Goal: Task Accomplishment & Management: Use online tool/utility

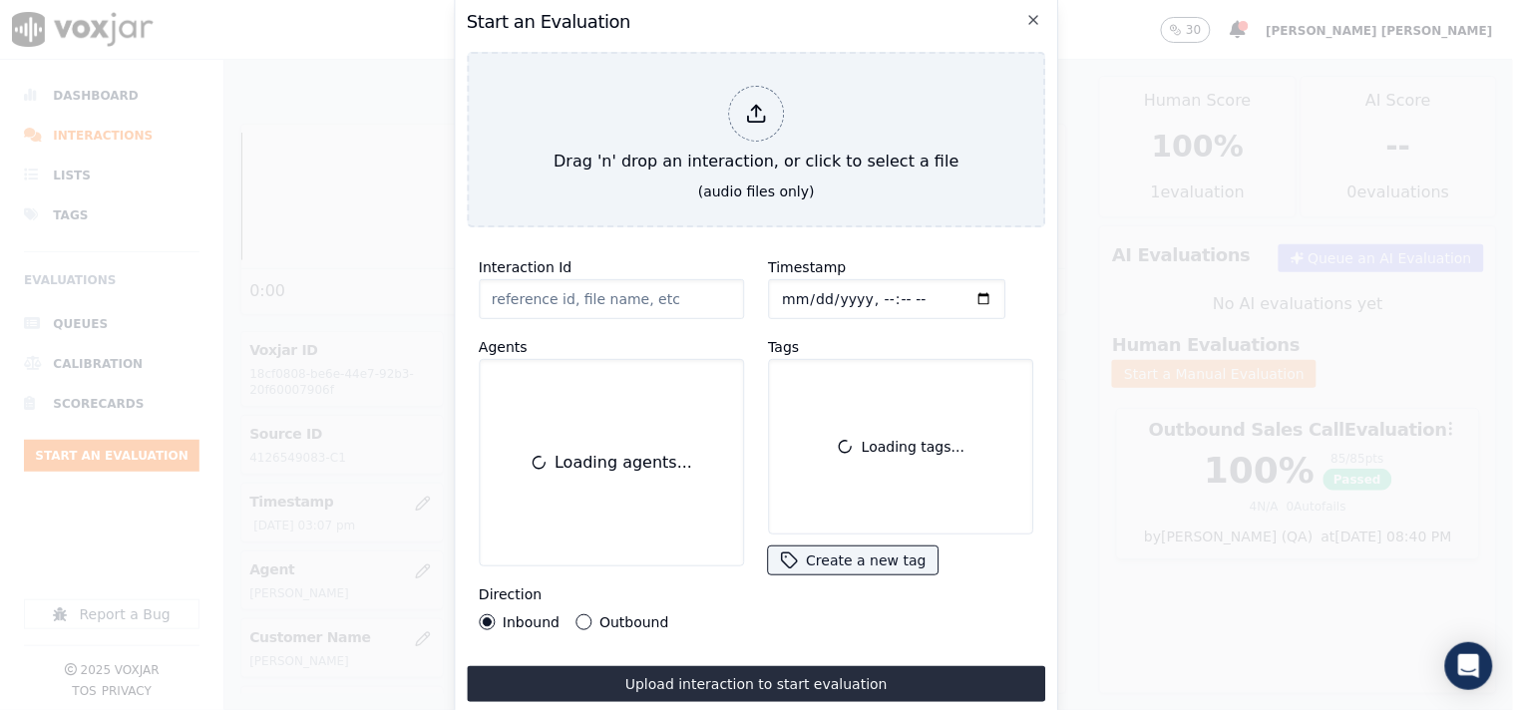
scroll to position [111, 0]
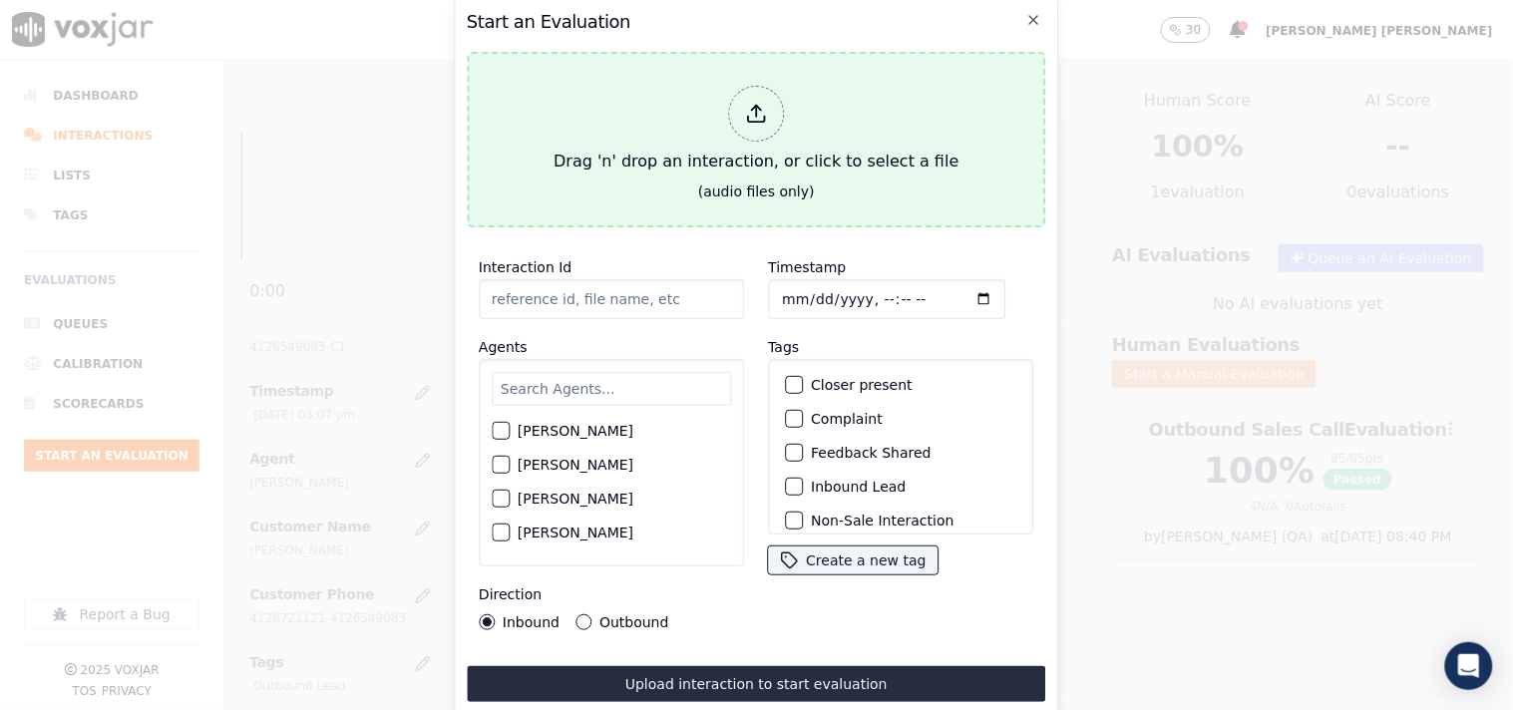
click at [724, 57] on button "Drag 'n' drop an interaction, or click to select a file (audio files only)" at bounding box center [756, 140] width 579 height 176
click at [792, 60] on button "Drag 'n' drop an interaction, or click to select a file (audio files only)" at bounding box center [756, 140] width 579 height 176
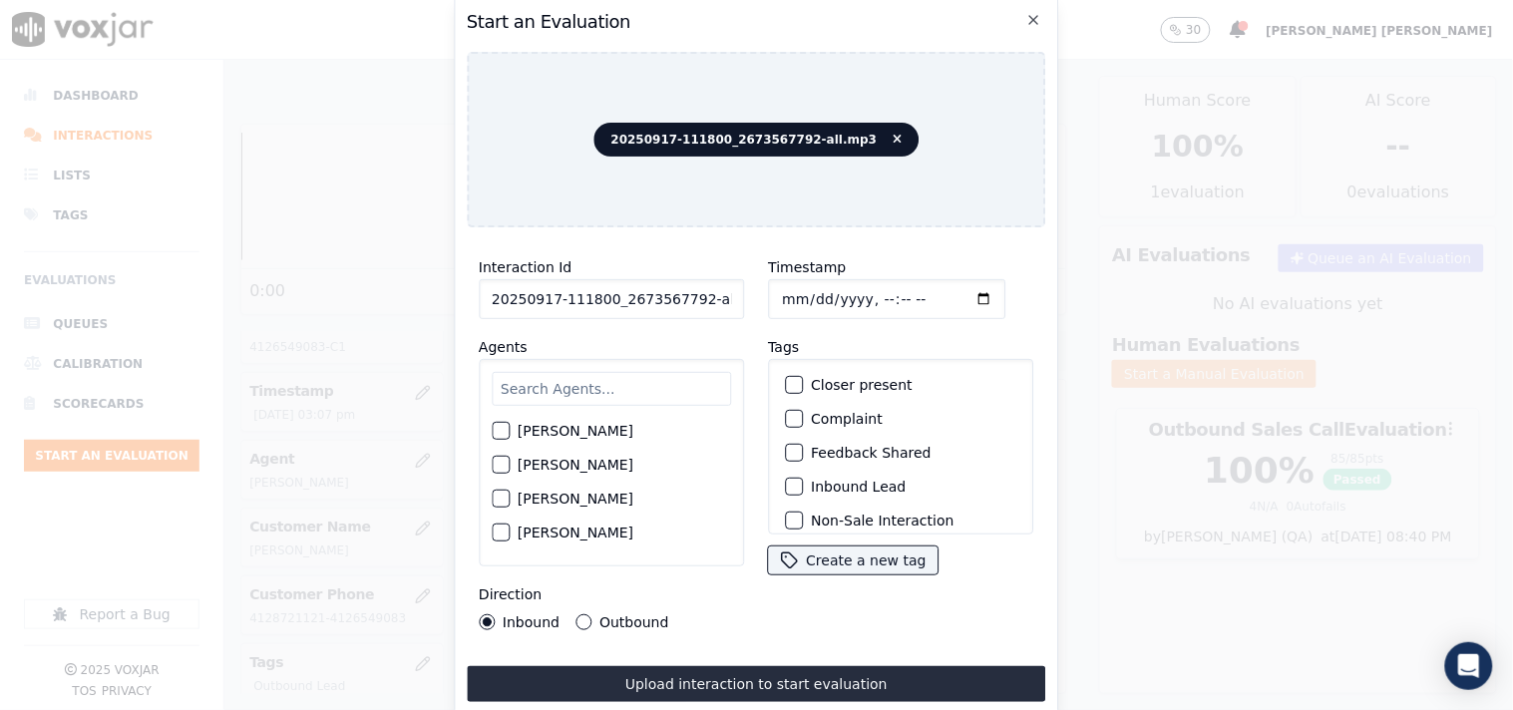
click at [694, 292] on input "20250917-111800_2673567792-all.mp3" at bounding box center [611, 299] width 265 height 40
type input "20250917-111800_2673567792-C1"
click at [786, 286] on input "Timestamp" at bounding box center [886, 299] width 237 height 40
click at [770, 286] on input "Timestamp" at bounding box center [886, 299] width 237 height 40
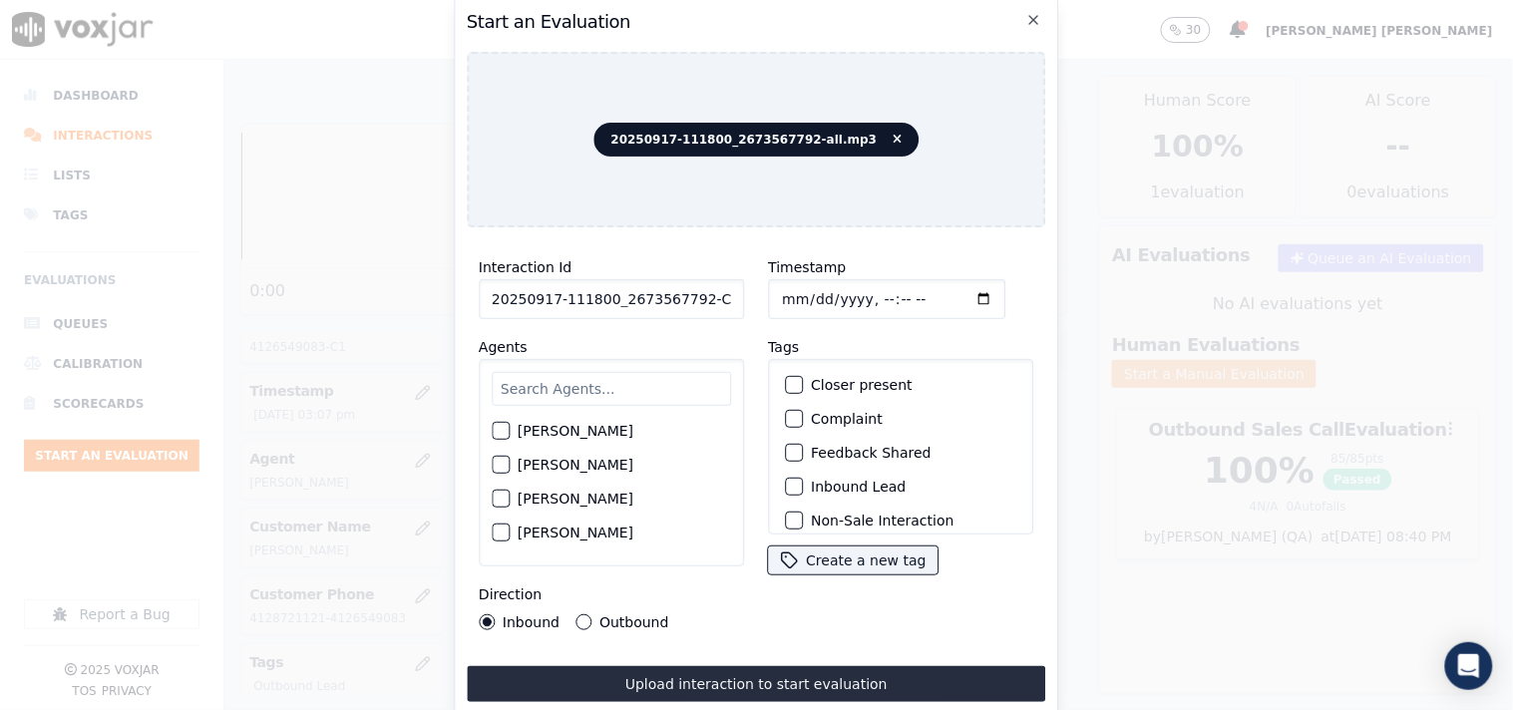
click at [780, 286] on input "Timestamp" at bounding box center [886, 299] width 237 height 40
type input "[DATE]T16:08"
click at [783, 490] on div "Inbound Lead" at bounding box center [900, 487] width 247 height 34
click at [786, 484] on div "button" at bounding box center [793, 487] width 14 height 14
click at [589, 382] on input "text" at bounding box center [611, 389] width 239 height 34
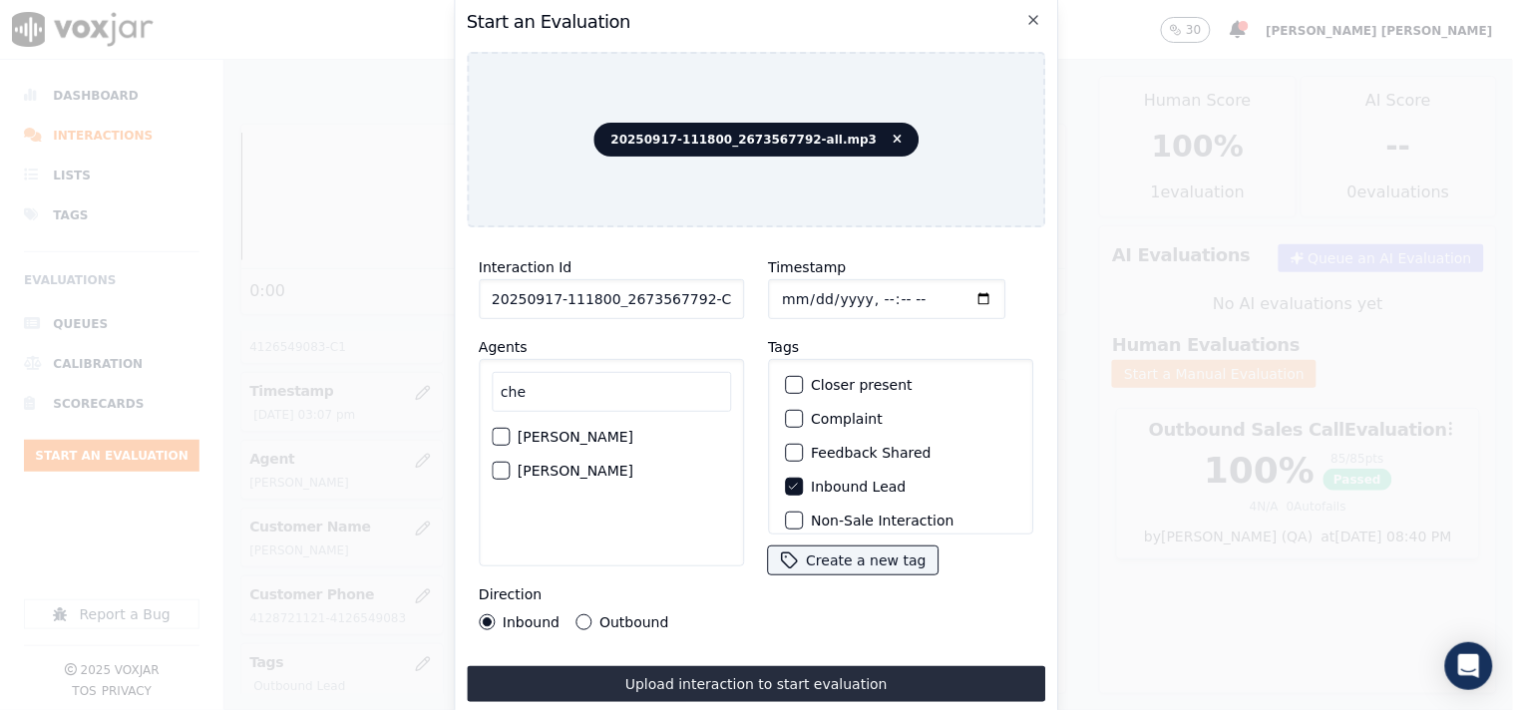
type input "che"
click at [582, 430] on label "[PERSON_NAME]" at bounding box center [576, 437] width 116 height 14
click at [510, 428] on button "[PERSON_NAME]" at bounding box center [501, 437] width 18 height 18
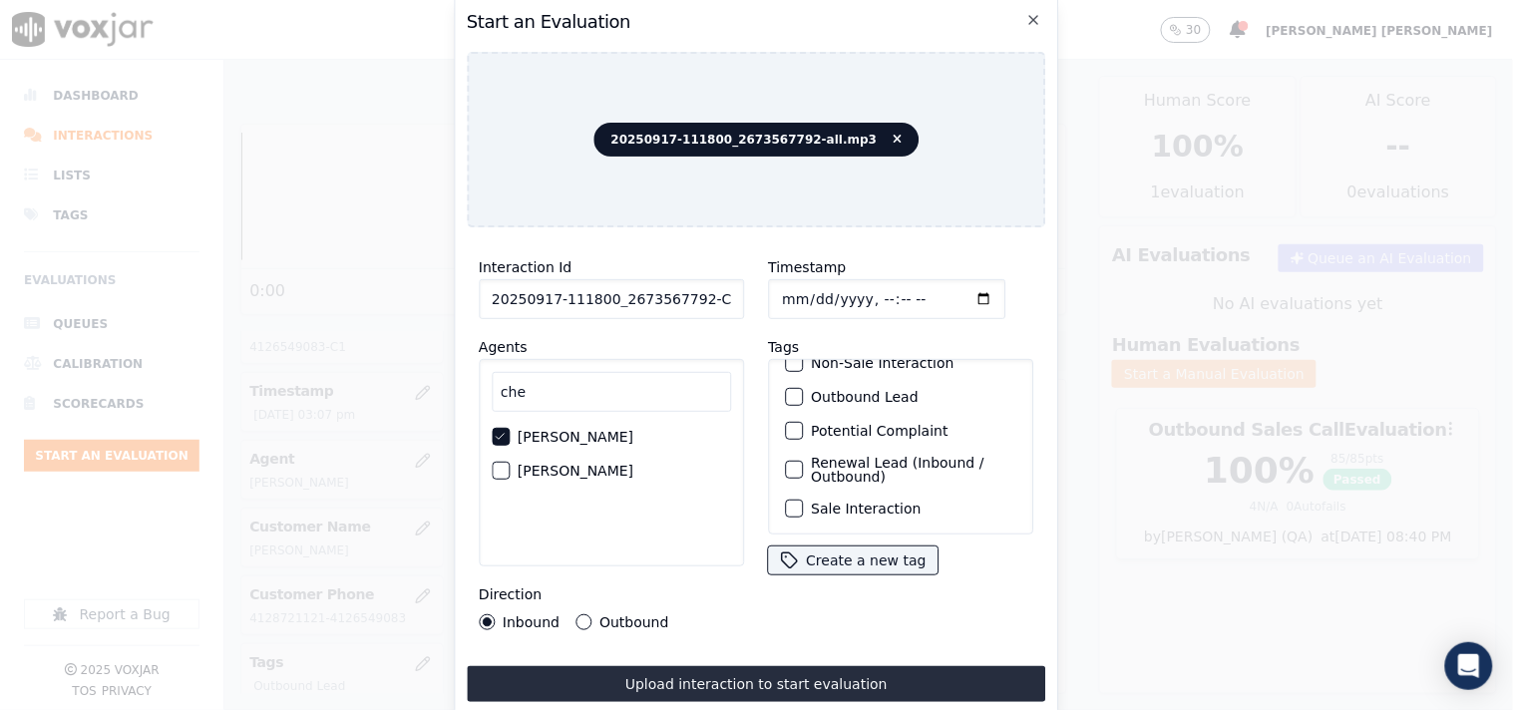
scroll to position [65, 0]
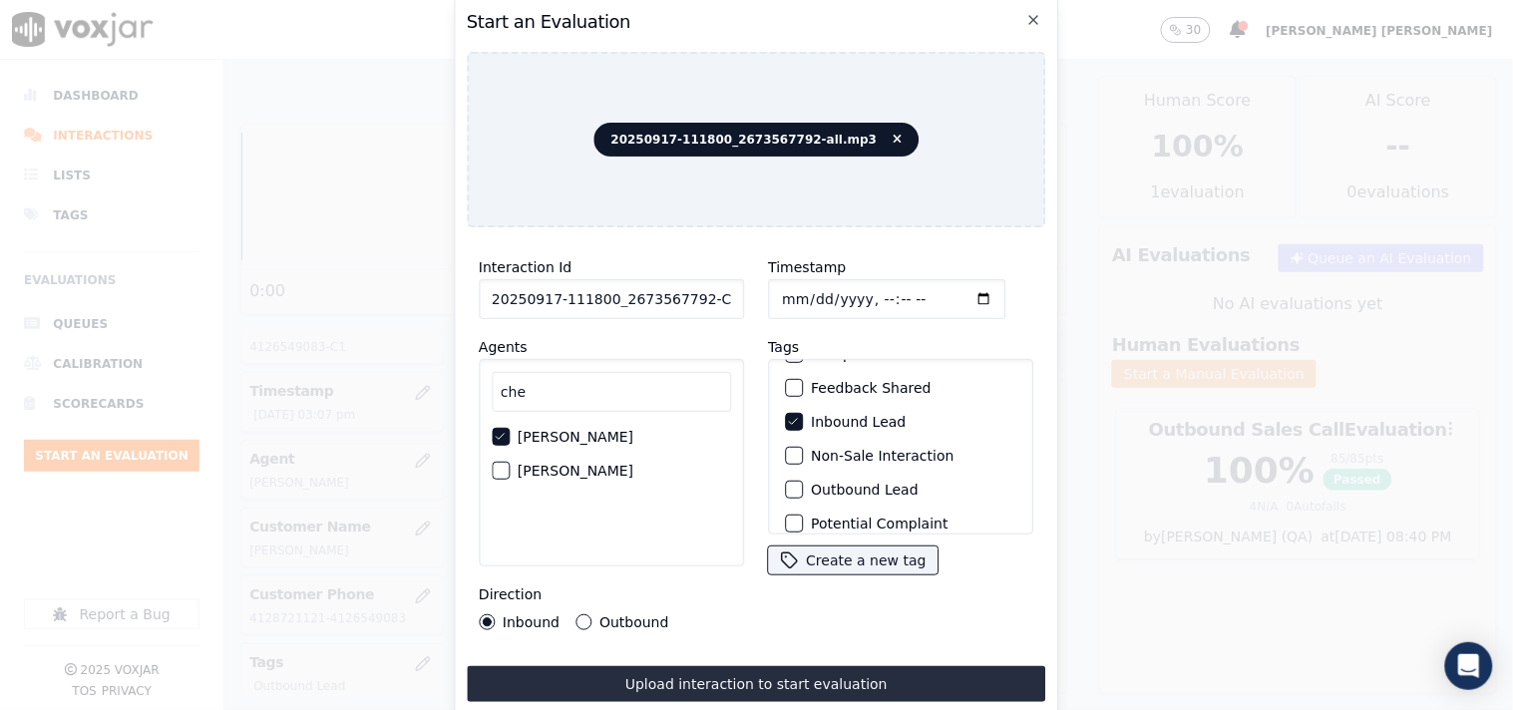
click at [873, 449] on label "Non-Sale Interaction" at bounding box center [882, 456] width 143 height 14
click at [803, 449] on button "Non-Sale Interaction" at bounding box center [794, 456] width 18 height 18
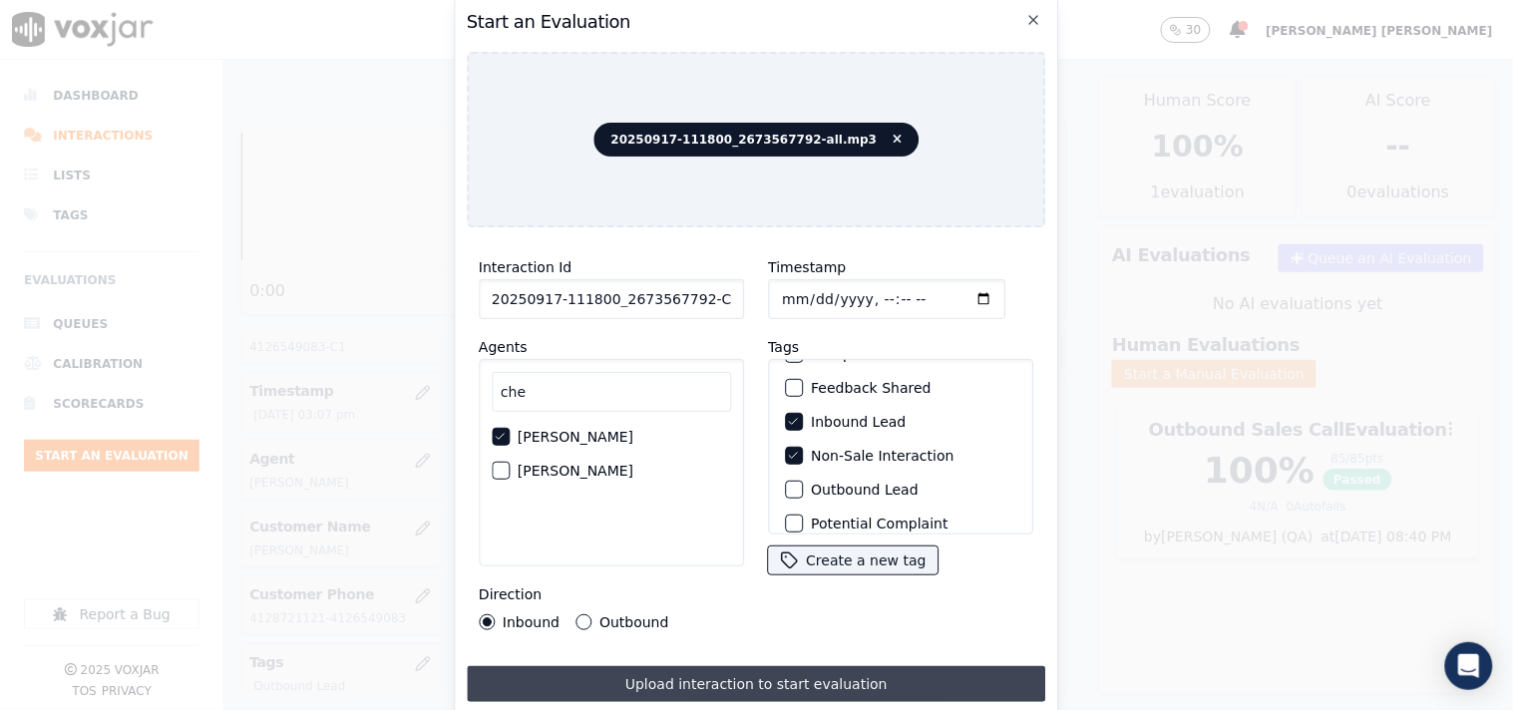
click at [621, 666] on button "Upload interaction to start evaluation" at bounding box center [756, 684] width 579 height 36
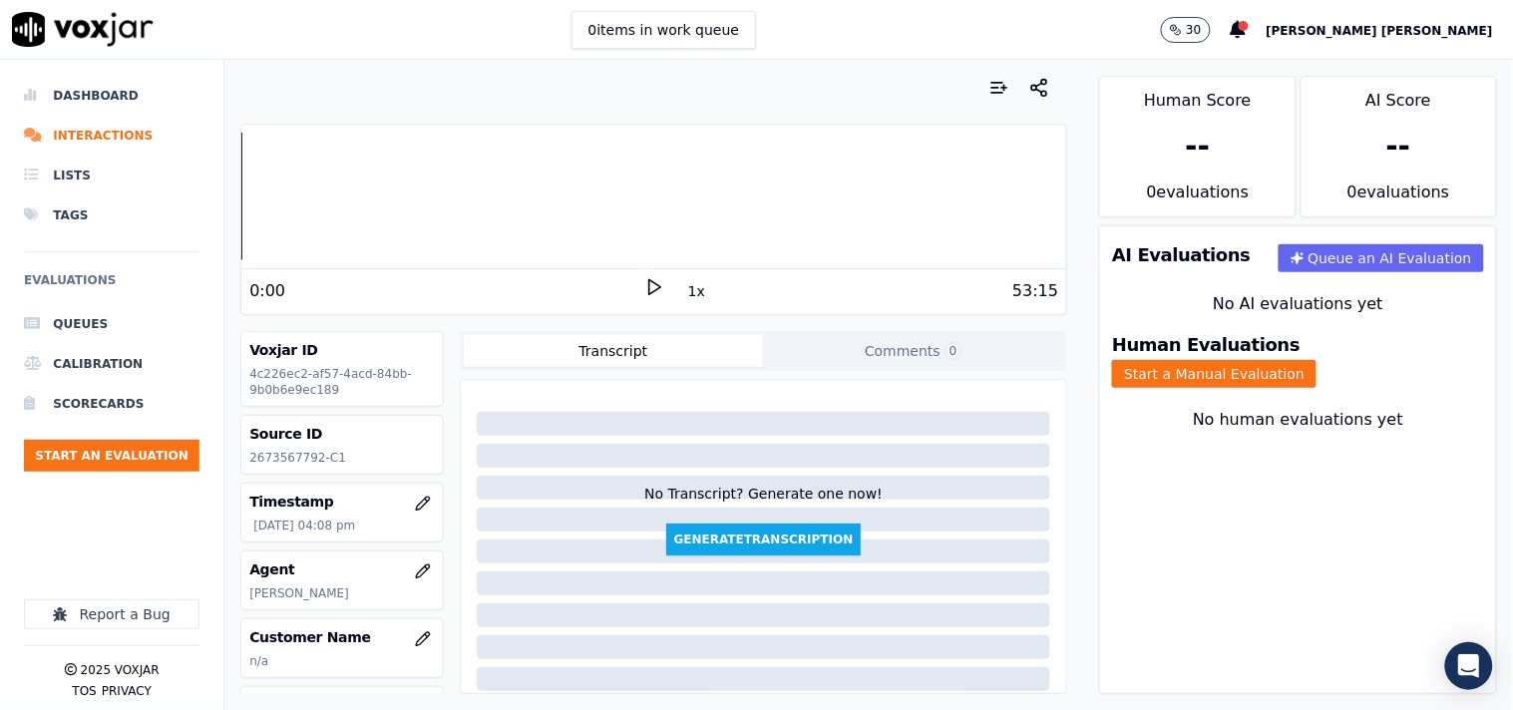
click at [304, 376] on p "4c226ec2-af57-4acd-84bb-9b0b6e9ec189" at bounding box center [341, 382] width 185 height 32
drag, startPoint x: 351, startPoint y: 395, endPoint x: 262, endPoint y: 373, distance: 91.4
click at [262, 373] on p "4c226ec2-af57-4acd-84bb-9b0b6e9ec189" at bounding box center [341, 382] width 185 height 32
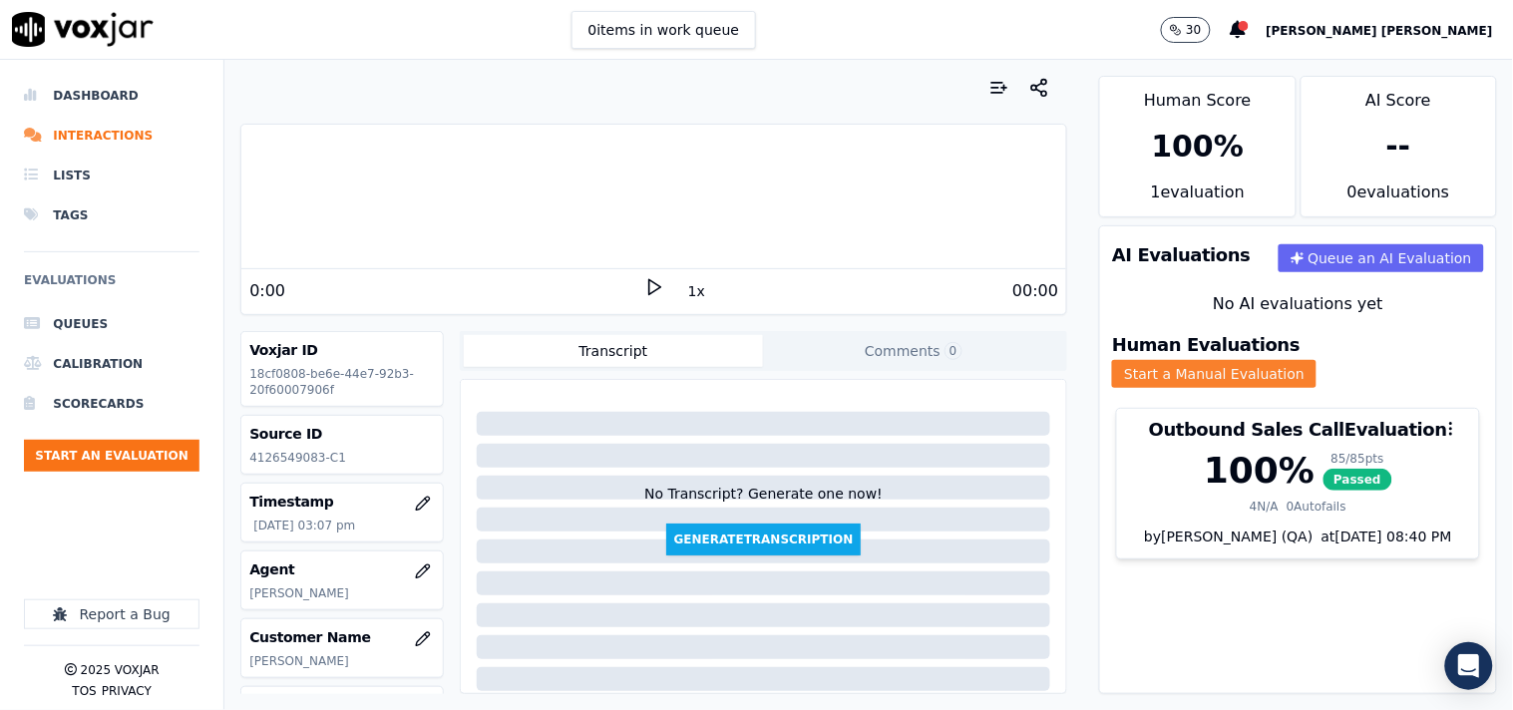
click at [1311, 363] on button "Start a Manual Evaluation" at bounding box center [1214, 374] width 204 height 28
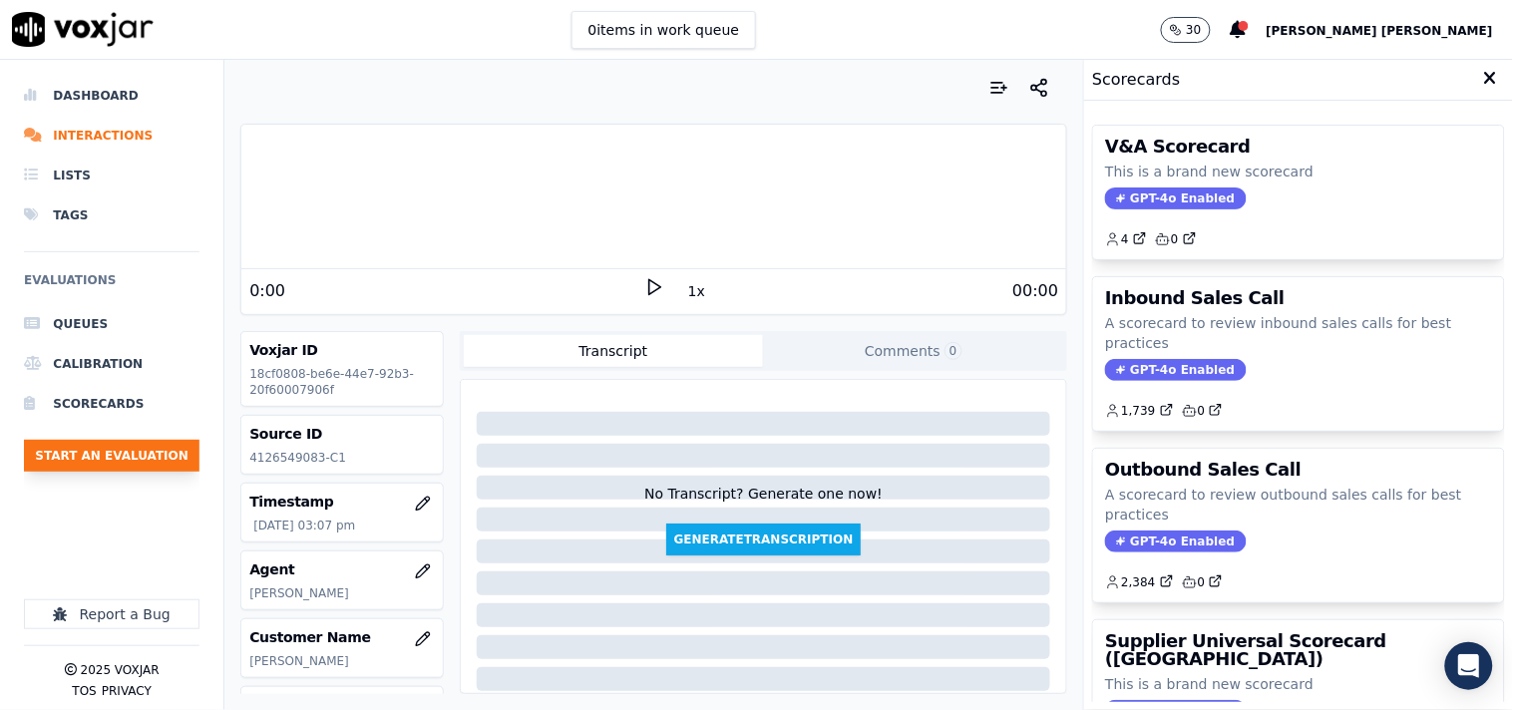
click at [154, 461] on button "Start an Evaluation" at bounding box center [112, 456] width 176 height 32
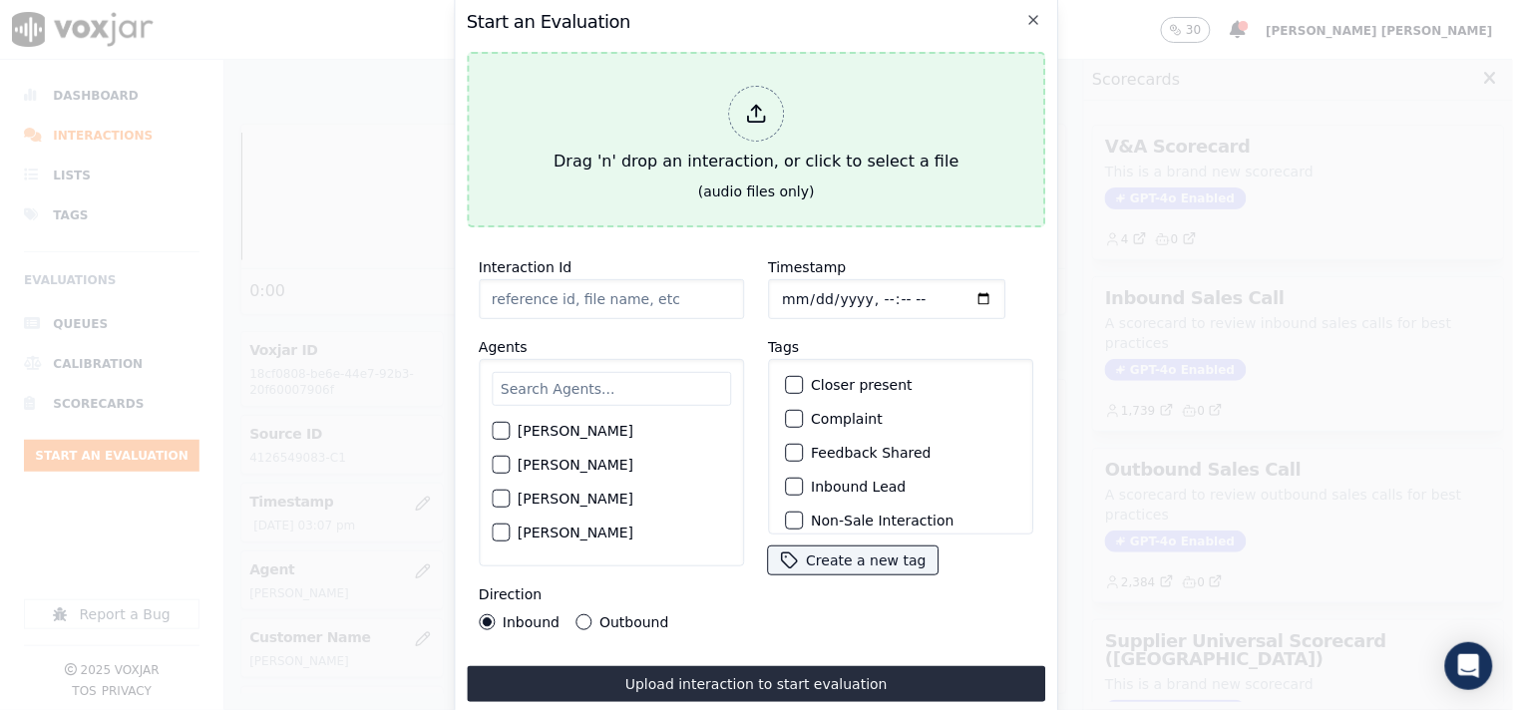
click at [700, 133] on div "Drag 'n' drop an interaction, or click to select a file" at bounding box center [756, 130] width 421 height 104
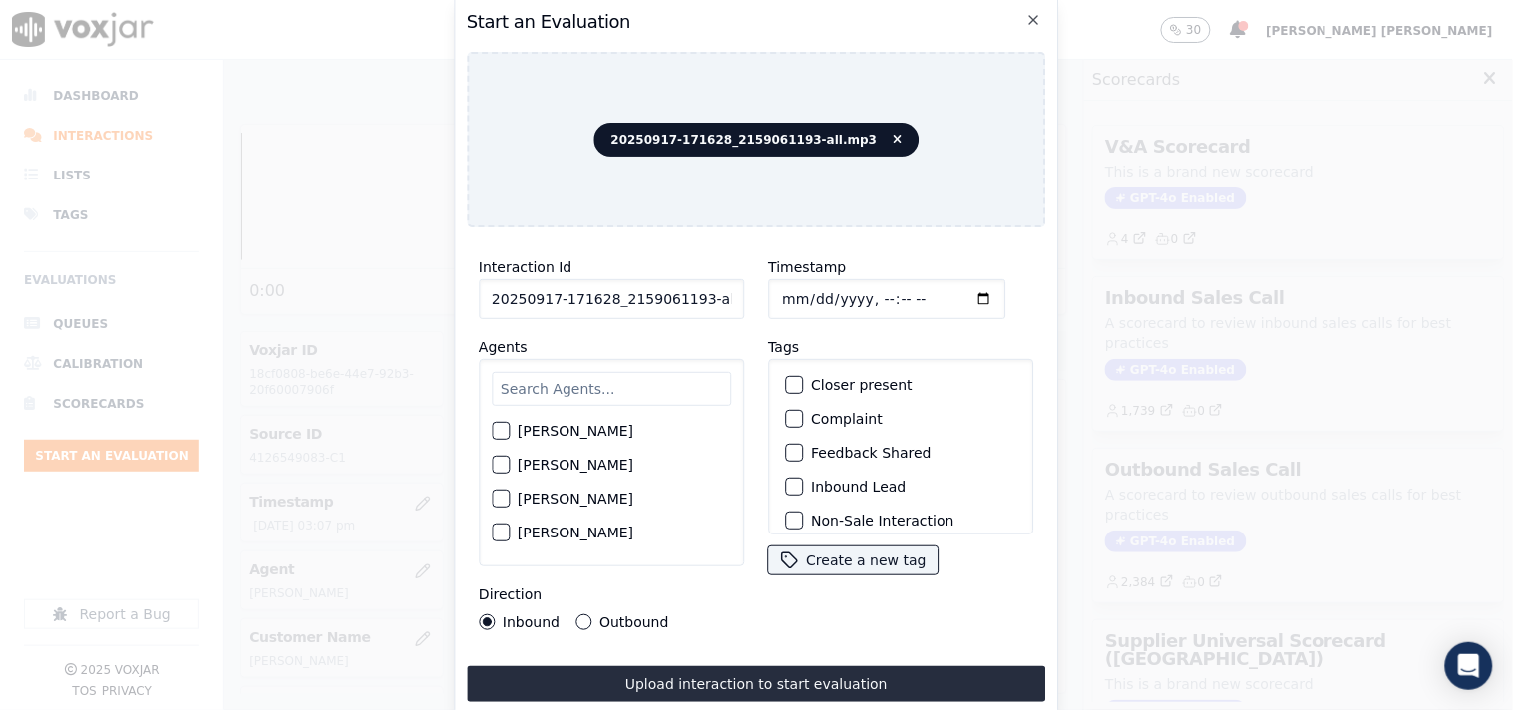
scroll to position [0, 11]
drag, startPoint x: 691, startPoint y: 291, endPoint x: 775, endPoint y: 304, distance: 84.8
click at [775, 304] on div "Interaction Id 20250917-171628_2159061193-all.mp3 Agents [PERSON_NAME] [PERSON_…" at bounding box center [756, 442] width 579 height 399
type input "20250917-171628_2159061193-C1"
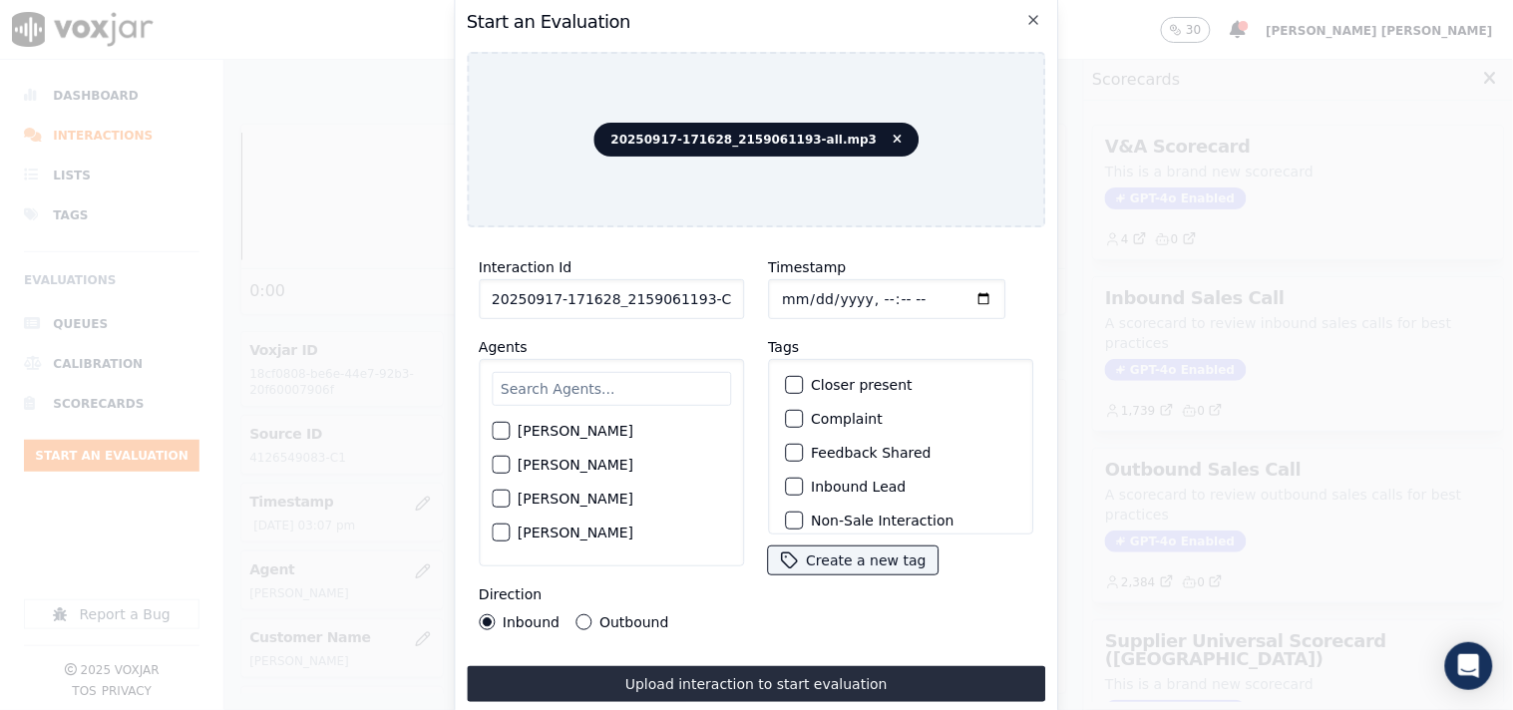
click at [549, 387] on input "text" at bounding box center [611, 389] width 239 height 34
type input "max"
click at [541, 431] on label "[PERSON_NAME]" at bounding box center [576, 437] width 116 height 14
click at [510, 431] on button "[PERSON_NAME]" at bounding box center [501, 437] width 18 height 18
click at [599, 615] on label "Outbound" at bounding box center [633, 622] width 69 height 14
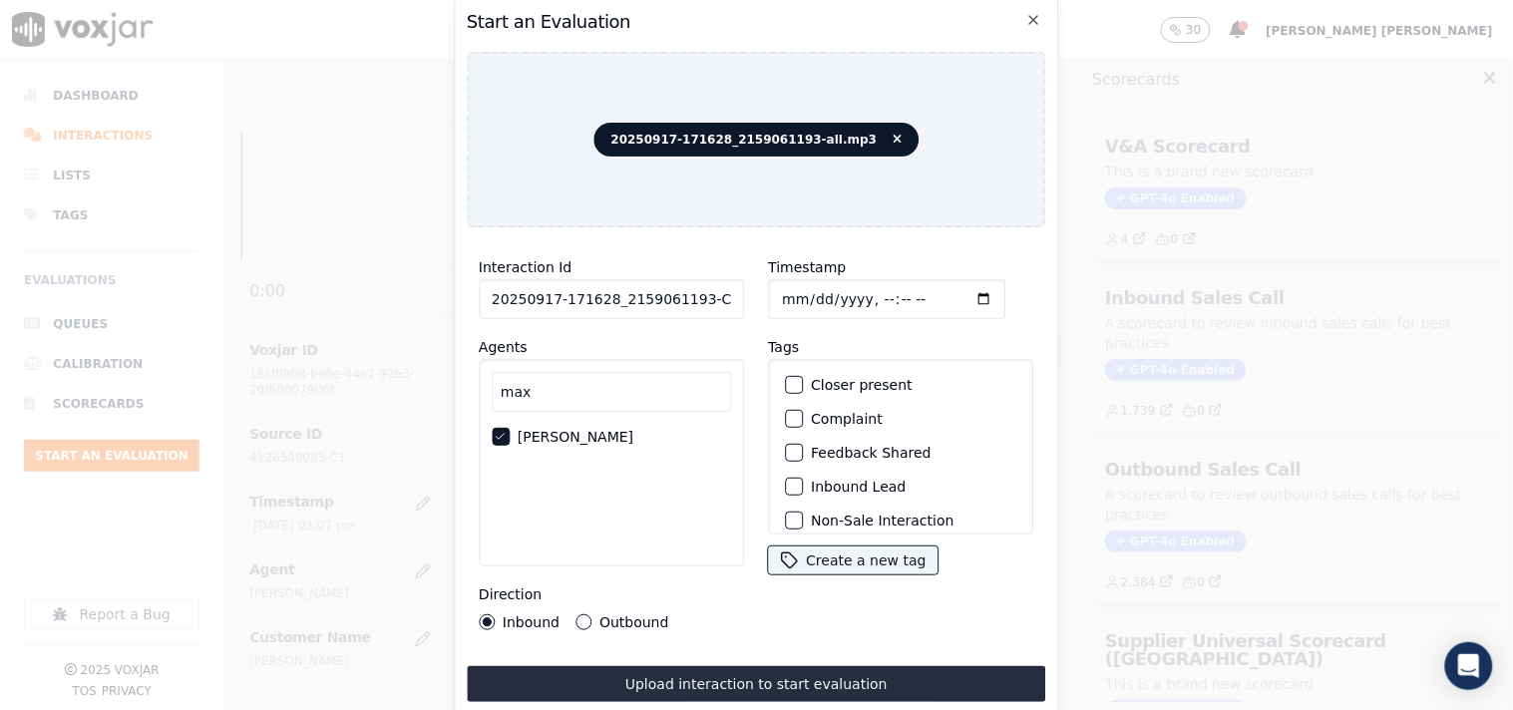
click at [591, 614] on button "Outbound" at bounding box center [583, 622] width 16 height 16
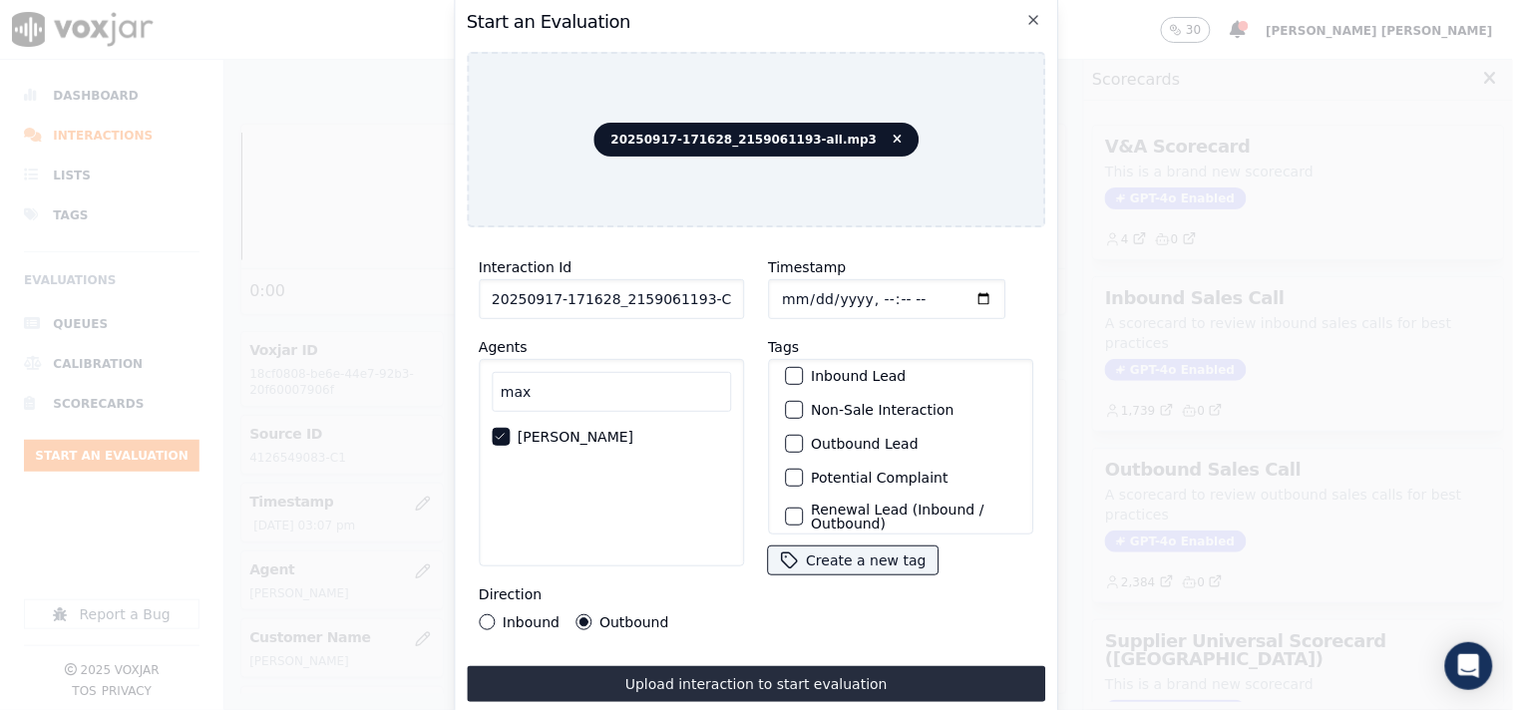
click at [839, 443] on label "Outbound Lead" at bounding box center [865, 444] width 108 height 14
click at [803, 443] on button "Outbound Lead" at bounding box center [794, 444] width 18 height 18
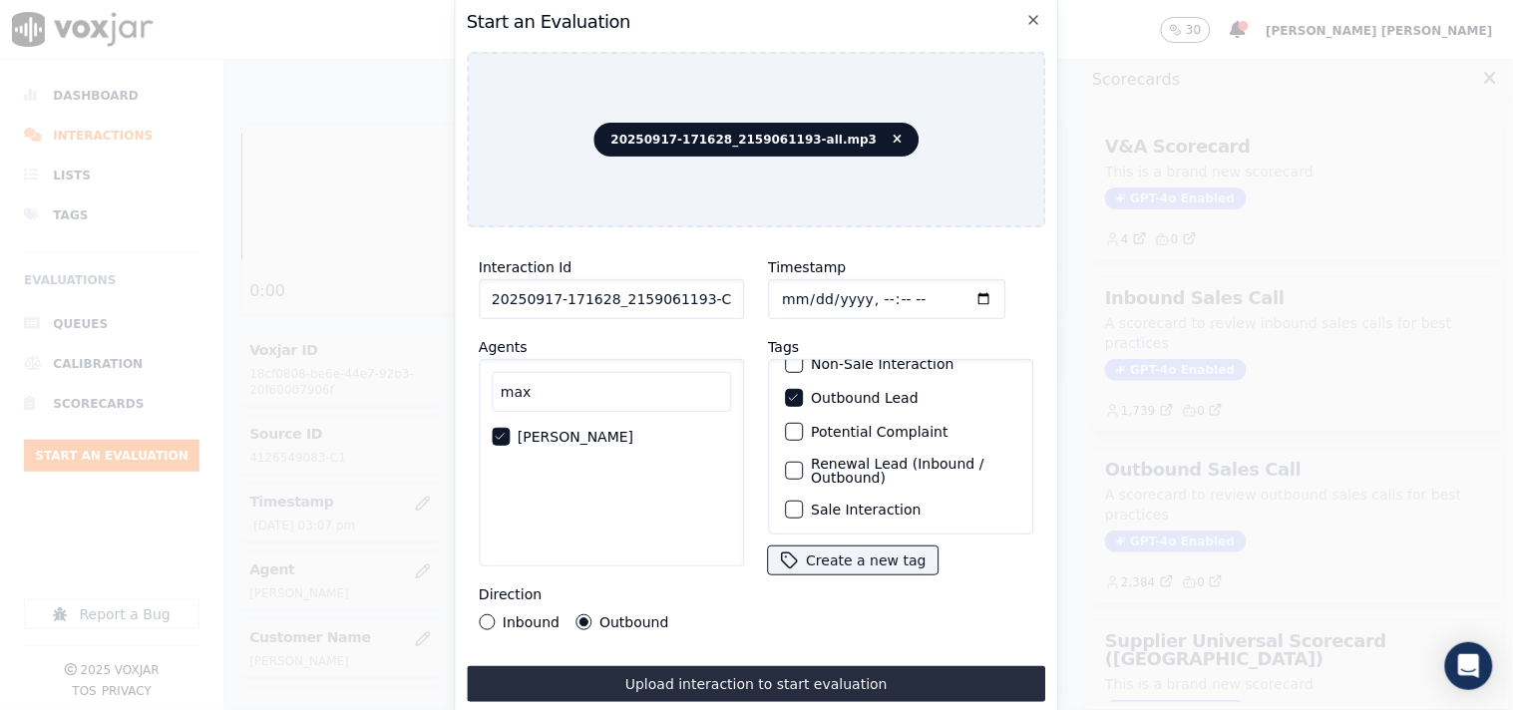
scroll to position [176, 0]
click at [865, 502] on label "Sale Interaction" at bounding box center [866, 509] width 110 height 14
click at [803, 500] on button "Sale Interaction" at bounding box center [794, 509] width 18 height 18
click at [779, 284] on input "Timestamp" at bounding box center [886, 299] width 237 height 40
type input "[DATE]T16:13"
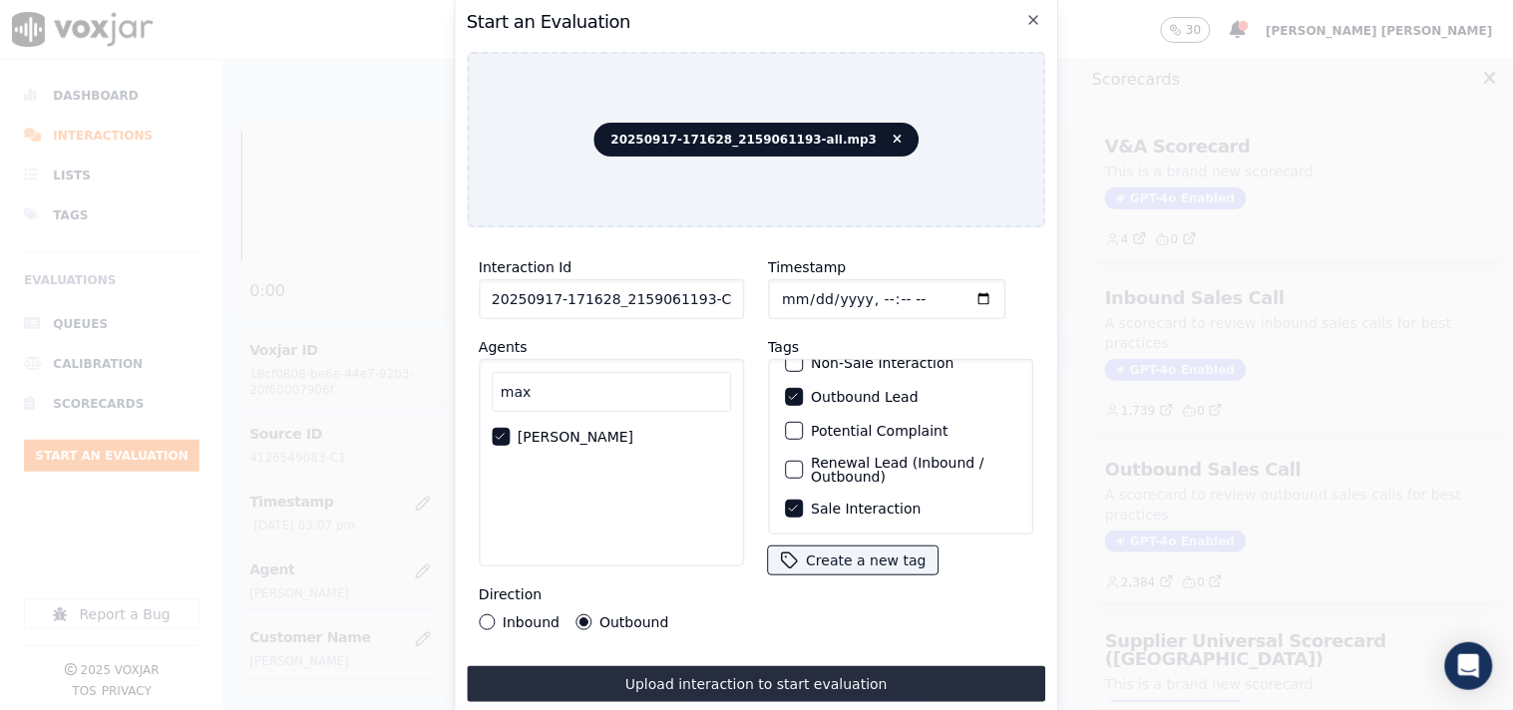
click at [695, 527] on div "[PERSON_NAME]" at bounding box center [611, 462] width 265 height 207
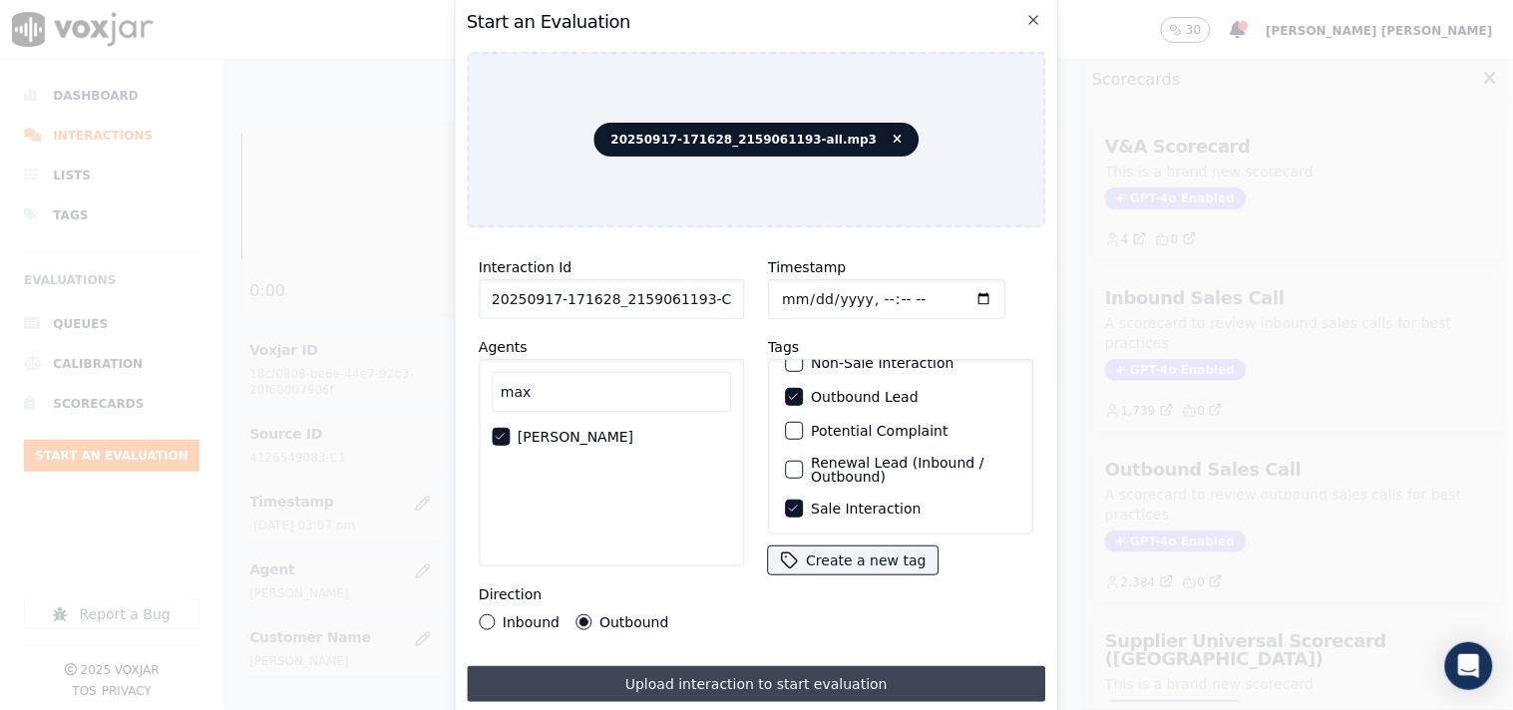
click at [691, 671] on button "Upload interaction to start evaluation" at bounding box center [756, 684] width 579 height 36
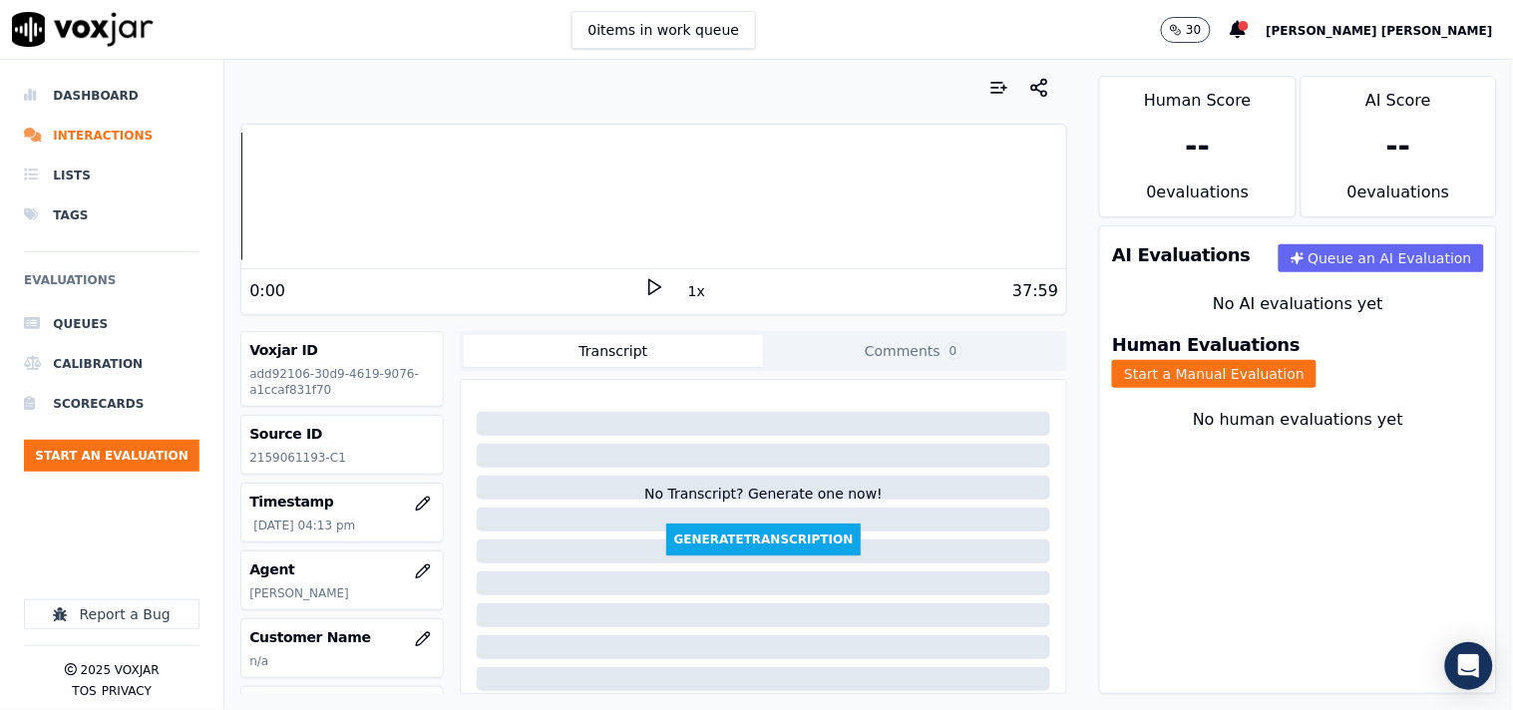
click at [1309, 372] on div "Human Evaluations Start a Manual Evaluation" at bounding box center [1298, 362] width 396 height 76
click at [1312, 360] on button "Start a Manual Evaluation" at bounding box center [1214, 374] width 204 height 28
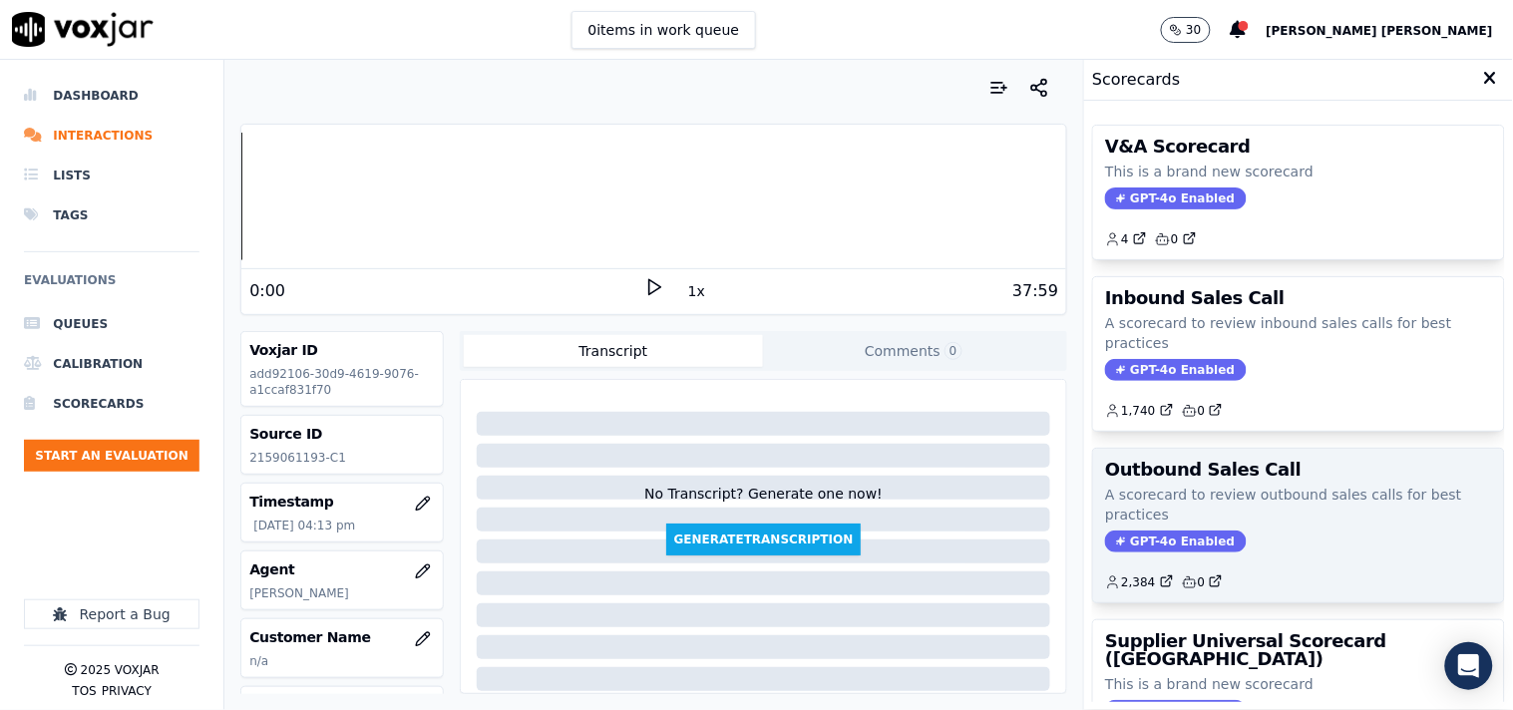
click at [1161, 535] on span "GPT-4o Enabled" at bounding box center [1175, 542] width 141 height 22
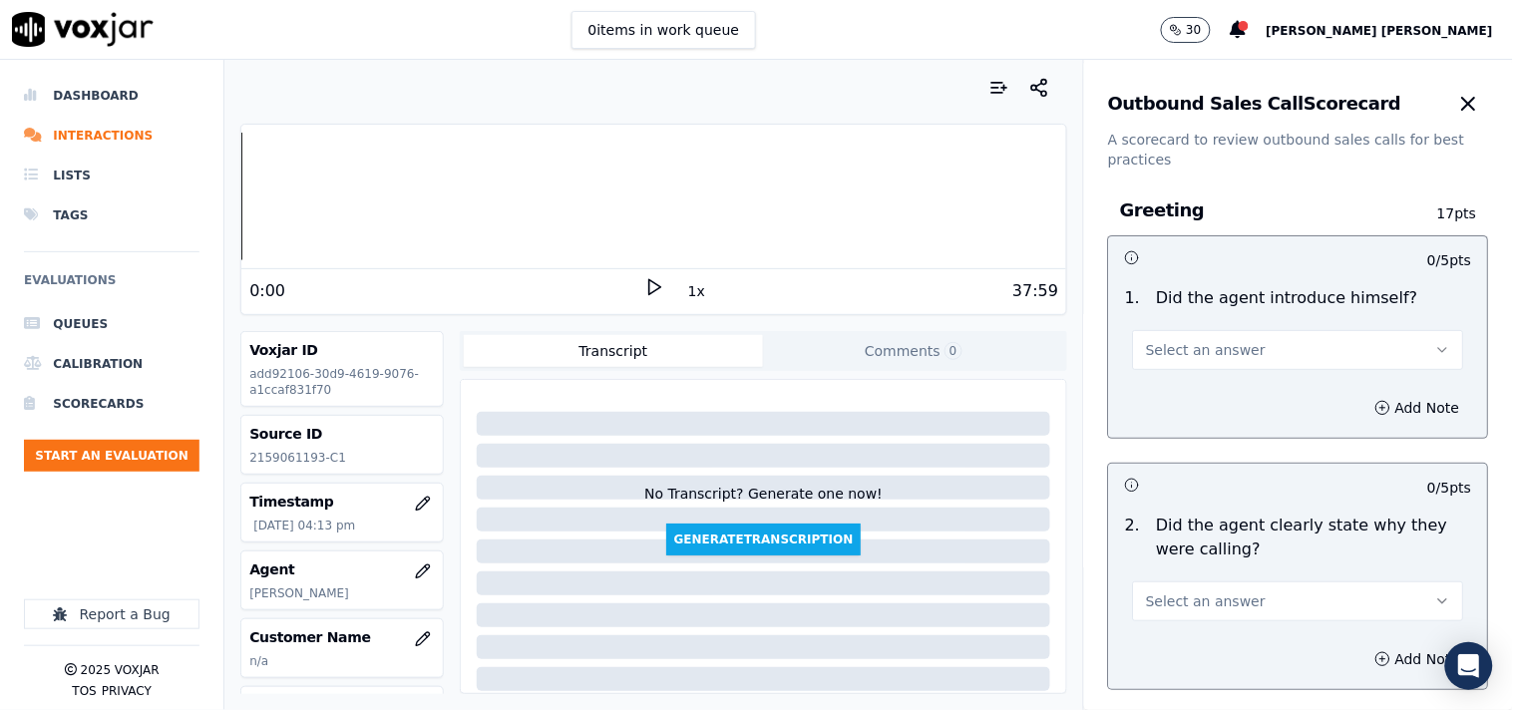
click at [1222, 353] on span "Select an answer" at bounding box center [1206, 350] width 120 height 20
click at [1205, 395] on div "Yes" at bounding box center [1263, 395] width 293 height 32
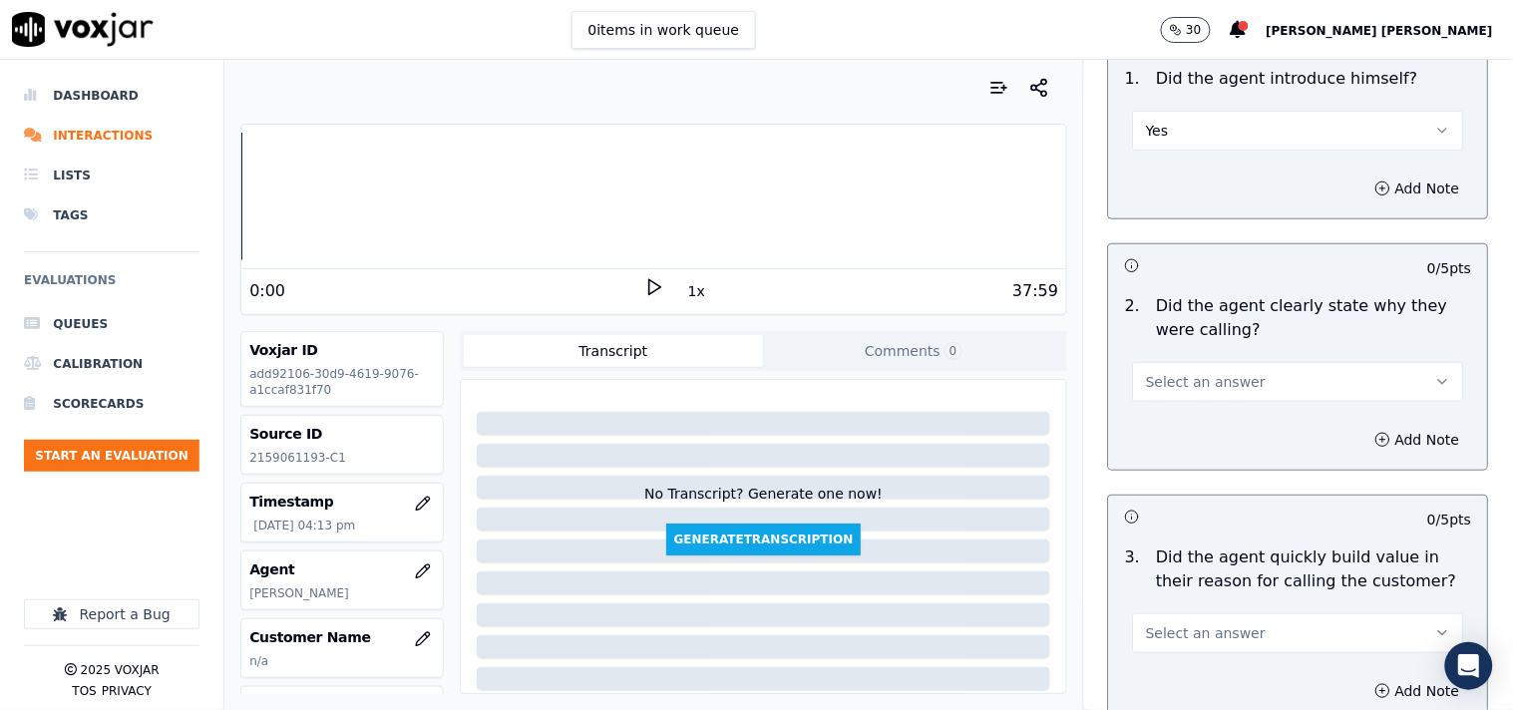
scroll to position [221, 0]
click at [1223, 381] on span "Select an answer" at bounding box center [1206, 380] width 120 height 20
click at [1222, 421] on div "Yes" at bounding box center [1263, 425] width 293 height 32
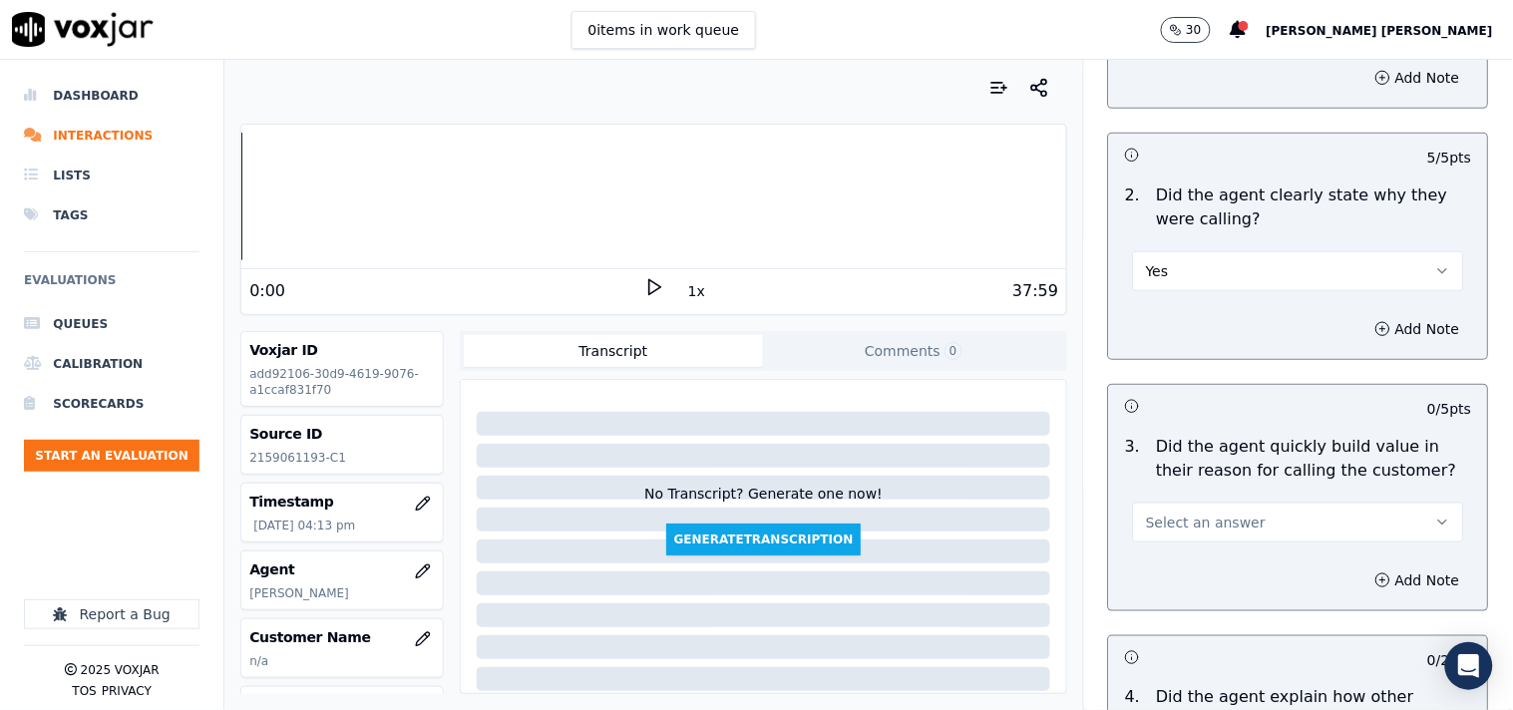
scroll to position [554, 0]
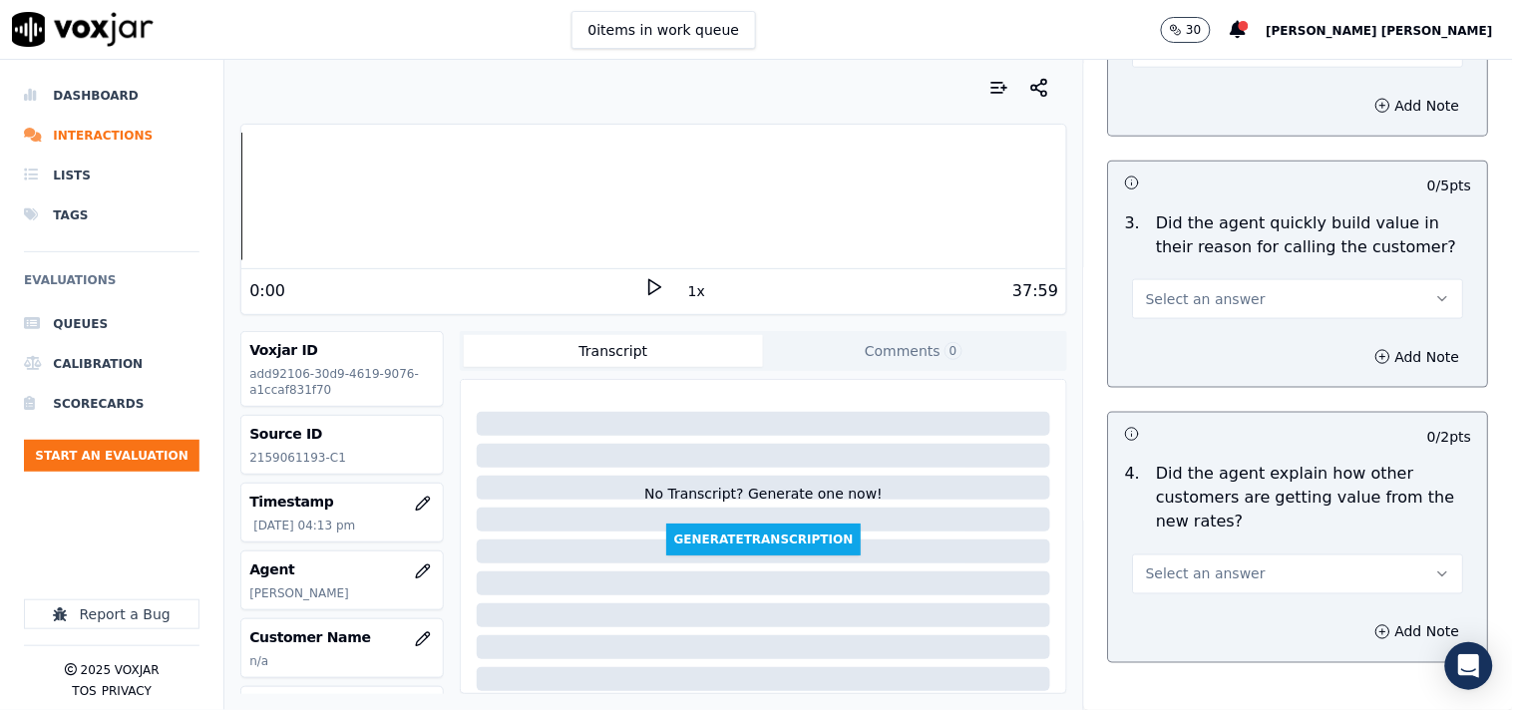
click at [1234, 305] on button "Select an answer" at bounding box center [1298, 299] width 331 height 40
click at [1232, 331] on div "Yes" at bounding box center [1263, 344] width 293 height 32
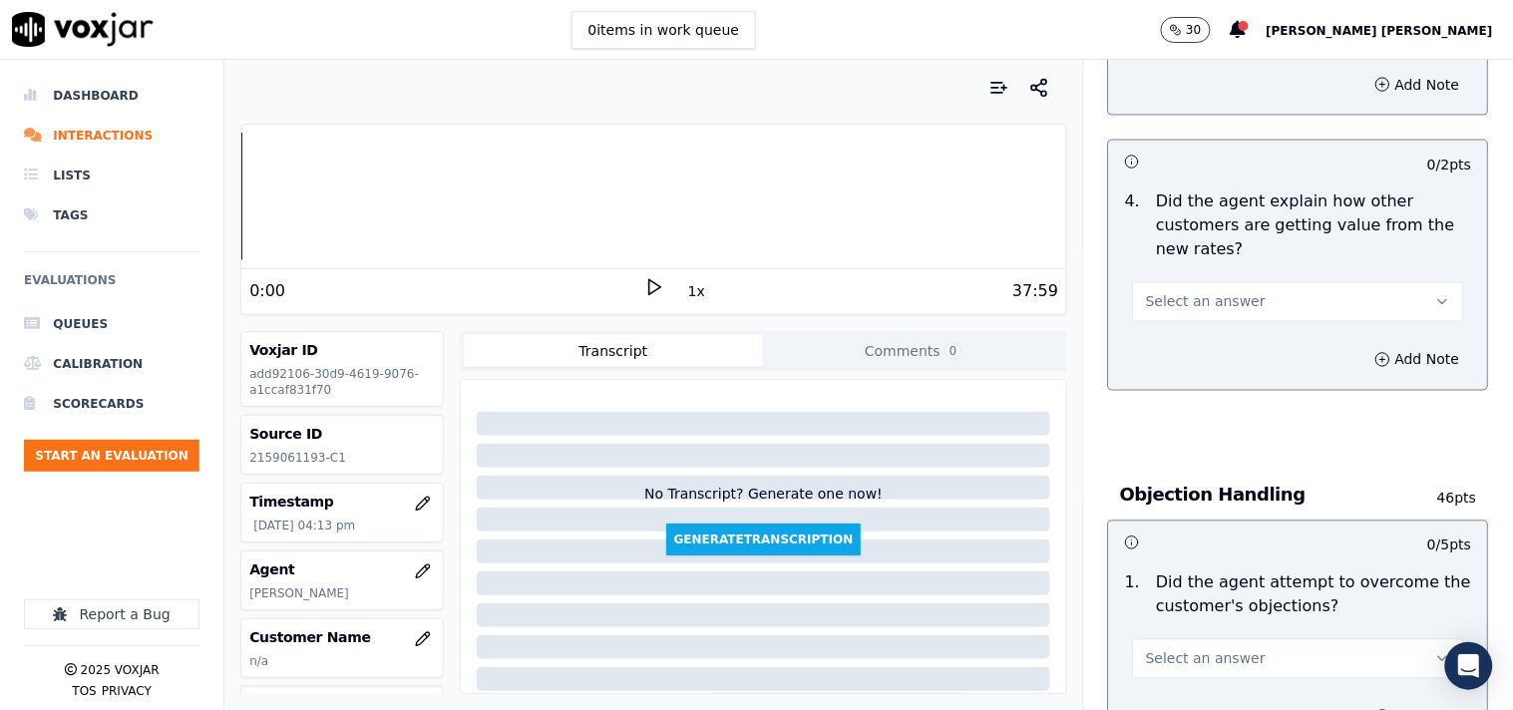
scroll to position [886, 0]
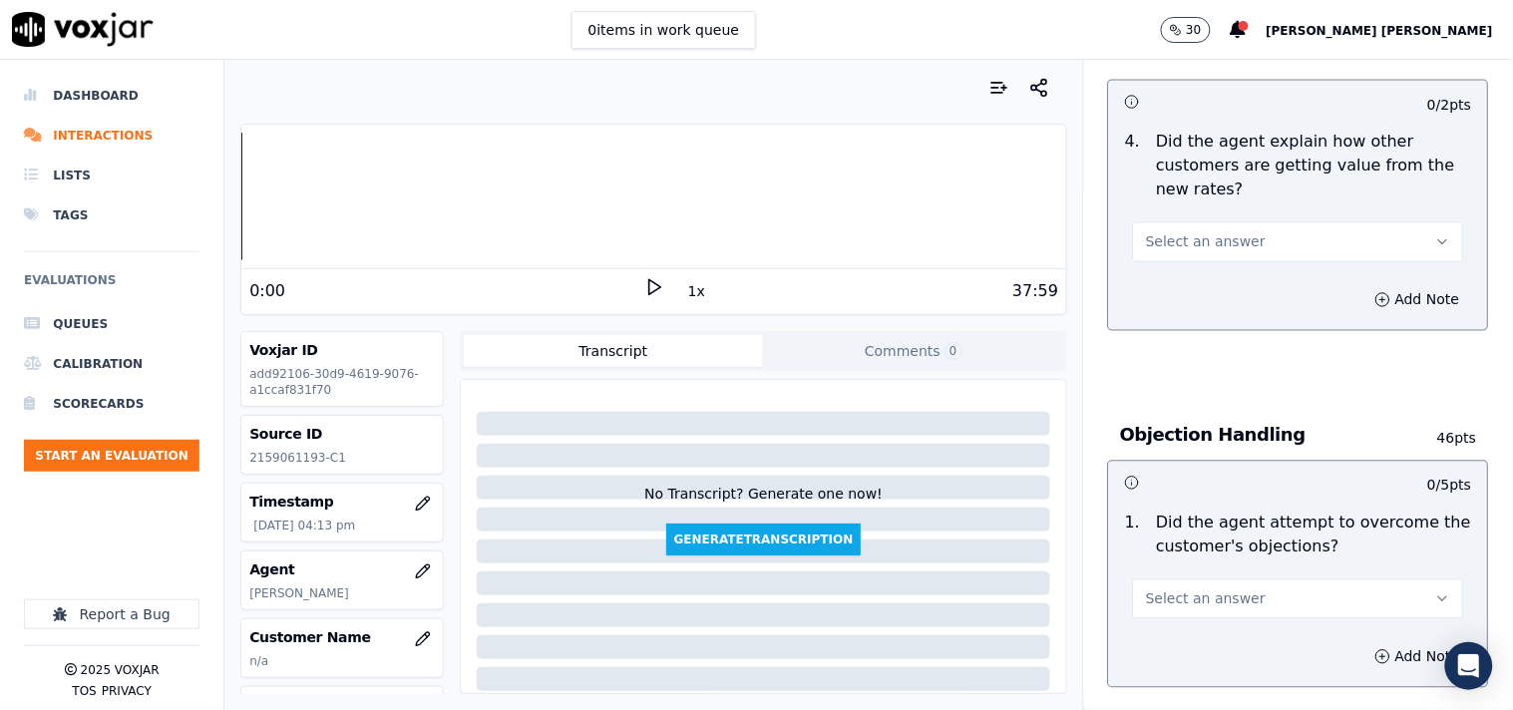
click at [1250, 234] on button "Select an answer" at bounding box center [1298, 242] width 331 height 40
click at [1240, 289] on div "Yes" at bounding box center [1263, 287] width 293 height 32
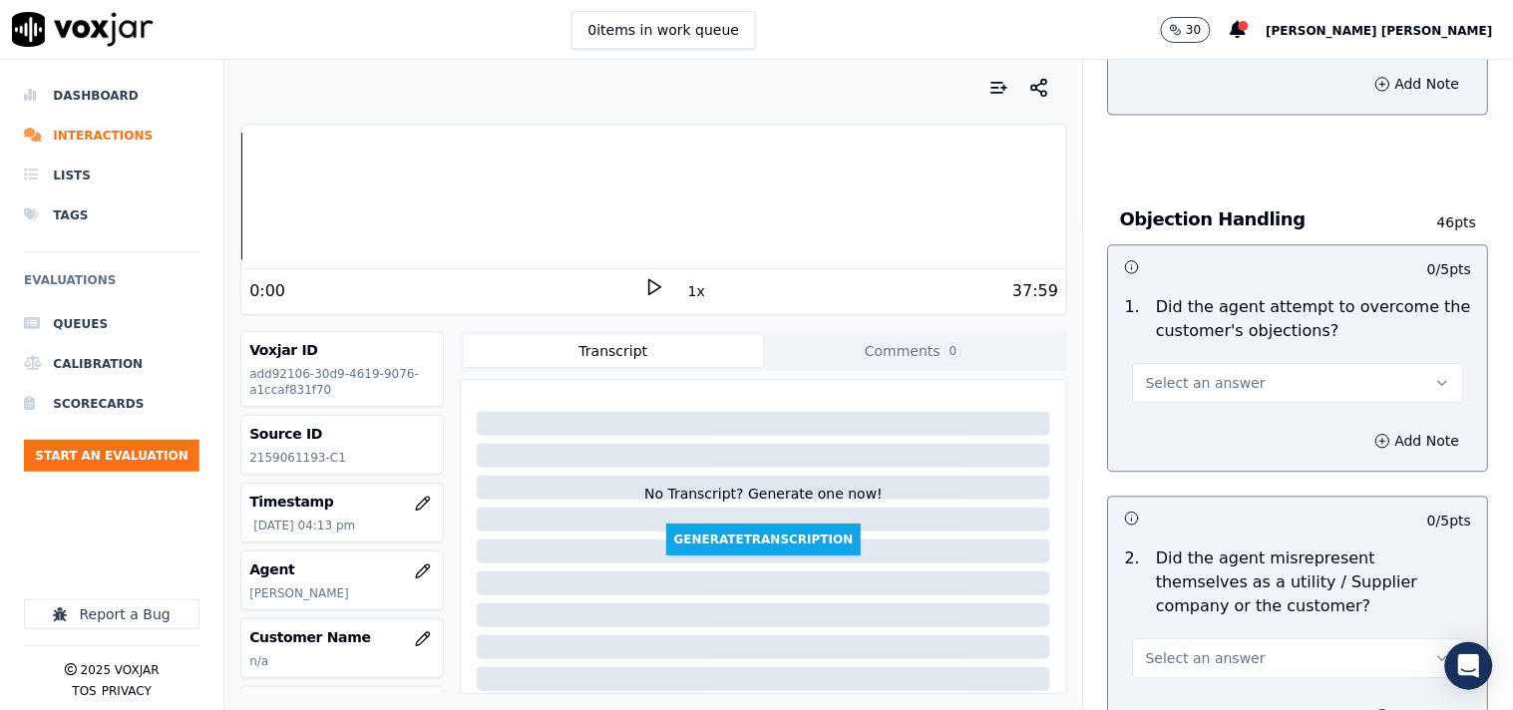
scroll to position [1108, 0]
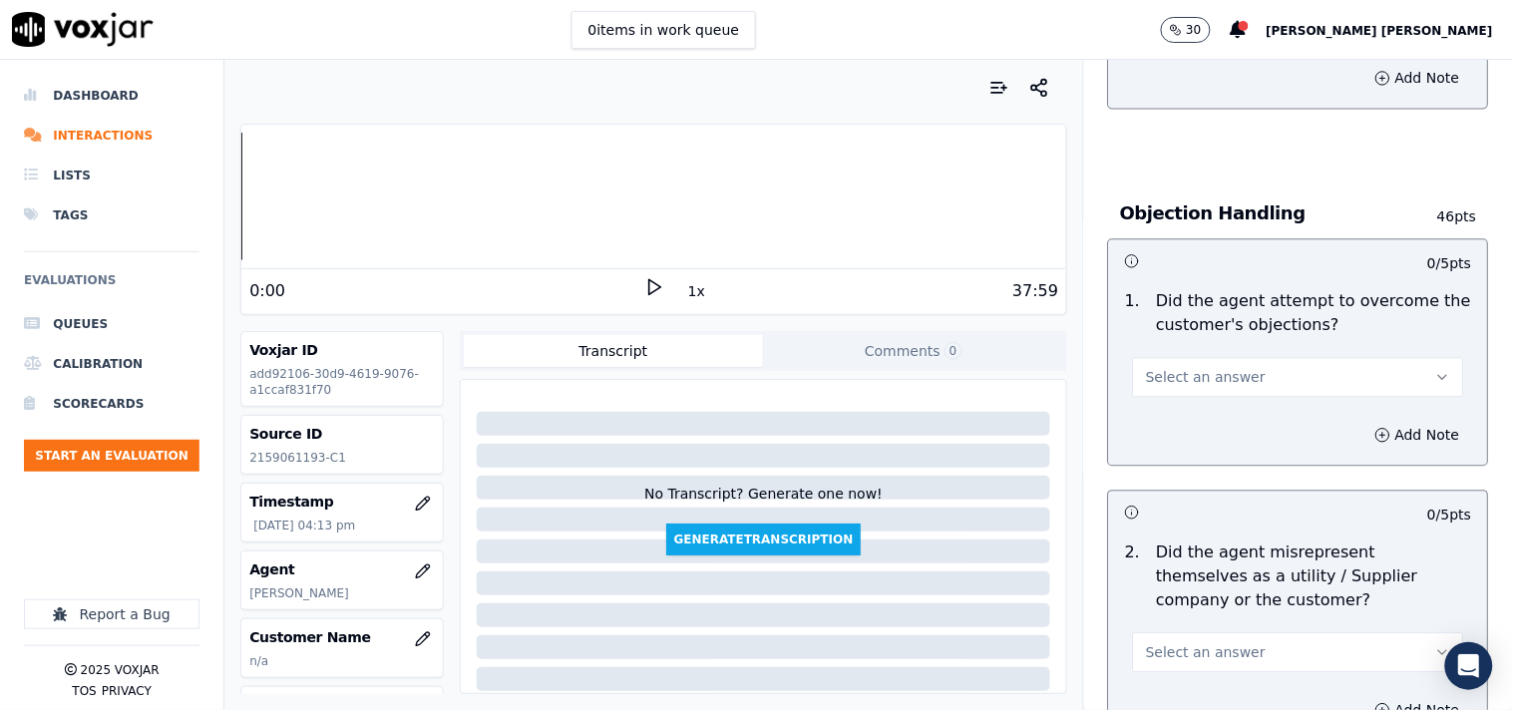
click at [1222, 359] on button "Select an answer" at bounding box center [1298, 377] width 331 height 40
click at [1211, 423] on div "Yes" at bounding box center [1263, 422] width 293 height 32
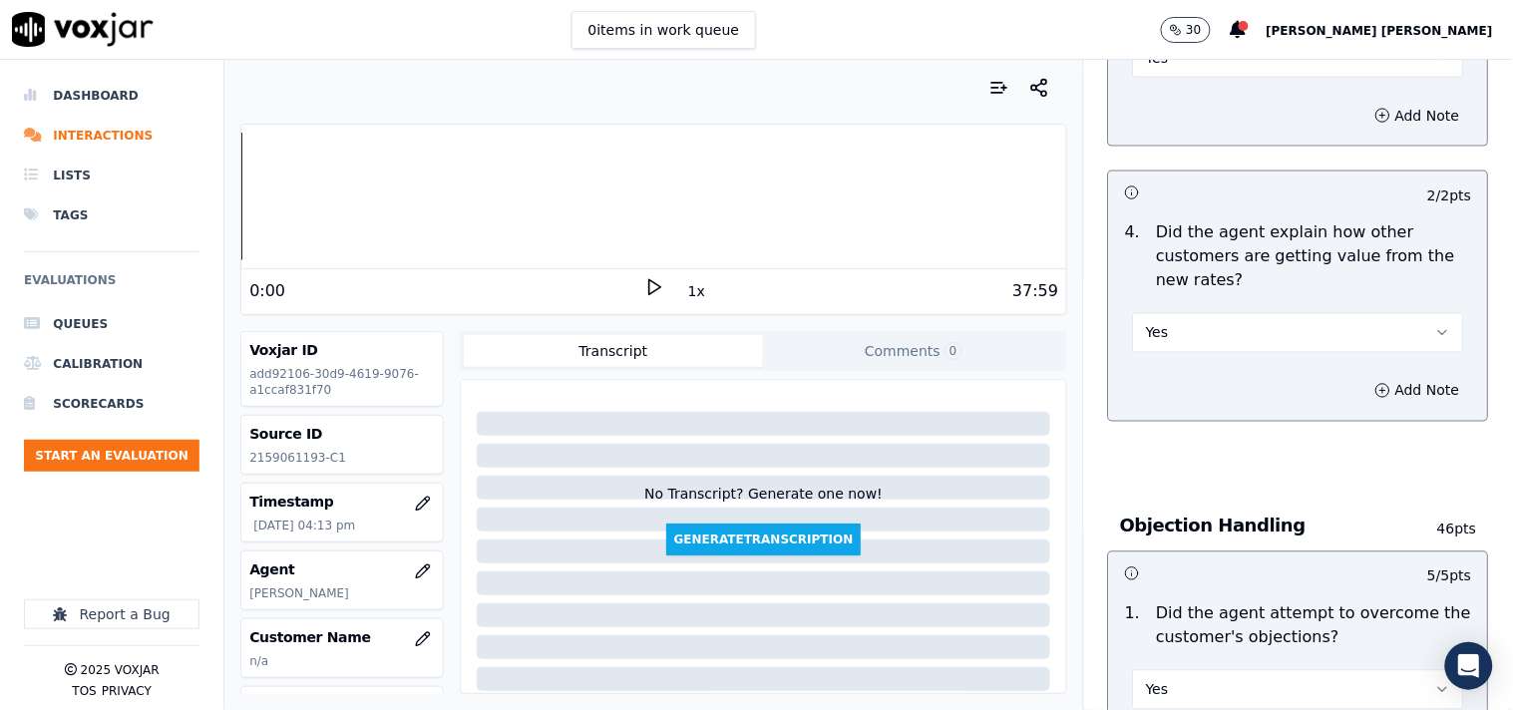
scroll to position [775, 0]
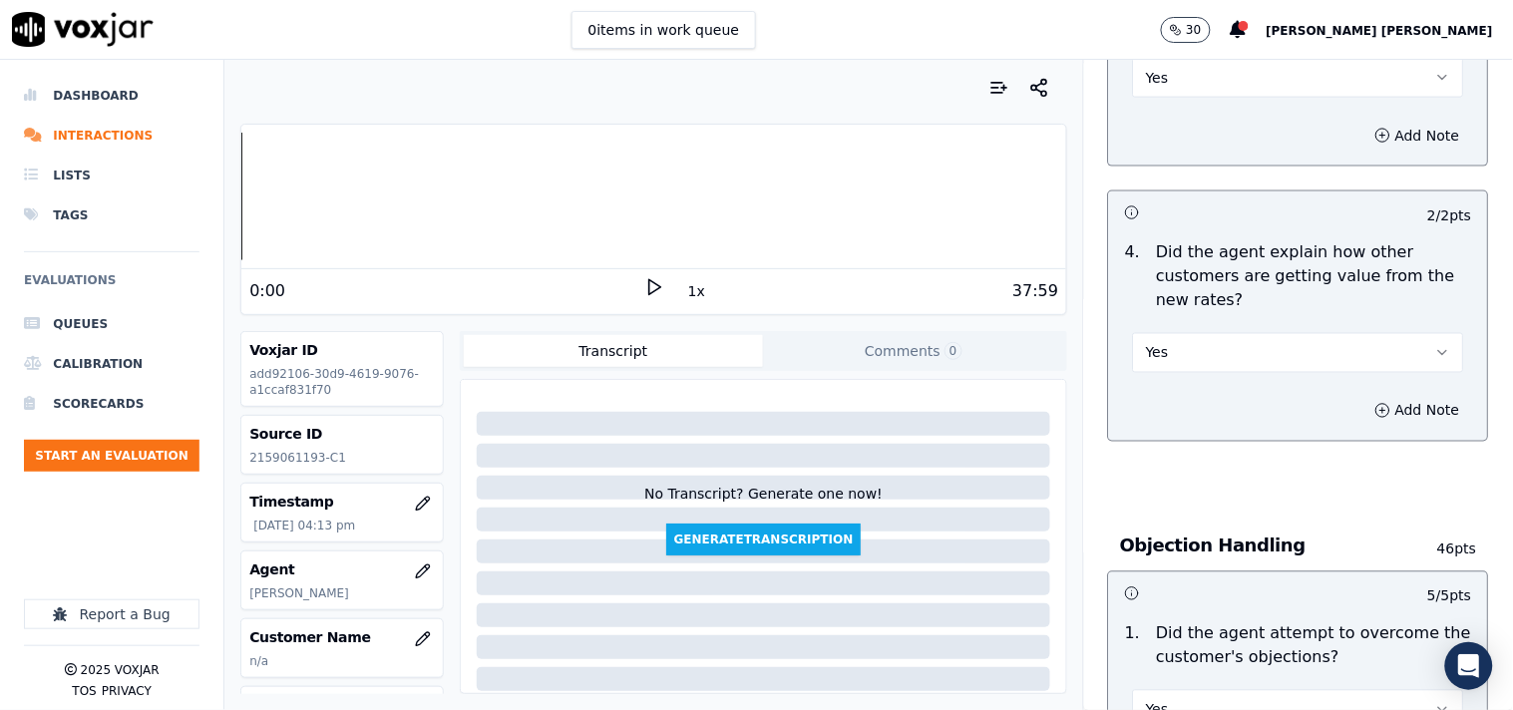
click at [1228, 341] on button "Yes" at bounding box center [1298, 353] width 331 height 40
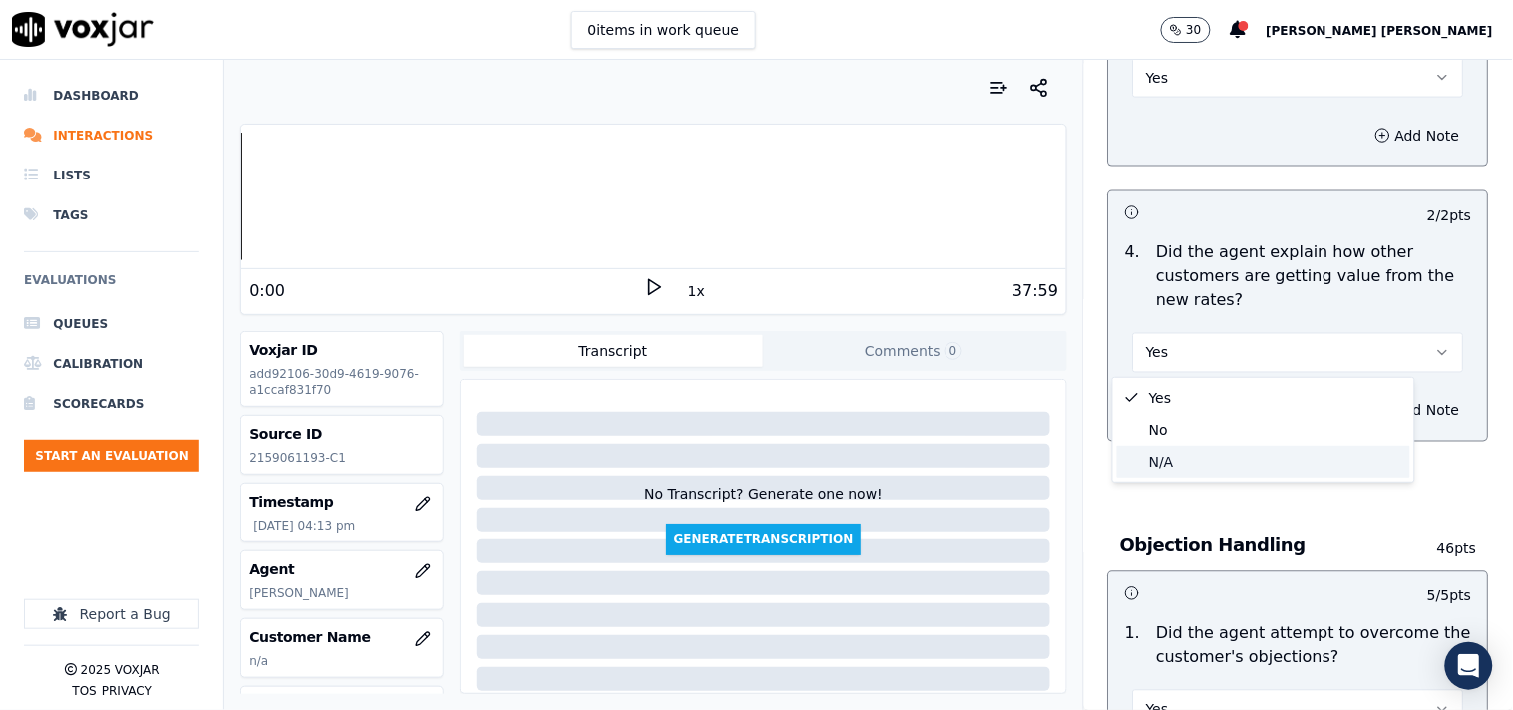
click at [1193, 456] on div "N/A" at bounding box center [1263, 462] width 293 height 32
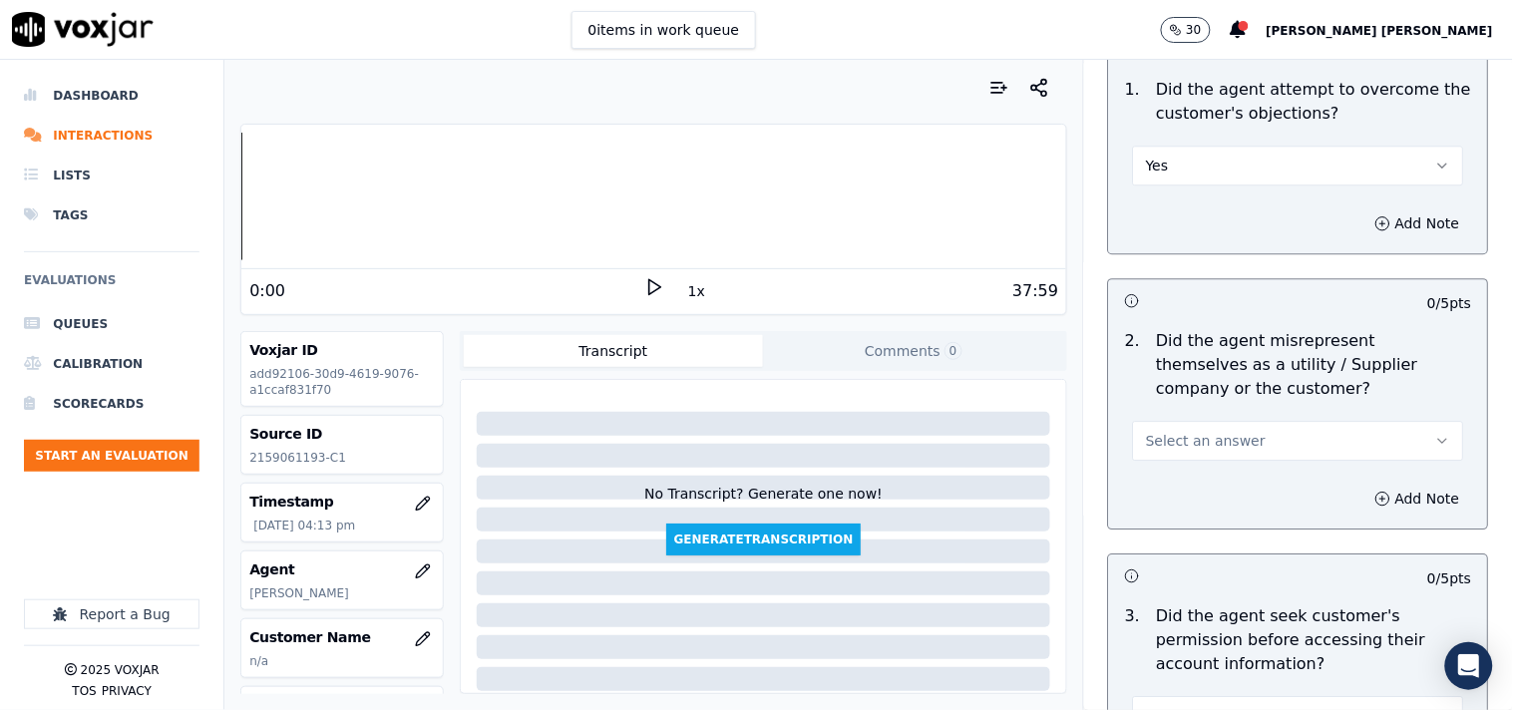
scroll to position [1330, 0]
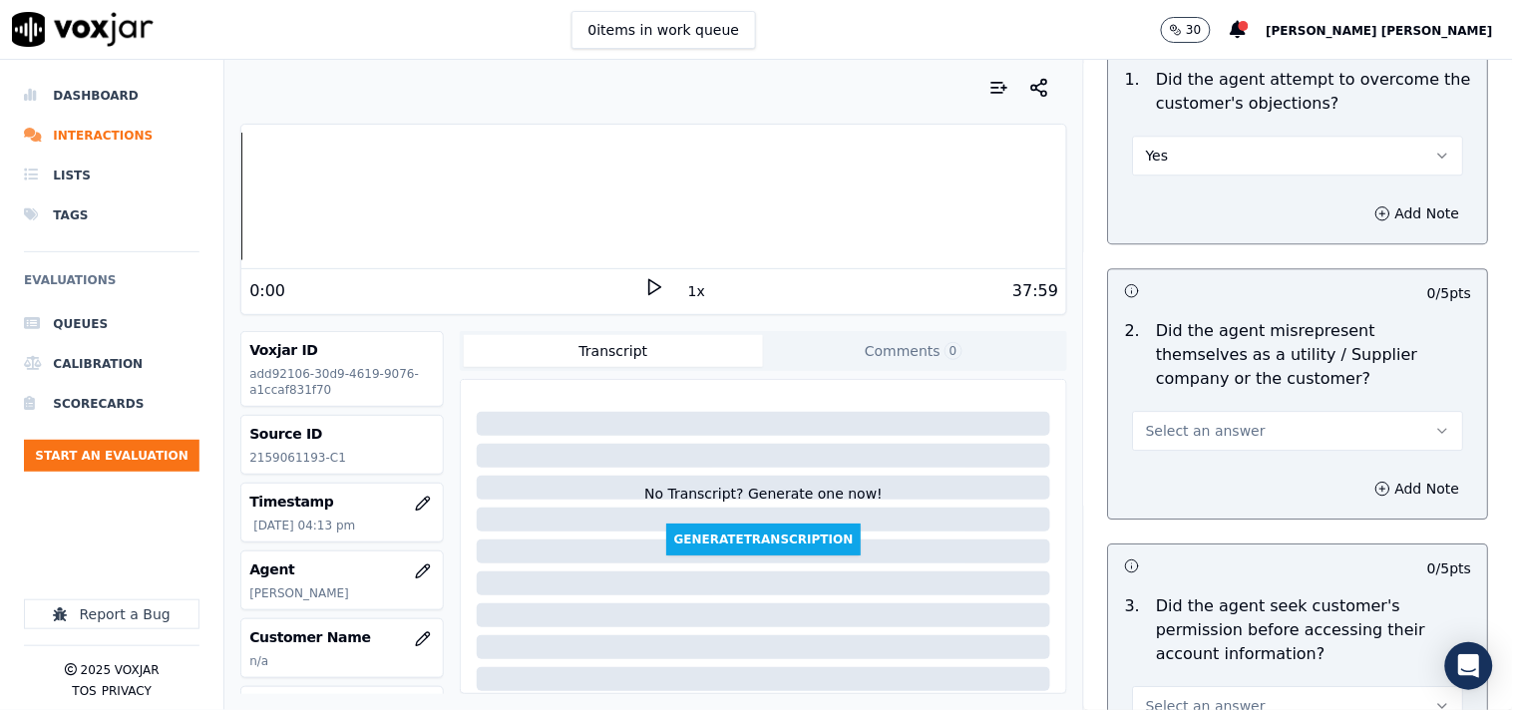
click at [1251, 436] on button "Select an answer" at bounding box center [1298, 431] width 331 height 40
click at [1232, 481] on div "Yes" at bounding box center [1263, 476] width 293 height 32
click at [1375, 485] on icon "button" at bounding box center [1383, 489] width 16 height 16
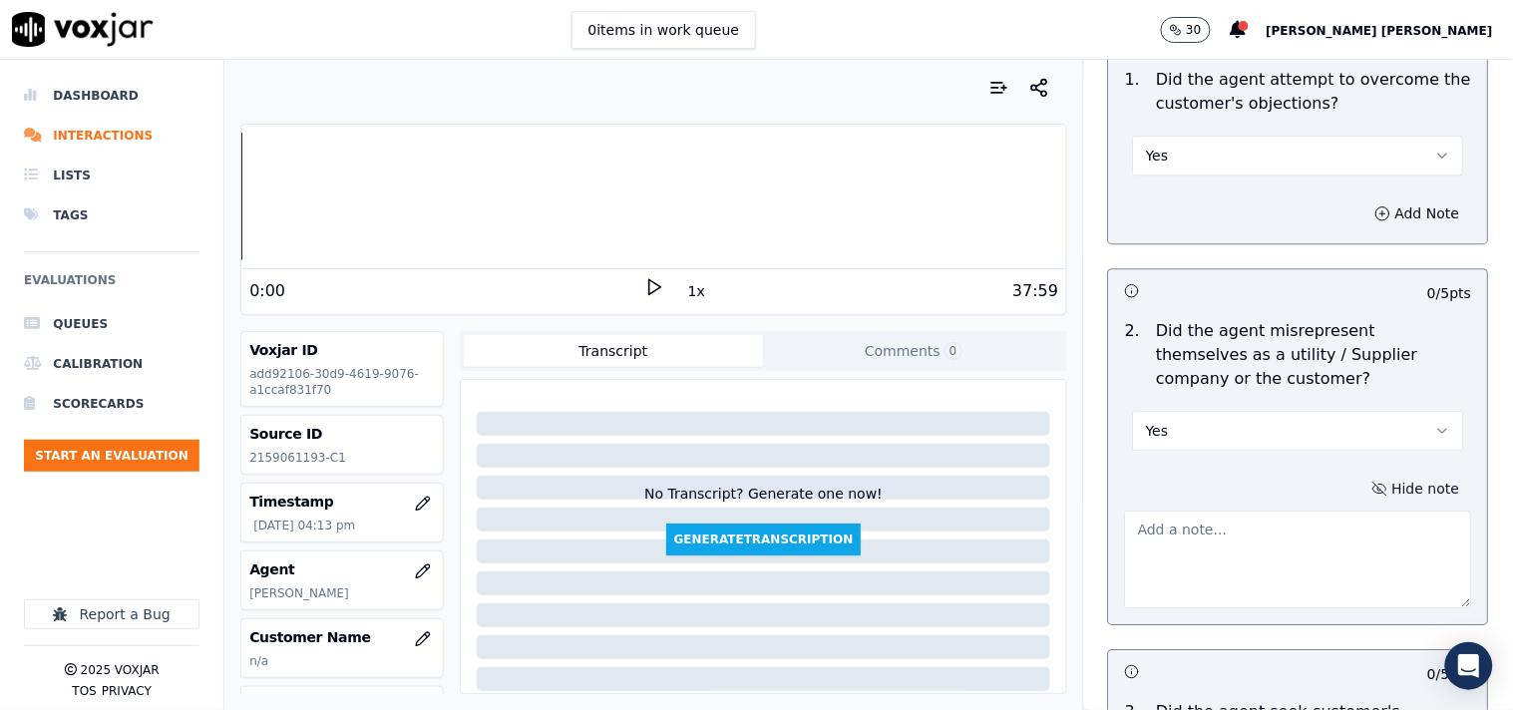
click at [1185, 543] on textarea at bounding box center [1298, 560] width 347 height 98
paste textarea "@01:48 MAX: I'm not calling you from any supplier company,I am calling for the …"
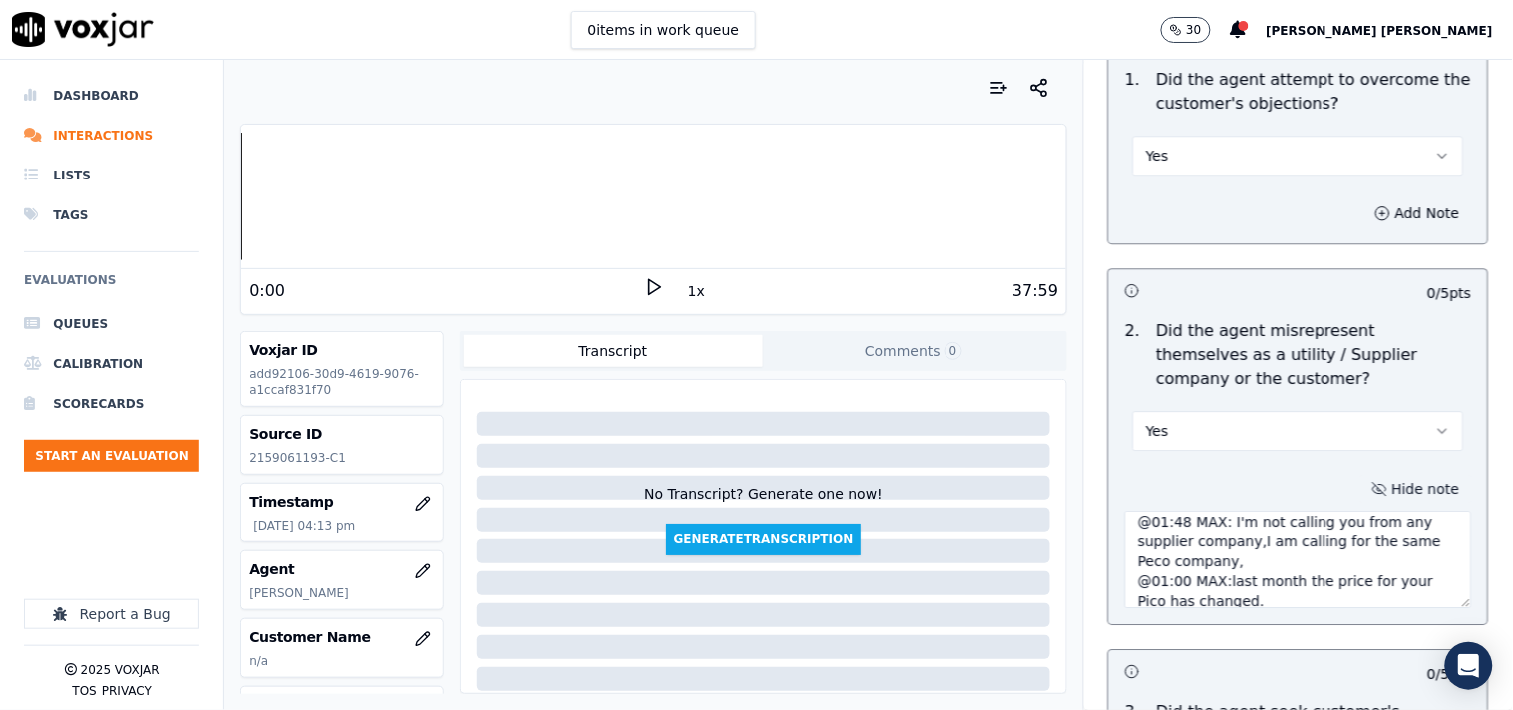
scroll to position [0, 0]
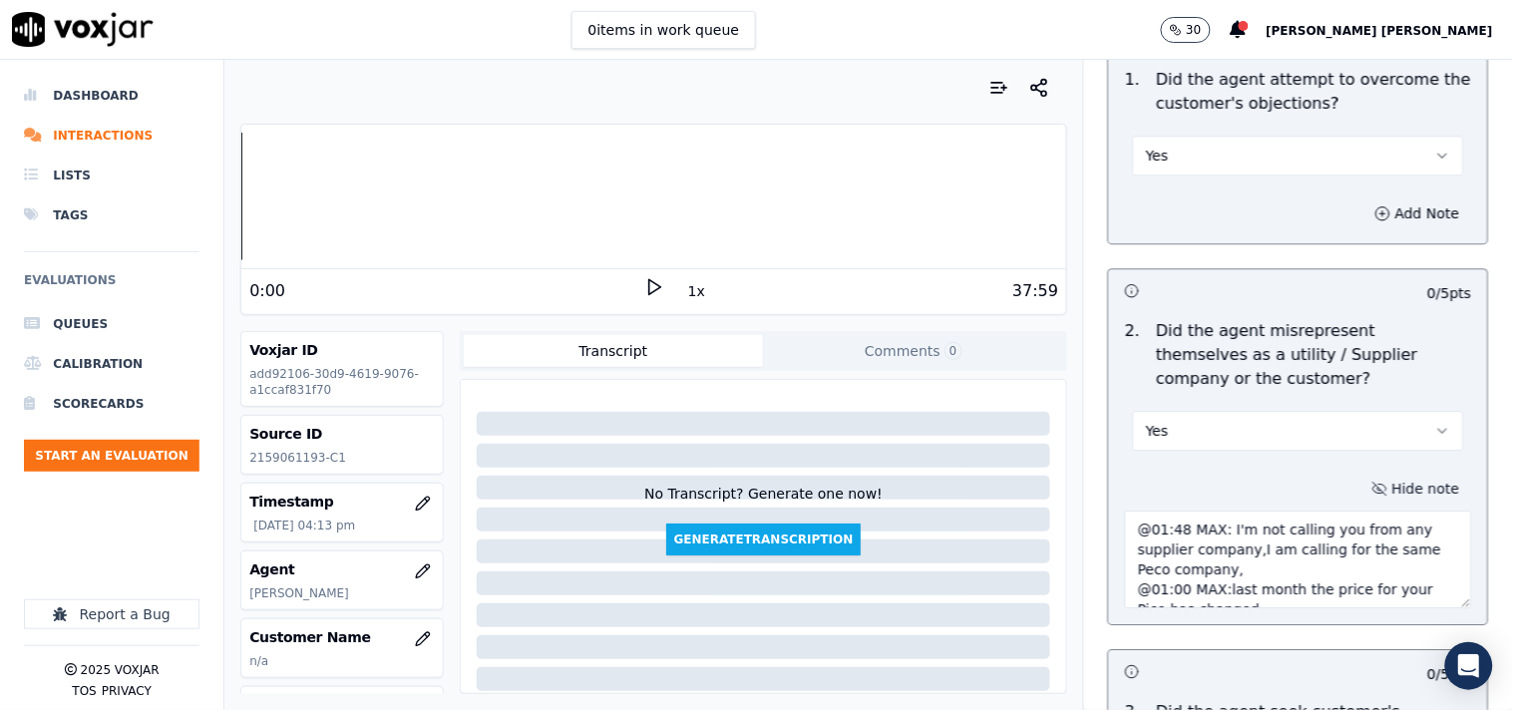
click at [1125, 529] on textarea "@01:48 MAX: I'm not calling you from any supplier company,I am calling for the …" at bounding box center [1298, 560] width 347 height 98
paste textarea "CAll id-20250917-171628"
type textarea "CAll id-20250917-171628 @01:48 MAX: I'm not calling you from any supplier compa…"
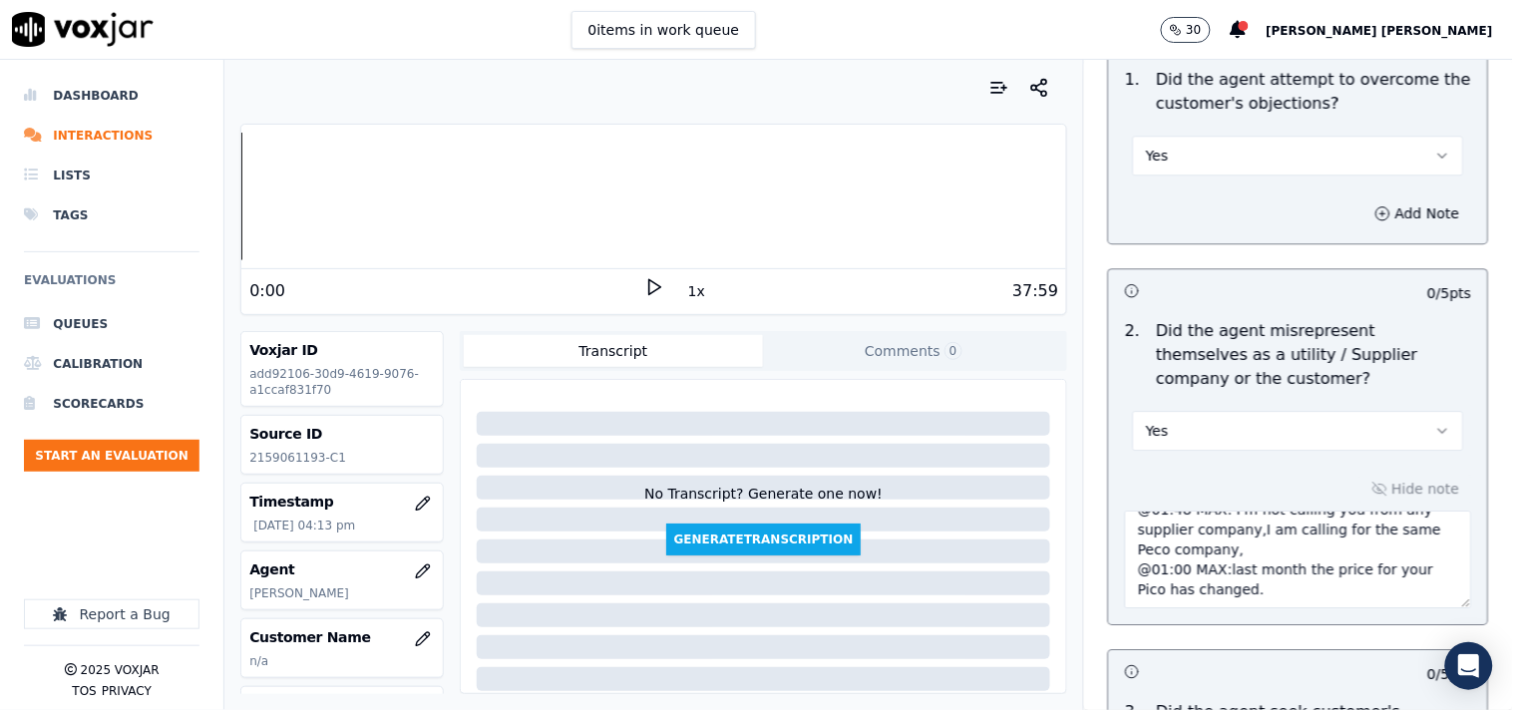
scroll to position [60, 0]
click at [1386, 467] on div "Hide note CAll id-20250917-171628 @01:48 MAX: I'm not calling you from any supp…" at bounding box center [1298, 542] width 379 height 166
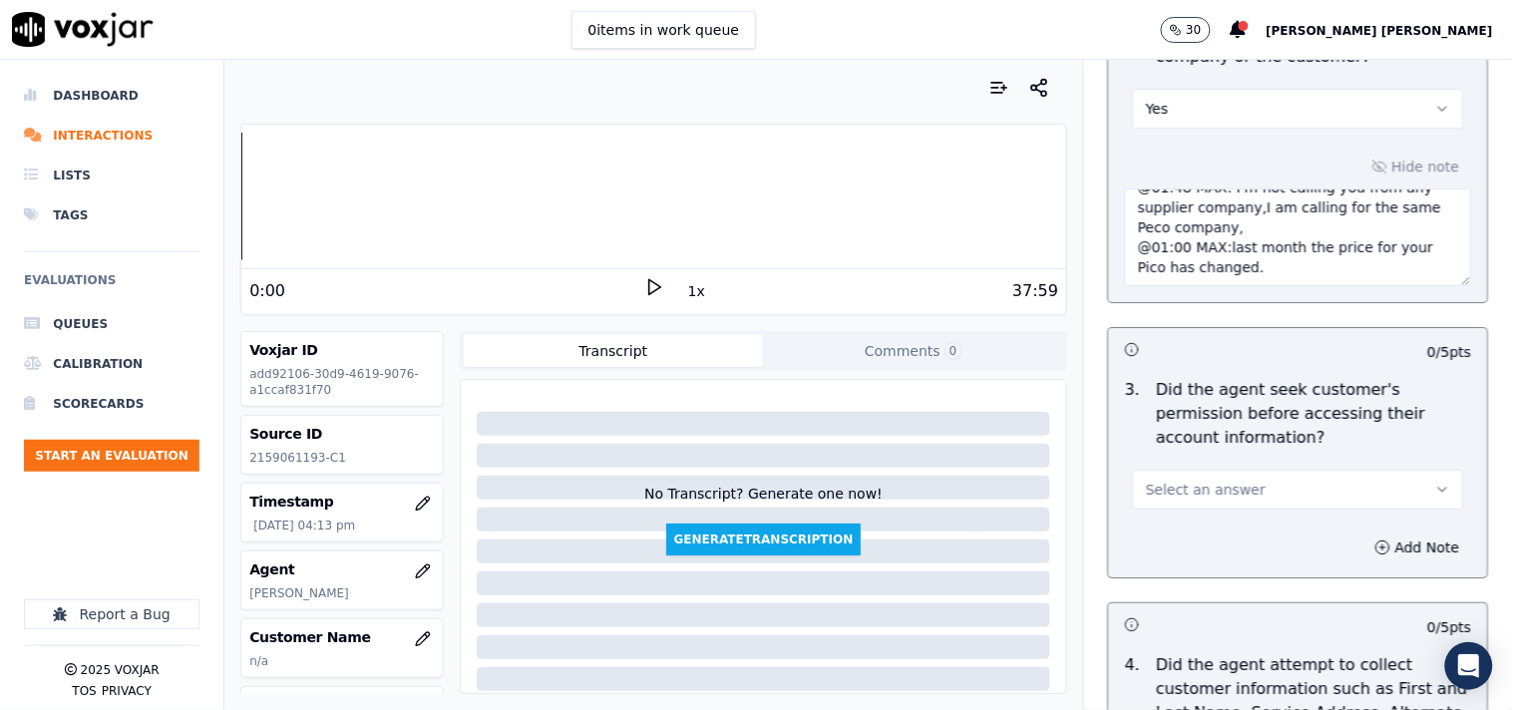
scroll to position [1662, 0]
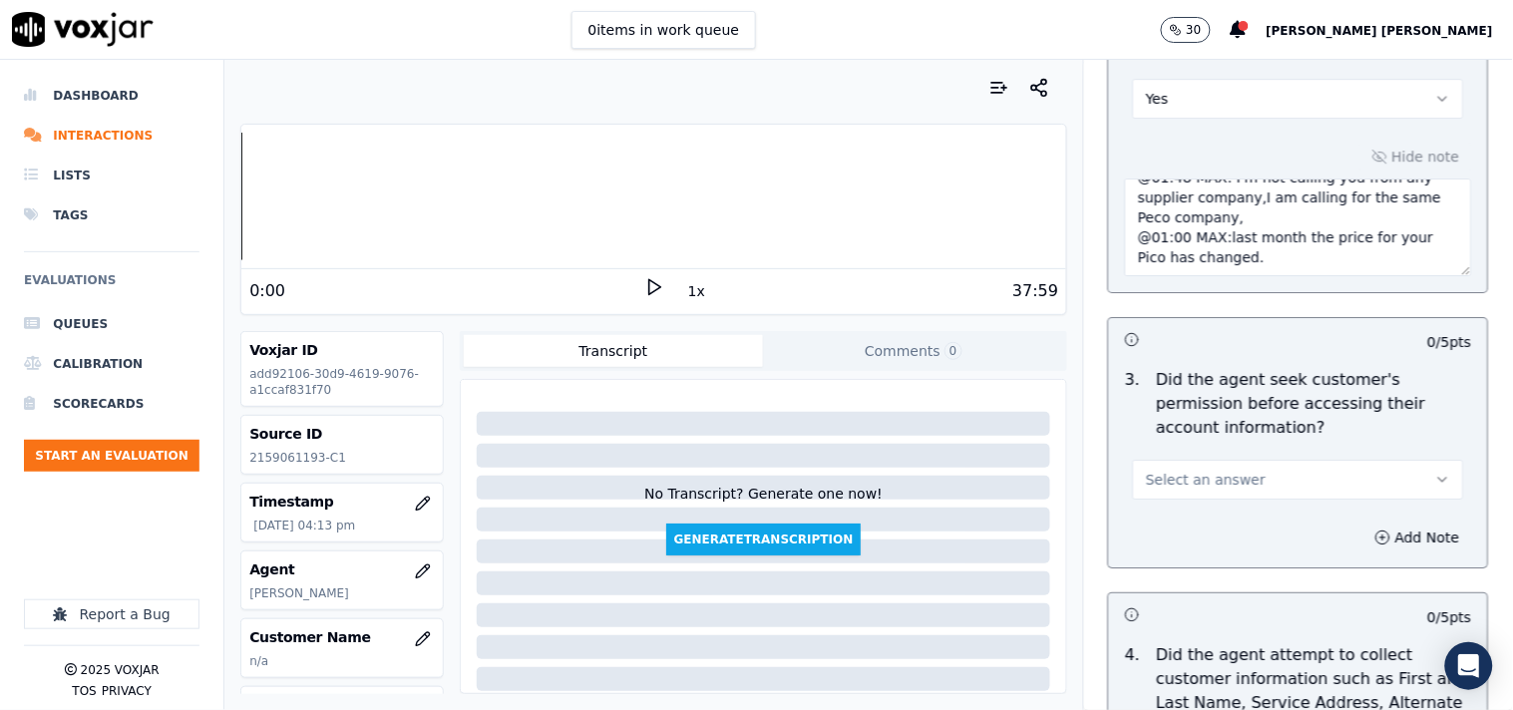
click at [1277, 461] on button "Select an answer" at bounding box center [1298, 480] width 331 height 40
click at [1220, 511] on div "Yes" at bounding box center [1263, 525] width 293 height 32
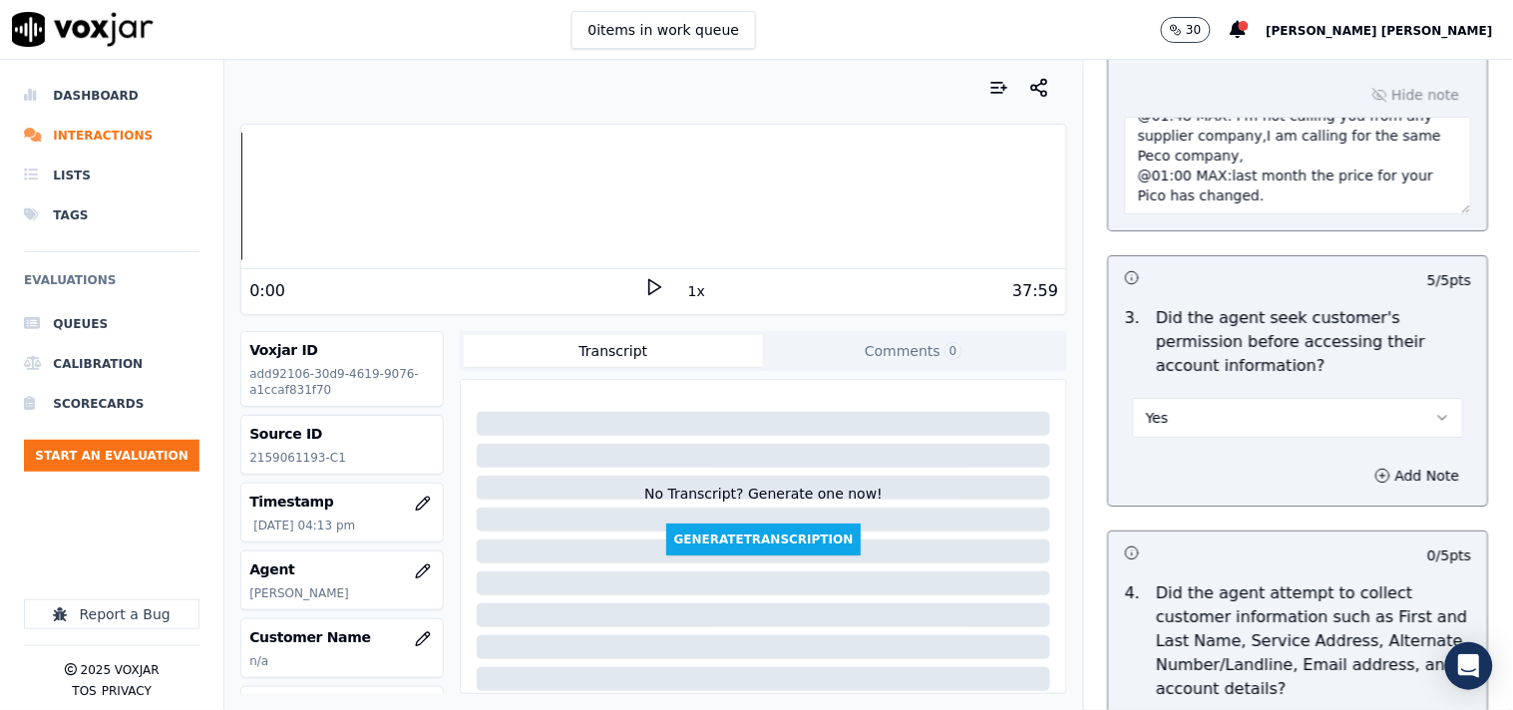
scroll to position [1995, 0]
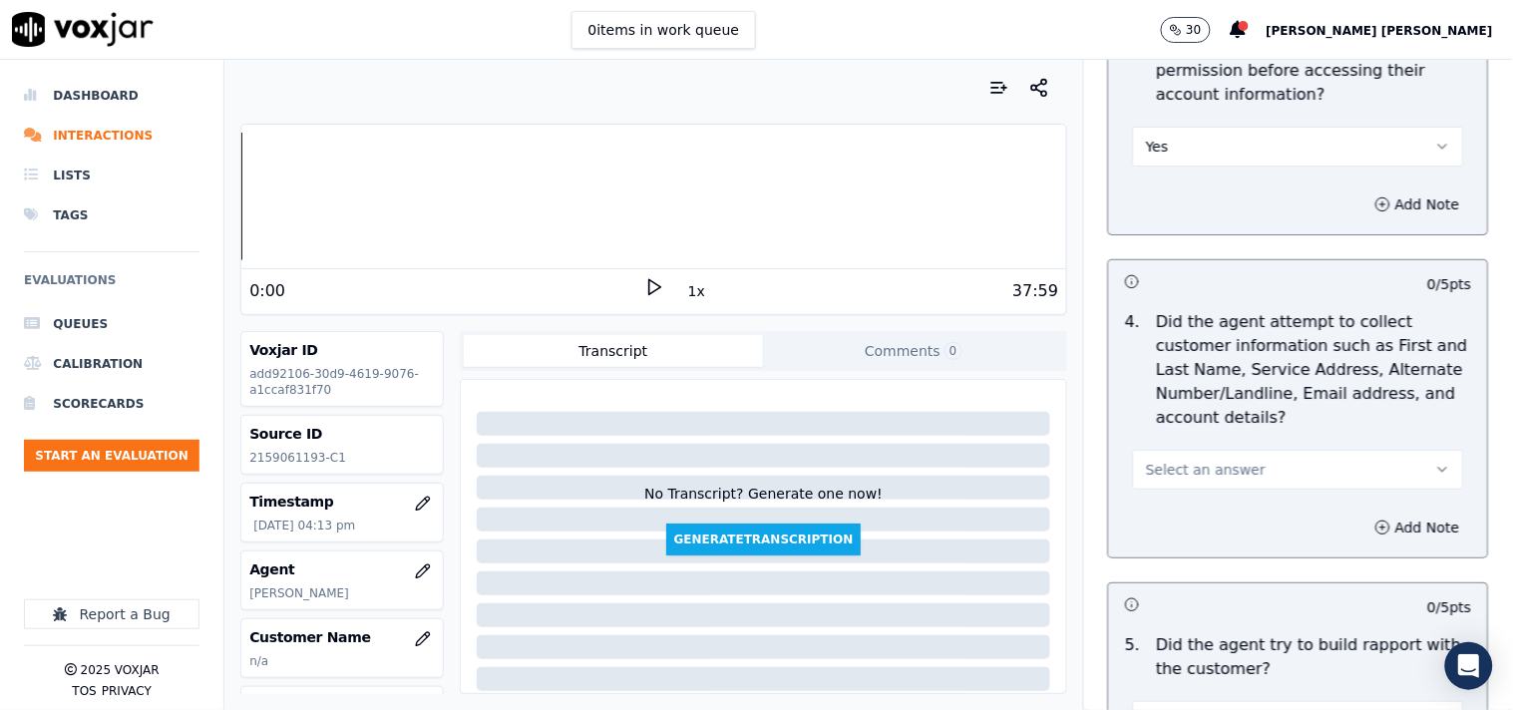
click at [1233, 456] on button "Select an answer" at bounding box center [1298, 470] width 331 height 40
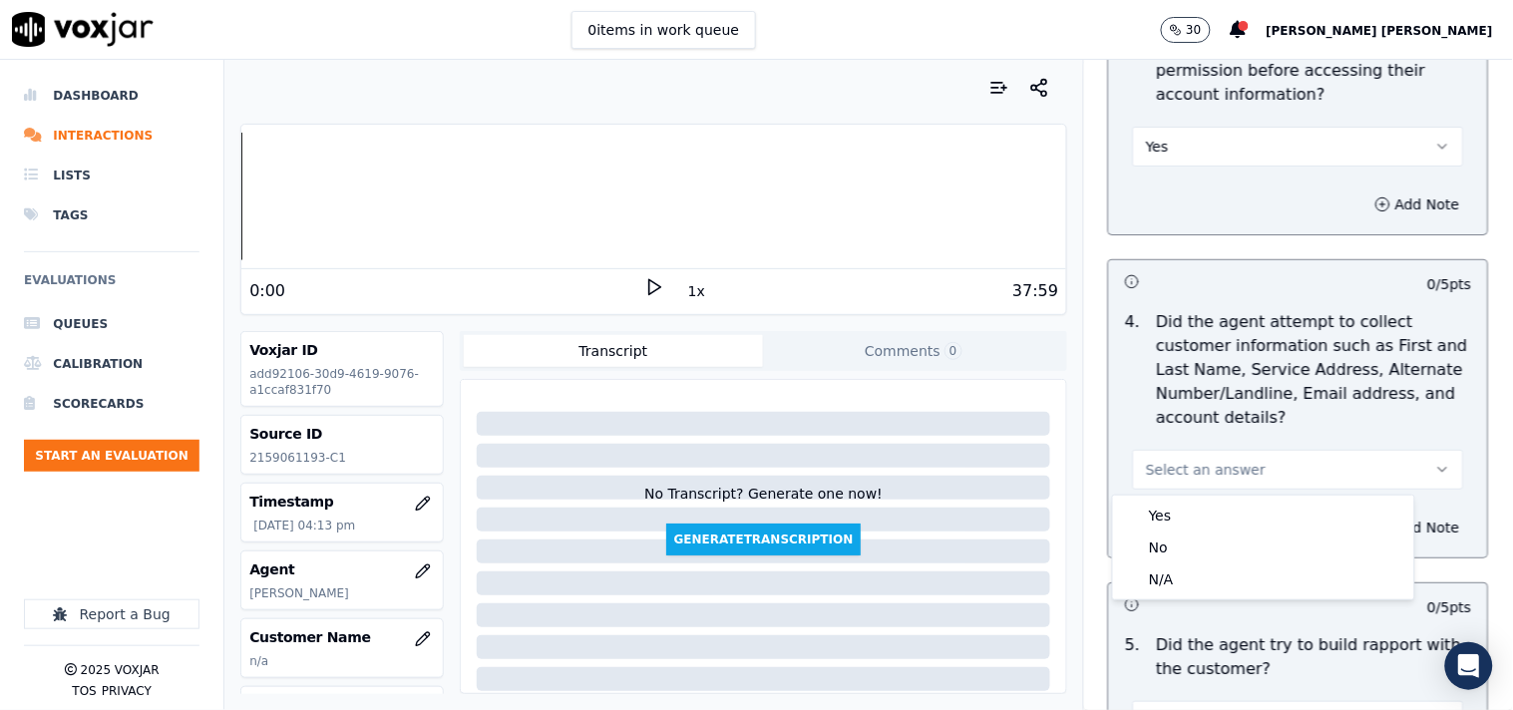
click at [1210, 505] on div "Yes" at bounding box center [1263, 516] width 293 height 32
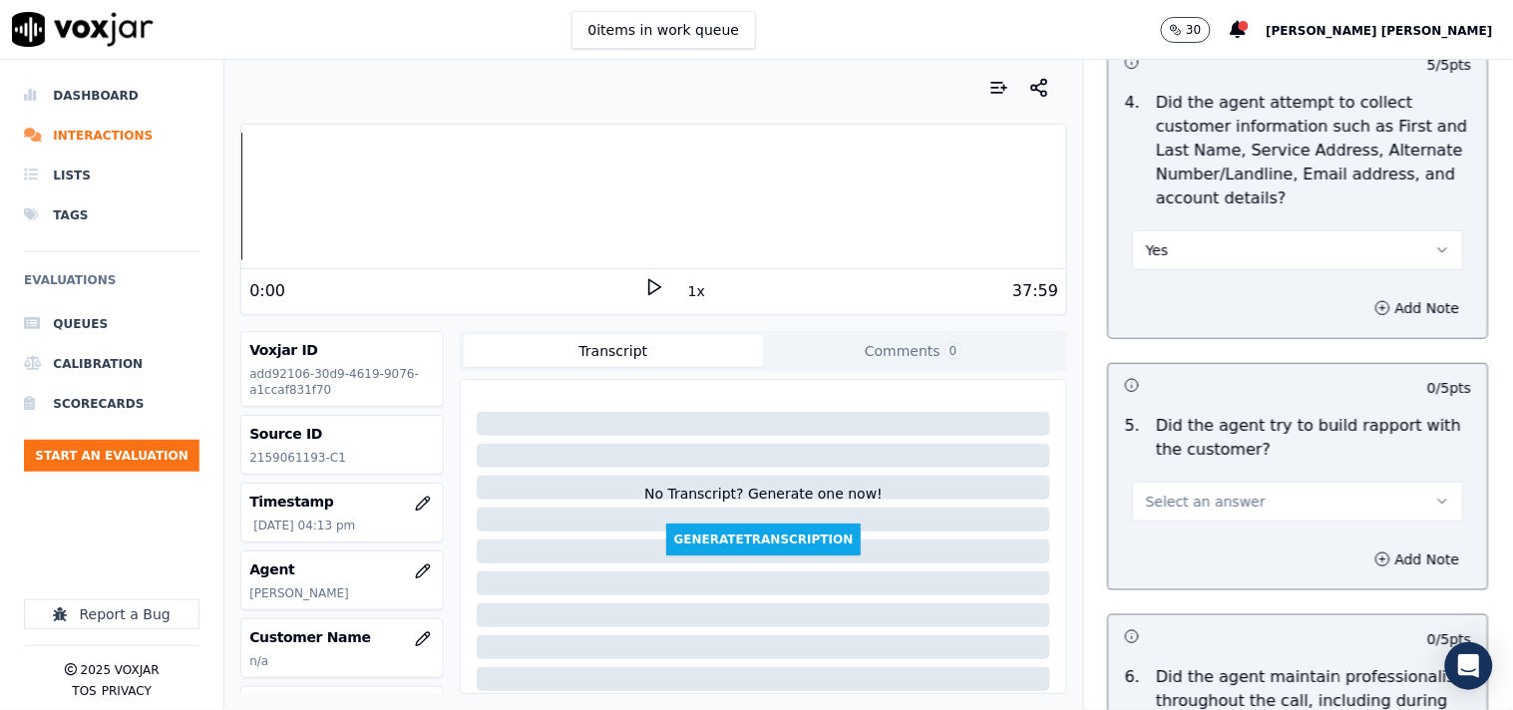
scroll to position [2216, 0]
click at [1210, 505] on span "Select an answer" at bounding box center [1206, 500] width 120 height 20
drag, startPoint x: 1184, startPoint y: 557, endPoint x: 1180, endPoint y: 575, distance: 19.4
click at [1180, 575] on div "Yes No N/A" at bounding box center [1263, 578] width 301 height 104
click at [1180, 575] on div "No" at bounding box center [1263, 578] width 293 height 32
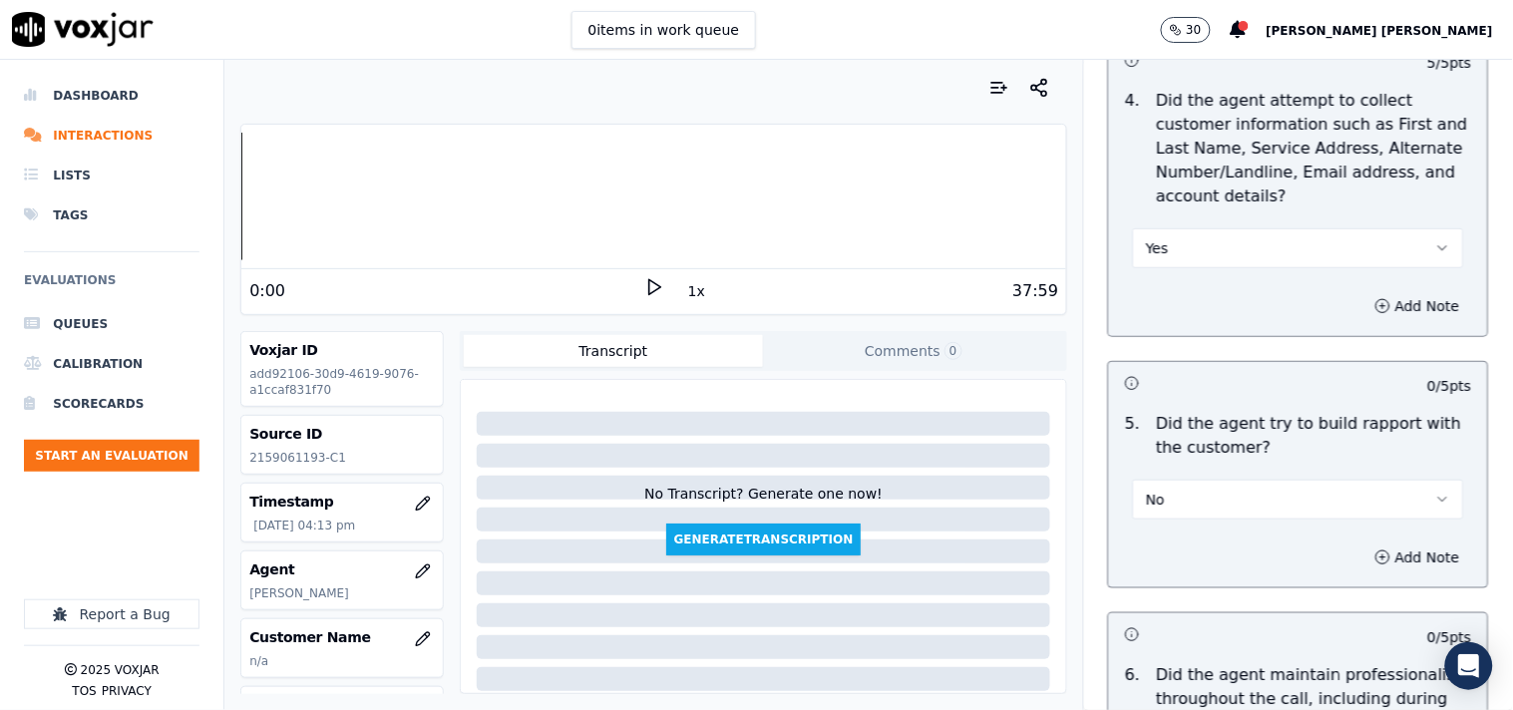
click at [1202, 489] on button "No" at bounding box center [1298, 500] width 331 height 40
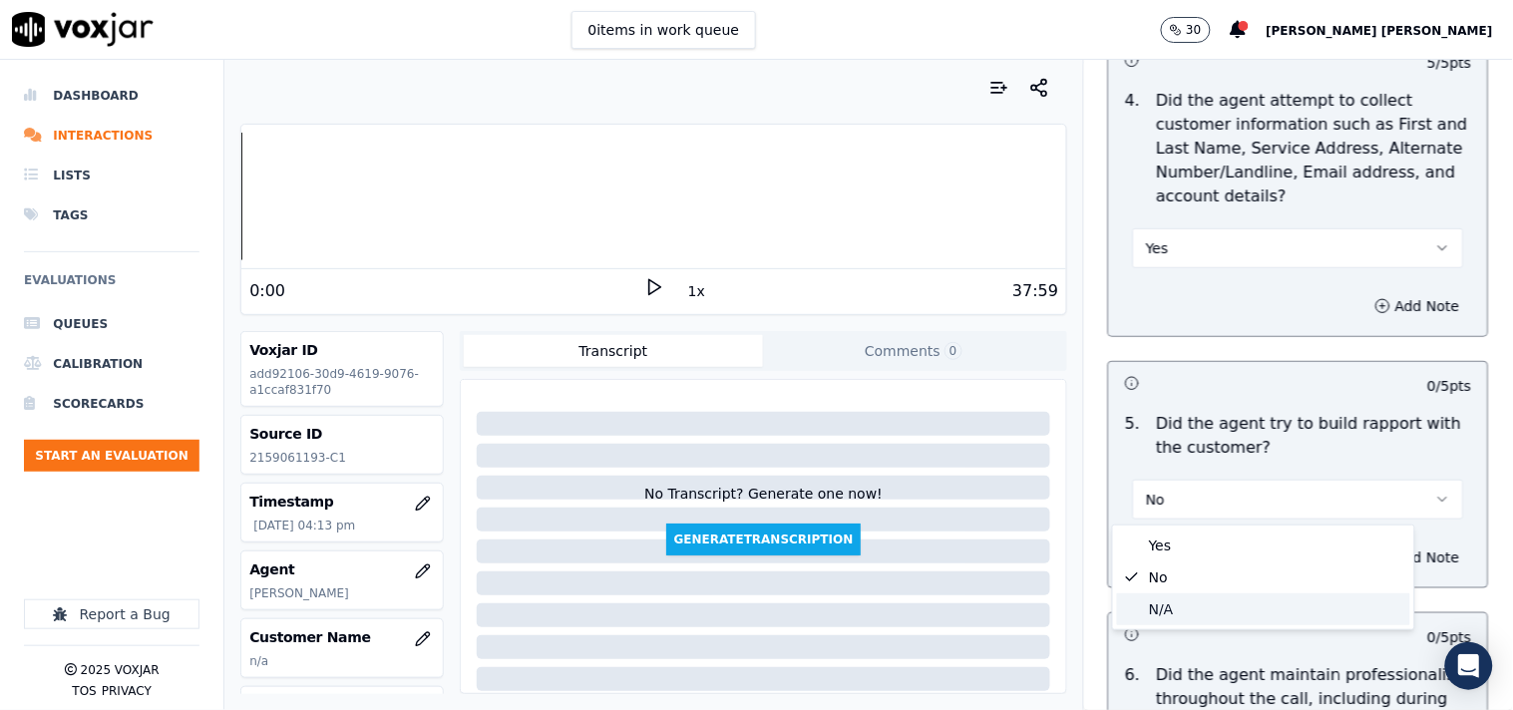
click at [1160, 604] on div "N/A" at bounding box center [1263, 609] width 293 height 32
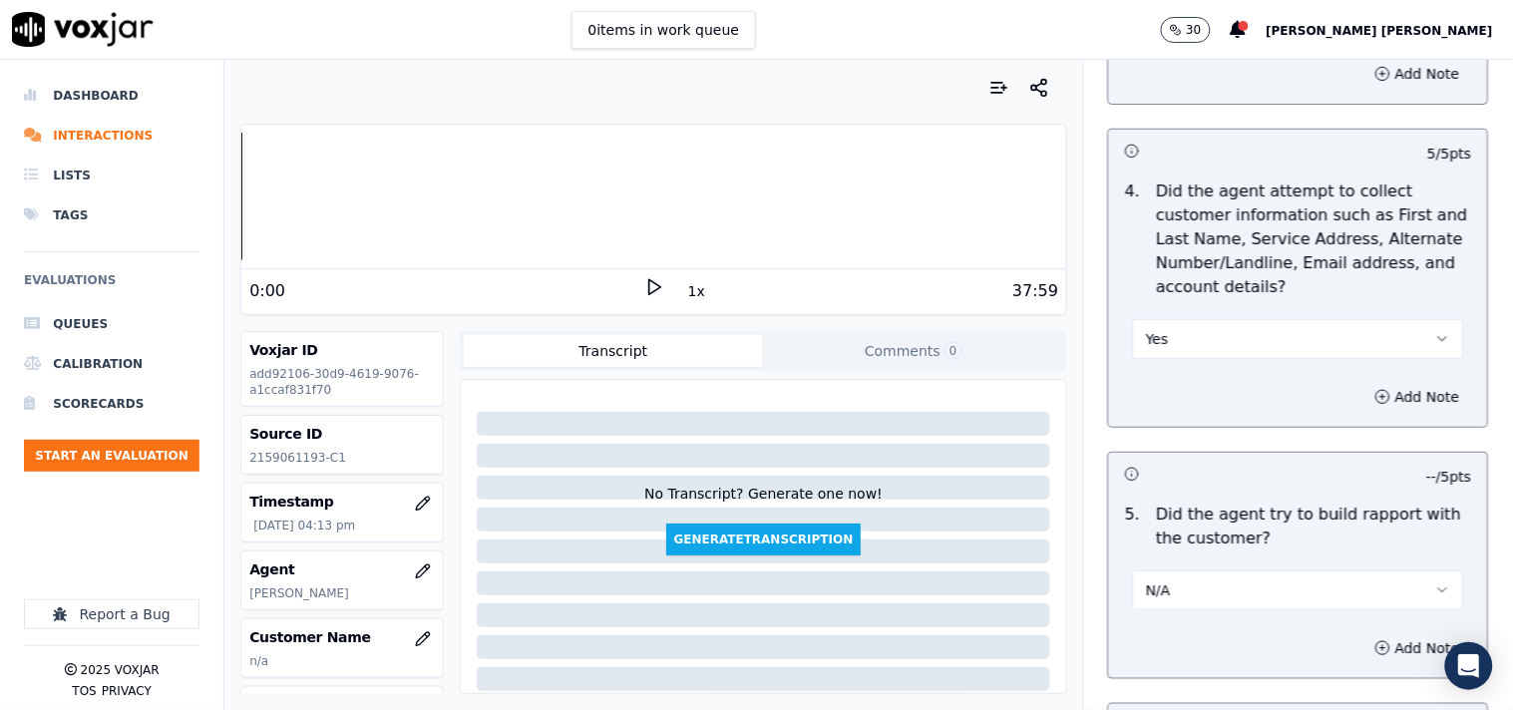
scroll to position [2106, 0]
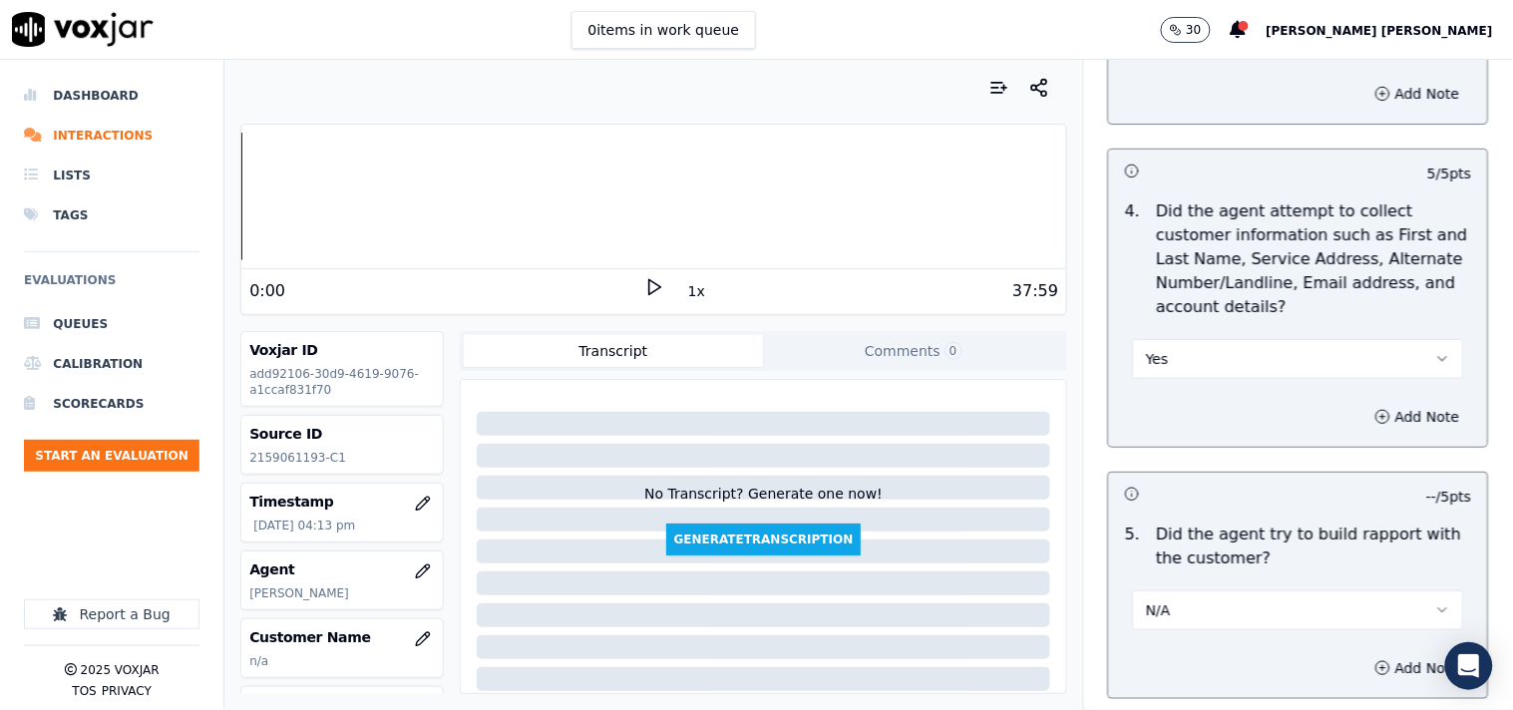
click at [1180, 374] on button "Yes" at bounding box center [1298, 359] width 331 height 40
click at [1184, 463] on div "N/A" at bounding box center [1263, 469] width 293 height 32
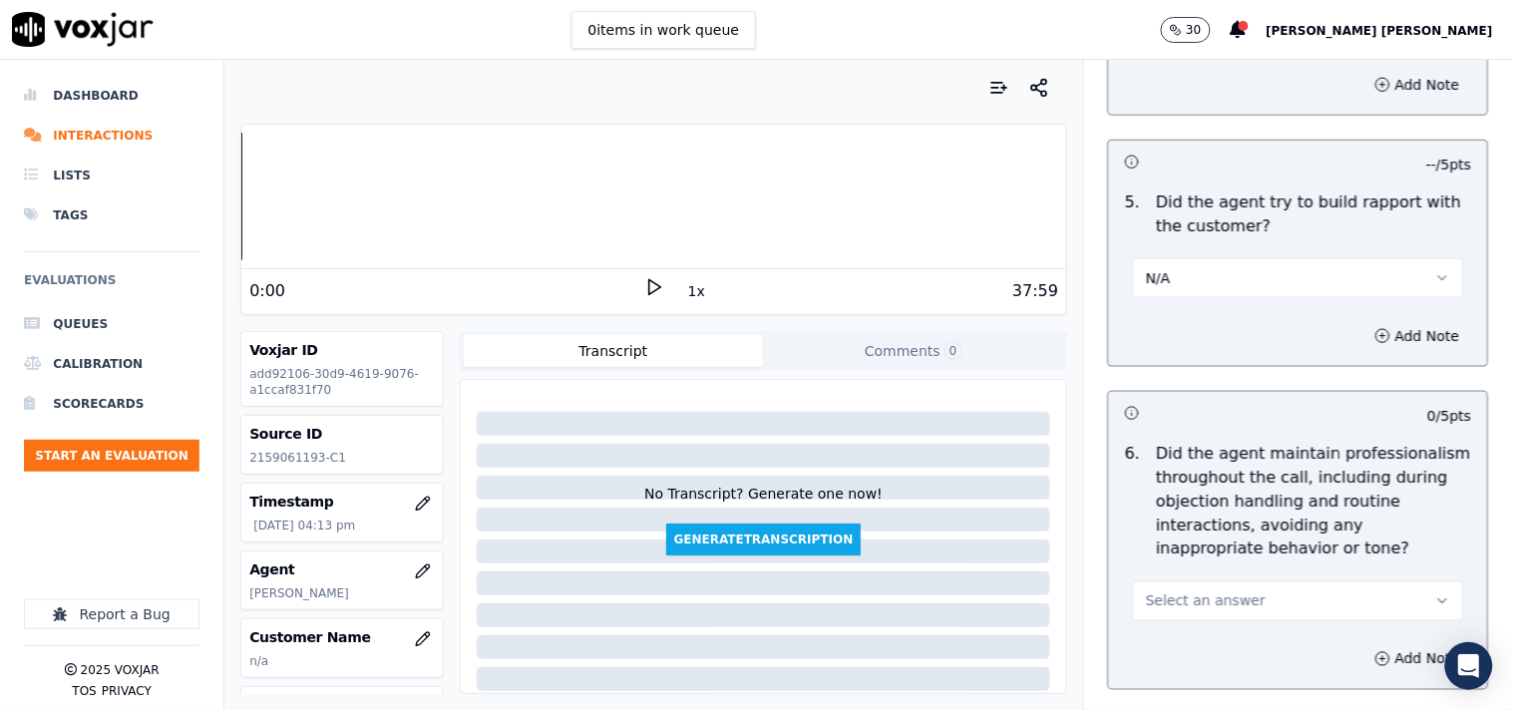
click at [1225, 602] on span "Select an answer" at bounding box center [1206, 601] width 120 height 20
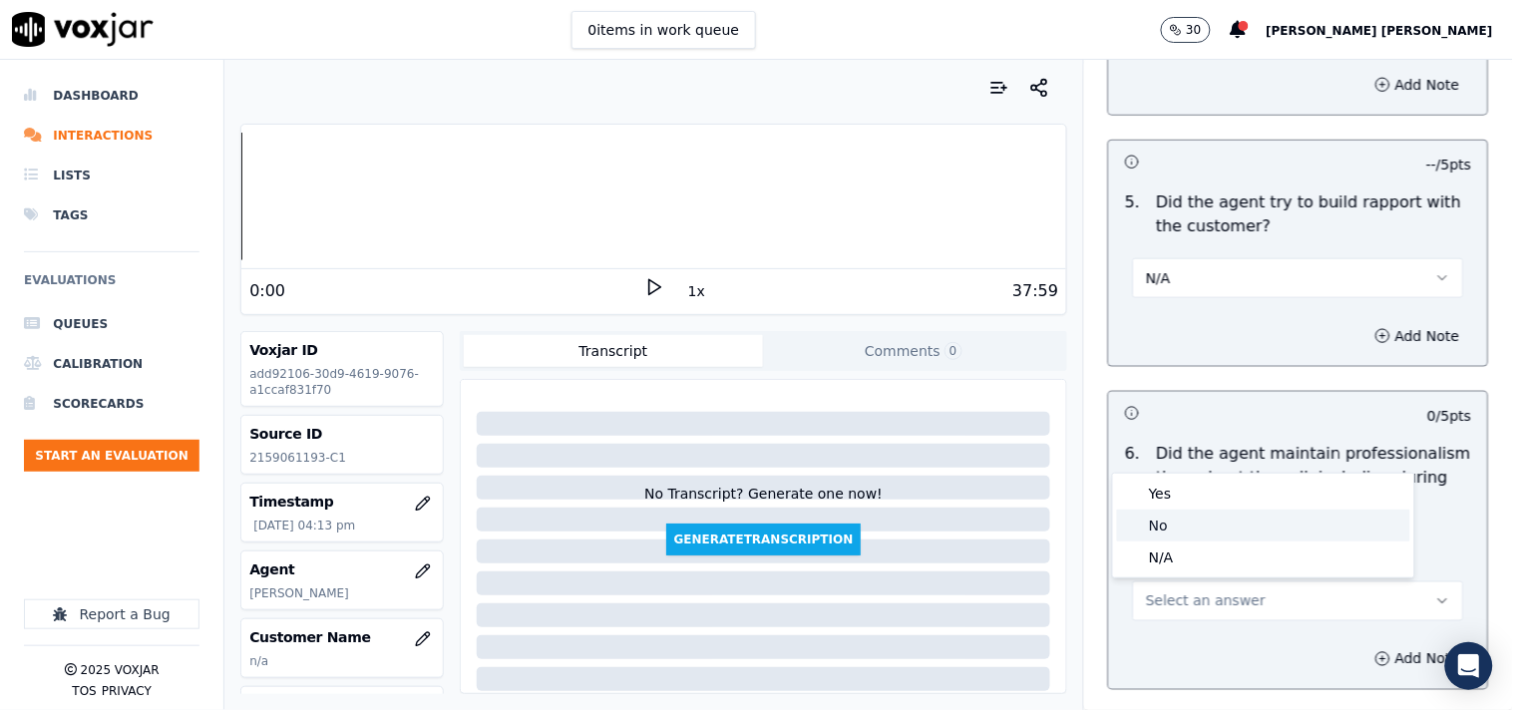
click at [1205, 490] on div "Yes" at bounding box center [1263, 494] width 293 height 32
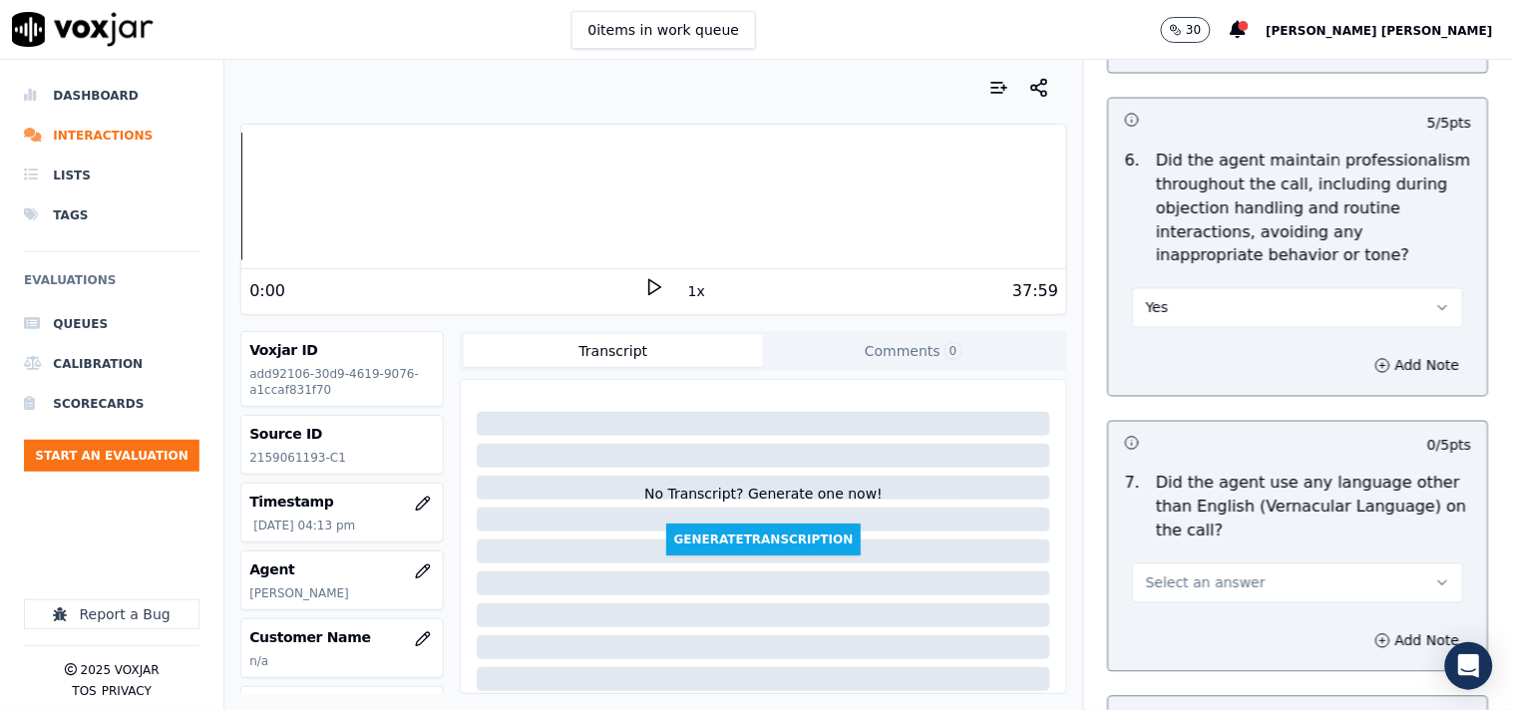
scroll to position [2770, 0]
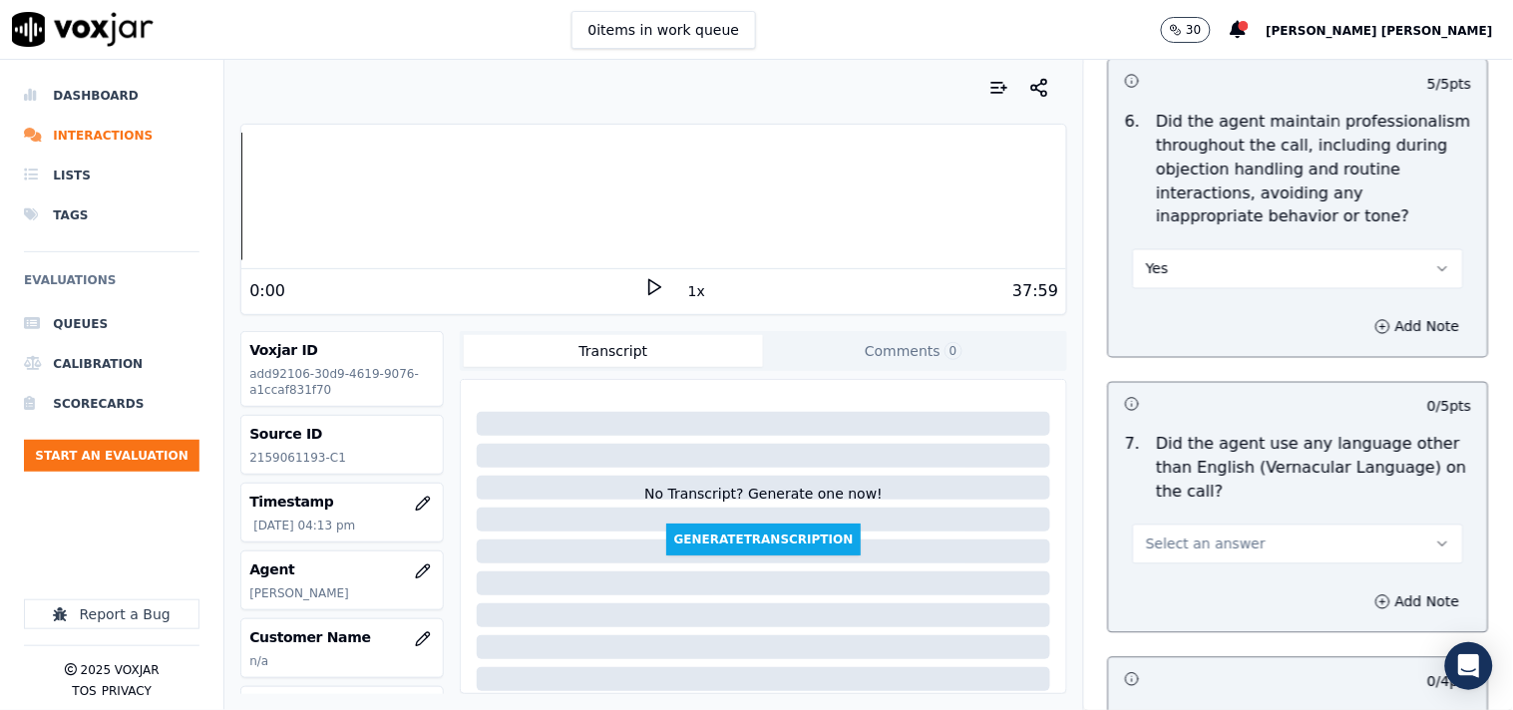
click at [1199, 534] on button "Select an answer" at bounding box center [1298, 545] width 331 height 40
click at [1170, 630] on div "No" at bounding box center [1263, 622] width 293 height 32
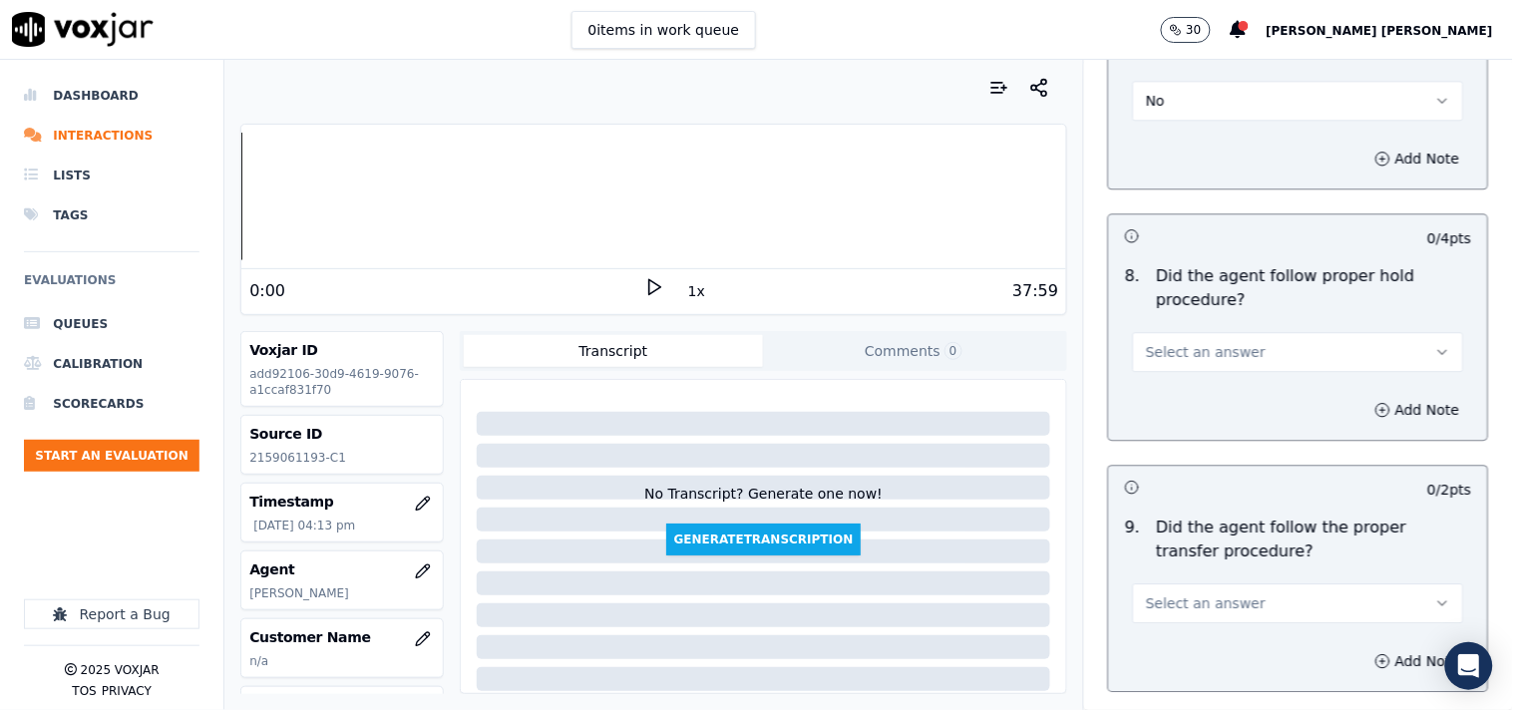
click at [1191, 359] on span "Select an answer" at bounding box center [1206, 352] width 120 height 20
click at [1198, 404] on div "Yes" at bounding box center [1263, 398] width 293 height 32
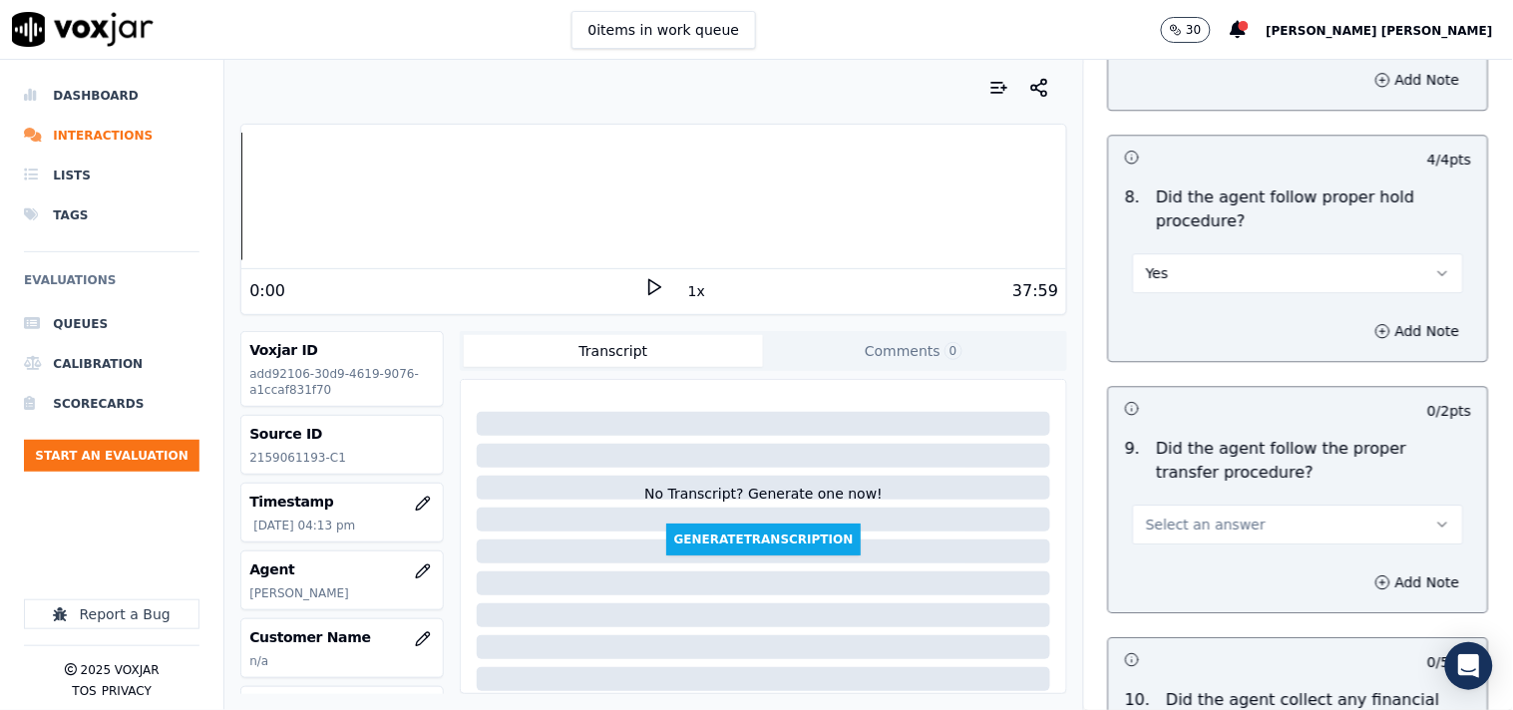
scroll to position [3435, 0]
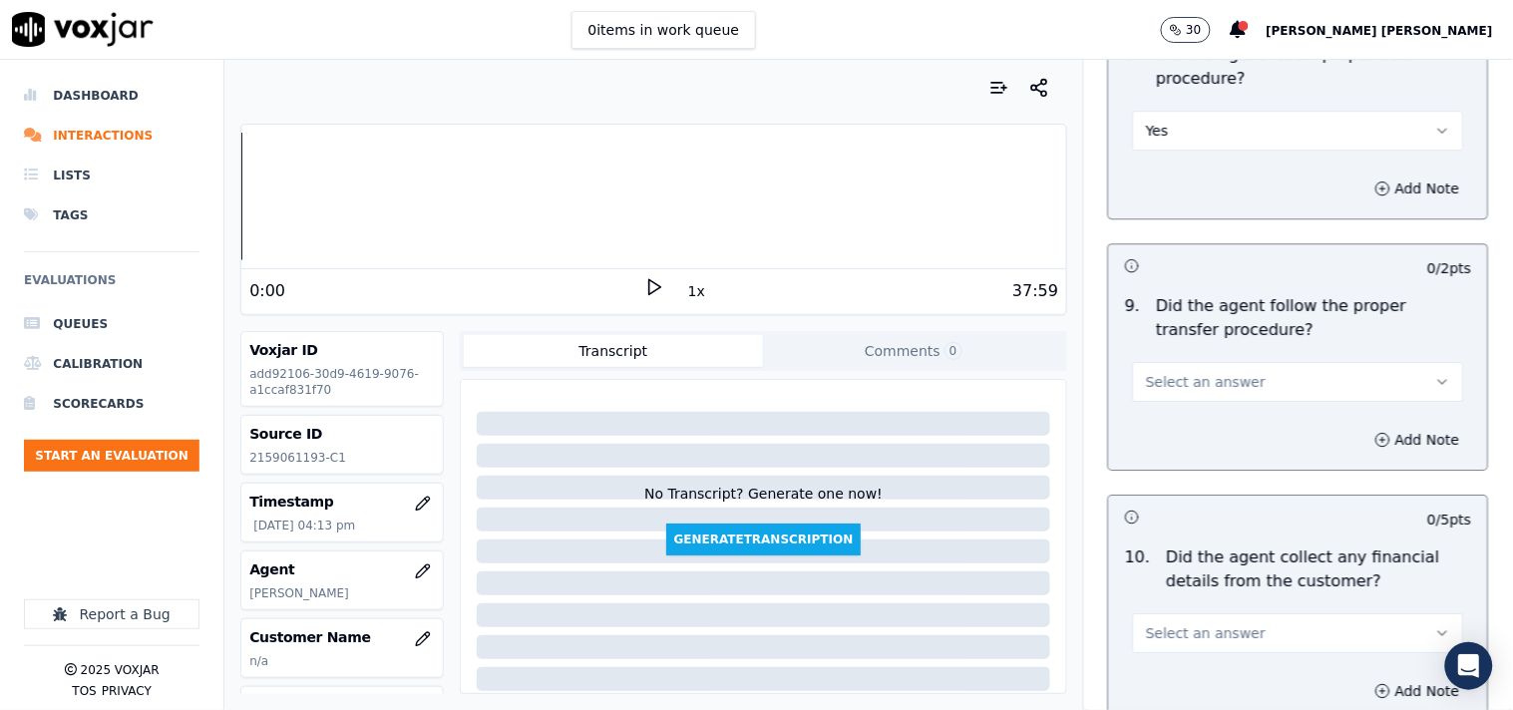
click at [1221, 372] on span "Select an answer" at bounding box center [1206, 382] width 120 height 20
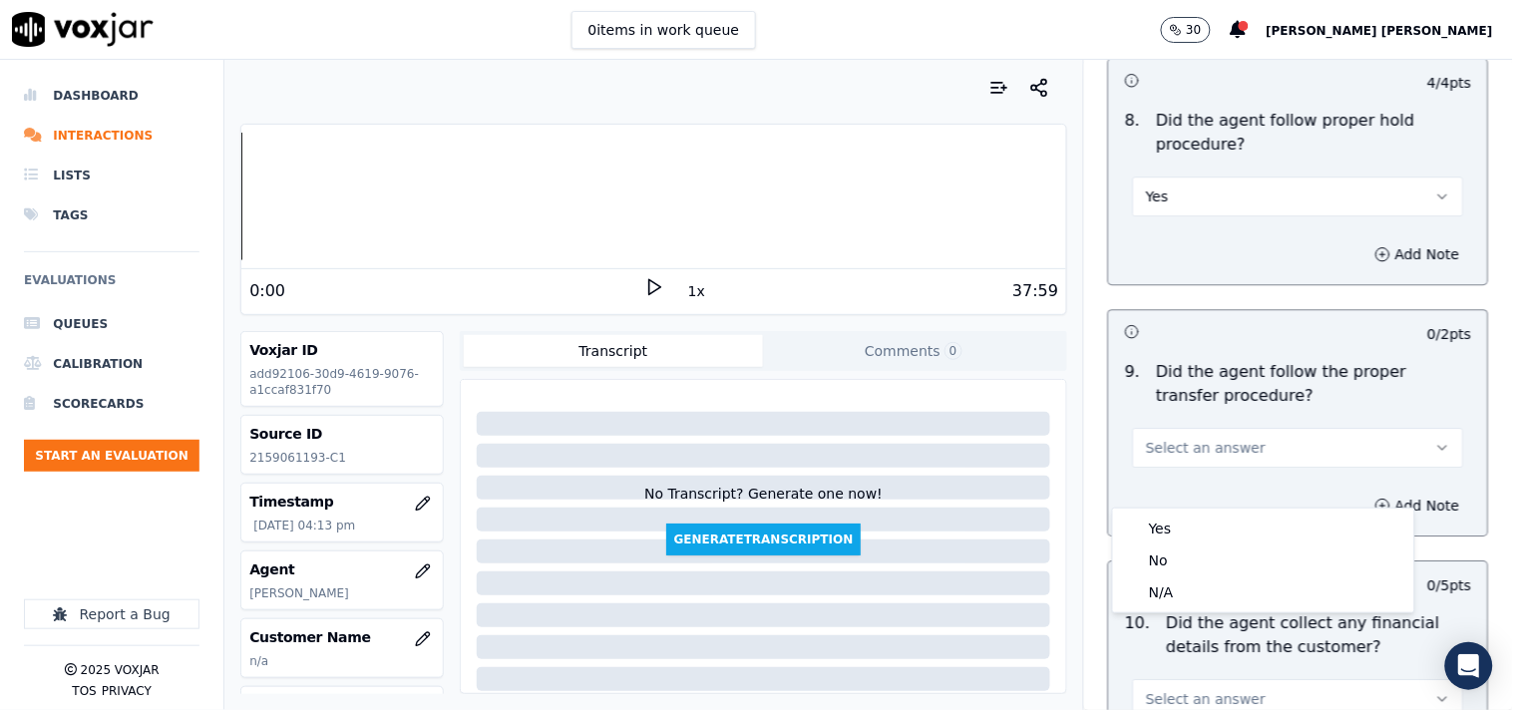
scroll to position [3324, 0]
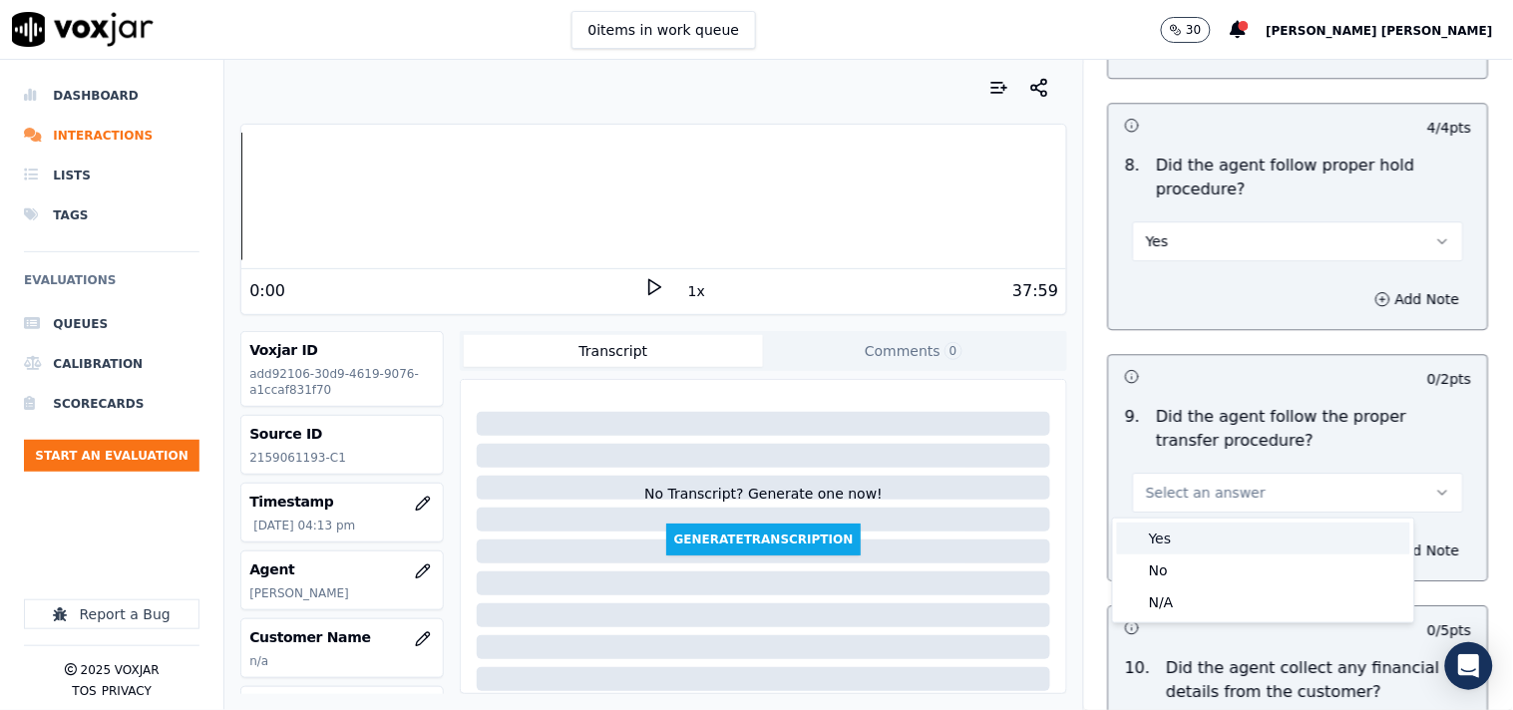
click at [1172, 543] on div "Yes" at bounding box center [1263, 539] width 293 height 32
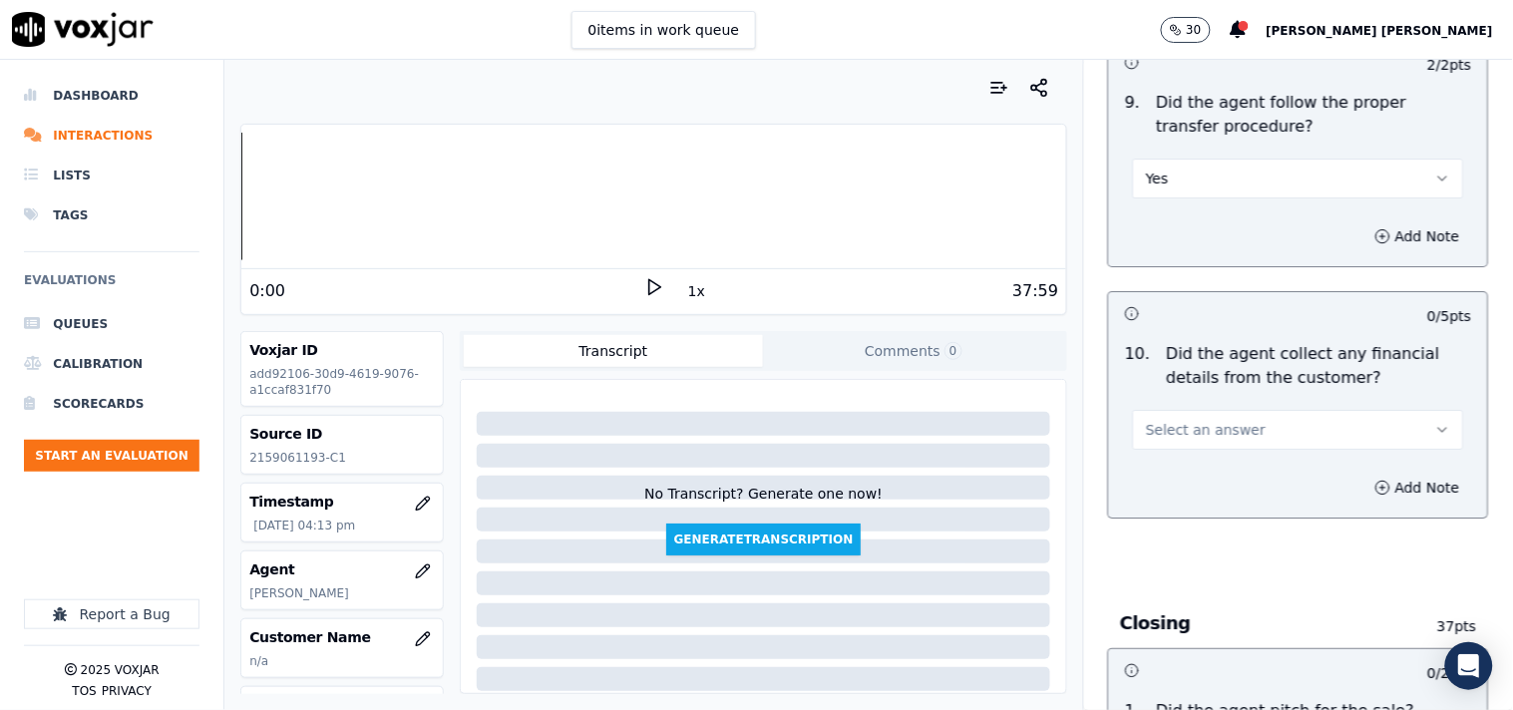
scroll to position [3656, 0]
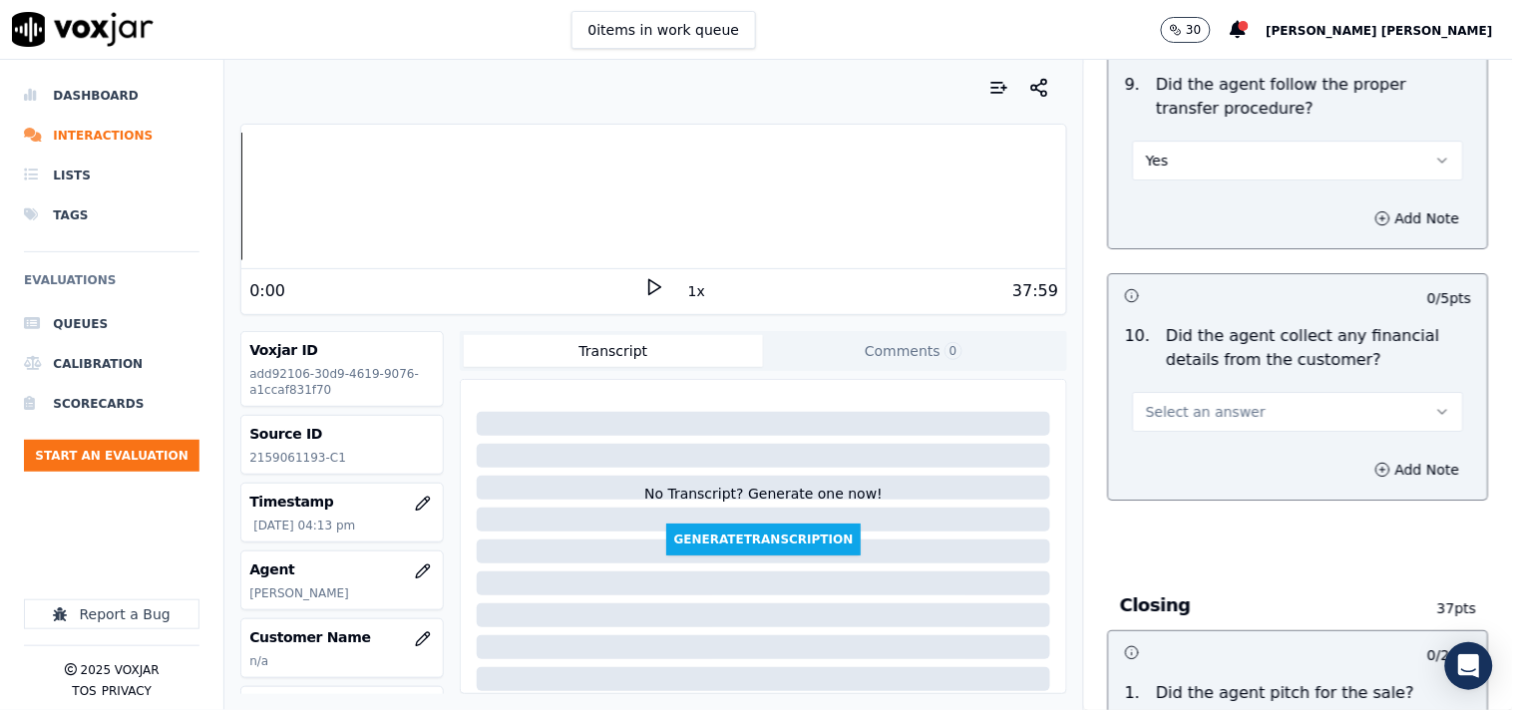
click at [1202, 410] on span "Select an answer" at bounding box center [1206, 412] width 120 height 20
click at [1200, 487] on div "No" at bounding box center [1263, 490] width 293 height 32
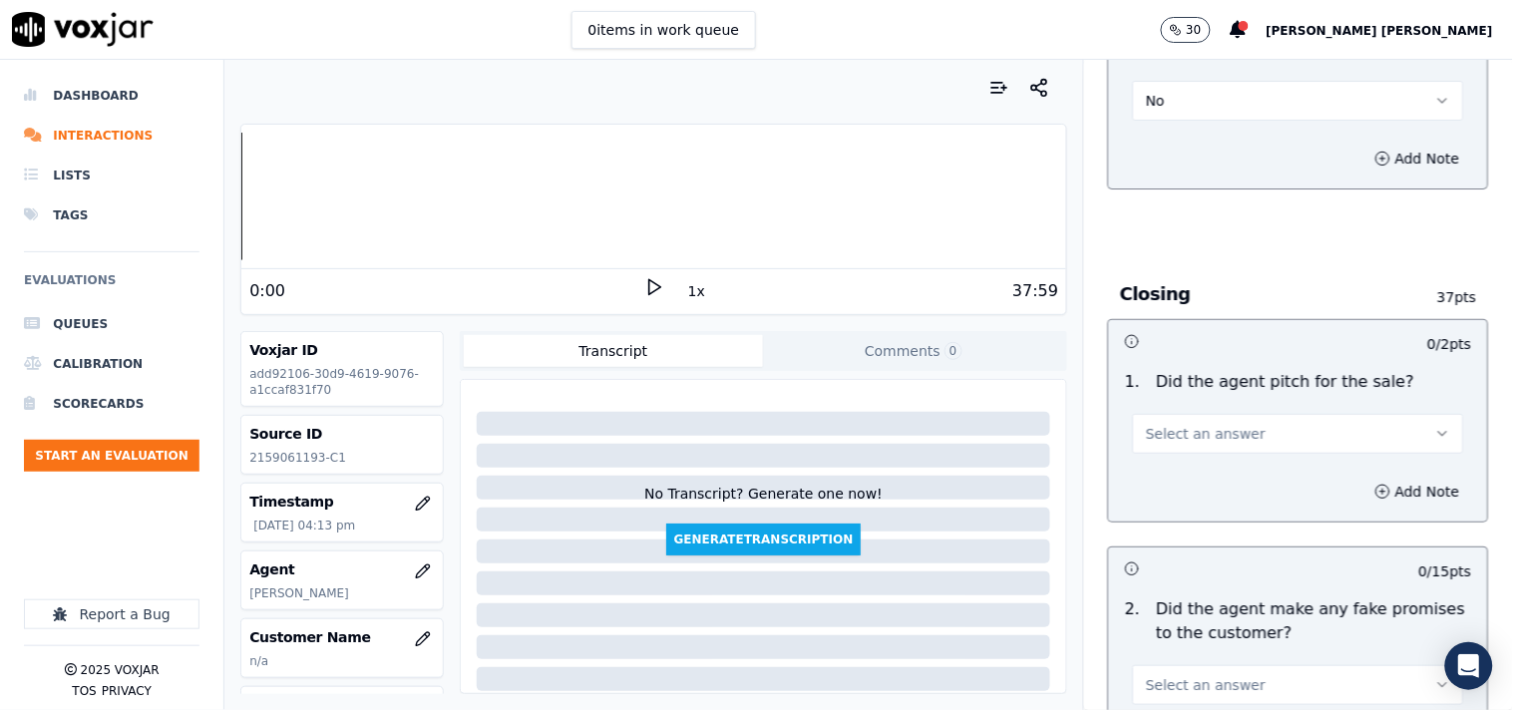
scroll to position [3990, 0]
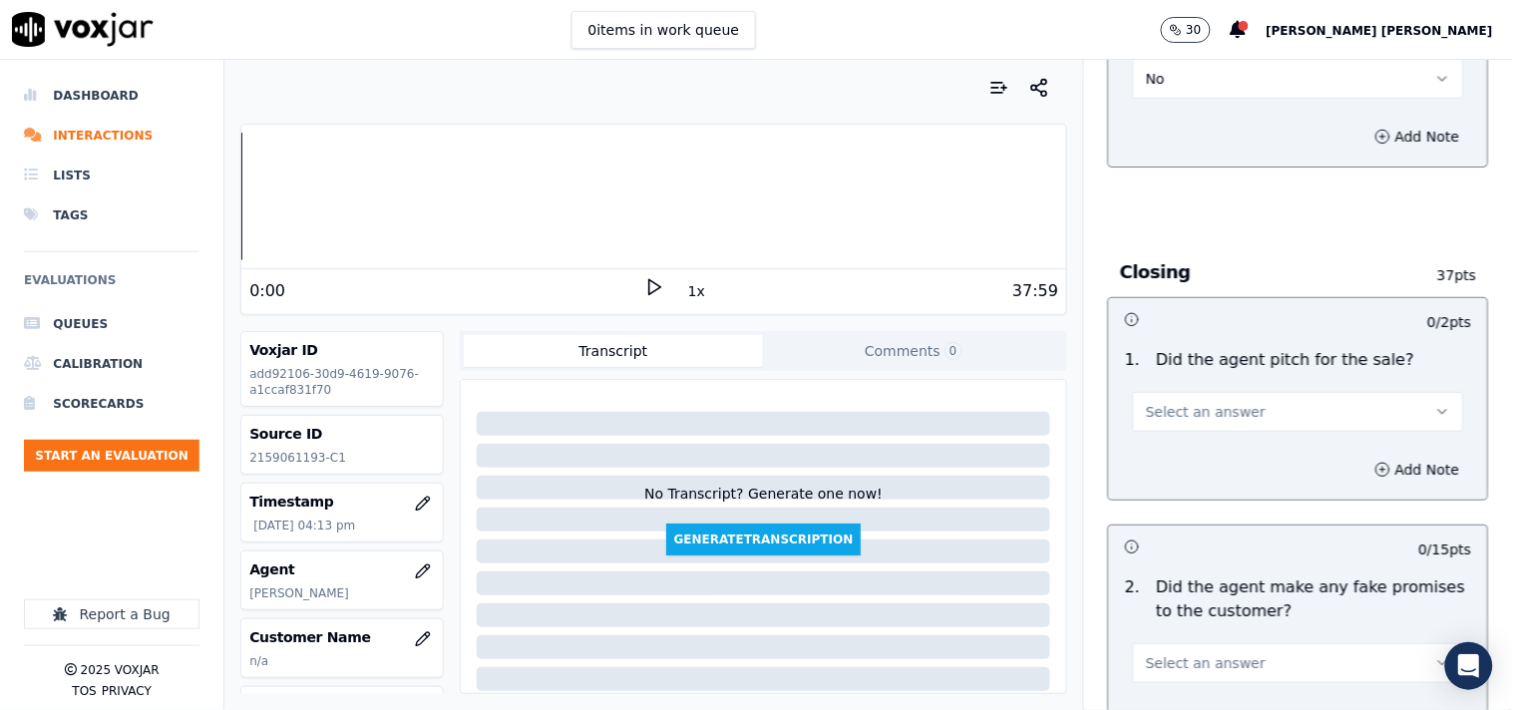
click at [1218, 419] on span "Select an answer" at bounding box center [1206, 412] width 120 height 20
click at [1211, 457] on div "Yes" at bounding box center [1263, 459] width 293 height 32
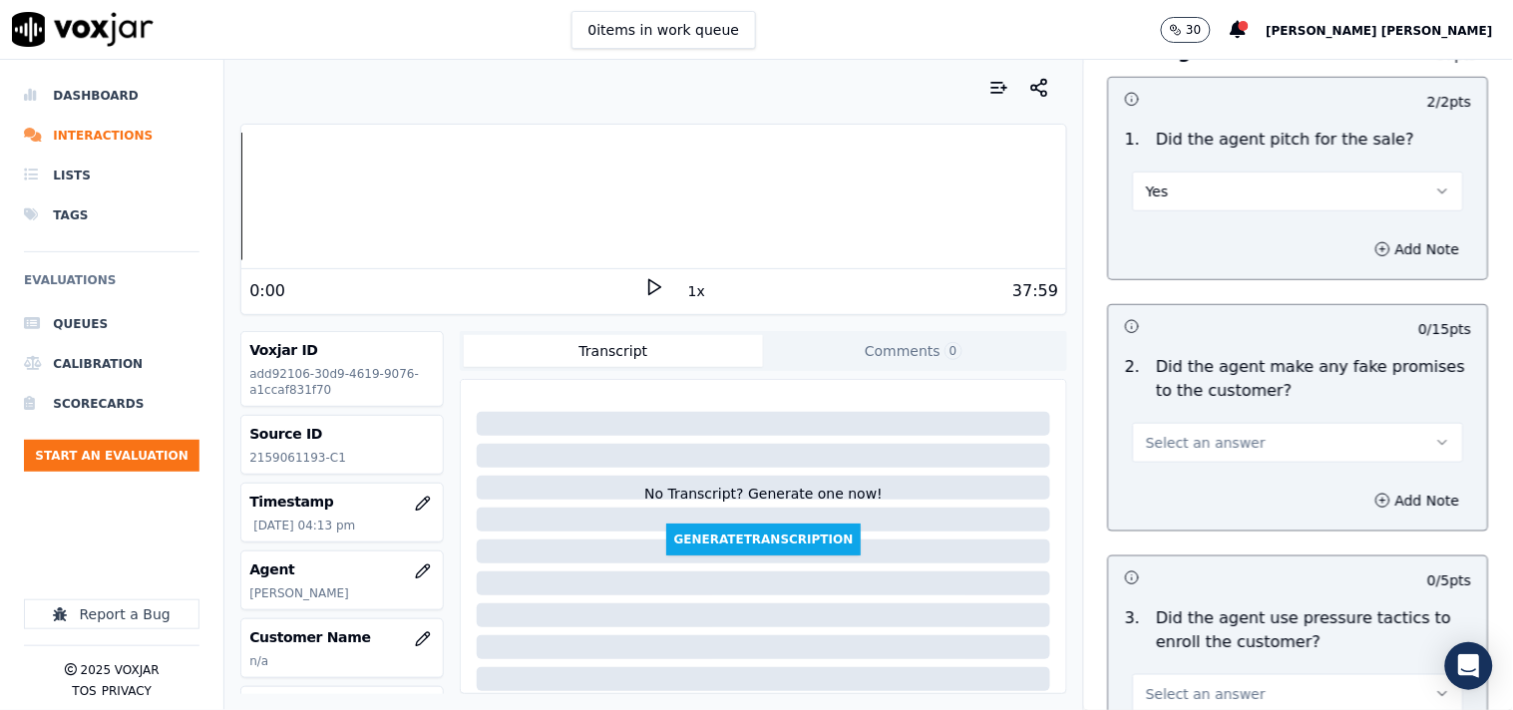
scroll to position [4211, 0]
click at [1213, 454] on button "Select an answer" at bounding box center [1298, 442] width 331 height 40
drag, startPoint x: 1194, startPoint y: 480, endPoint x: 1192, endPoint y: 520, distance: 39.9
click at [1192, 520] on div "Yes No N/A" at bounding box center [1263, 521] width 301 height 104
click at [1194, 519] on div "No" at bounding box center [1263, 521] width 293 height 32
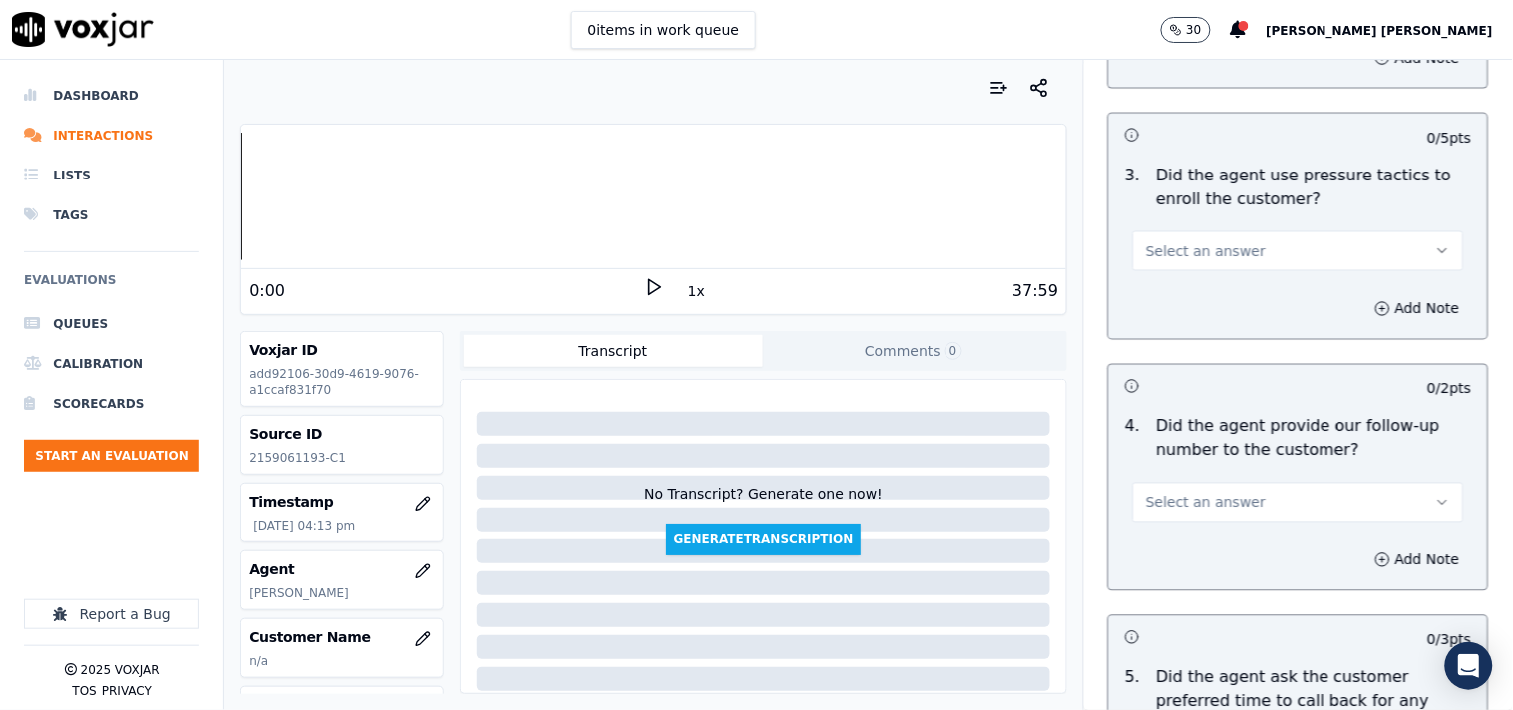
scroll to position [4654, 0]
click at [1198, 495] on span "Select an answer" at bounding box center [1206, 502] width 120 height 20
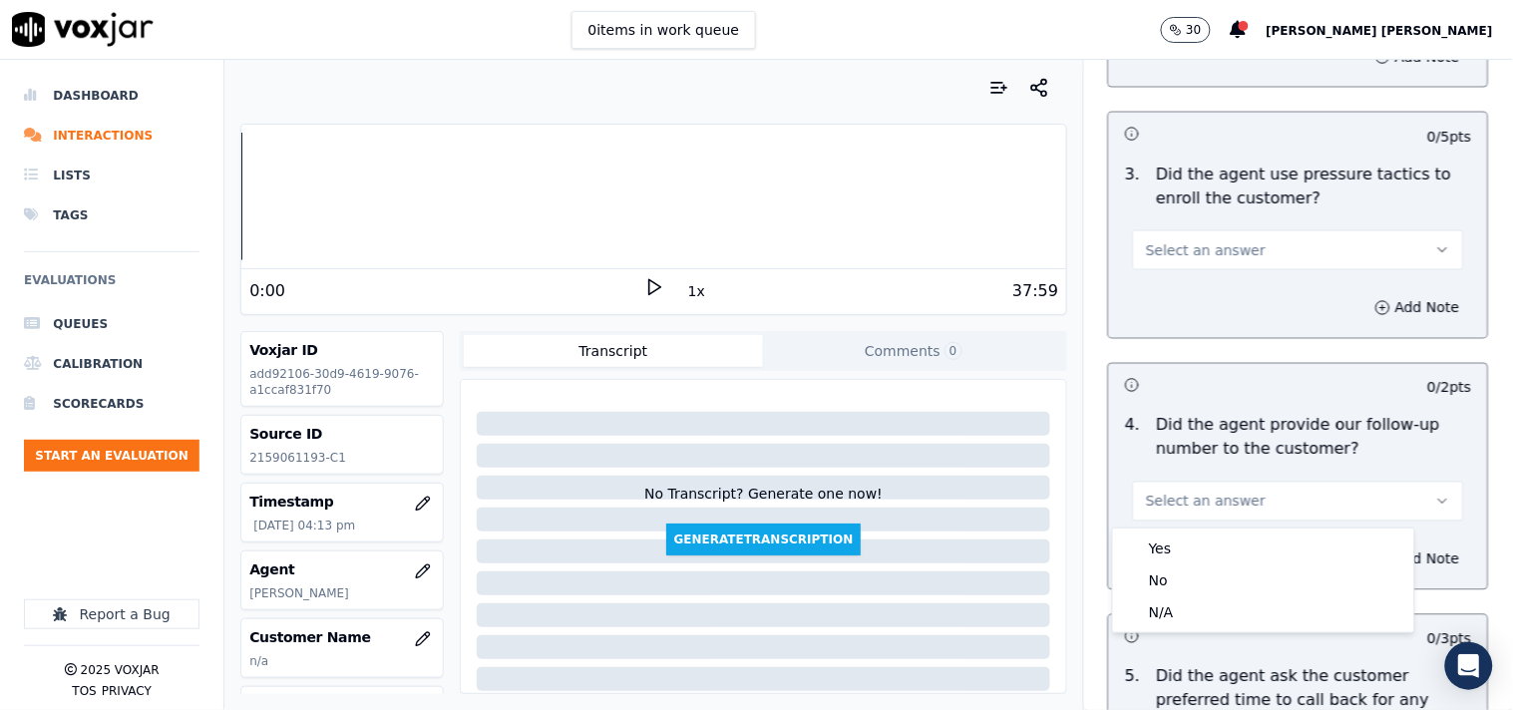
click at [1191, 531] on div "Yes No N/A" at bounding box center [1263, 581] width 301 height 104
click at [1190, 539] on div "Yes" at bounding box center [1263, 549] width 293 height 32
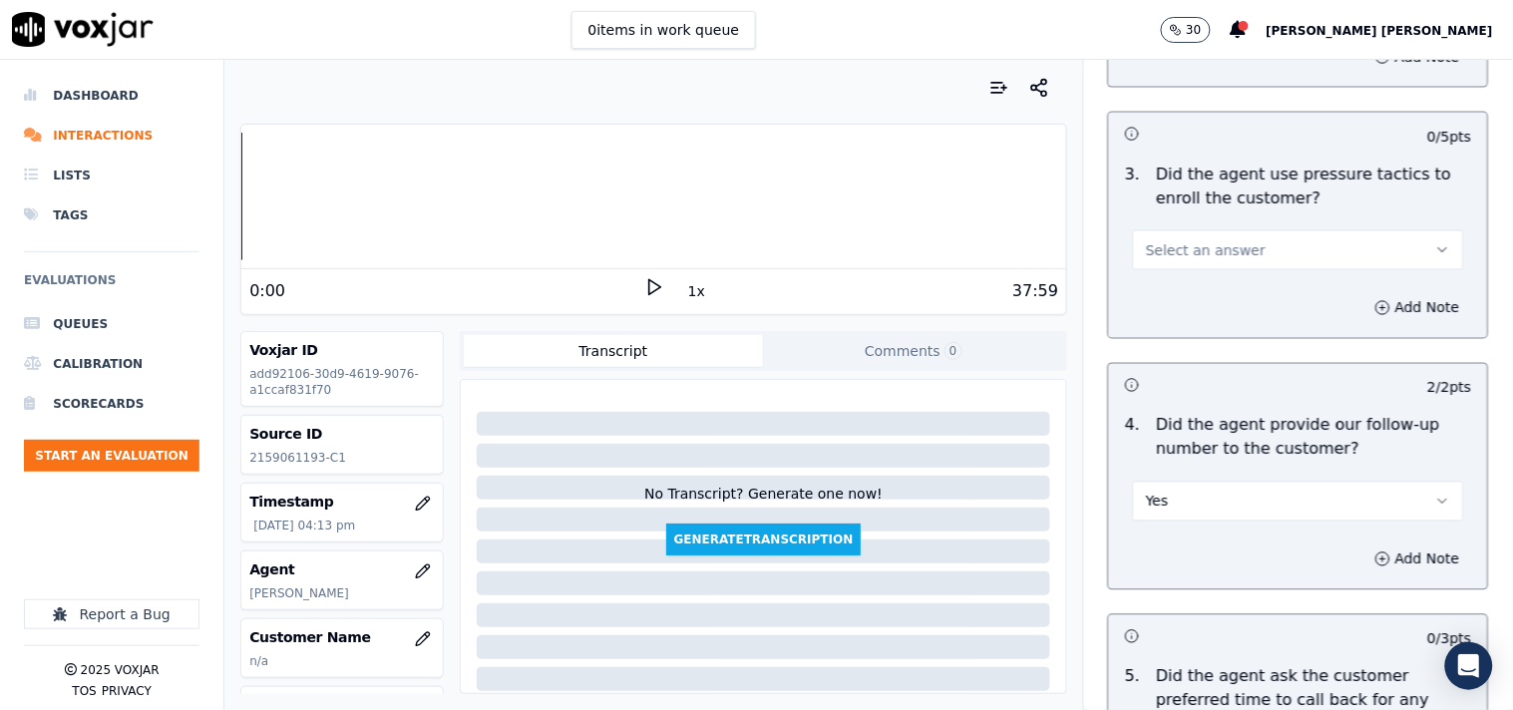
click at [1220, 275] on div "3 . Did the agent use pressure tactics to enroll the customer? Select an answer" at bounding box center [1298, 217] width 379 height 124
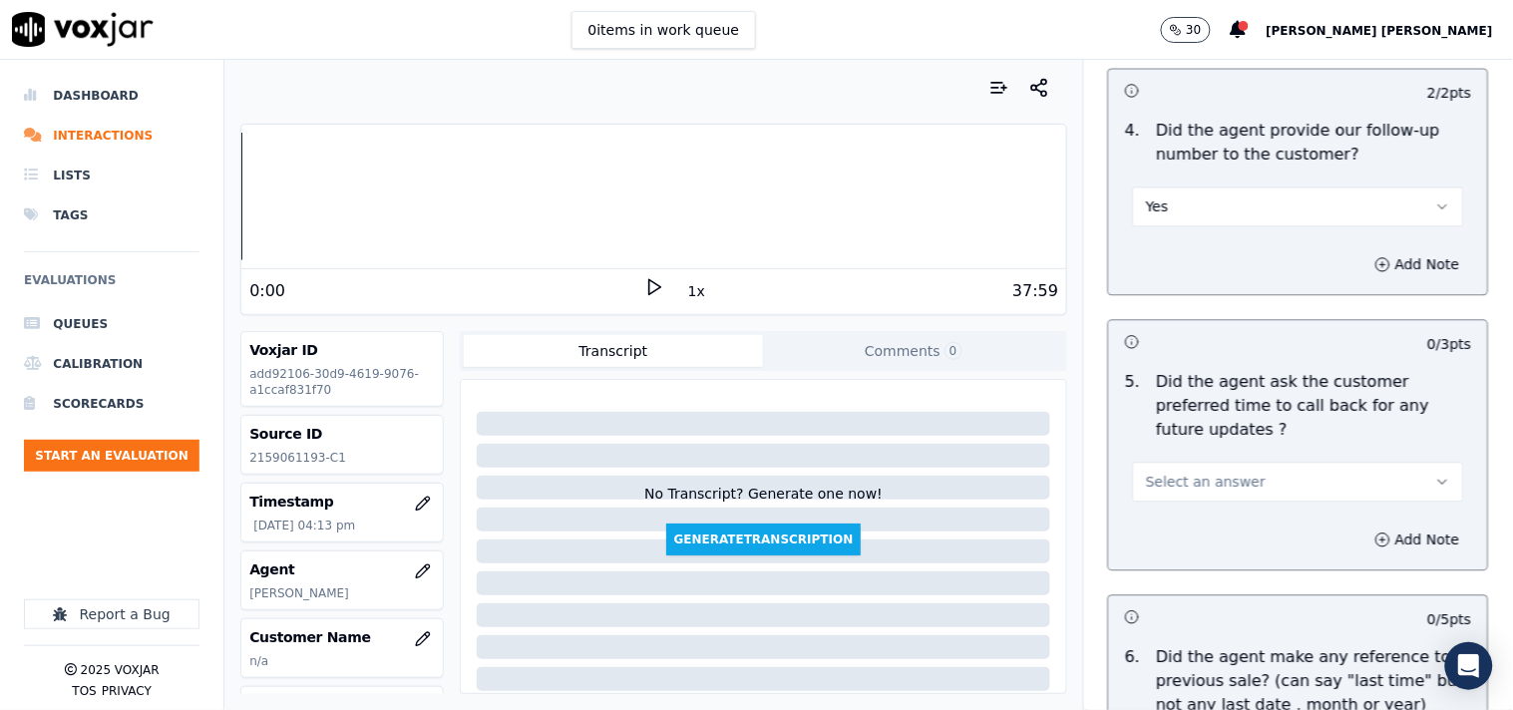
scroll to position [4987, 0]
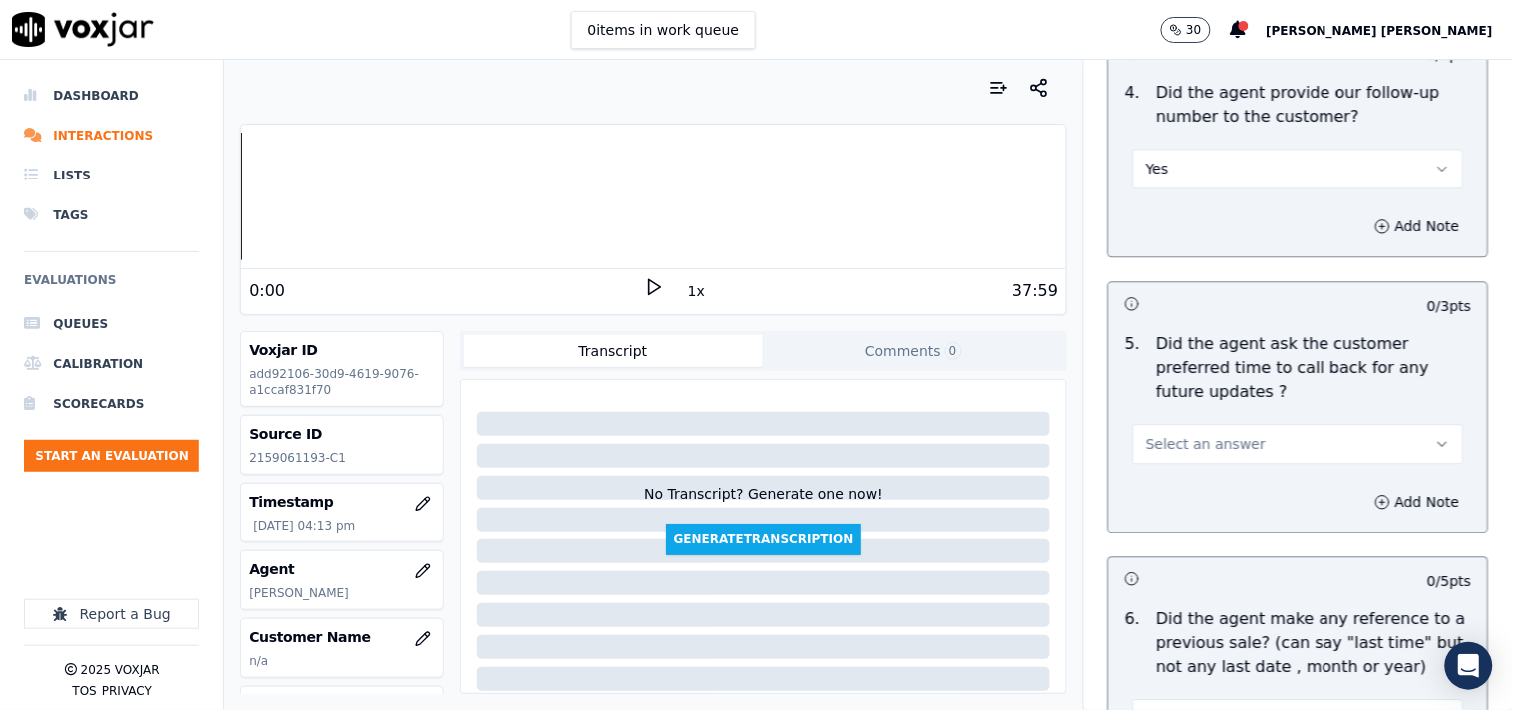
click at [1184, 424] on button "Select an answer" at bounding box center [1298, 444] width 331 height 40
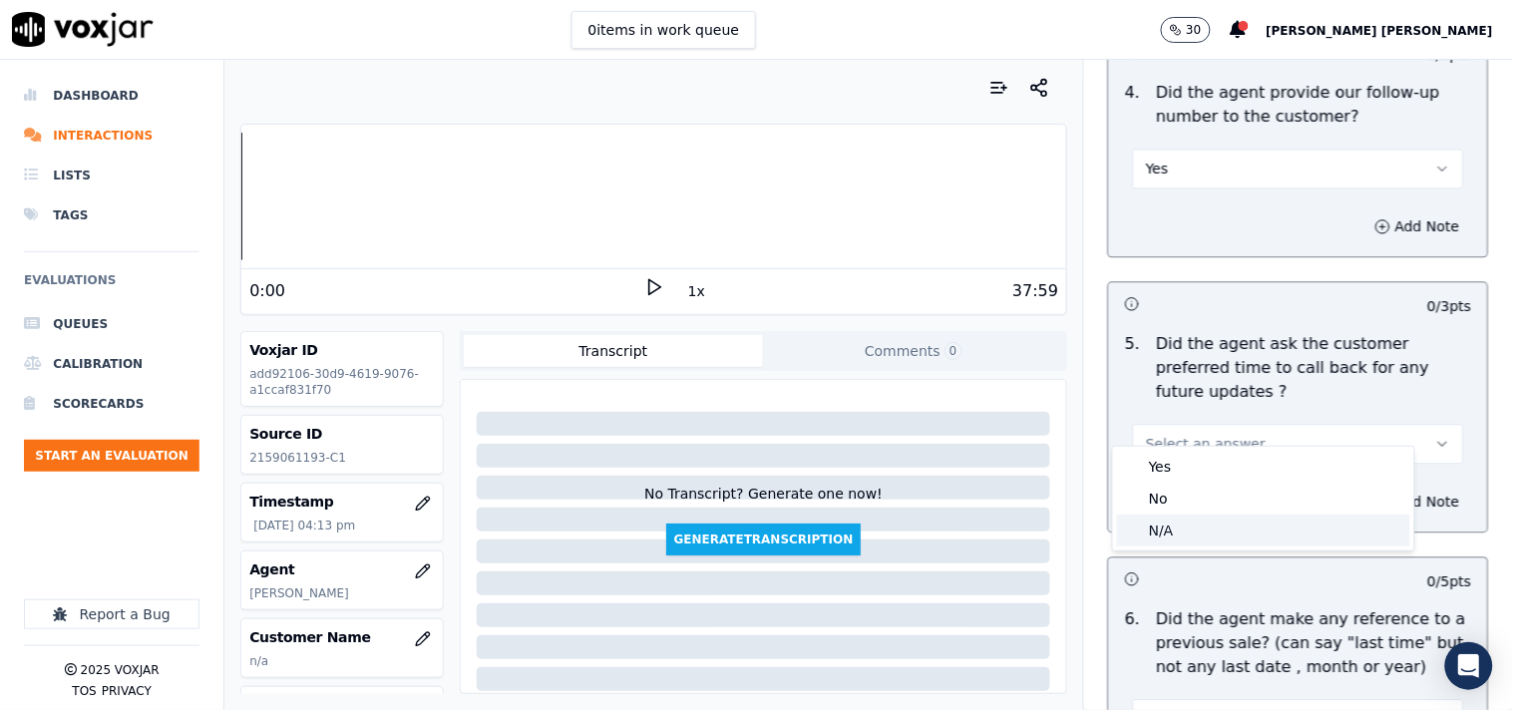
click at [1187, 530] on div "N/A" at bounding box center [1263, 531] width 293 height 32
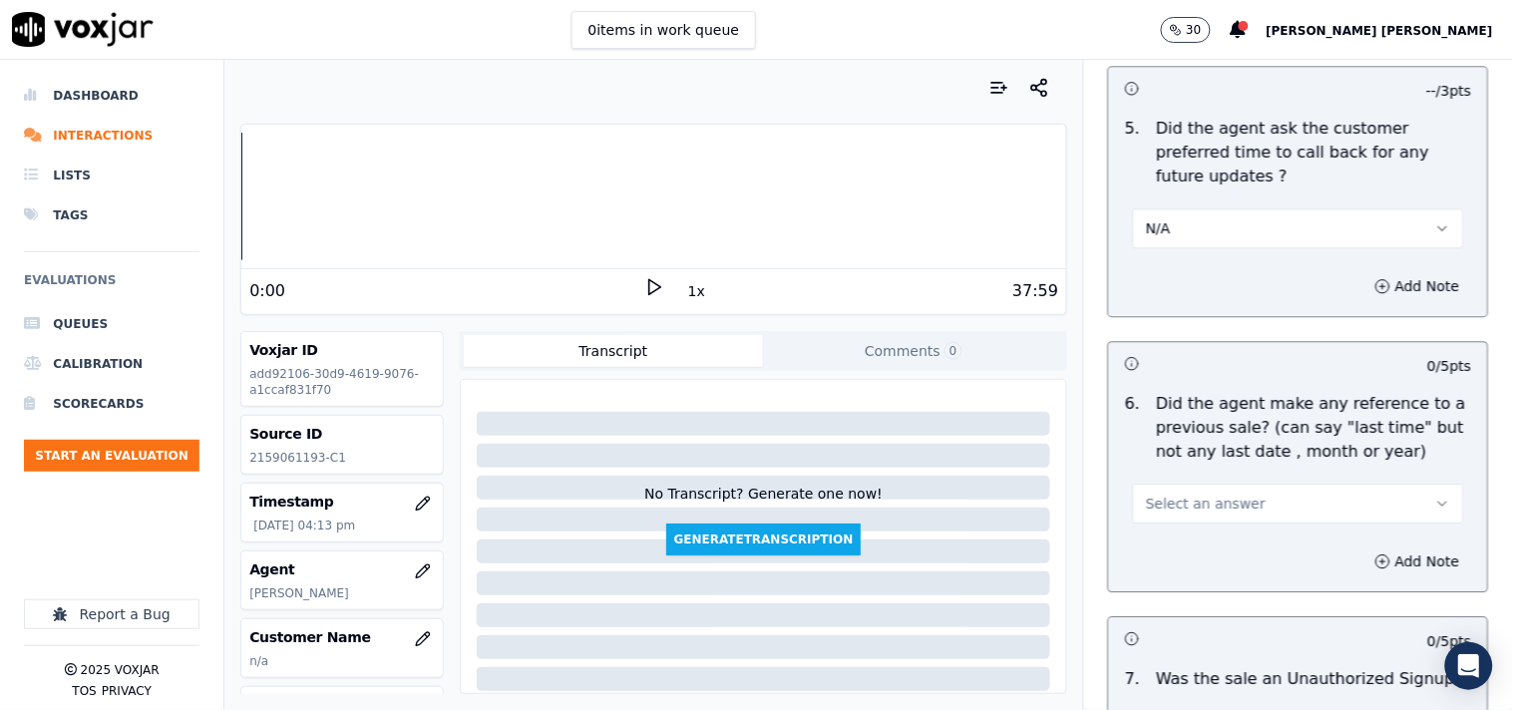
scroll to position [5208, 0]
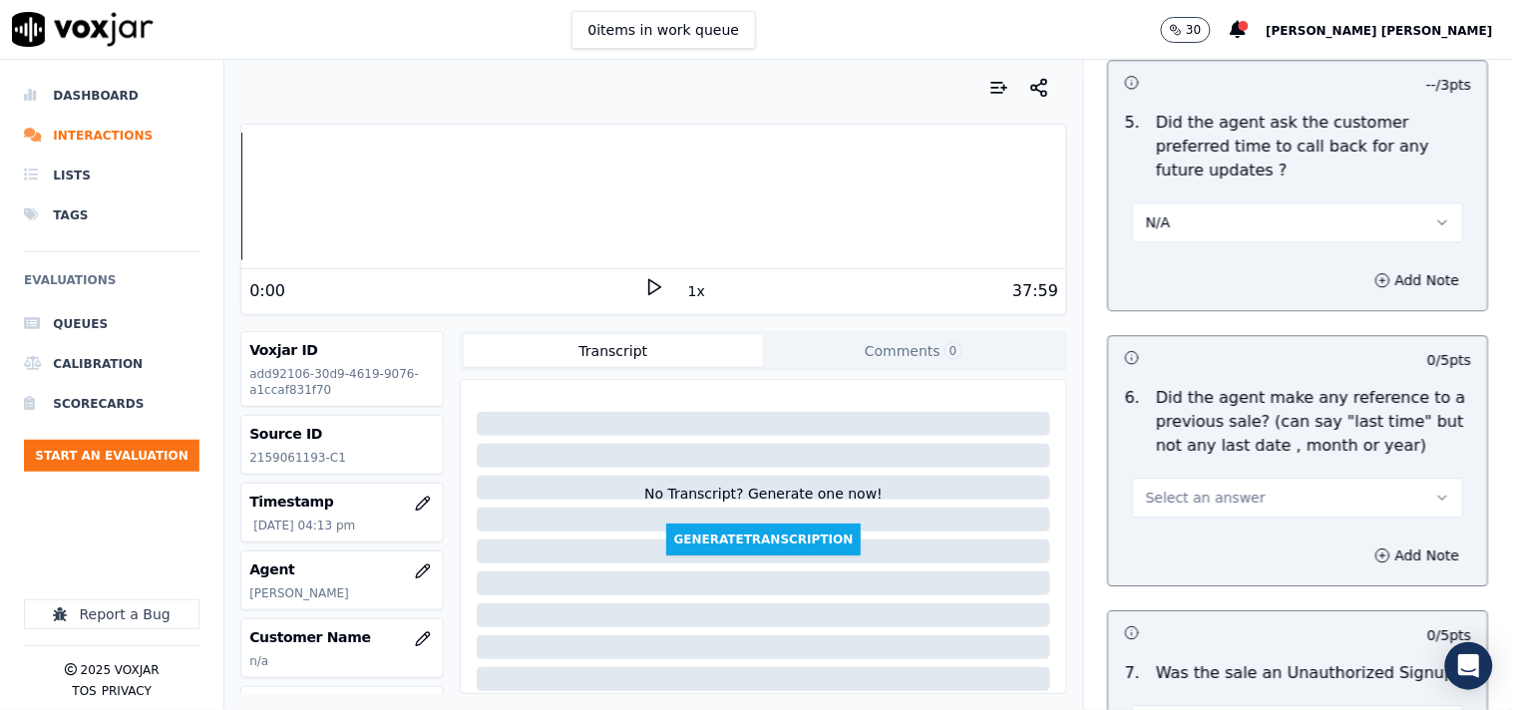
click at [1200, 486] on button "Select an answer" at bounding box center [1298, 498] width 331 height 40
click at [1188, 544] on div "No" at bounding box center [1263, 553] width 293 height 32
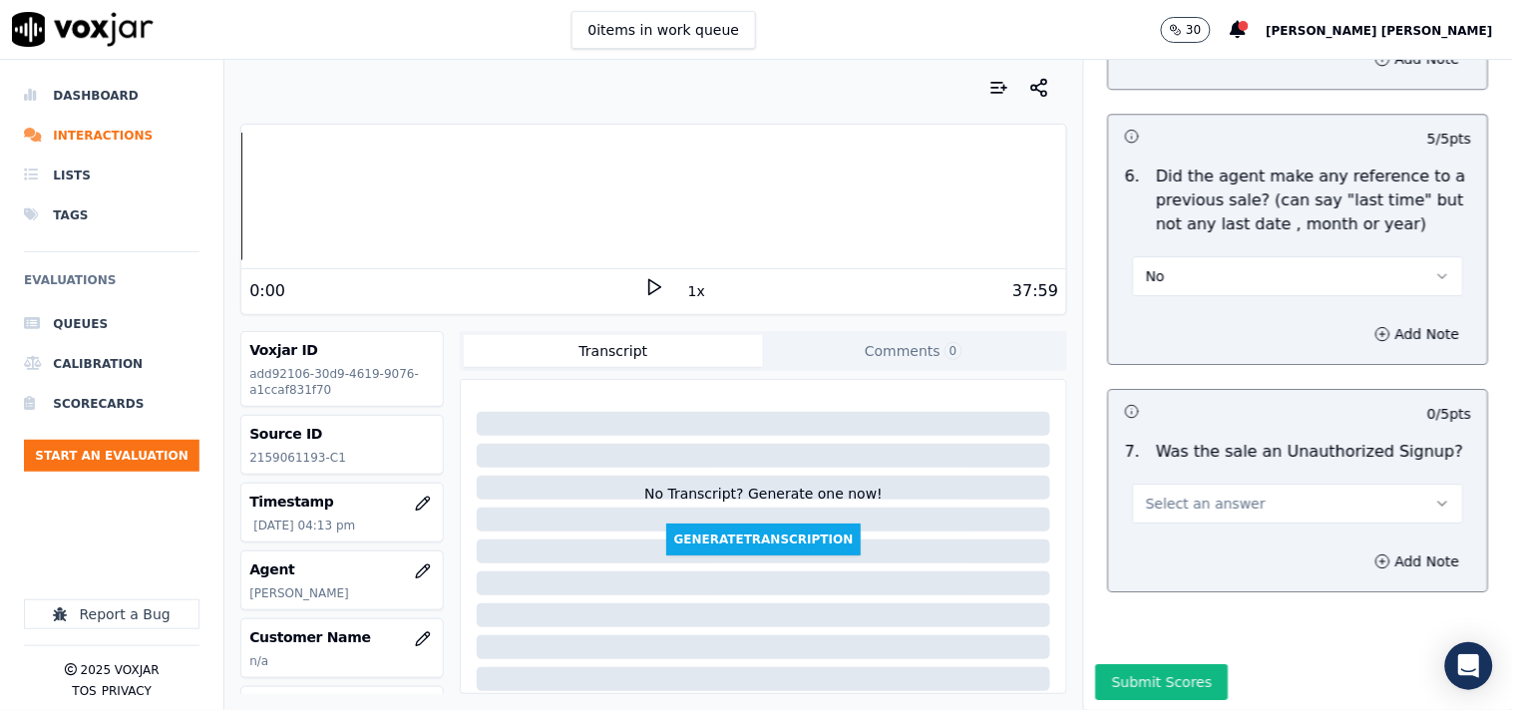
click at [1197, 494] on span "Select an answer" at bounding box center [1206, 504] width 120 height 20
click at [1189, 569] on div "No" at bounding box center [1263, 559] width 293 height 32
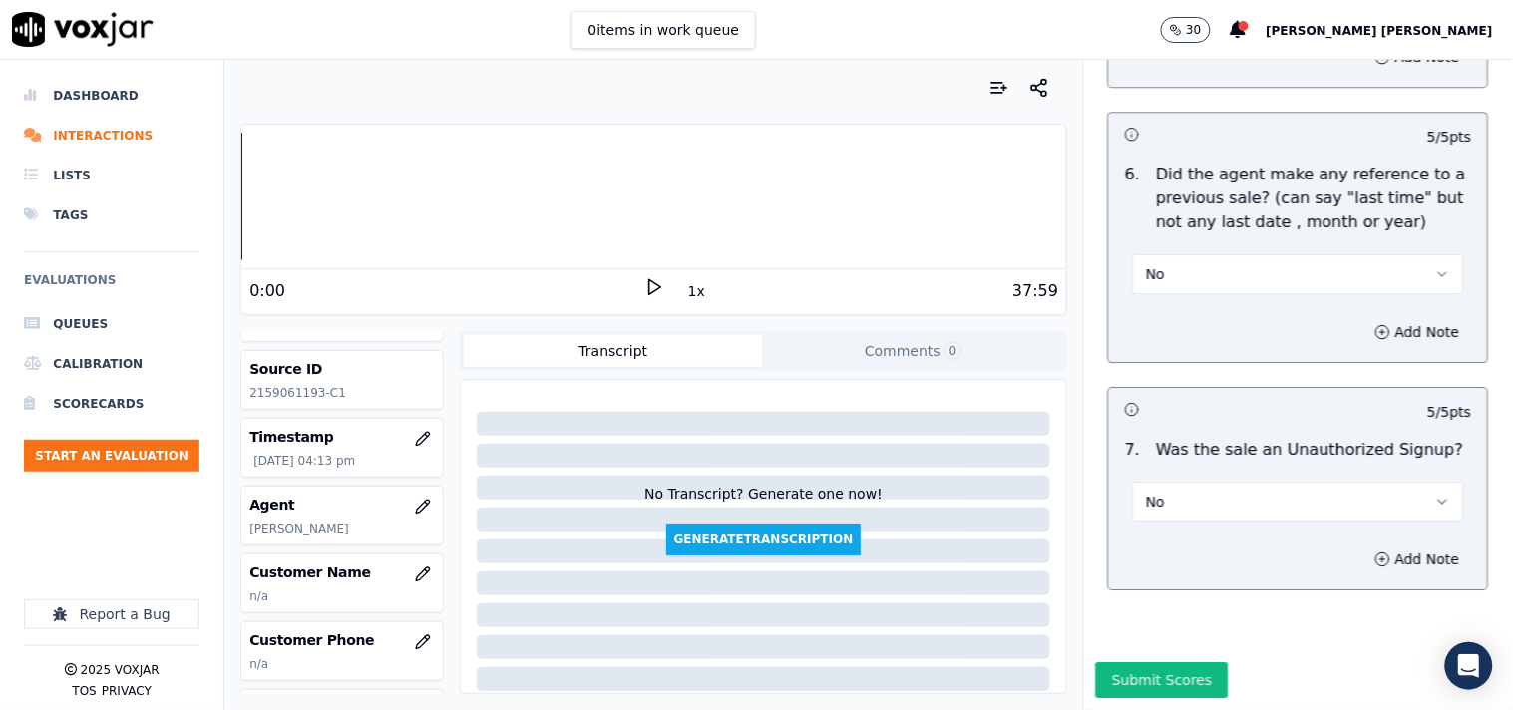
scroll to position [111, 0]
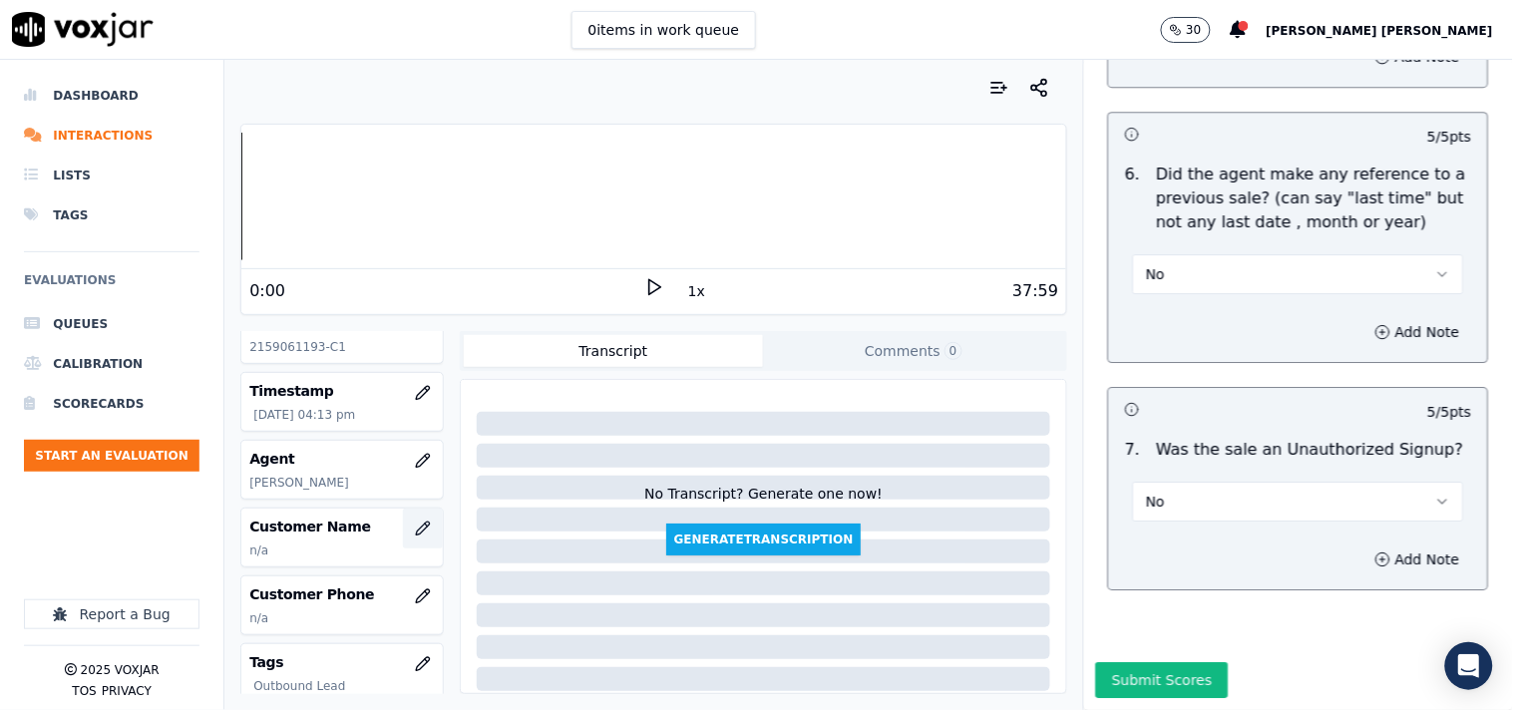
click at [415, 533] on icon "button" at bounding box center [423, 529] width 16 height 16
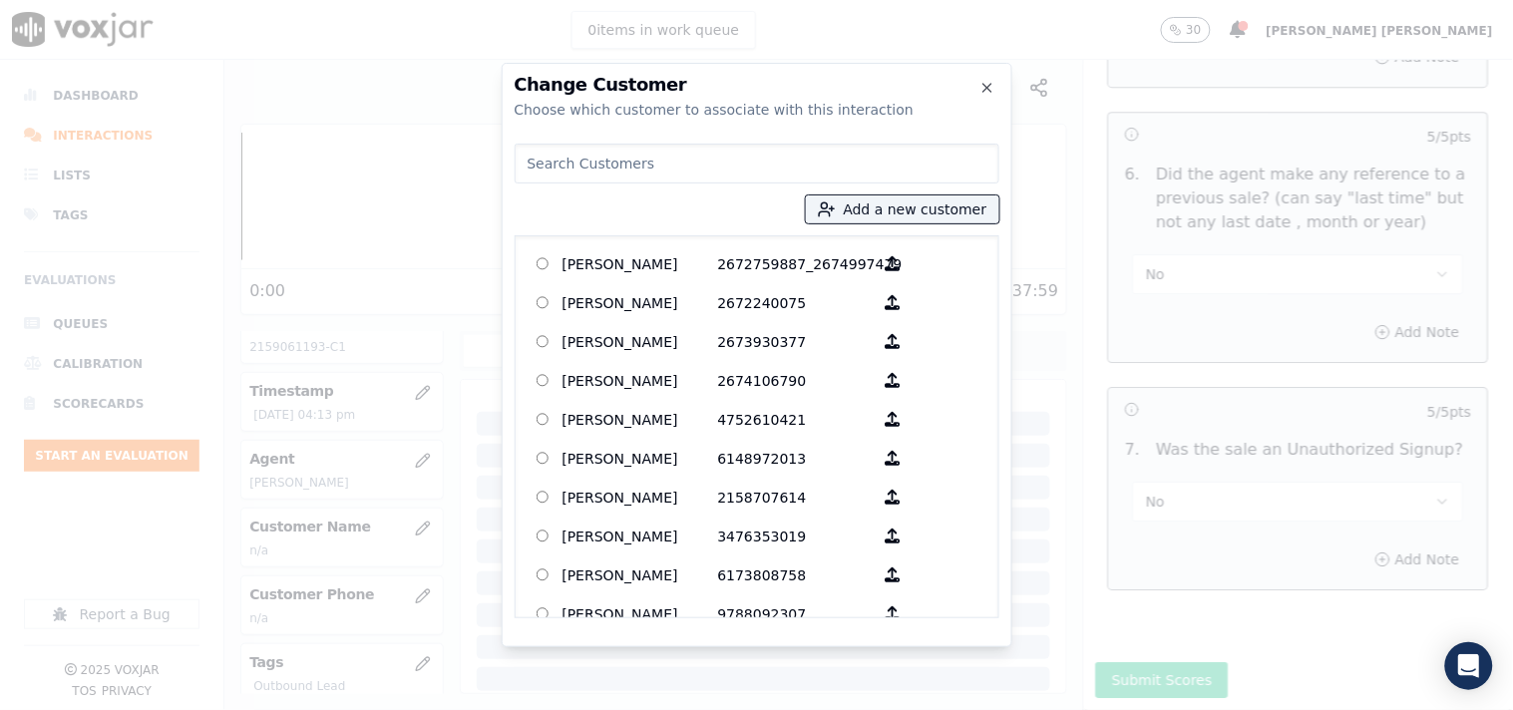
paste input "[PERSON_NAME]"
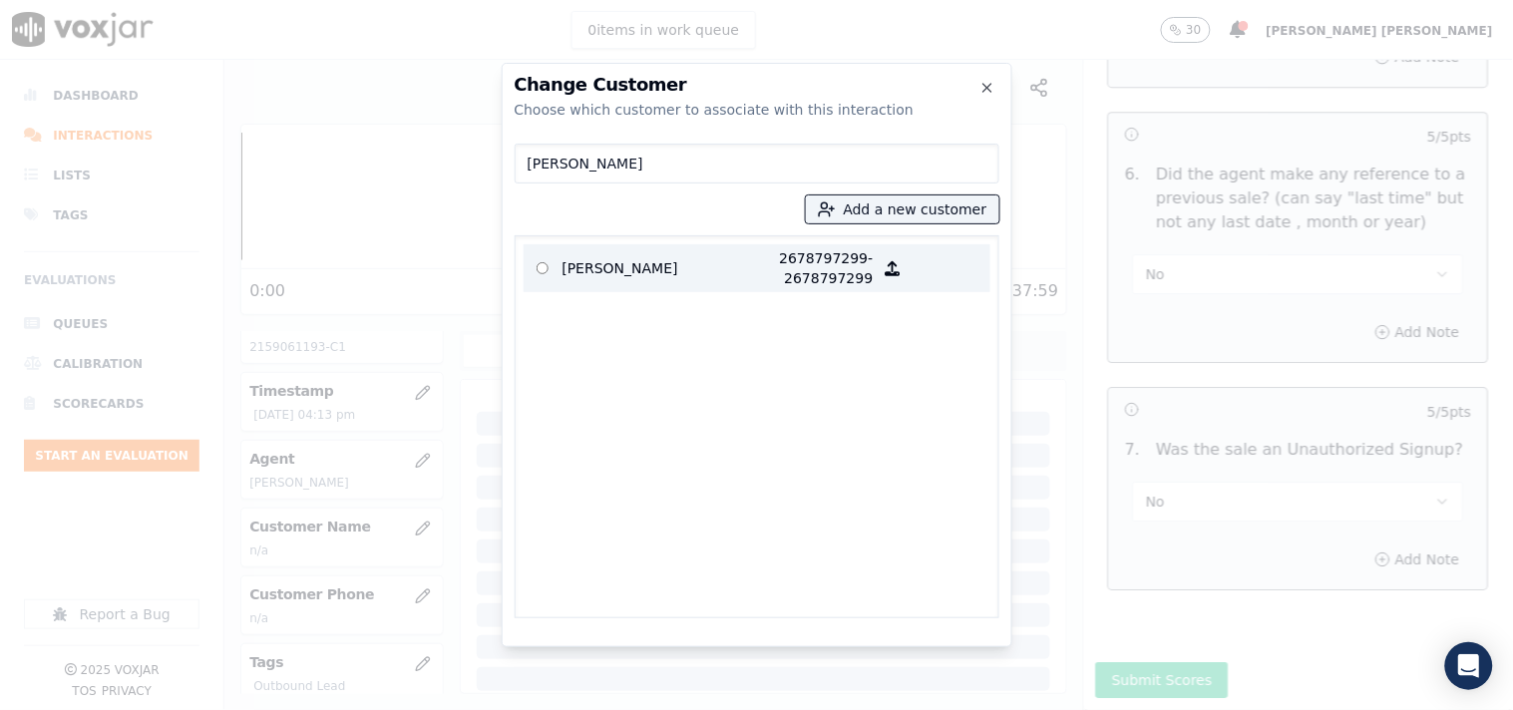
type input "[PERSON_NAME]"
click at [760, 283] on p "2678797299-2678797299" at bounding box center [796, 268] width 156 height 40
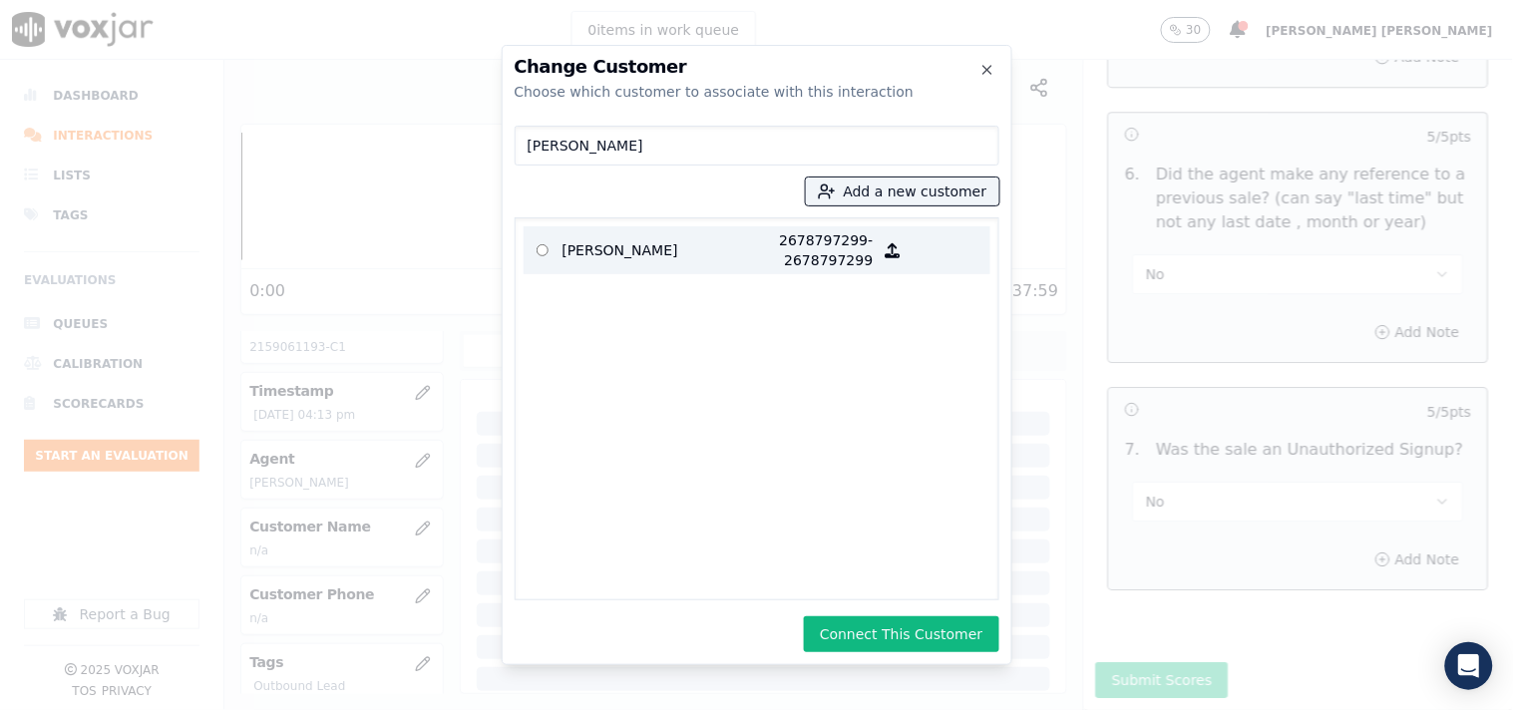
click at [858, 269] on p "2678797299-2678797299" at bounding box center [796, 250] width 156 height 40
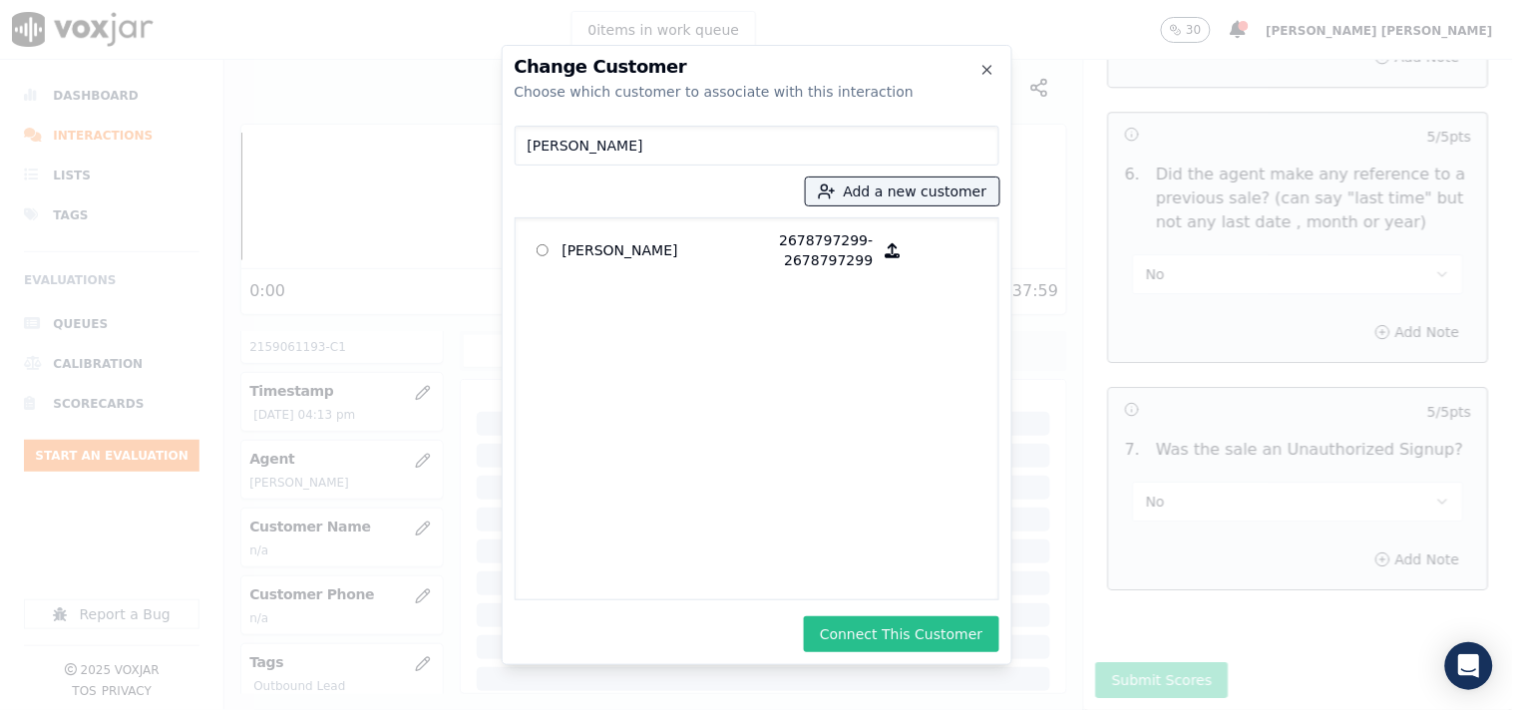
click at [829, 618] on button "Connect This Customer" at bounding box center [901, 634] width 194 height 36
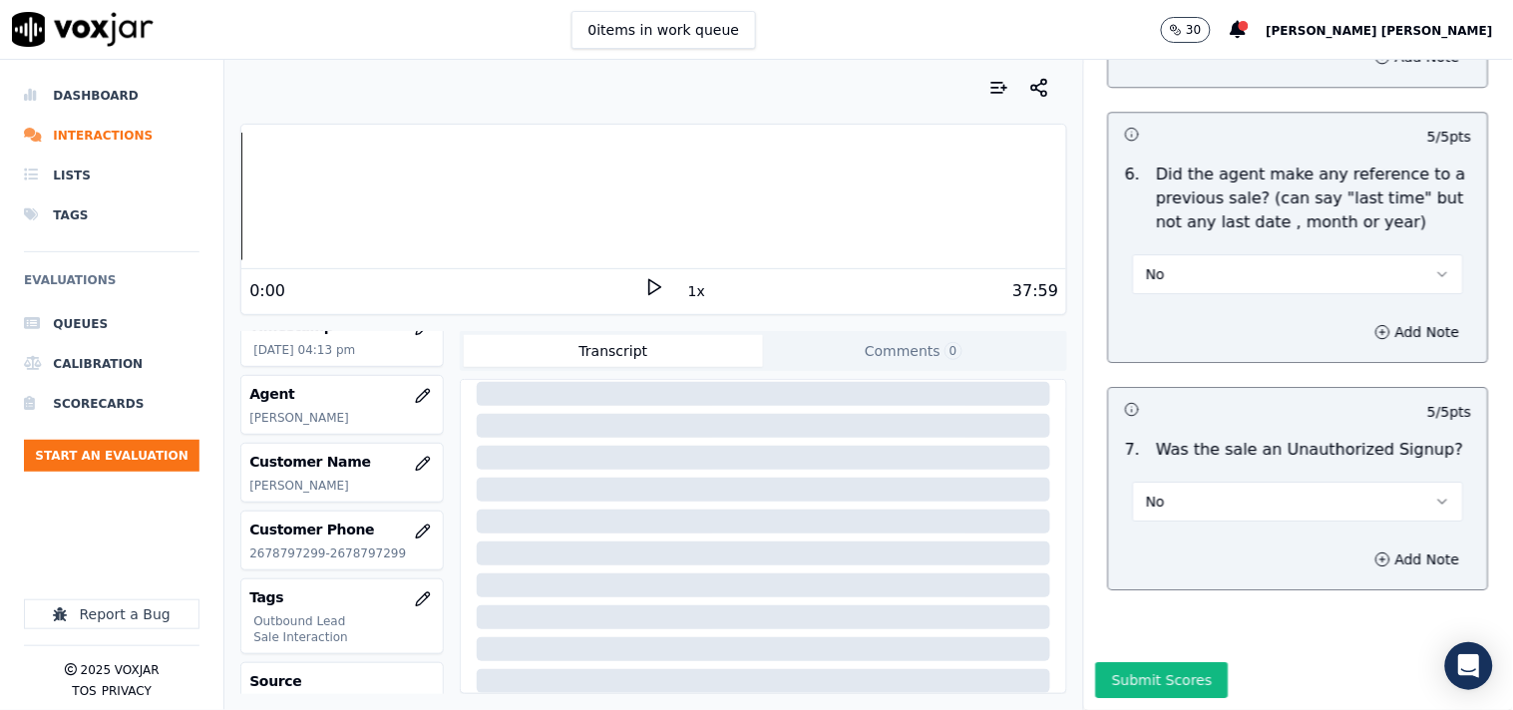
scroll to position [221, 0]
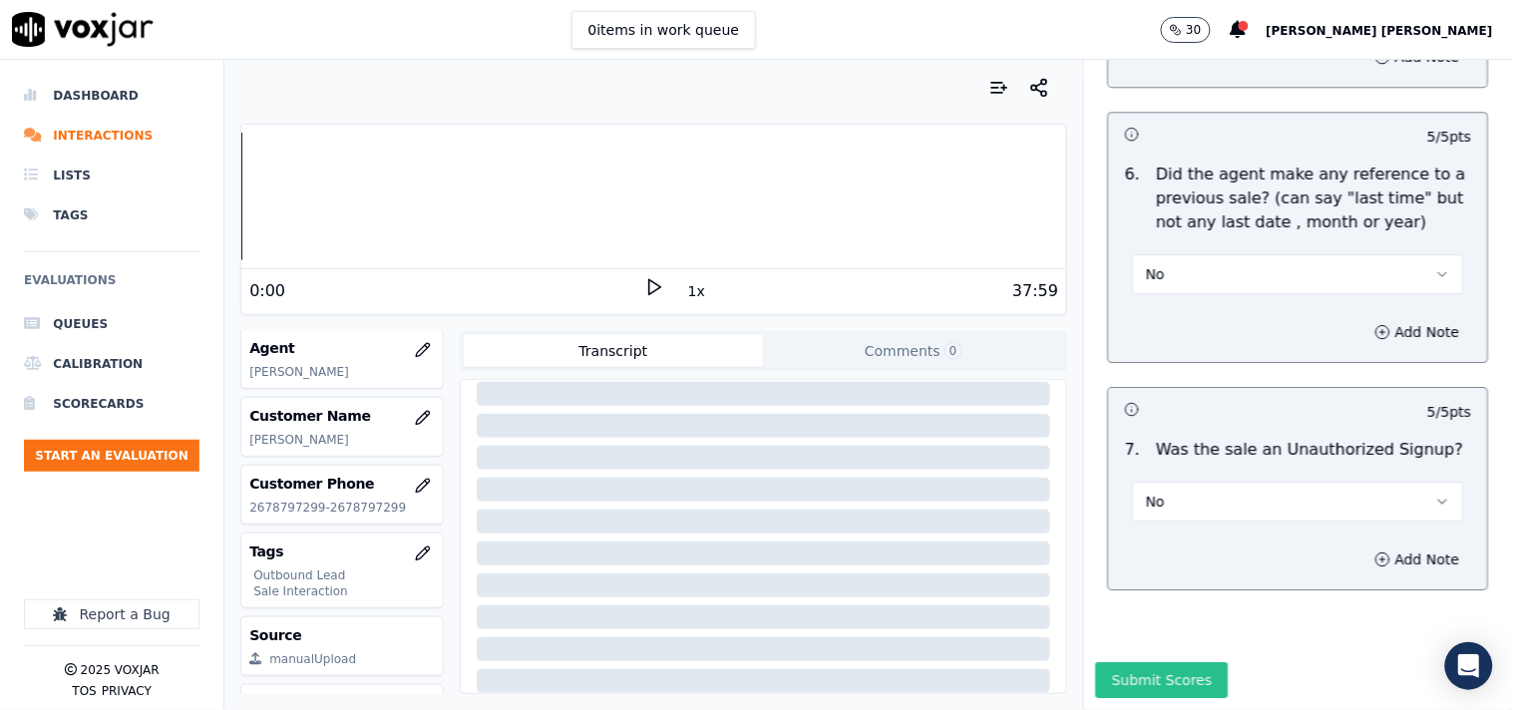
click at [1112, 662] on button "Submit Scores" at bounding box center [1162, 680] width 133 height 36
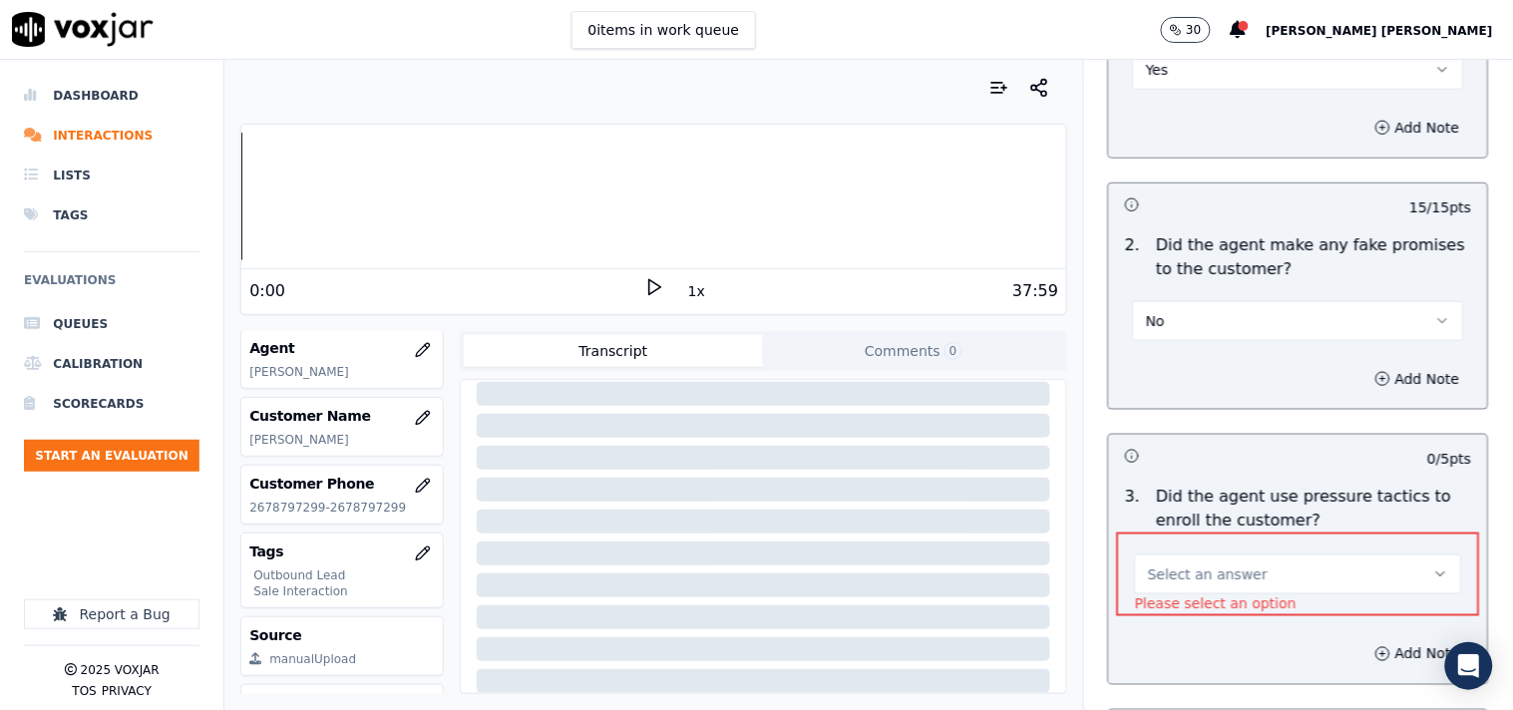
scroll to position [4374, 0]
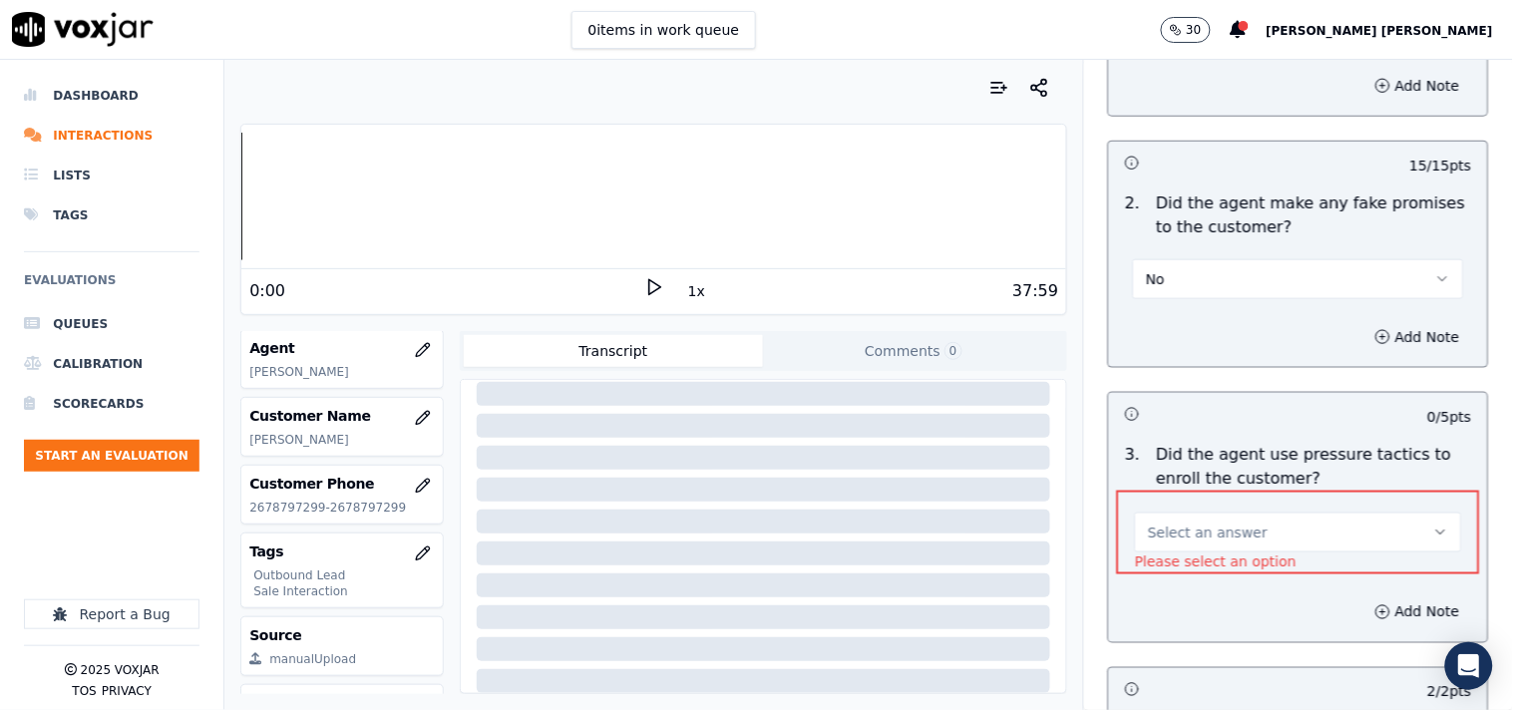
click at [1164, 544] on button "Select an answer" at bounding box center [1298, 533] width 327 height 40
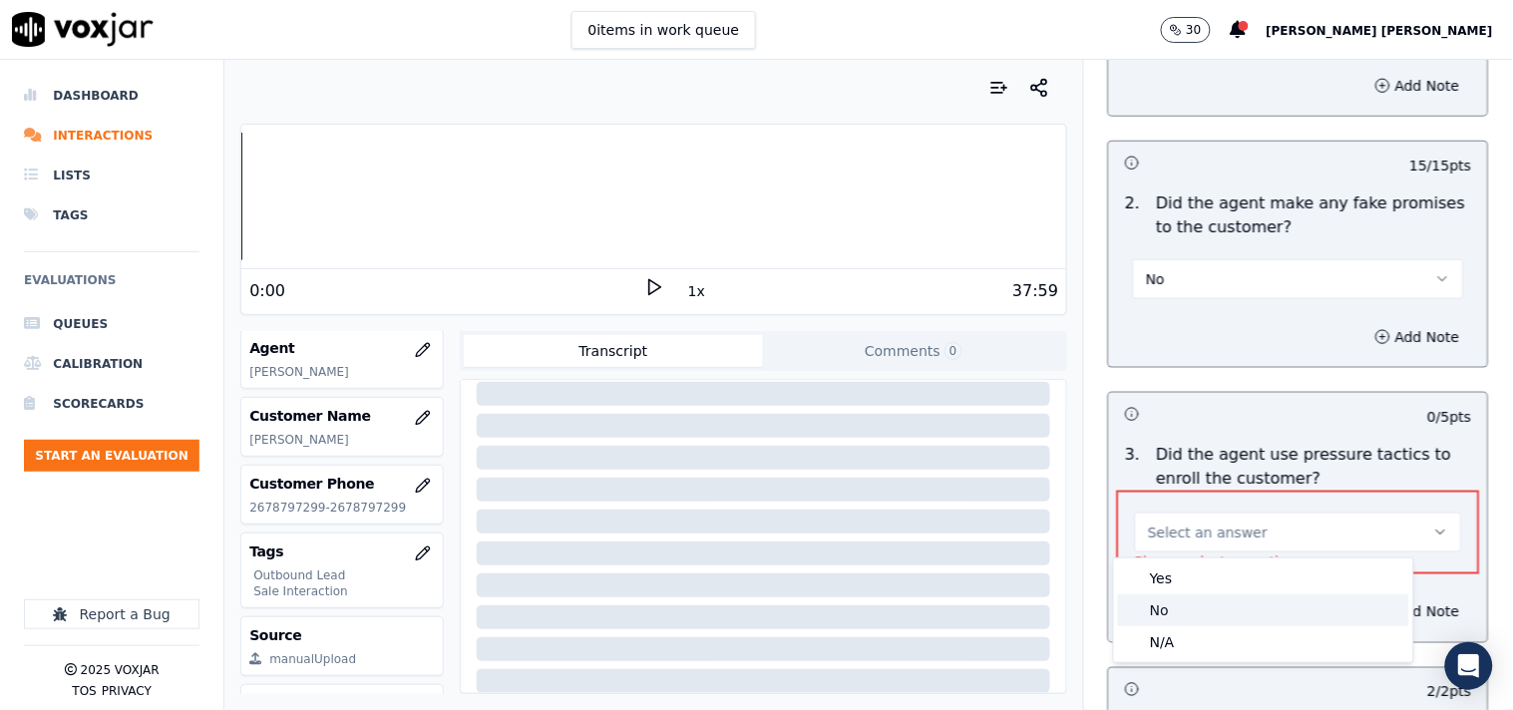
click at [1154, 605] on div "No" at bounding box center [1263, 610] width 291 height 32
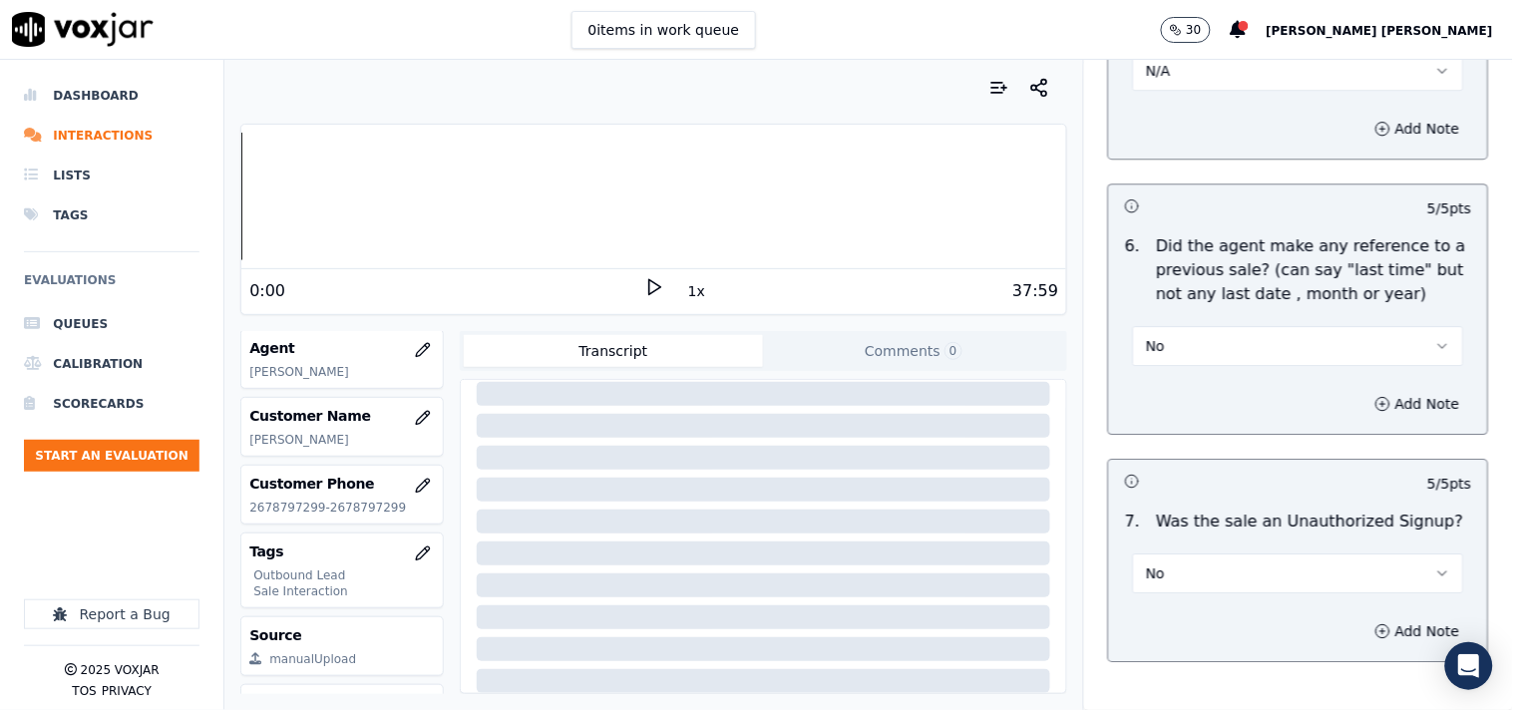
scroll to position [5460, 0]
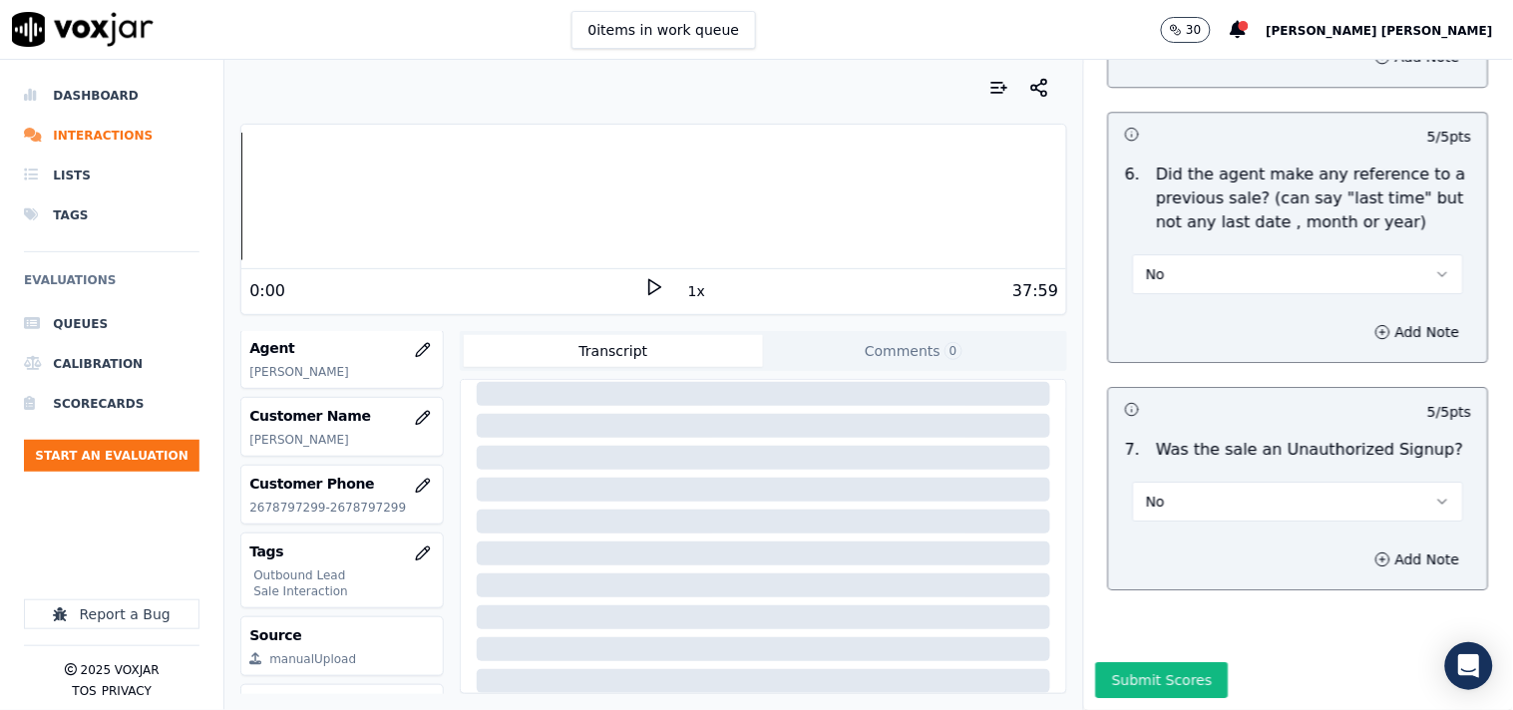
click at [1153, 662] on button "Submit Scores" at bounding box center [1162, 680] width 133 height 36
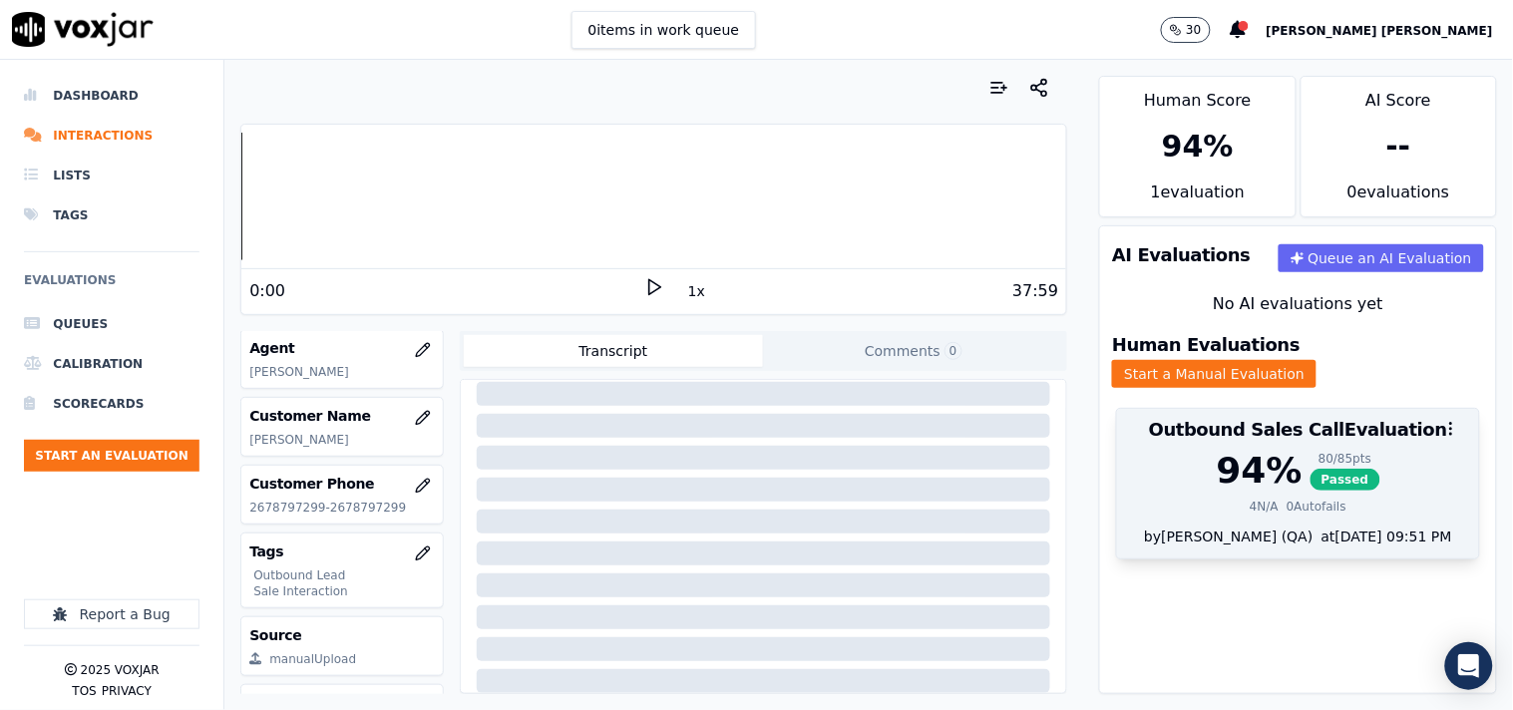
click at [1369, 502] on div "94 % 80 / 85 pts Passed 4 N/A 0 Autofails" at bounding box center [1298, 489] width 362 height 76
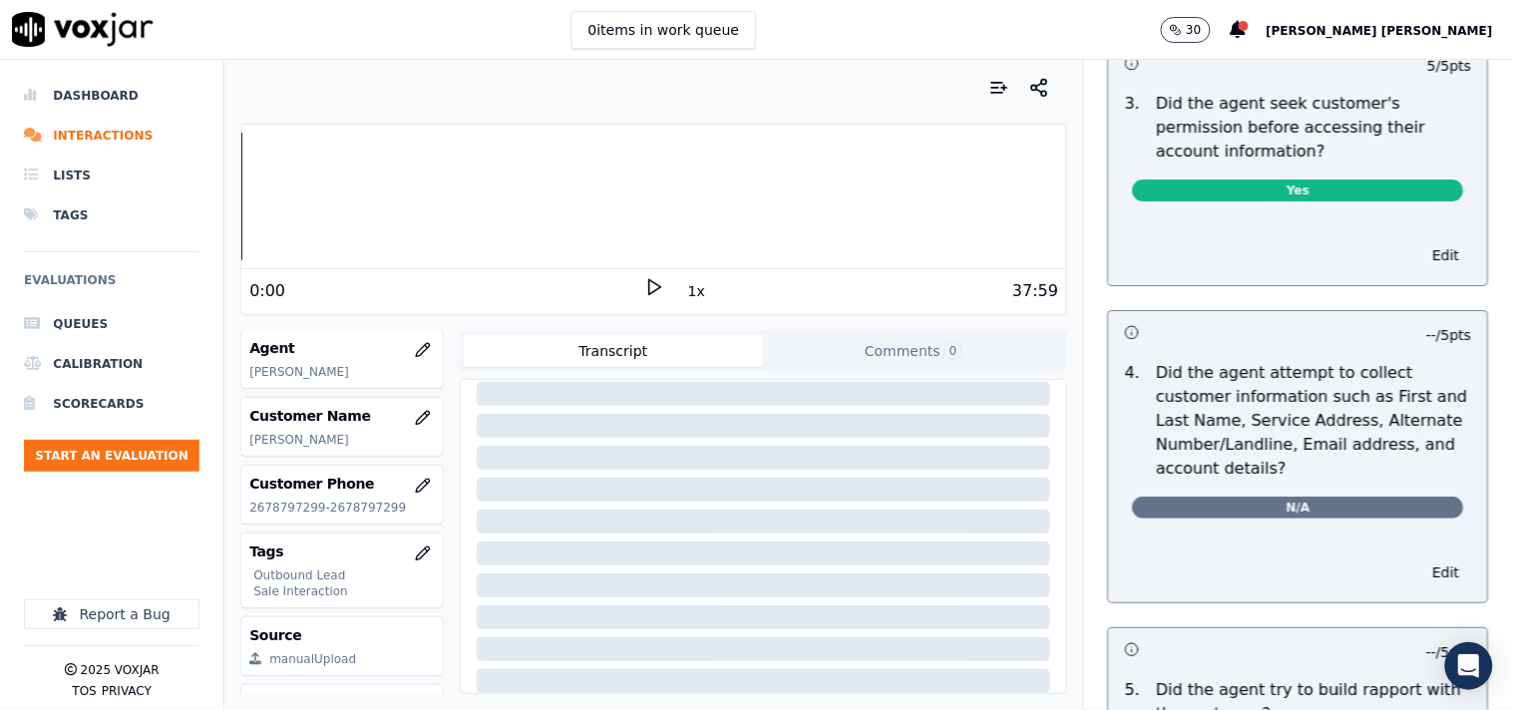
scroll to position [2106, 0]
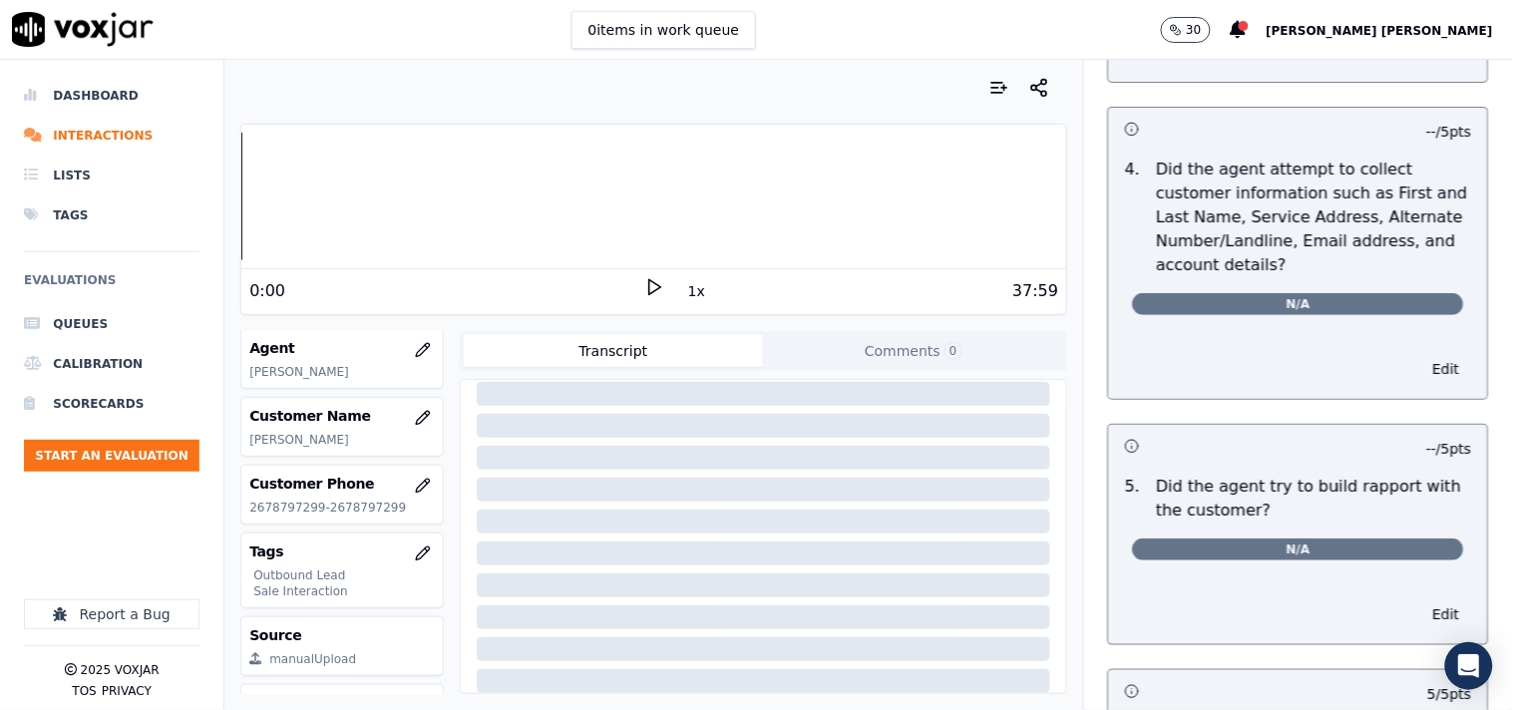
click at [1109, 440] on div "-- / 5 pts" at bounding box center [1298, 446] width 379 height 42
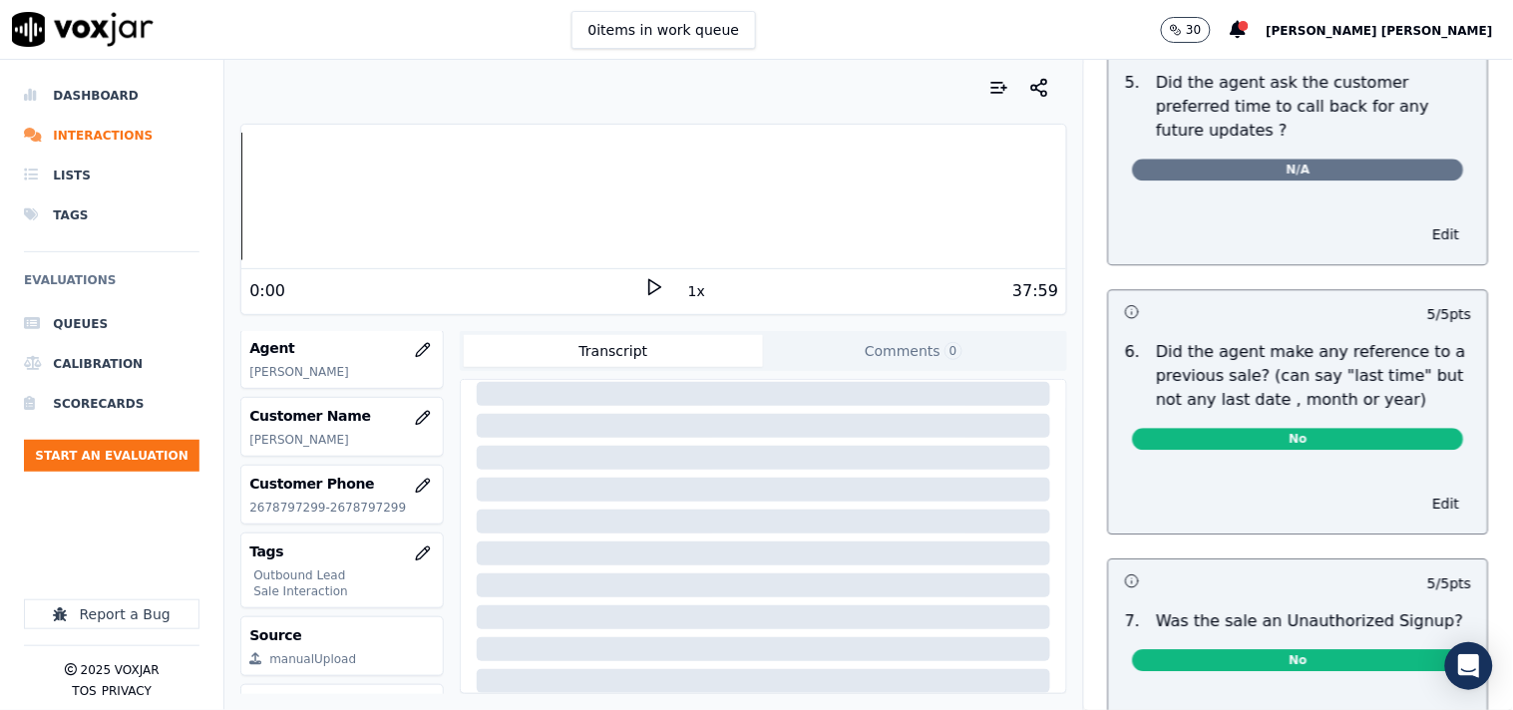
scroll to position [5290, 0]
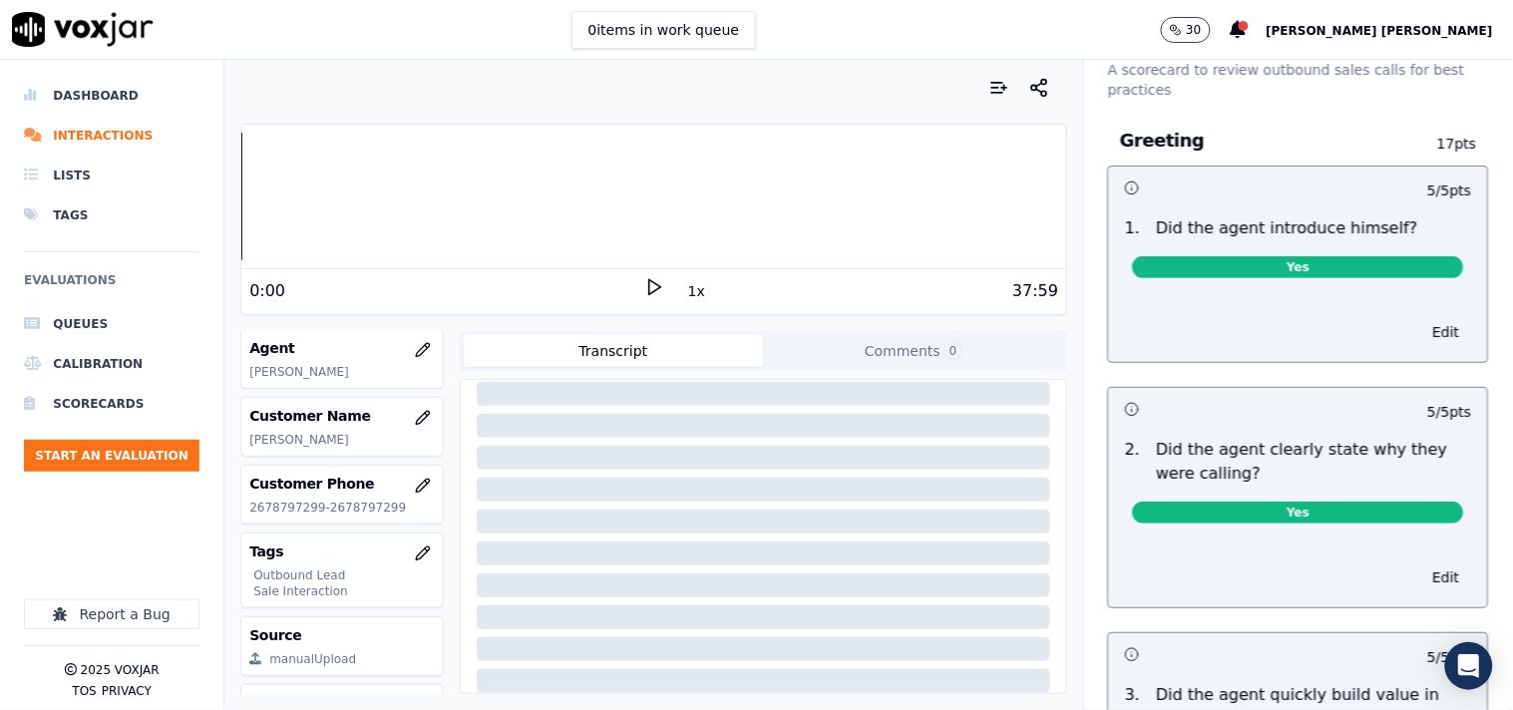
scroll to position [0, 0]
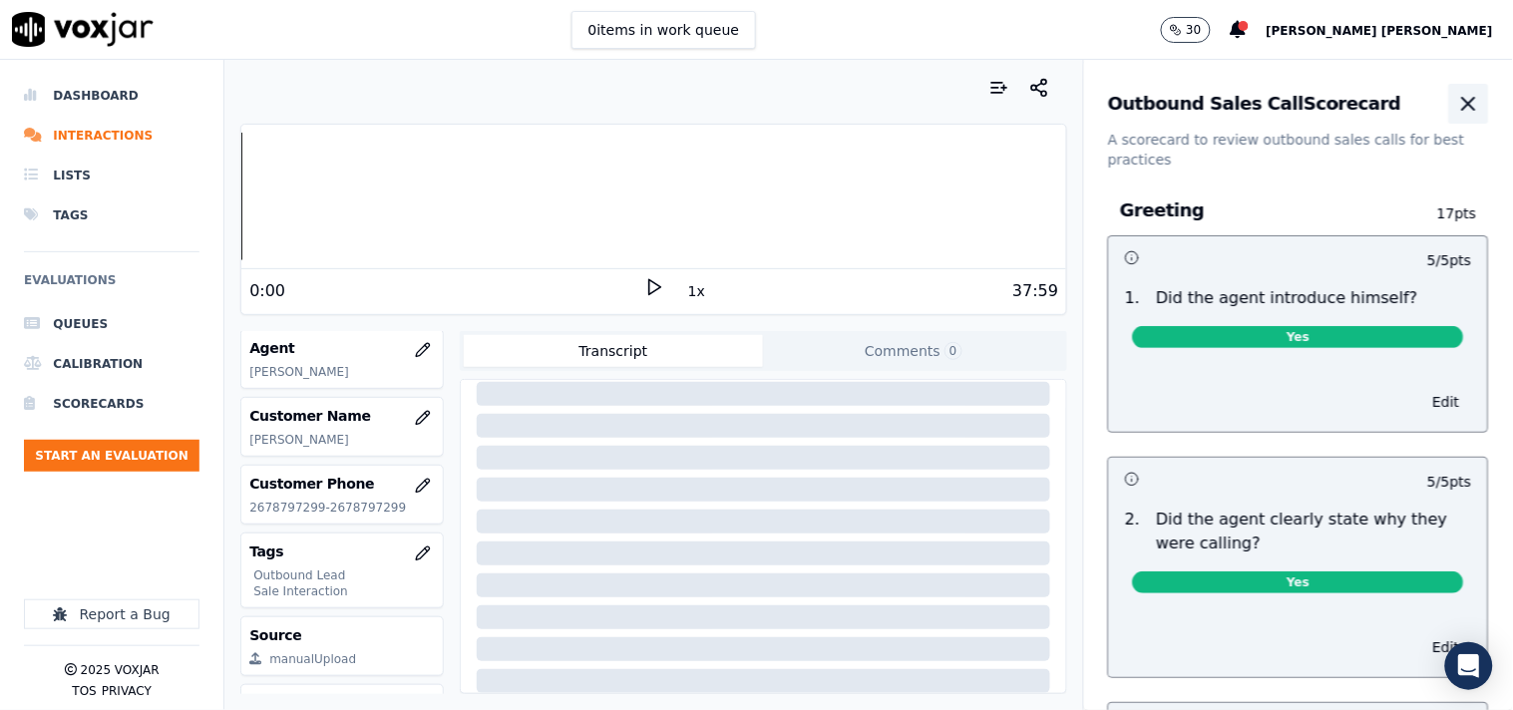
click at [1449, 94] on button "button" at bounding box center [1469, 104] width 40 height 40
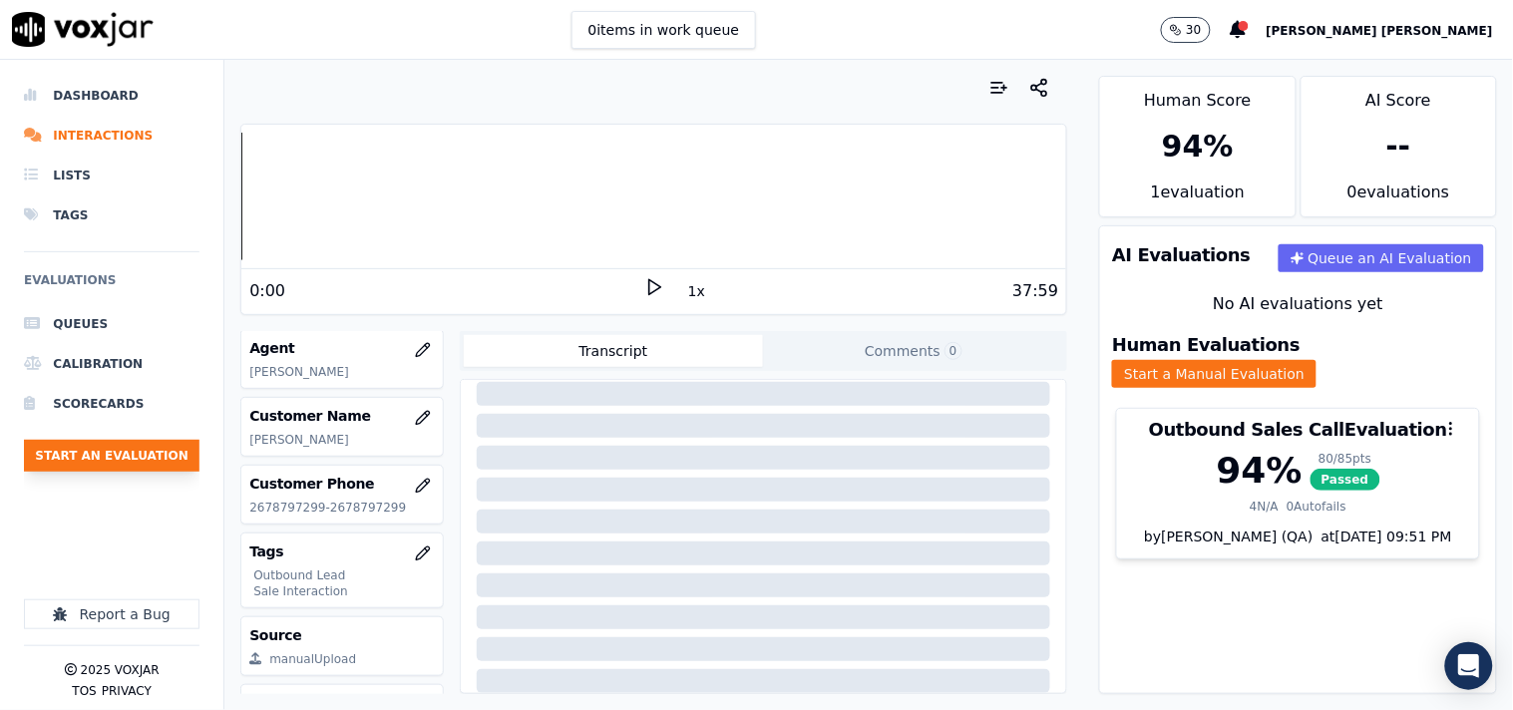
click at [160, 441] on button "Start an Evaluation" at bounding box center [112, 456] width 176 height 32
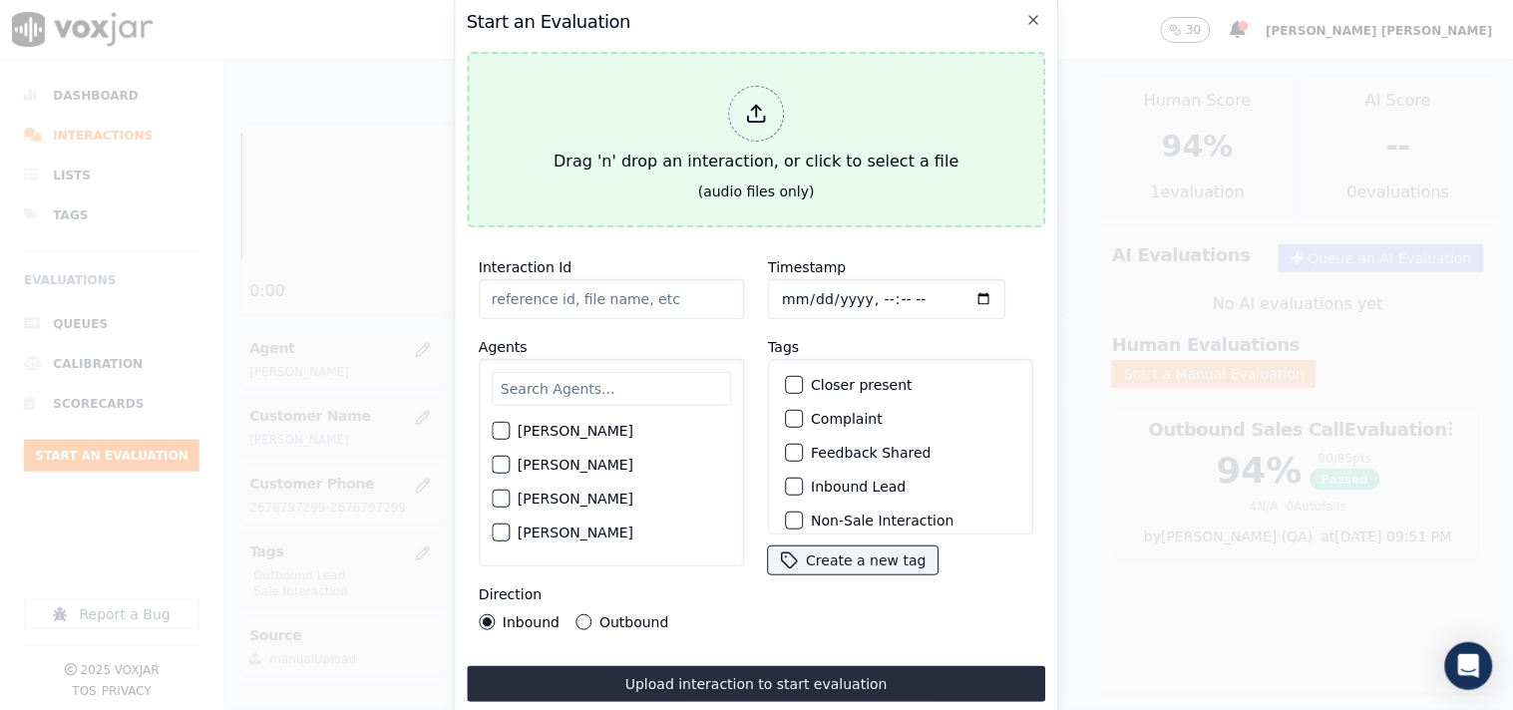
click at [729, 110] on div at bounding box center [756, 114] width 56 height 56
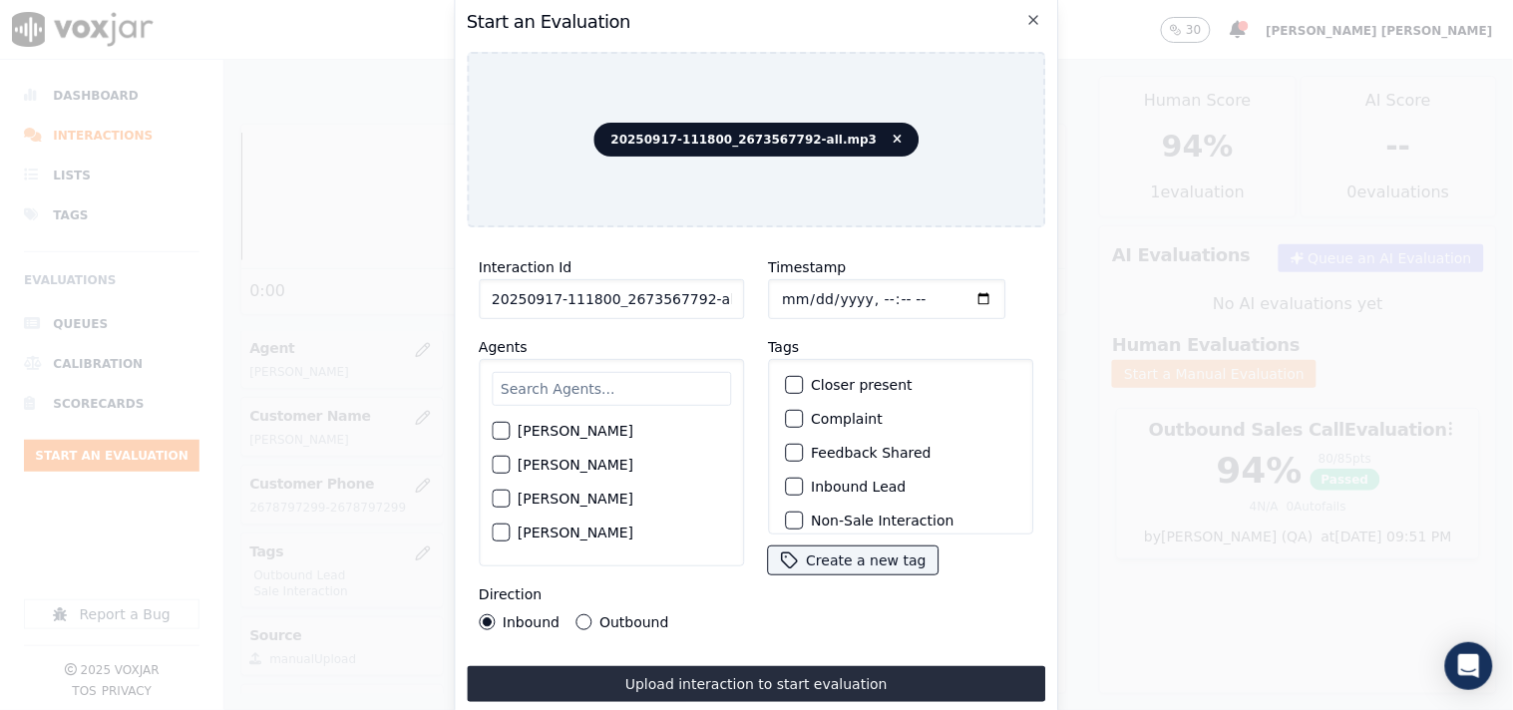
scroll to position [0, 11]
drag, startPoint x: 691, startPoint y: 293, endPoint x: 808, endPoint y: 305, distance: 117.3
click at [808, 305] on div "Interaction Id 20250917-111800_2673567792-all.mp3 Agents [PERSON_NAME] [PERSON_…" at bounding box center [756, 442] width 579 height 399
type input "20250917-111800_2673567792-C1"
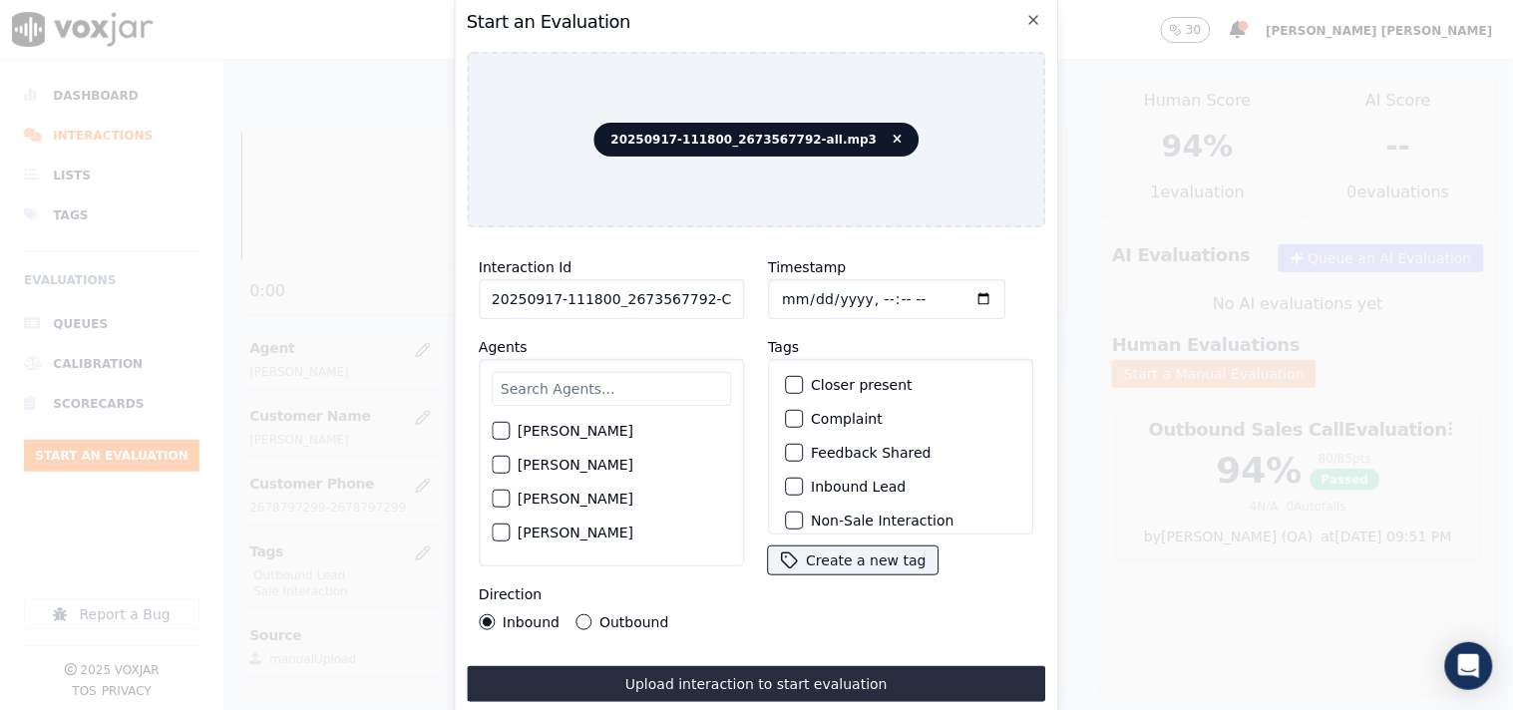
click at [783, 287] on input "Timestamp" at bounding box center [886, 299] width 237 height 40
type input "[DATE]T16:26"
click at [606, 385] on input "text" at bounding box center [611, 389] width 239 height 34
type input "chest"
click at [601, 430] on label "[PERSON_NAME]" at bounding box center [576, 437] width 116 height 14
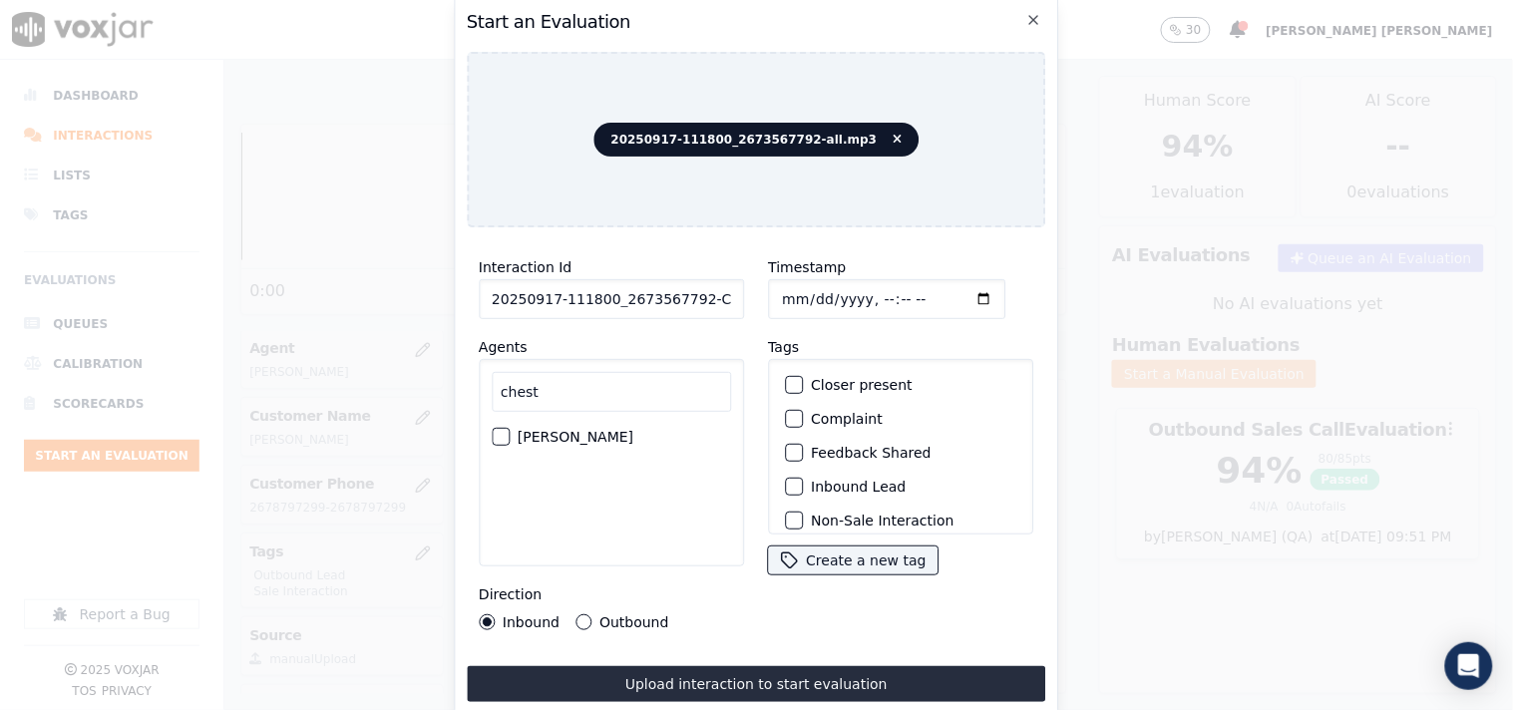
click at [510, 430] on button "[PERSON_NAME]" at bounding box center [501, 437] width 18 height 18
click at [850, 480] on label "Inbound Lead" at bounding box center [858, 487] width 95 height 14
click at [803, 478] on button "Inbound Lead" at bounding box center [794, 487] width 18 height 18
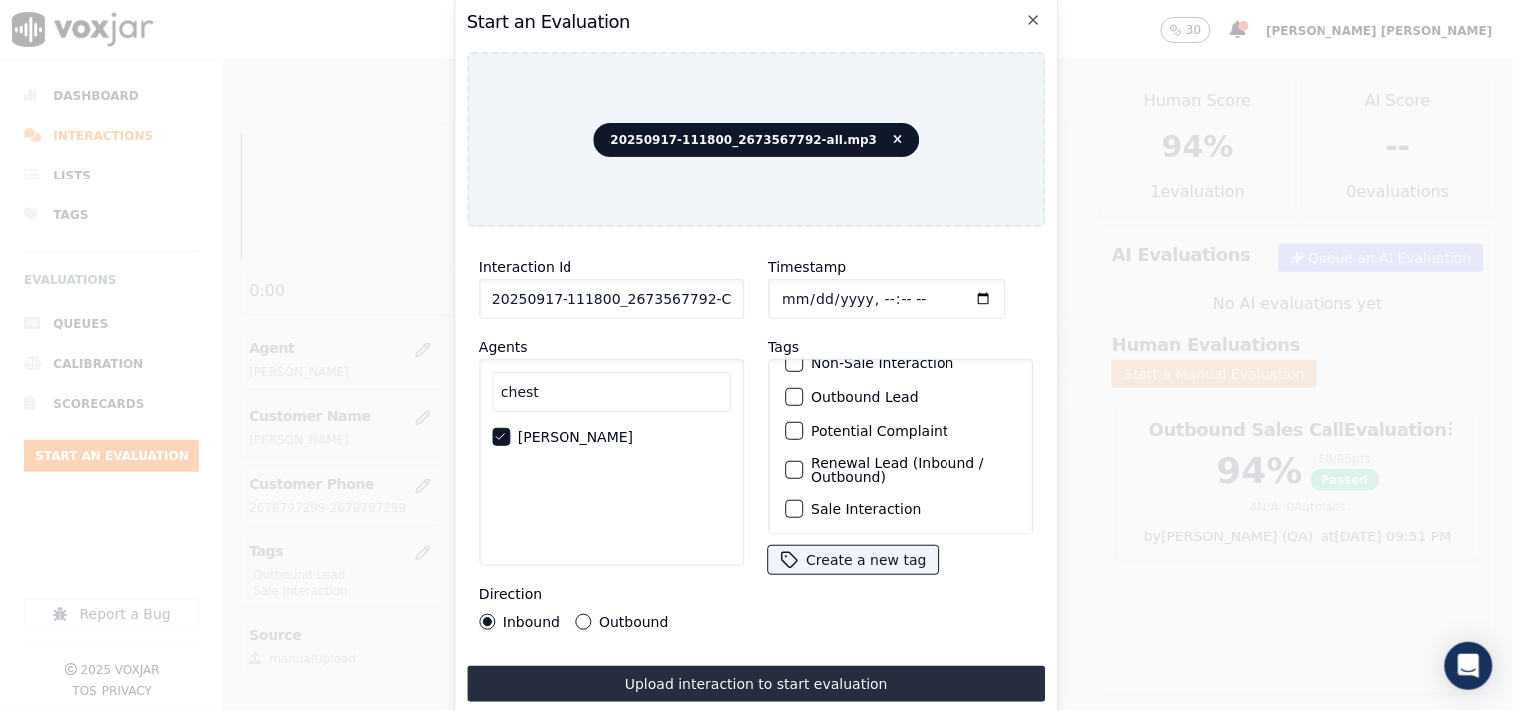
scroll to position [65, 0]
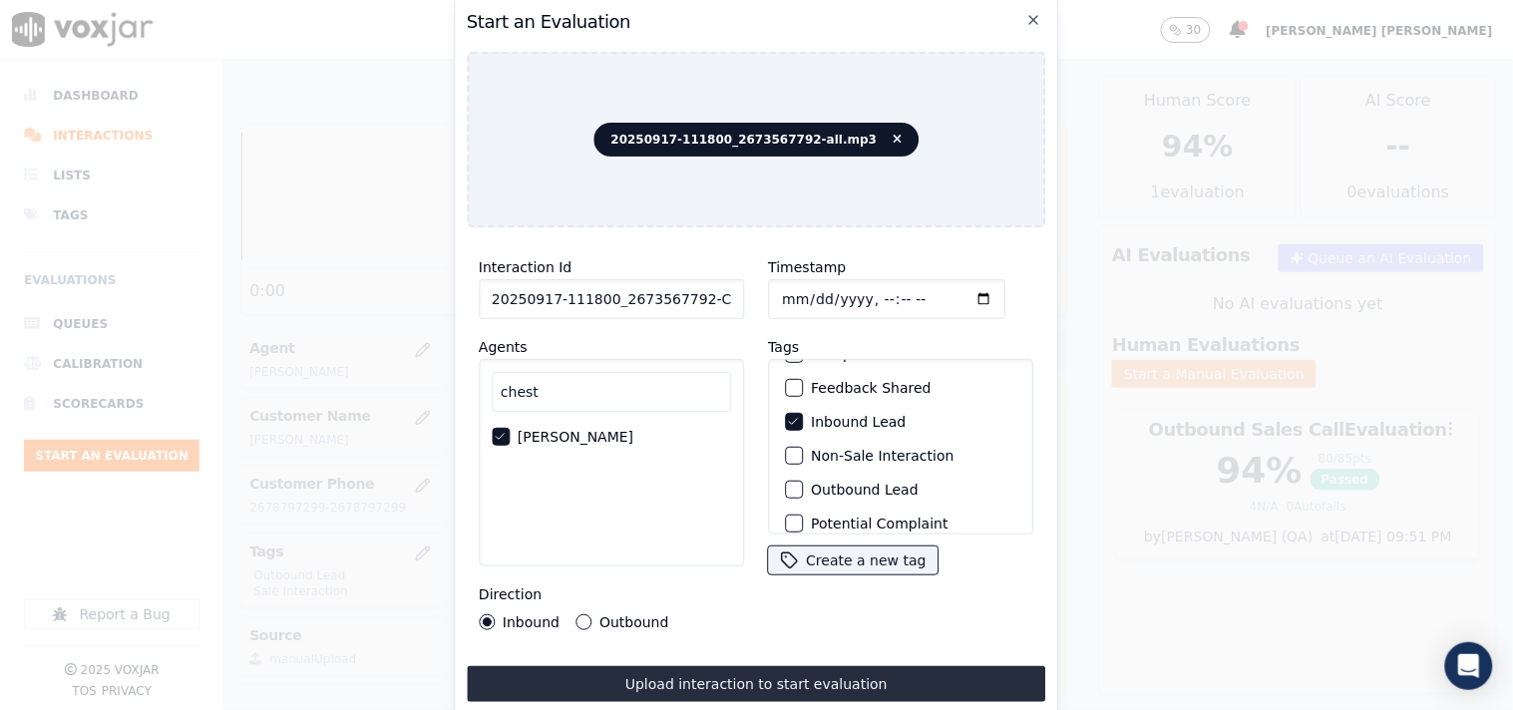
click at [851, 455] on label "Non-Sale Interaction" at bounding box center [882, 456] width 143 height 14
click at [803, 455] on button "Non-Sale Interaction" at bounding box center [794, 456] width 18 height 18
click at [585, 618] on button "Outbound" at bounding box center [583, 622] width 16 height 16
click at [547, 615] on label "Inbound" at bounding box center [531, 622] width 57 height 14
click at [495, 614] on button "Inbound" at bounding box center [487, 622] width 16 height 16
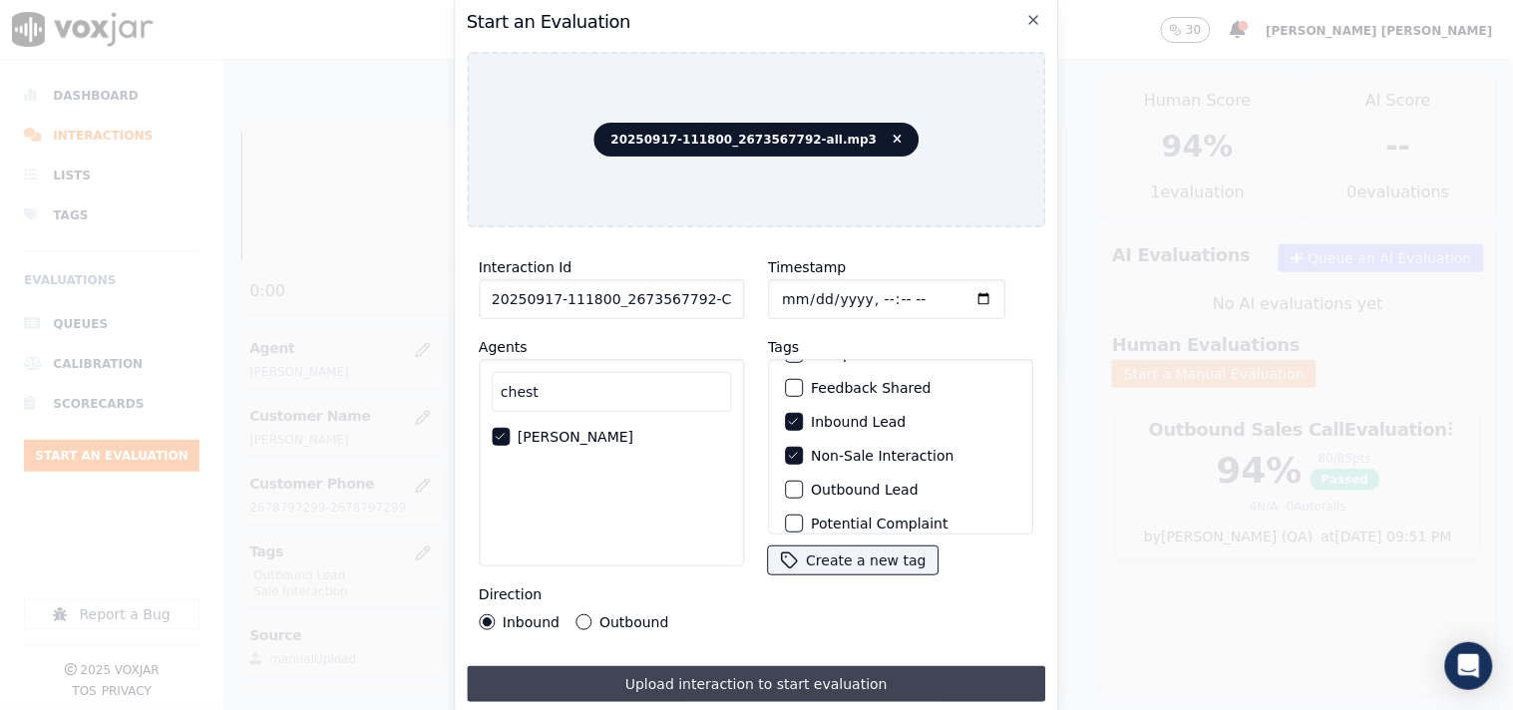
click at [624, 666] on button "Upload interaction to start evaluation" at bounding box center [756, 684] width 579 height 36
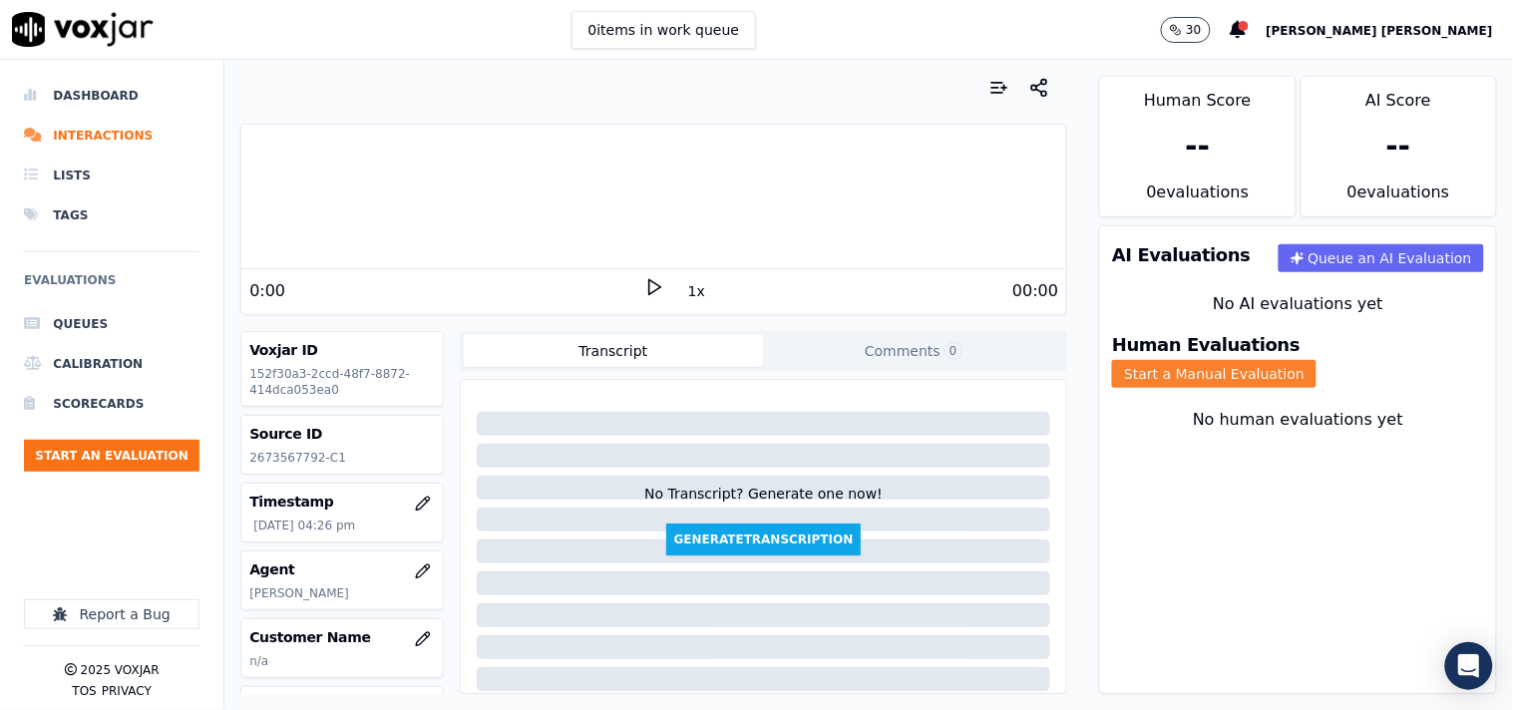
click at [1317, 369] on button "Start a Manual Evaluation" at bounding box center [1214, 374] width 204 height 28
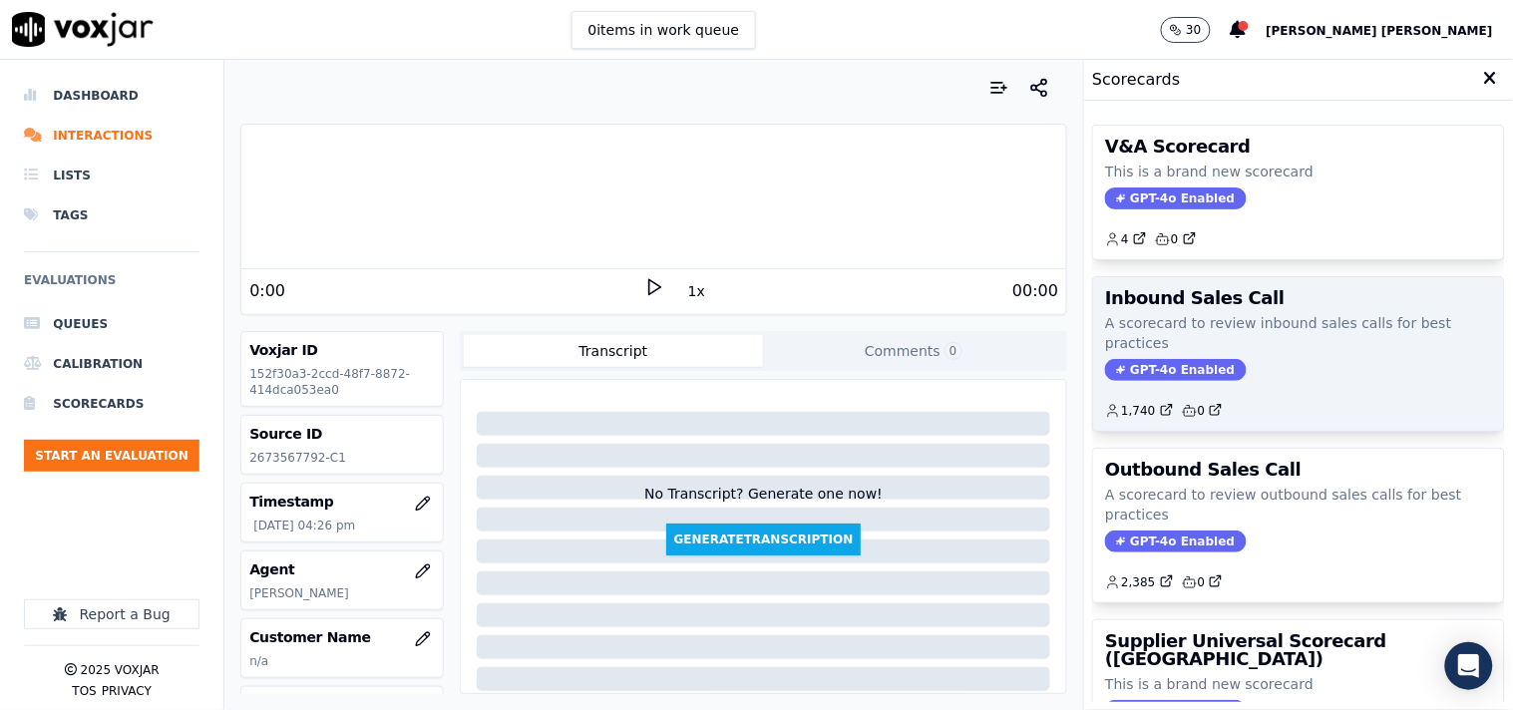
click at [1163, 380] on span "GPT-4o Enabled" at bounding box center [1175, 370] width 141 height 22
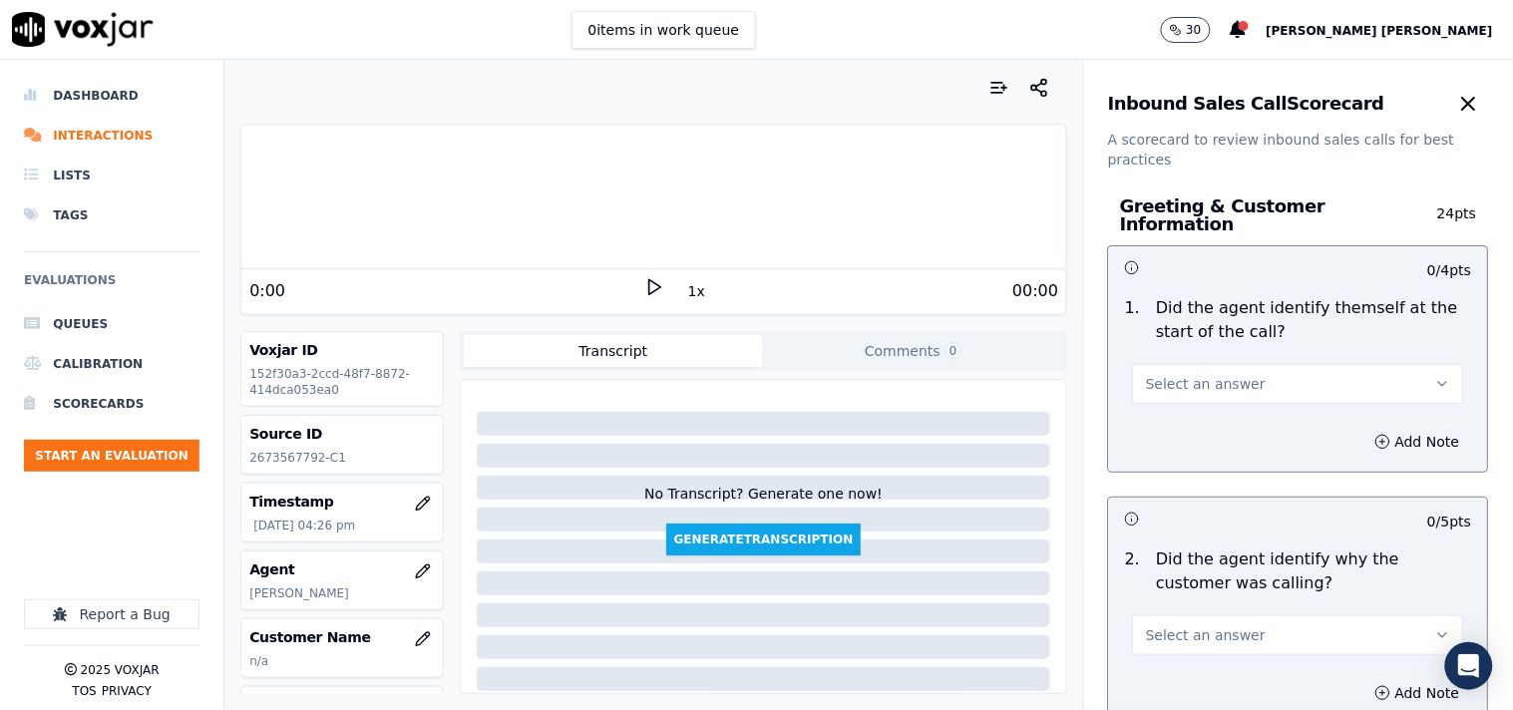
click at [1161, 364] on button "Select an answer" at bounding box center [1298, 384] width 331 height 40
click at [1154, 412] on div "Yes" at bounding box center [1263, 419] width 293 height 32
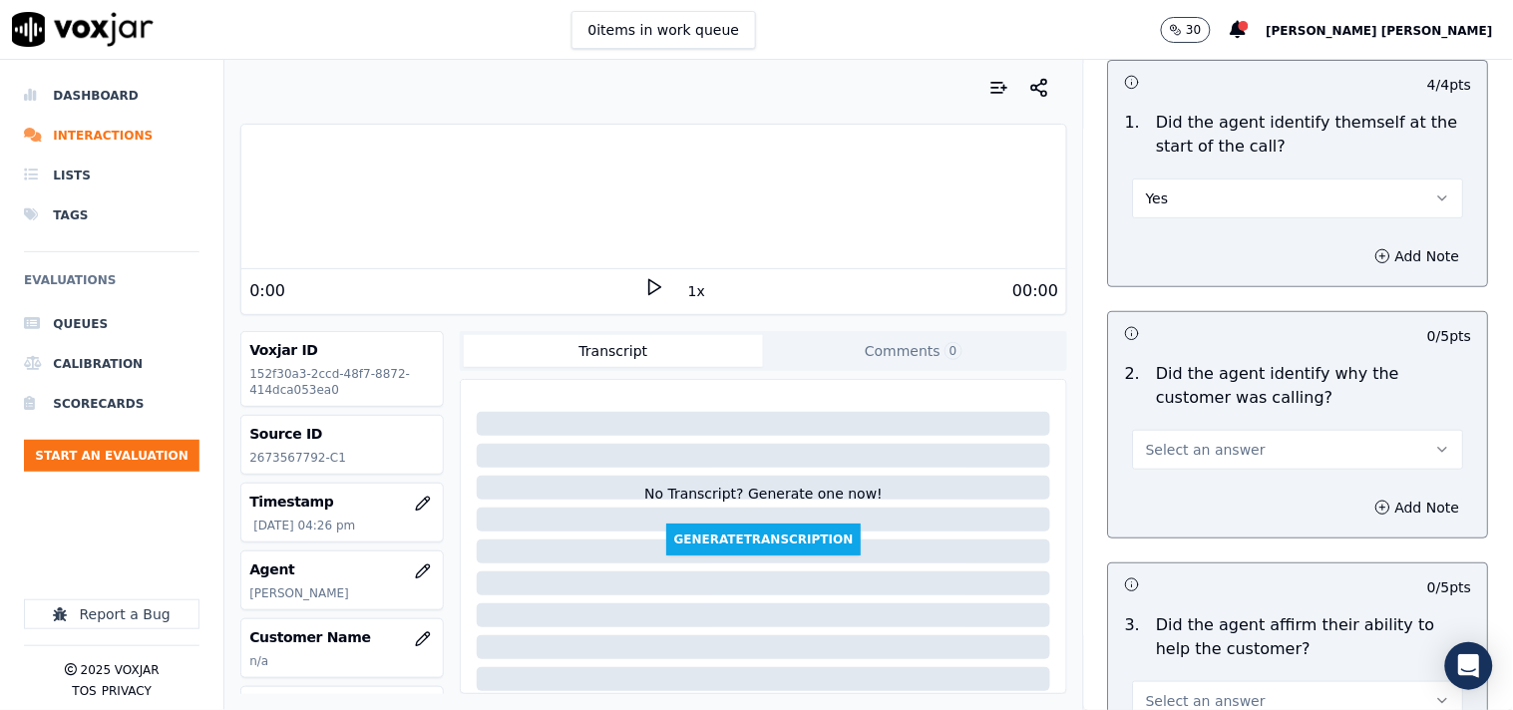
scroll to position [221, 0]
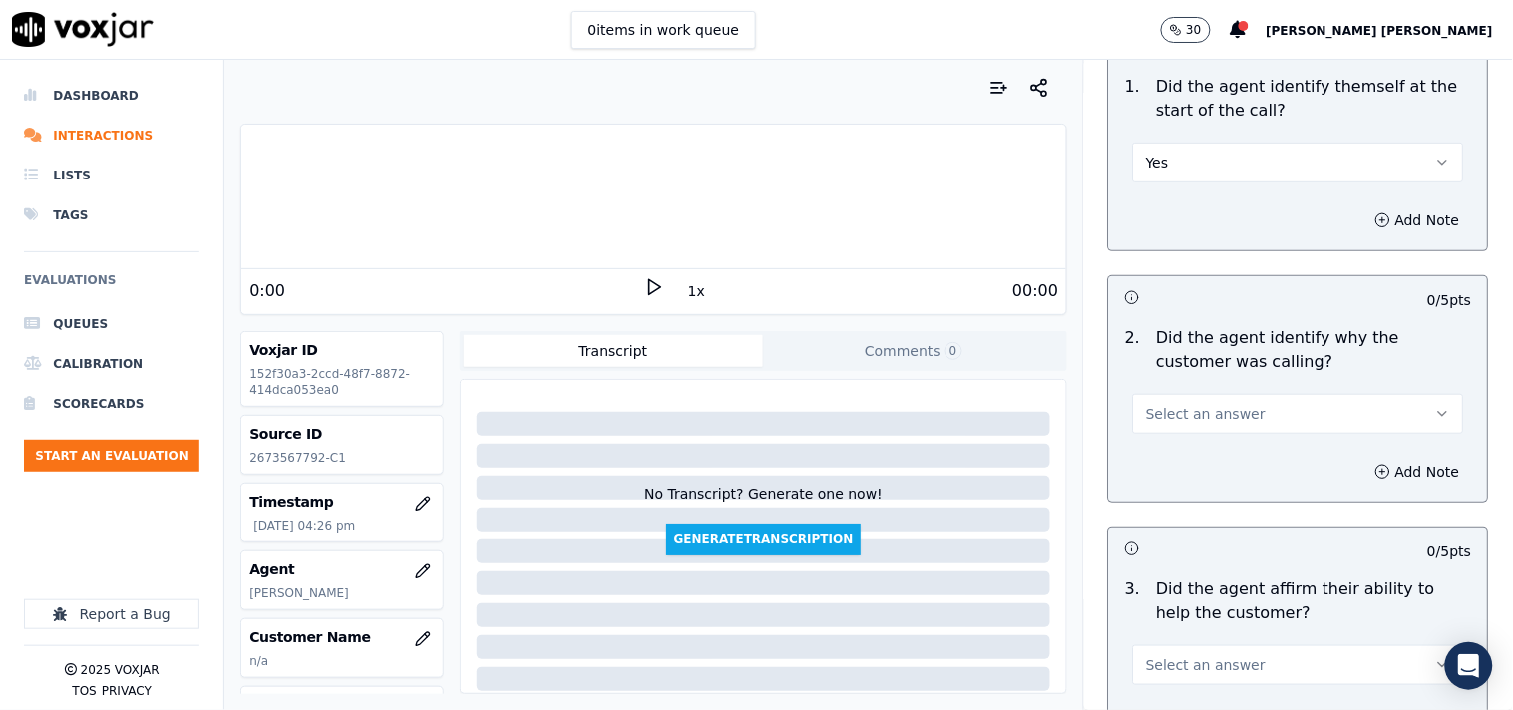
click at [1161, 410] on span "Select an answer" at bounding box center [1206, 414] width 120 height 20
click at [1167, 449] on div "Yes" at bounding box center [1263, 449] width 293 height 32
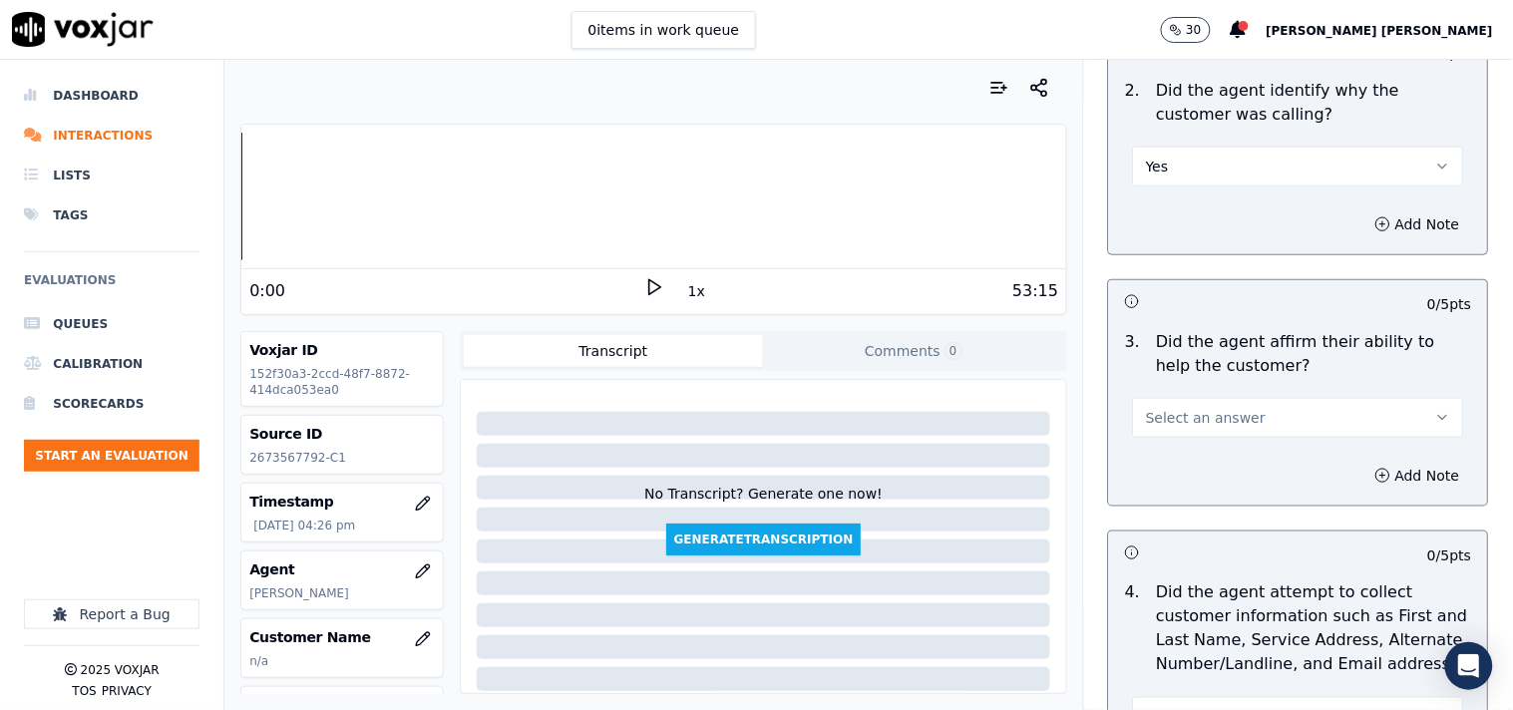
scroll to position [554, 0]
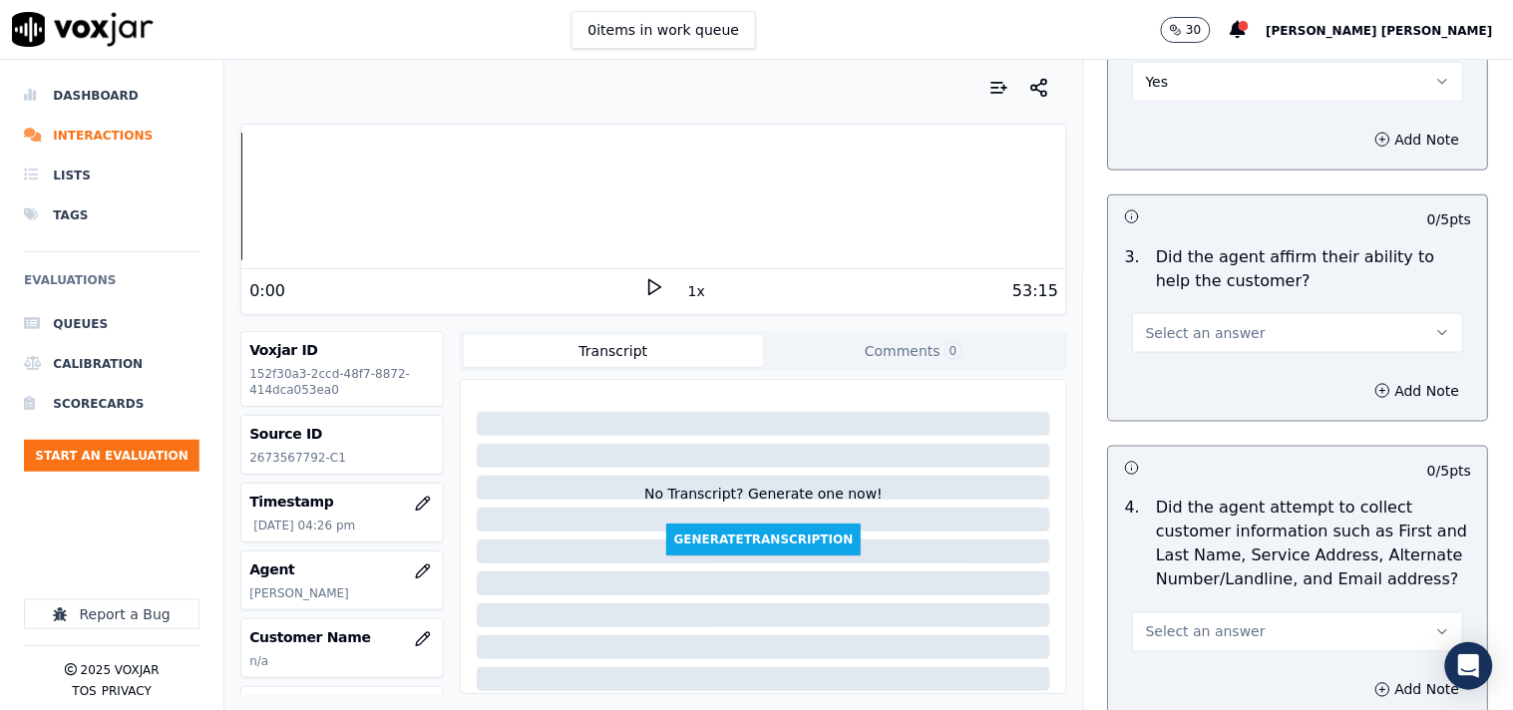
click at [1190, 323] on span "Select an answer" at bounding box center [1206, 333] width 120 height 20
click at [1192, 376] on div "Yes" at bounding box center [1263, 368] width 293 height 32
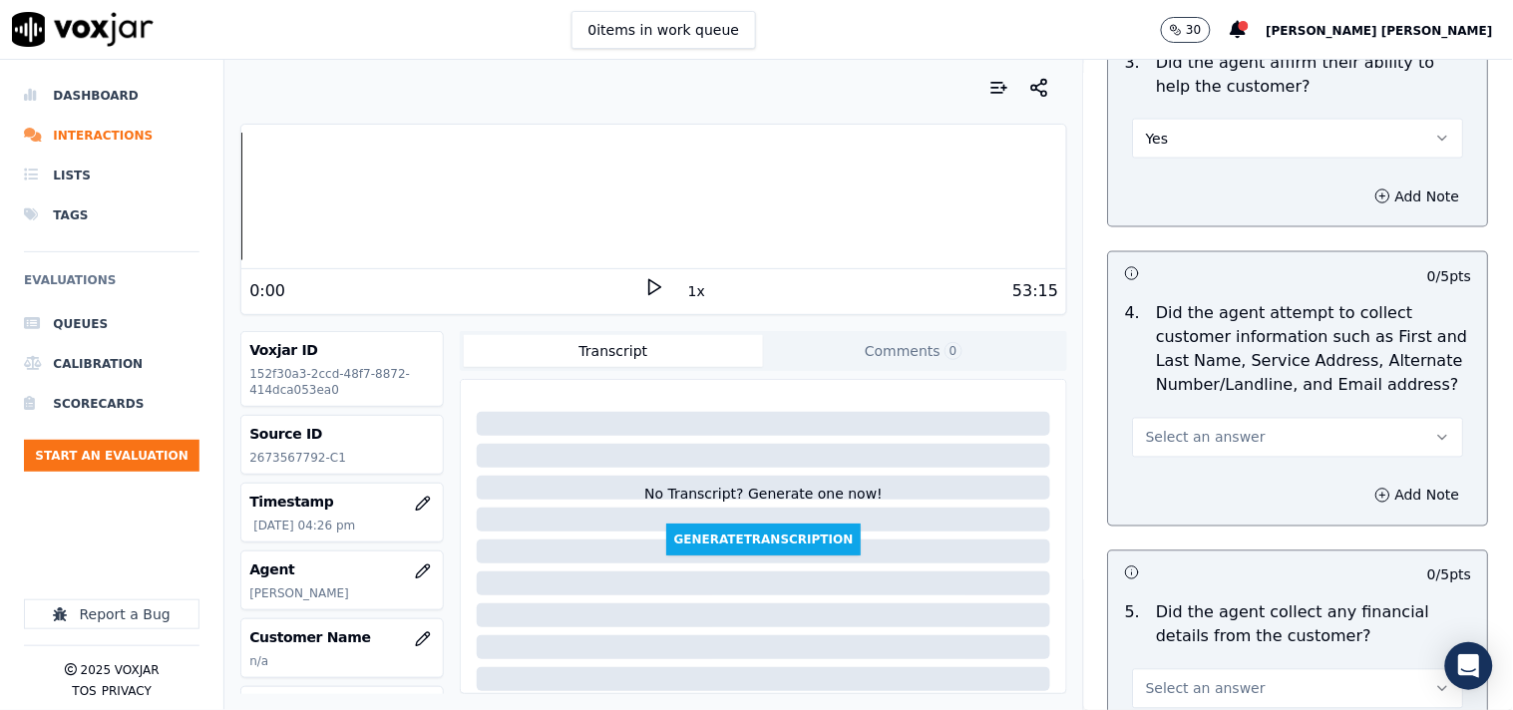
scroll to position [775, 0]
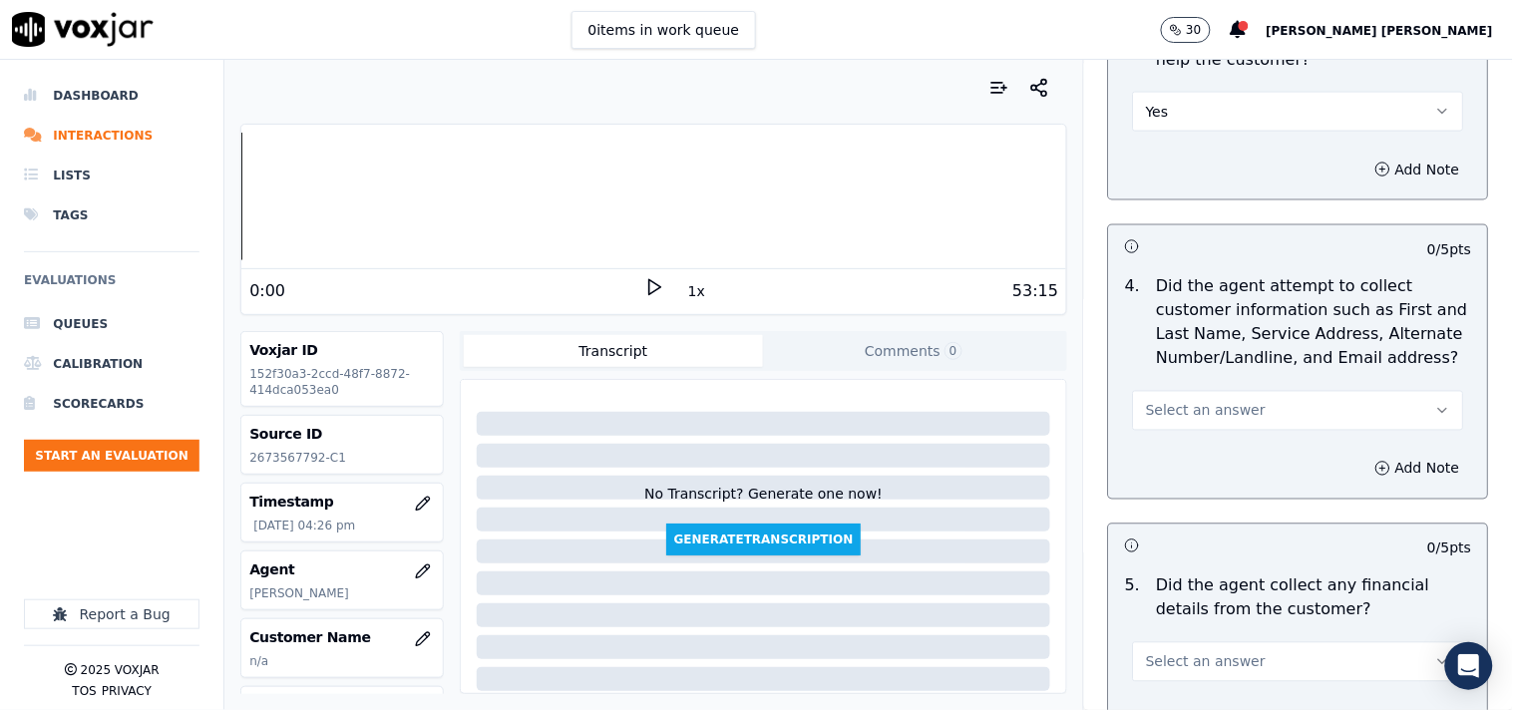
click at [1192, 401] on span "Select an answer" at bounding box center [1206, 411] width 120 height 20
click at [1190, 450] on div "Yes" at bounding box center [1263, 446] width 293 height 32
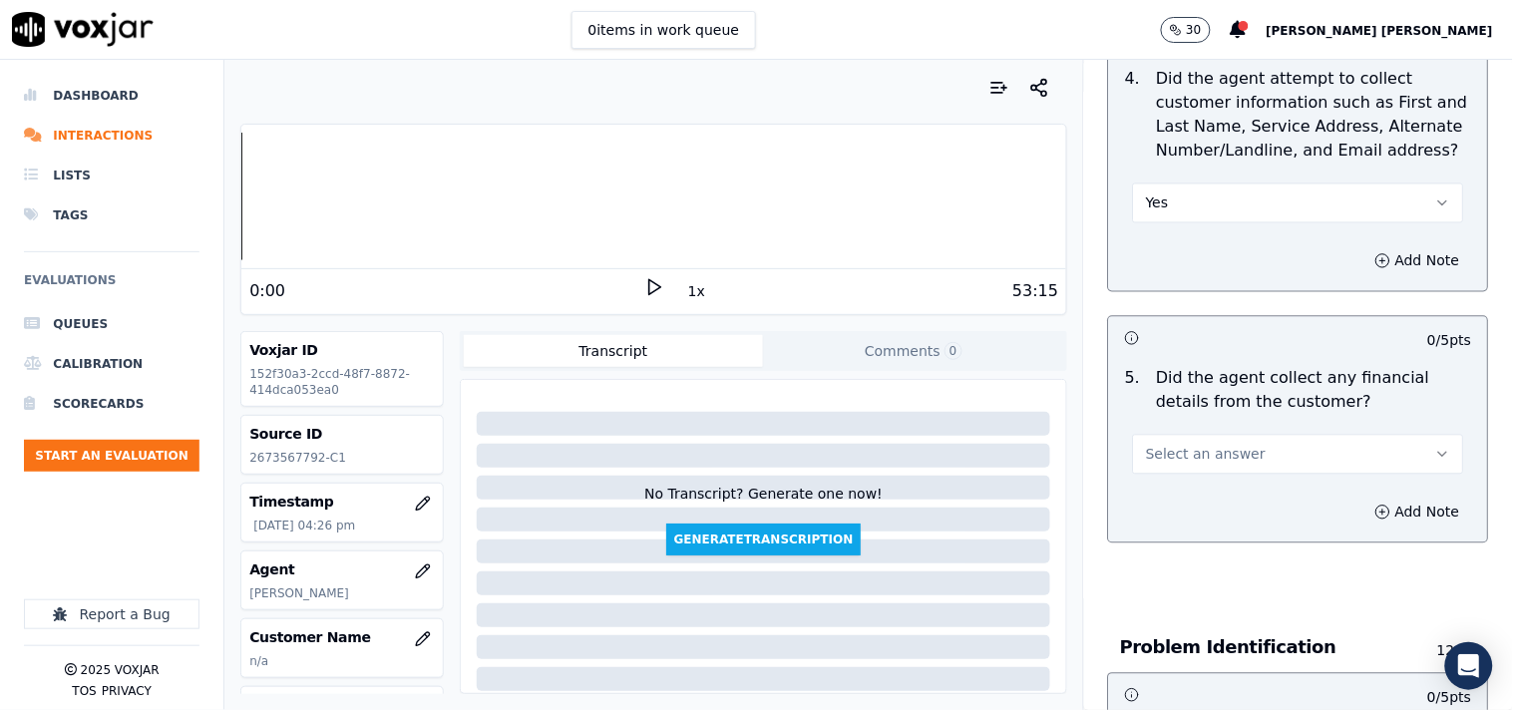
scroll to position [997, 0]
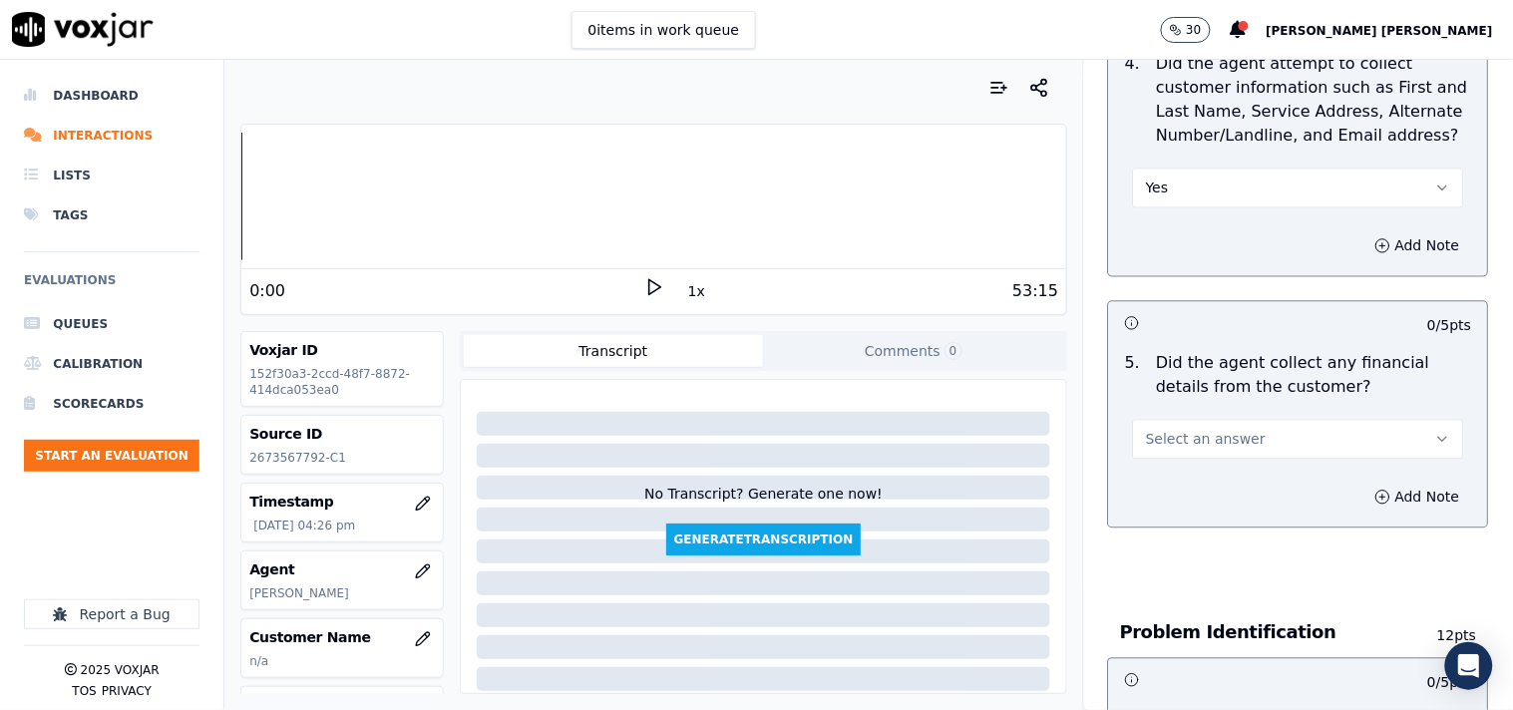
click at [1195, 430] on span "Select an answer" at bounding box center [1206, 440] width 120 height 20
click at [1227, 499] on div "No" at bounding box center [1263, 508] width 293 height 32
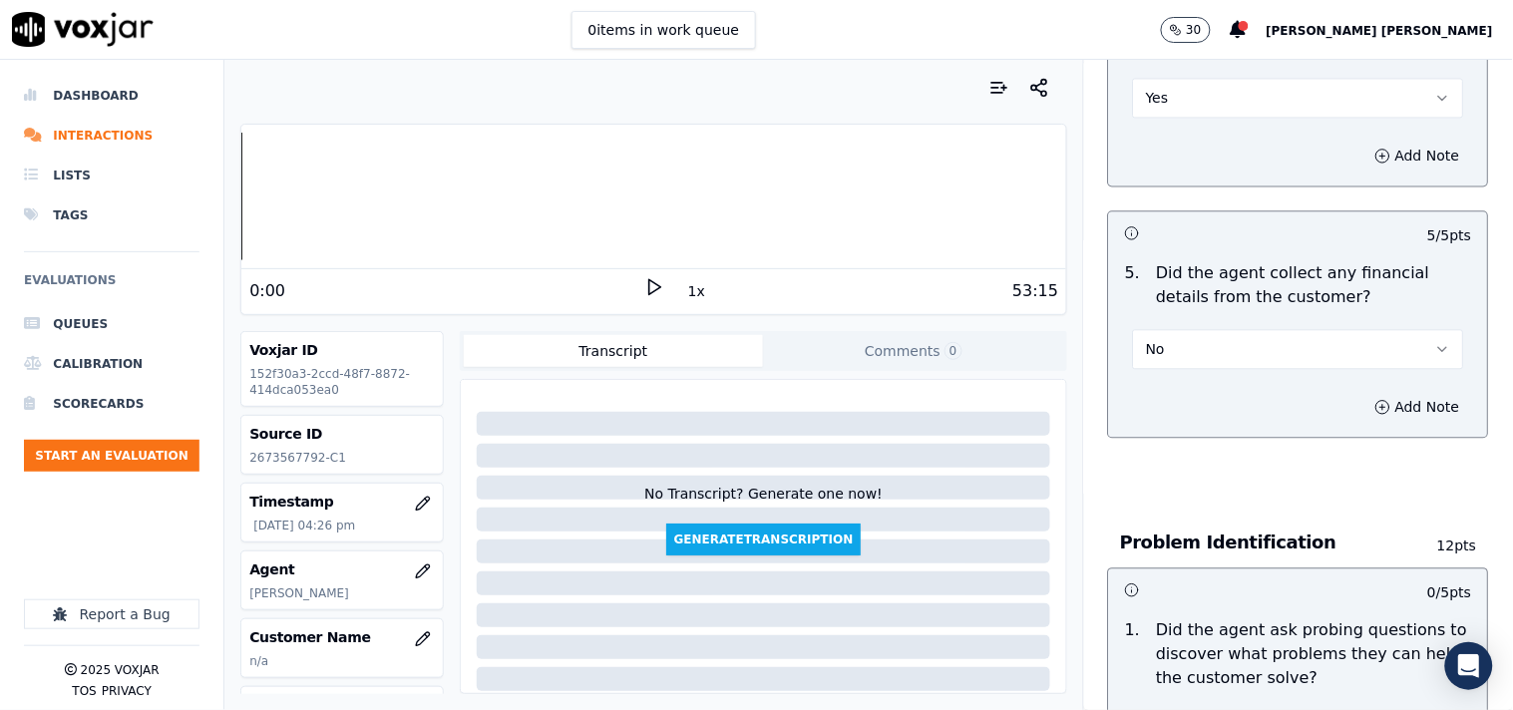
scroll to position [1219, 0]
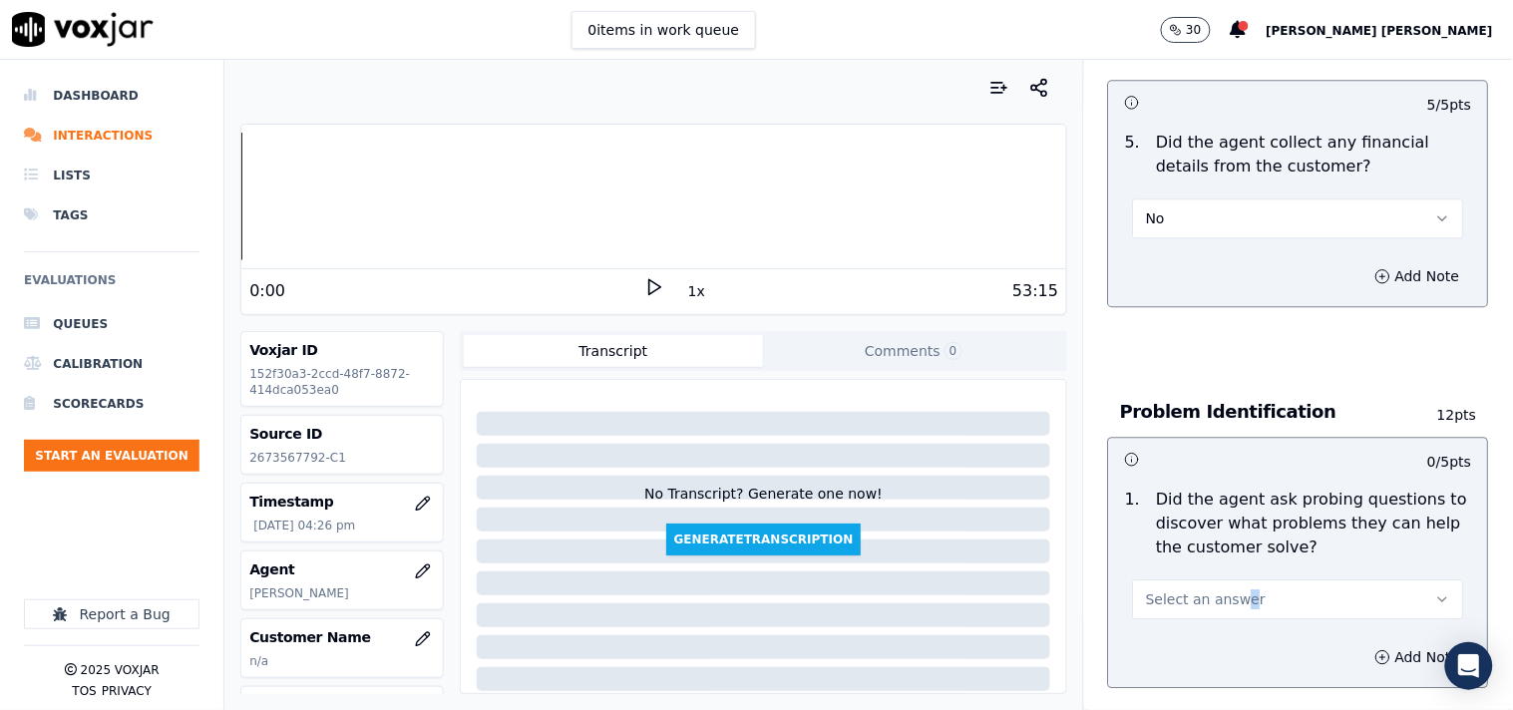
click at [1221, 575] on div "Select an answer" at bounding box center [1298, 597] width 331 height 44
click at [1224, 589] on span "Select an answer" at bounding box center [1206, 599] width 120 height 20
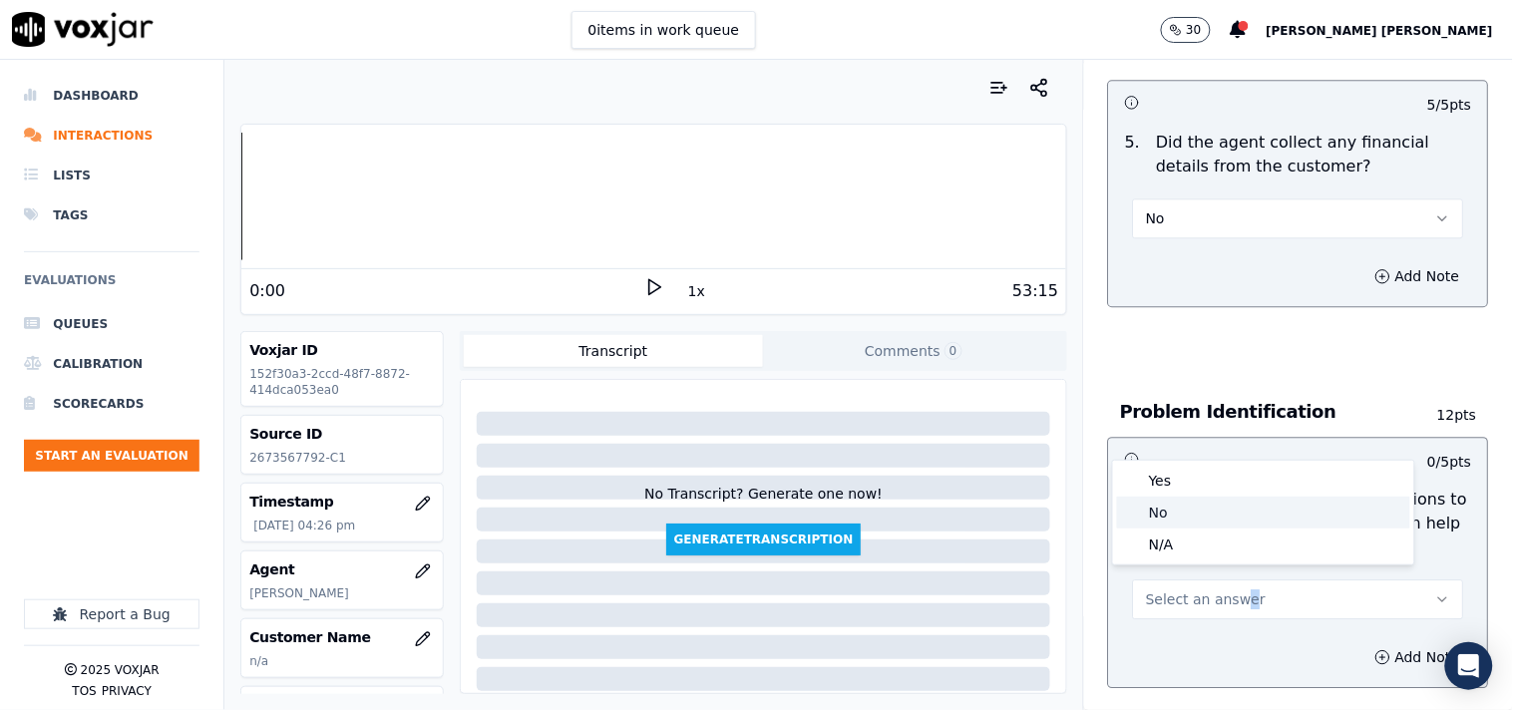
click at [1168, 510] on div "No" at bounding box center [1263, 513] width 293 height 32
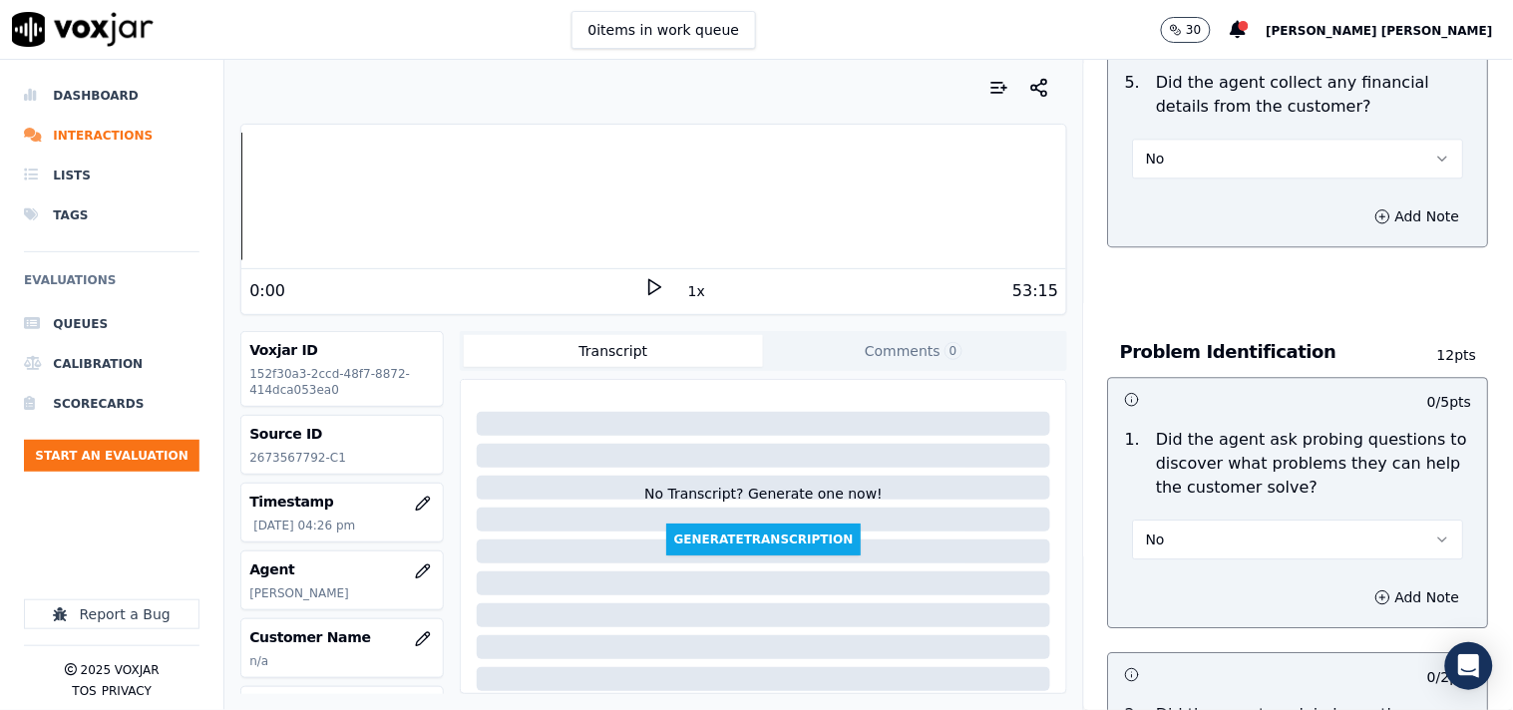
scroll to position [1440, 0]
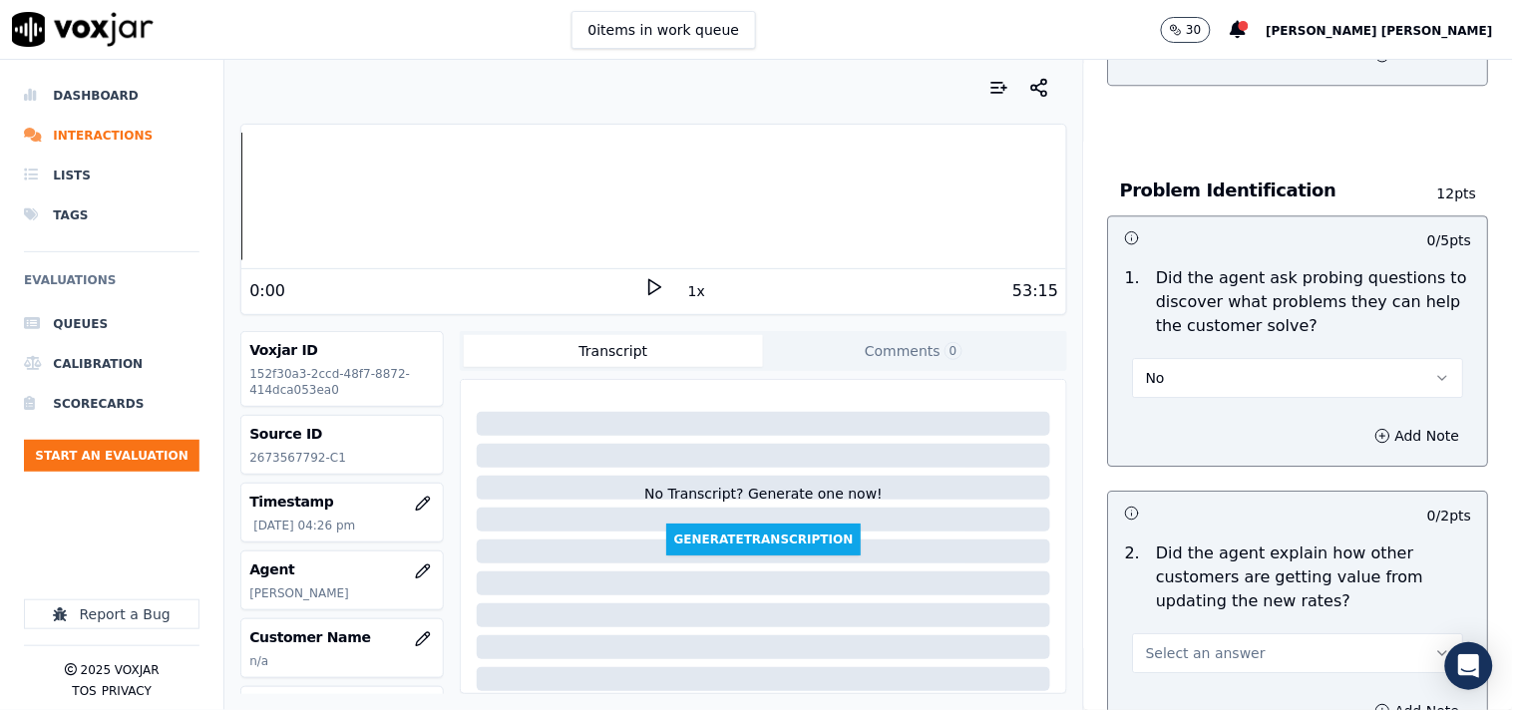
click at [1233, 380] on button "No" at bounding box center [1298, 378] width 331 height 40
click at [1205, 419] on div "Yes" at bounding box center [1263, 413] width 293 height 32
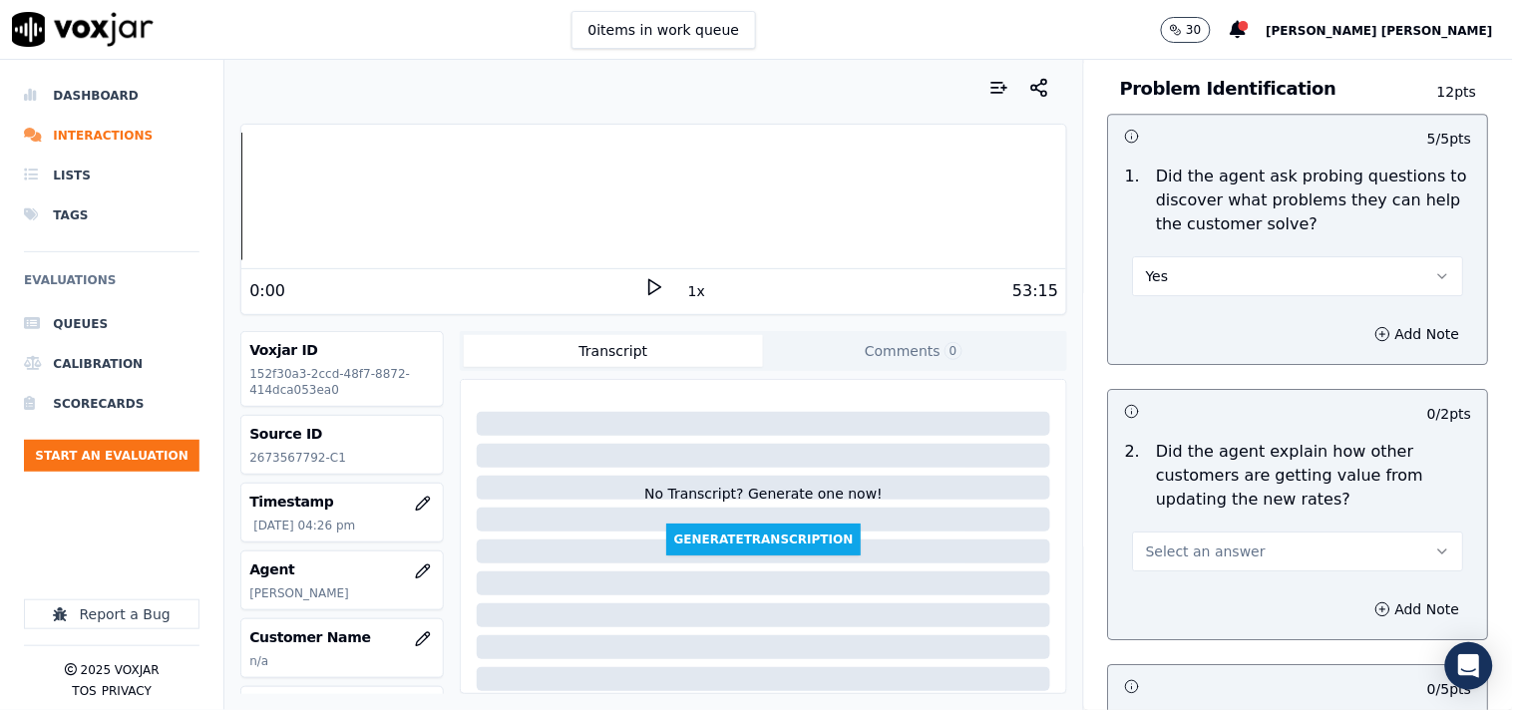
scroll to position [1662, 0]
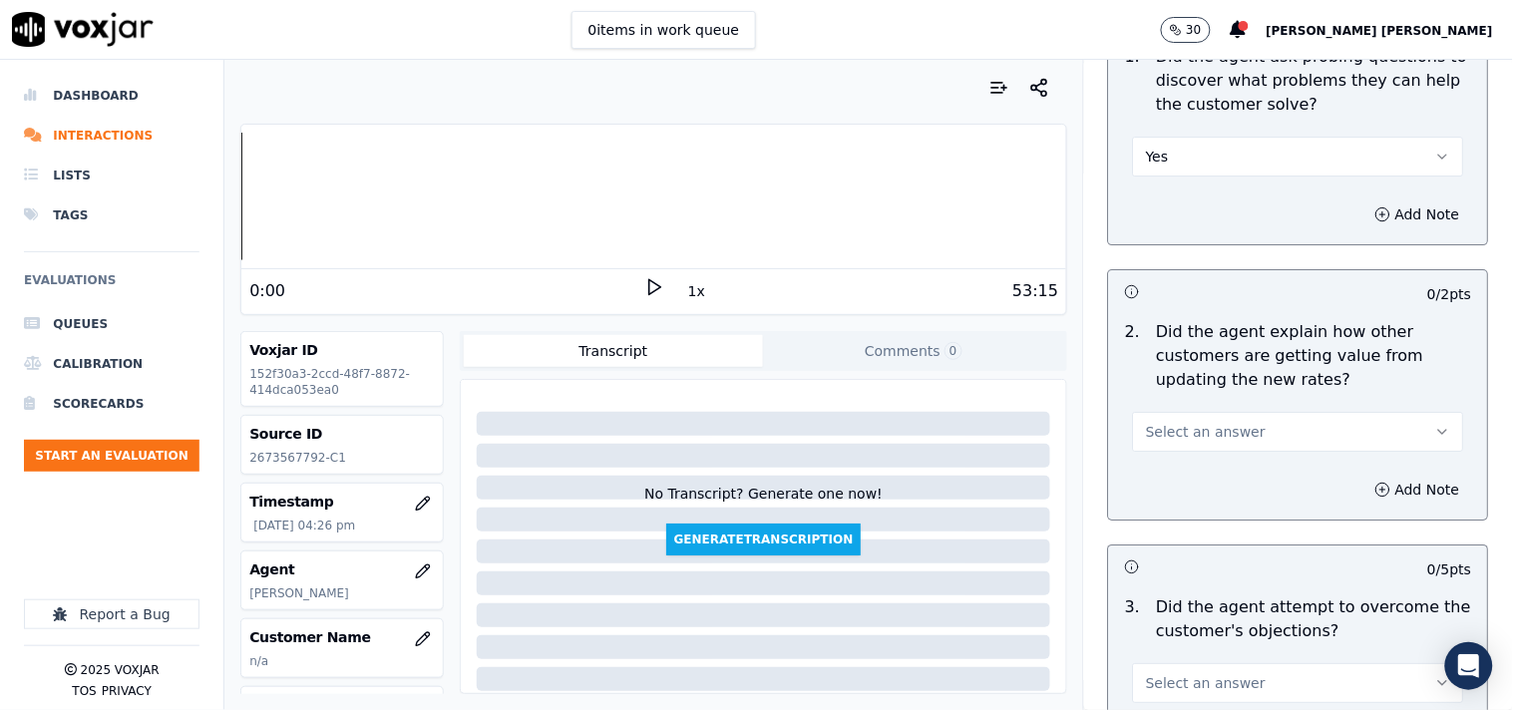
click at [1254, 440] on button "Select an answer" at bounding box center [1298, 432] width 331 height 40
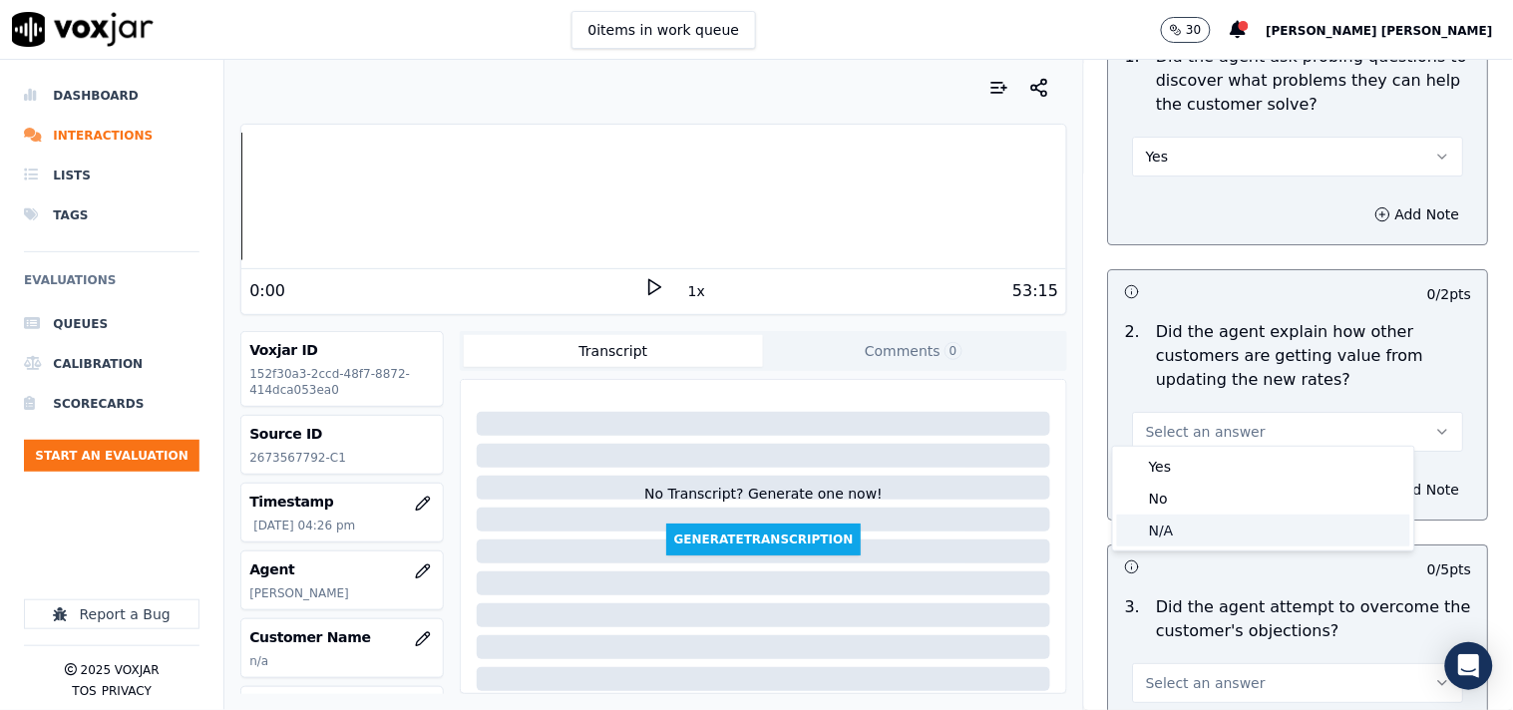
click at [1218, 526] on div "N/A" at bounding box center [1263, 531] width 293 height 32
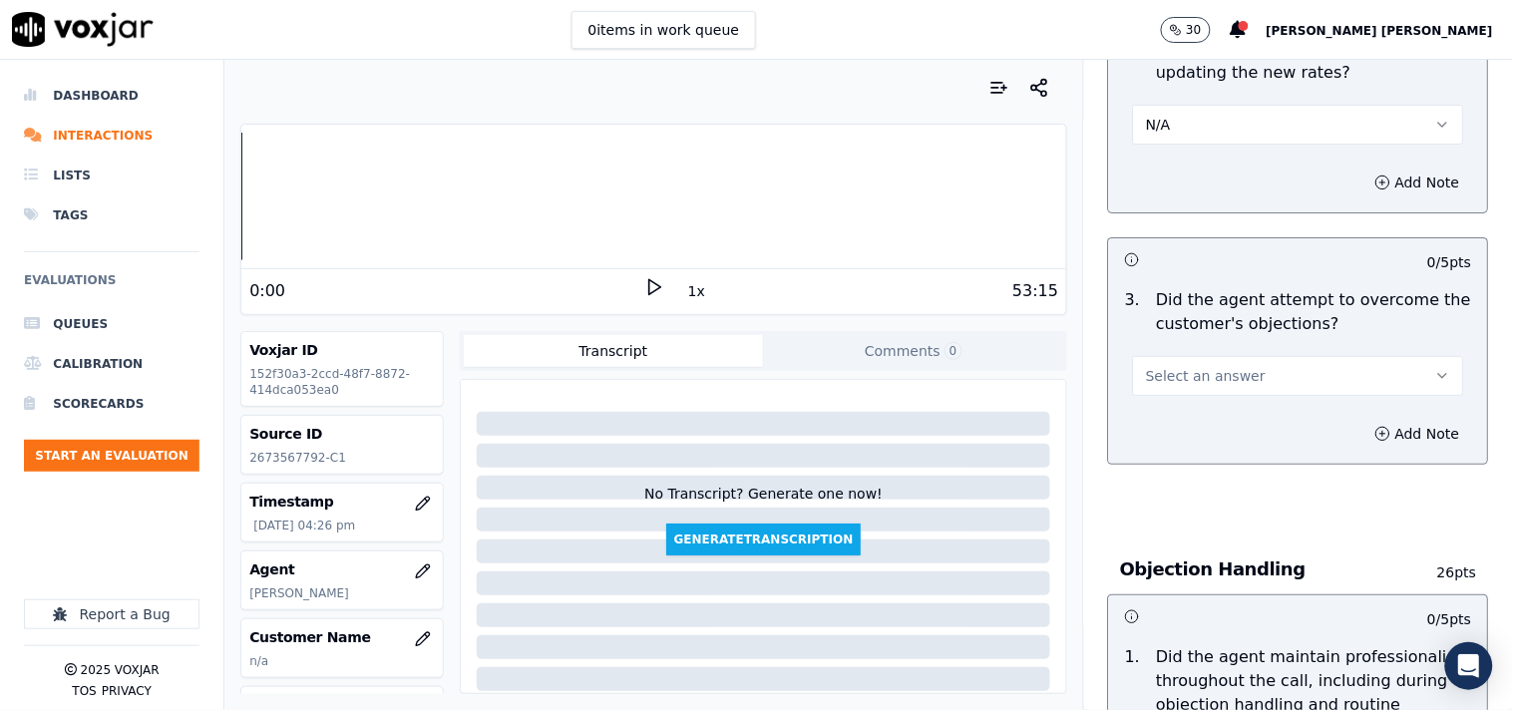
scroll to position [1995, 0]
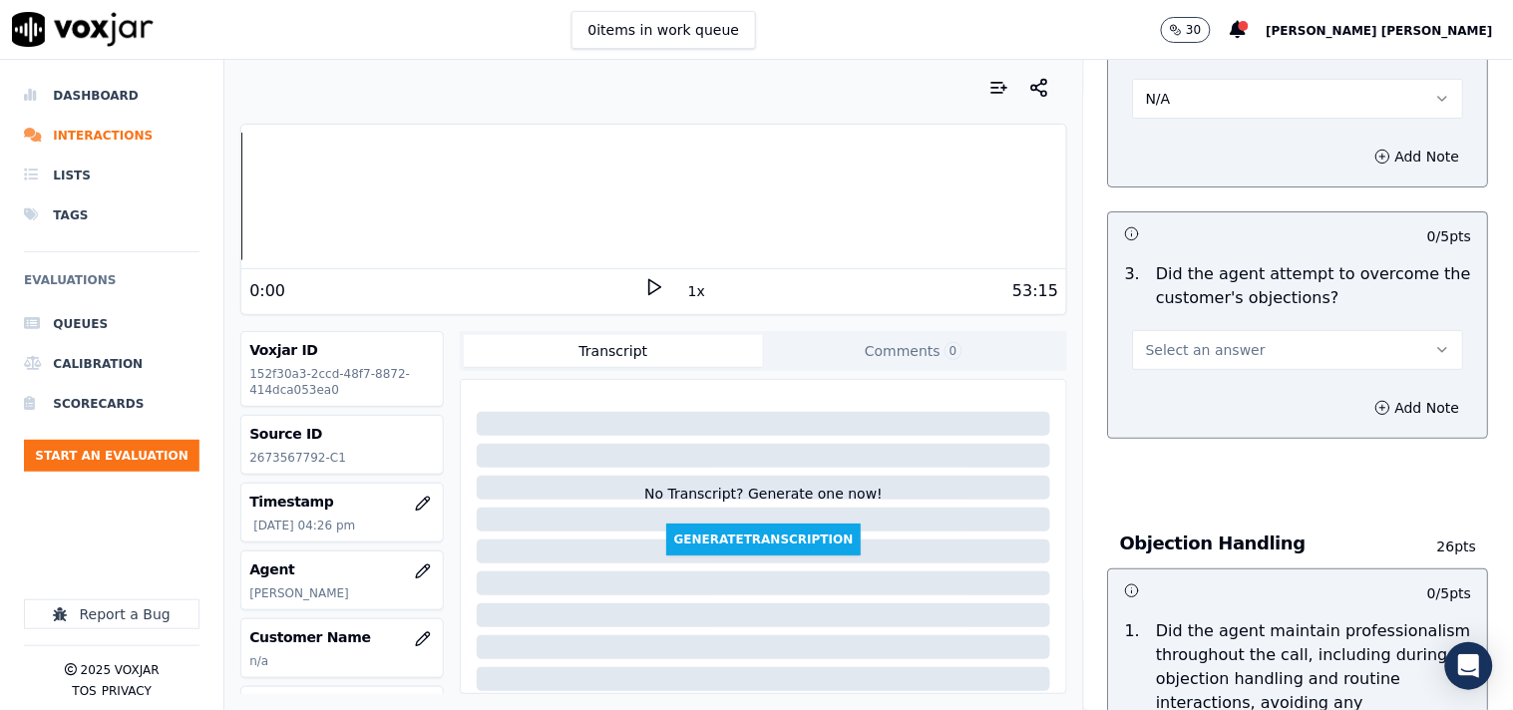
click at [1215, 343] on span "Select an answer" at bounding box center [1206, 350] width 120 height 20
click at [1212, 389] on div "Yes" at bounding box center [1263, 386] width 293 height 32
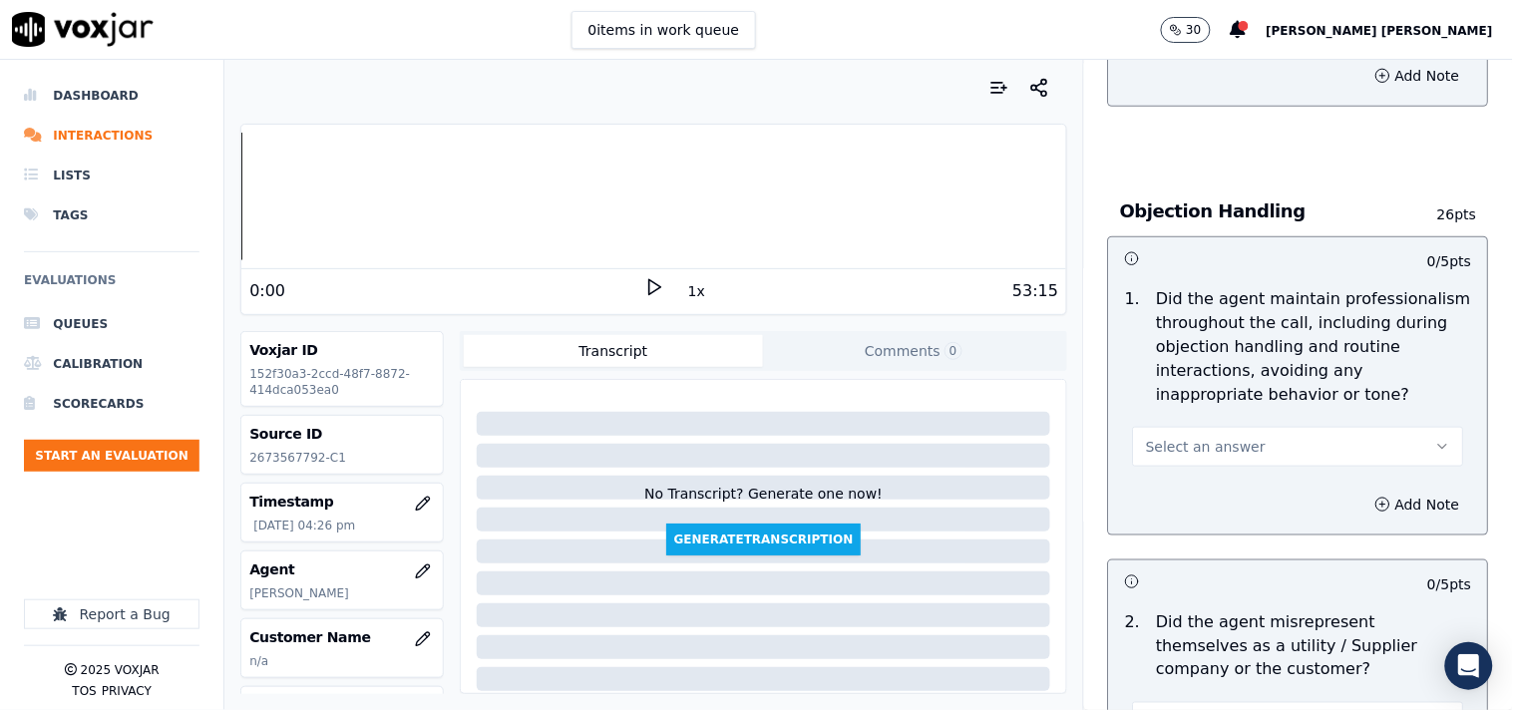
click at [1247, 439] on button "Select an answer" at bounding box center [1298, 447] width 331 height 40
click at [1231, 490] on div "Yes" at bounding box center [1263, 483] width 293 height 32
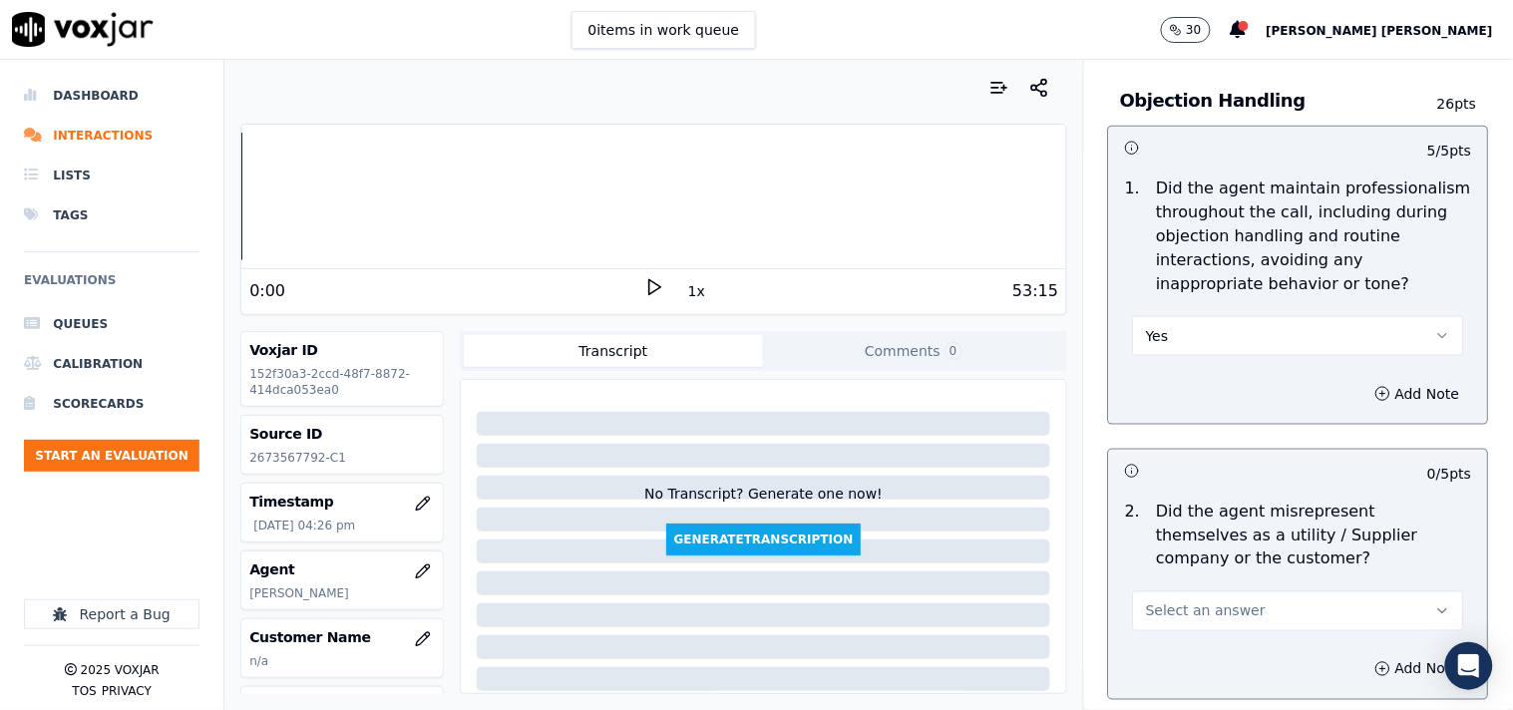
scroll to position [2548, 0]
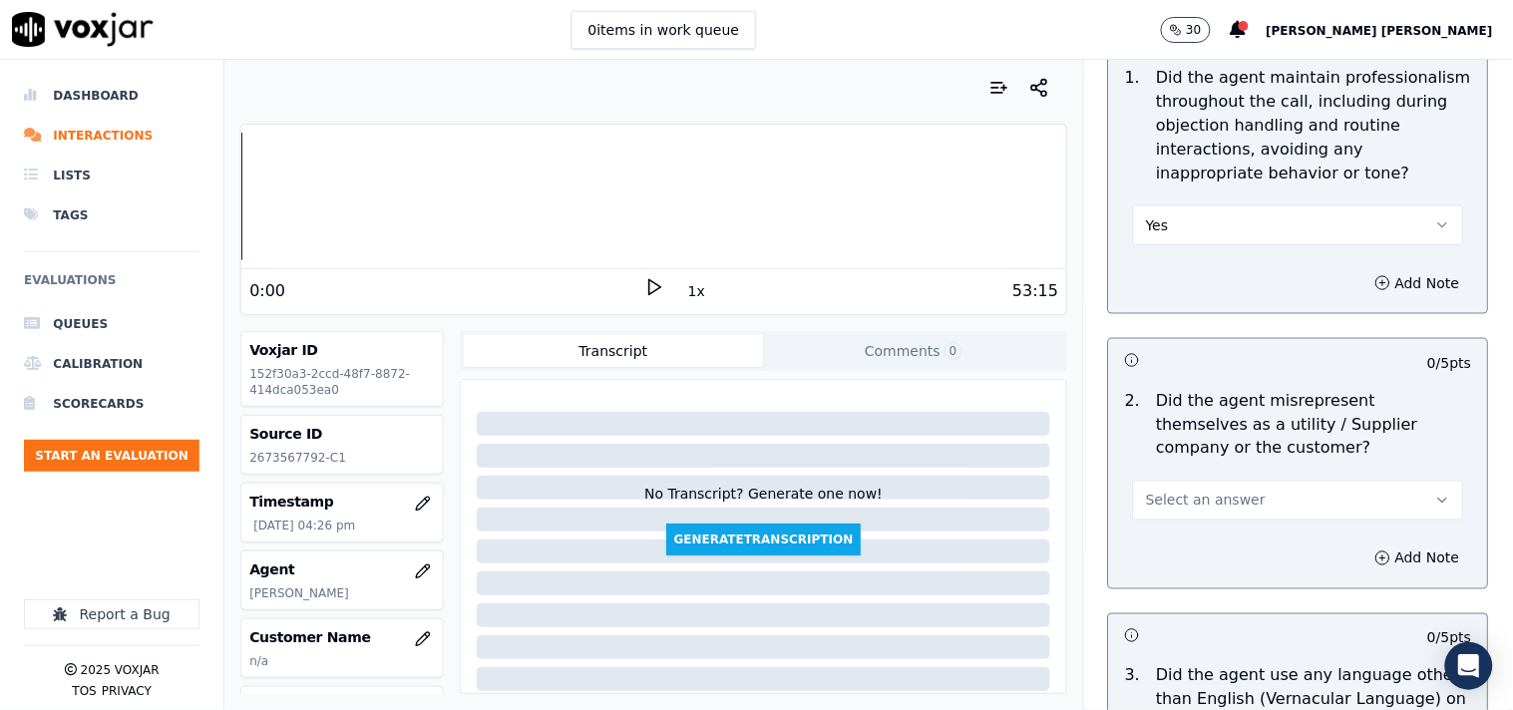
click at [1232, 486] on button "Select an answer" at bounding box center [1298, 501] width 331 height 40
click at [1225, 560] on div "No" at bounding box center [1263, 569] width 293 height 32
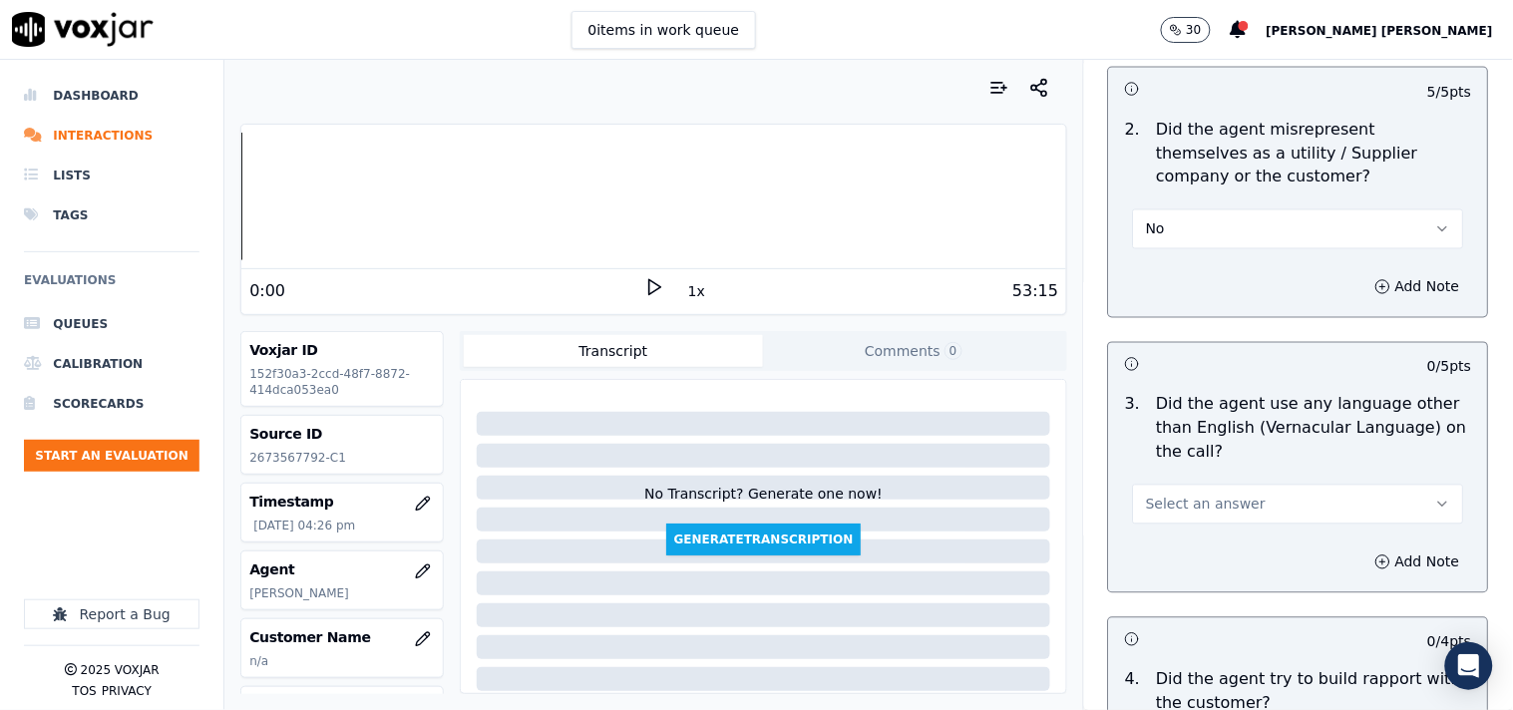
scroll to position [2880, 0]
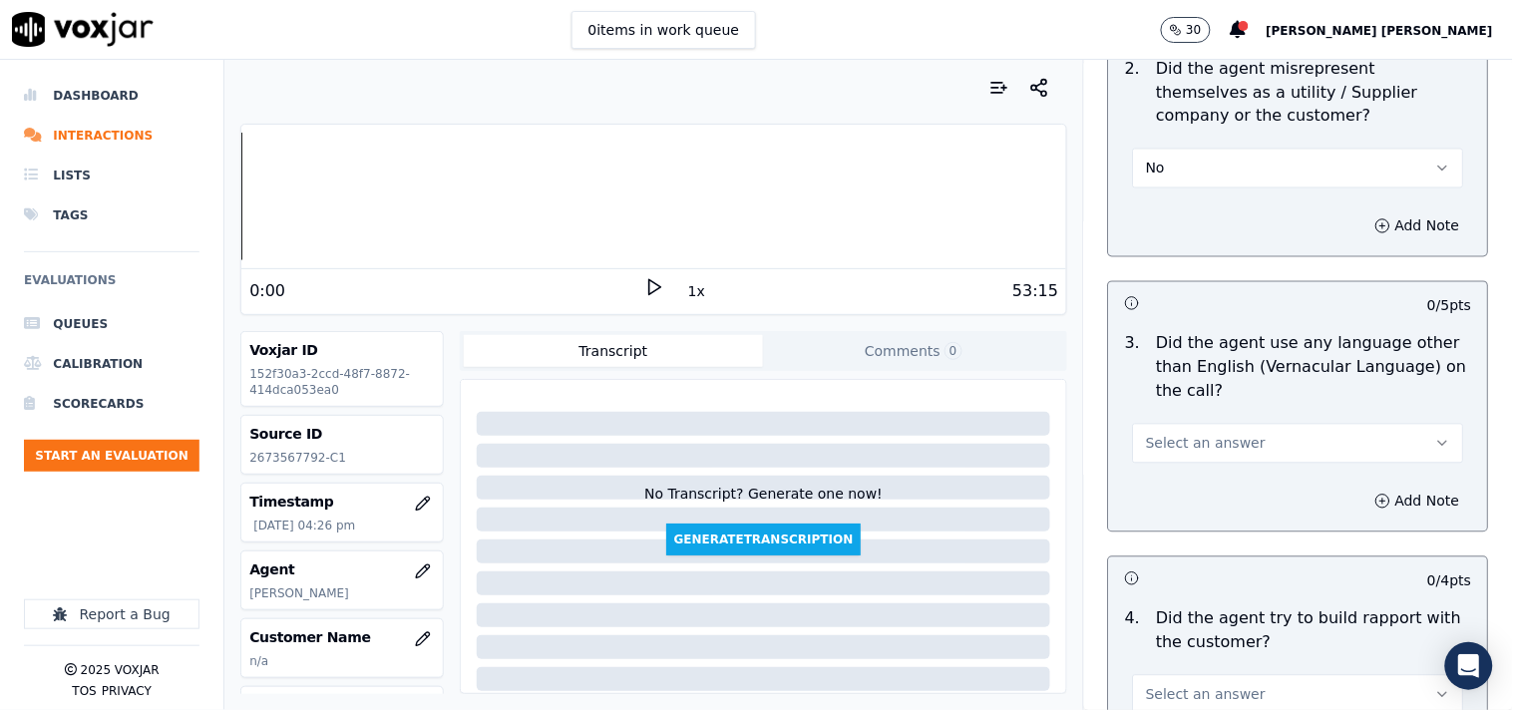
click at [1211, 443] on span "Select an answer" at bounding box center [1206, 444] width 120 height 20
click at [1194, 512] on div "No" at bounding box center [1263, 511] width 293 height 32
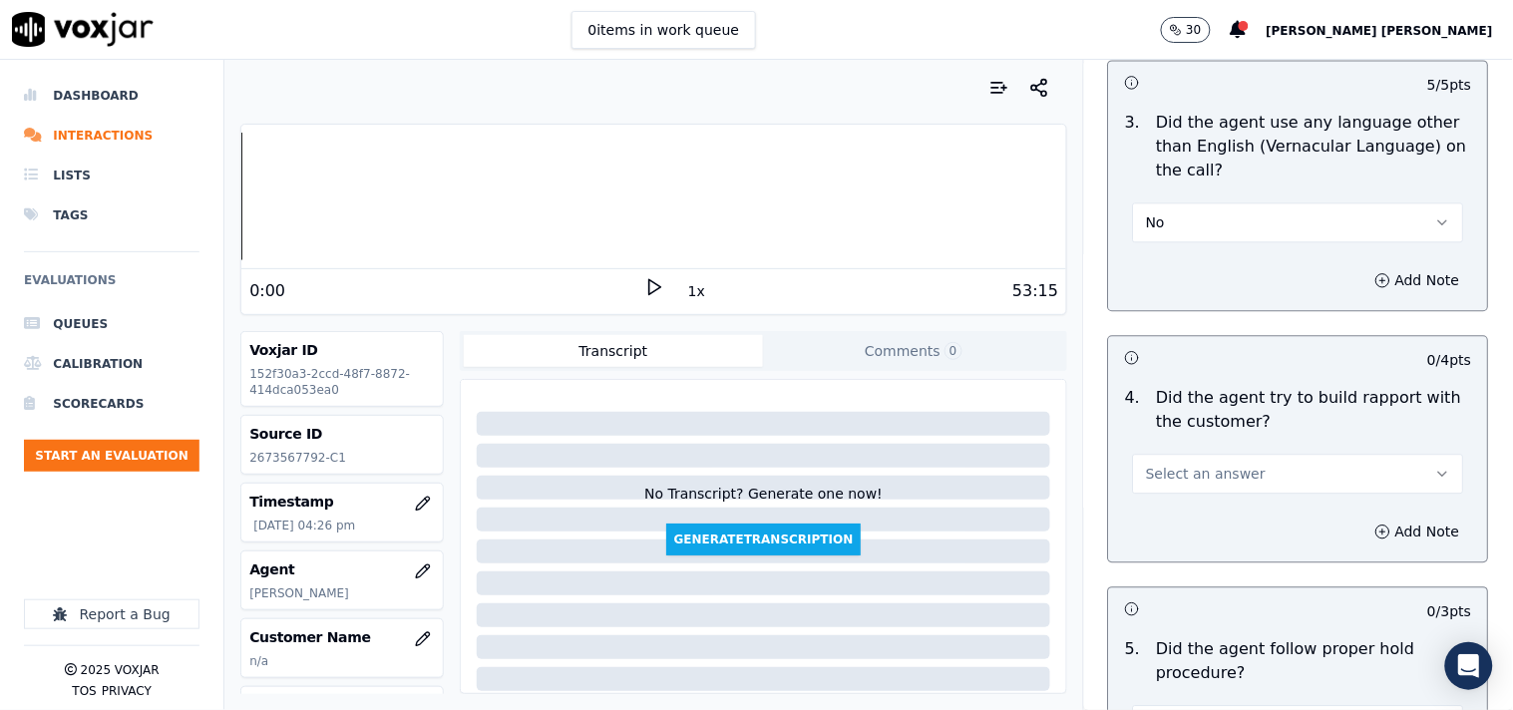
scroll to position [3103, 0]
click at [1191, 470] on span "Select an answer" at bounding box center [1206, 473] width 120 height 20
click at [1197, 527] on div "No" at bounding box center [1263, 541] width 293 height 32
click at [1201, 470] on button "No" at bounding box center [1298, 473] width 331 height 40
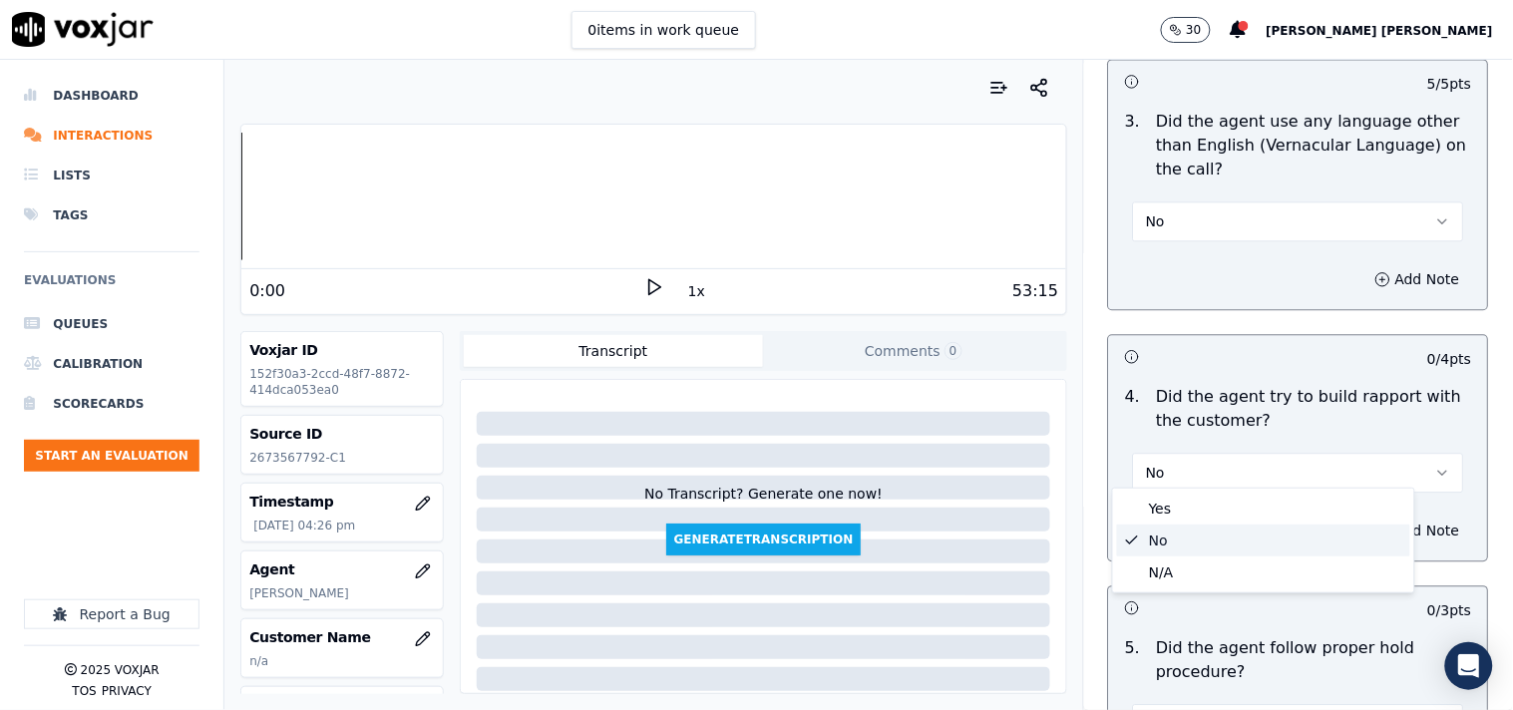
click at [1194, 550] on div "No" at bounding box center [1263, 541] width 293 height 32
click at [1199, 467] on button "No" at bounding box center [1298, 473] width 331 height 40
click at [1194, 575] on div "N/A" at bounding box center [1263, 573] width 293 height 32
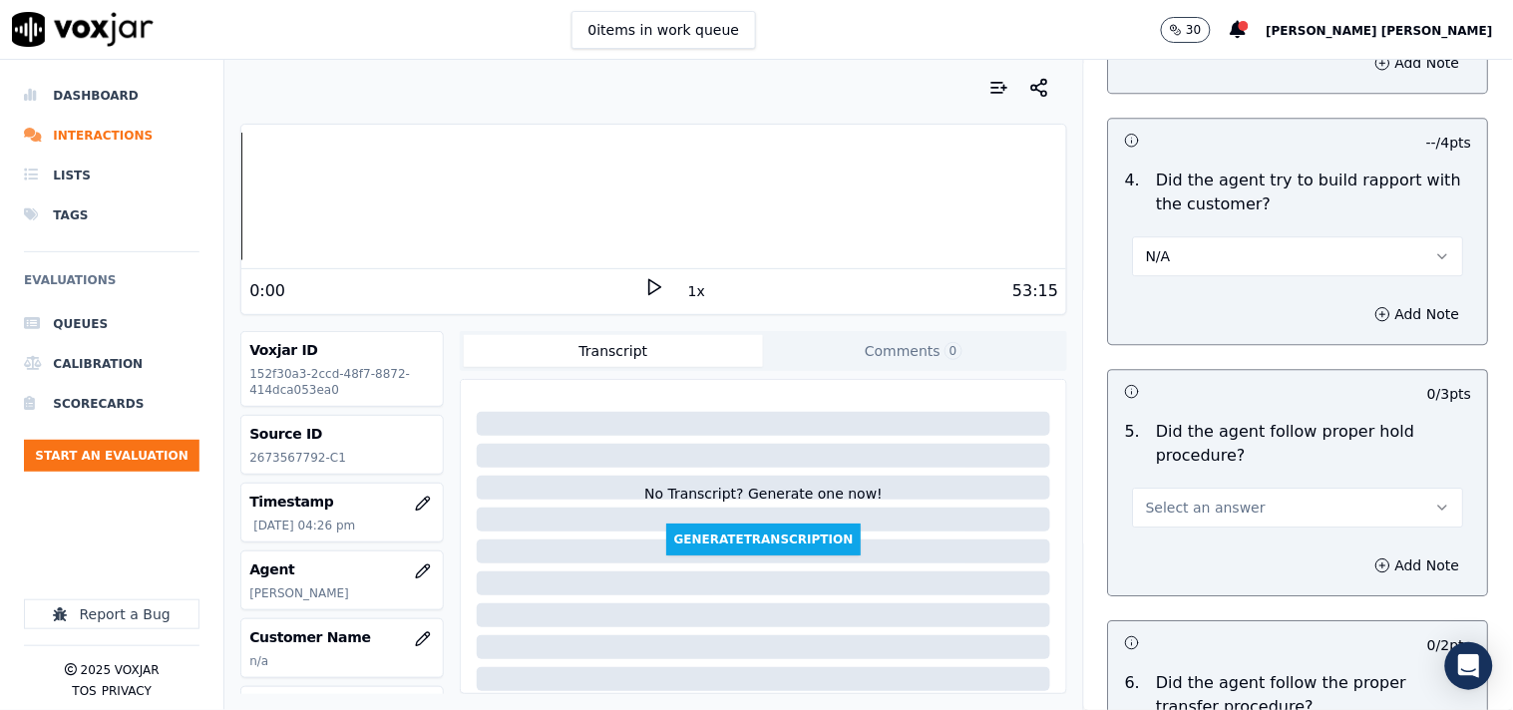
scroll to position [3324, 0]
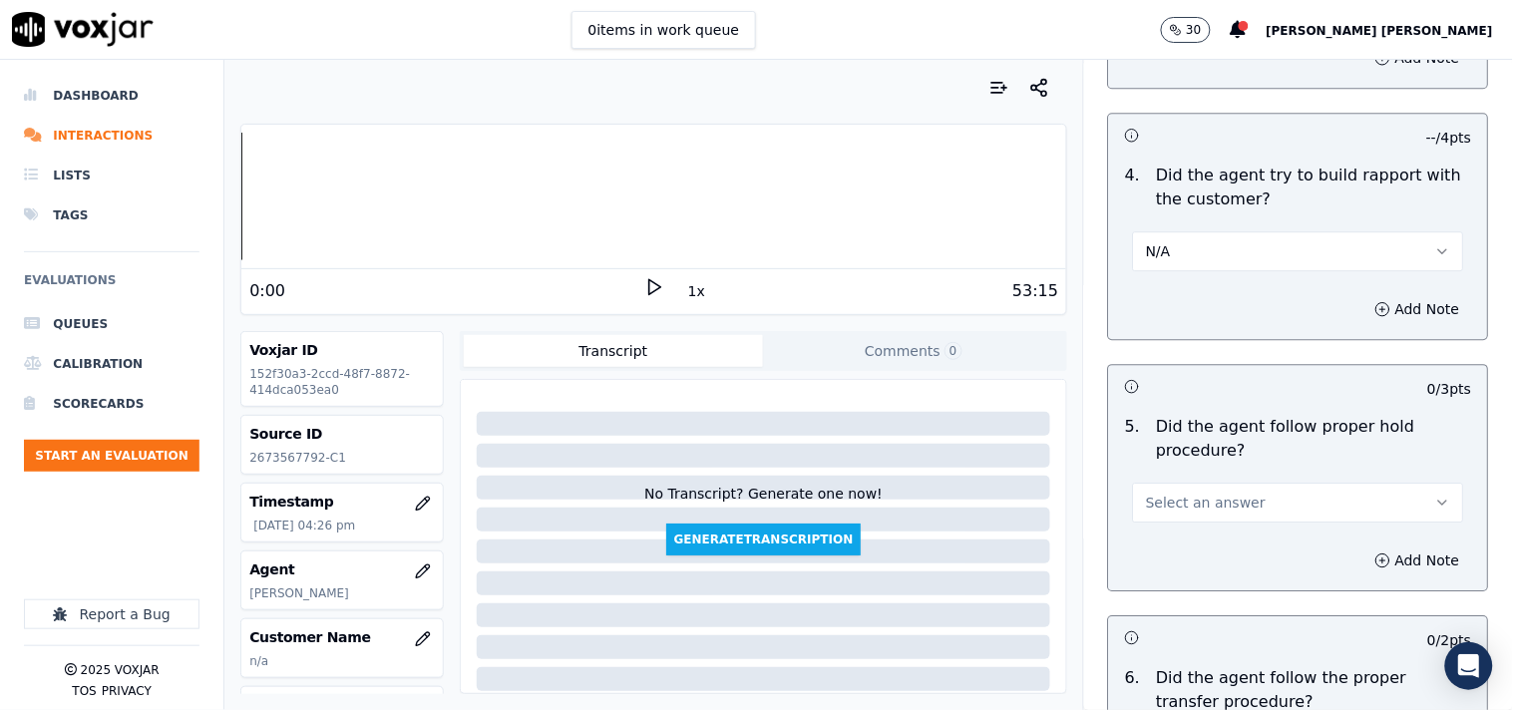
click at [1227, 505] on button "Select an answer" at bounding box center [1298, 503] width 331 height 40
click at [1212, 541] on div "Yes" at bounding box center [1263, 539] width 293 height 32
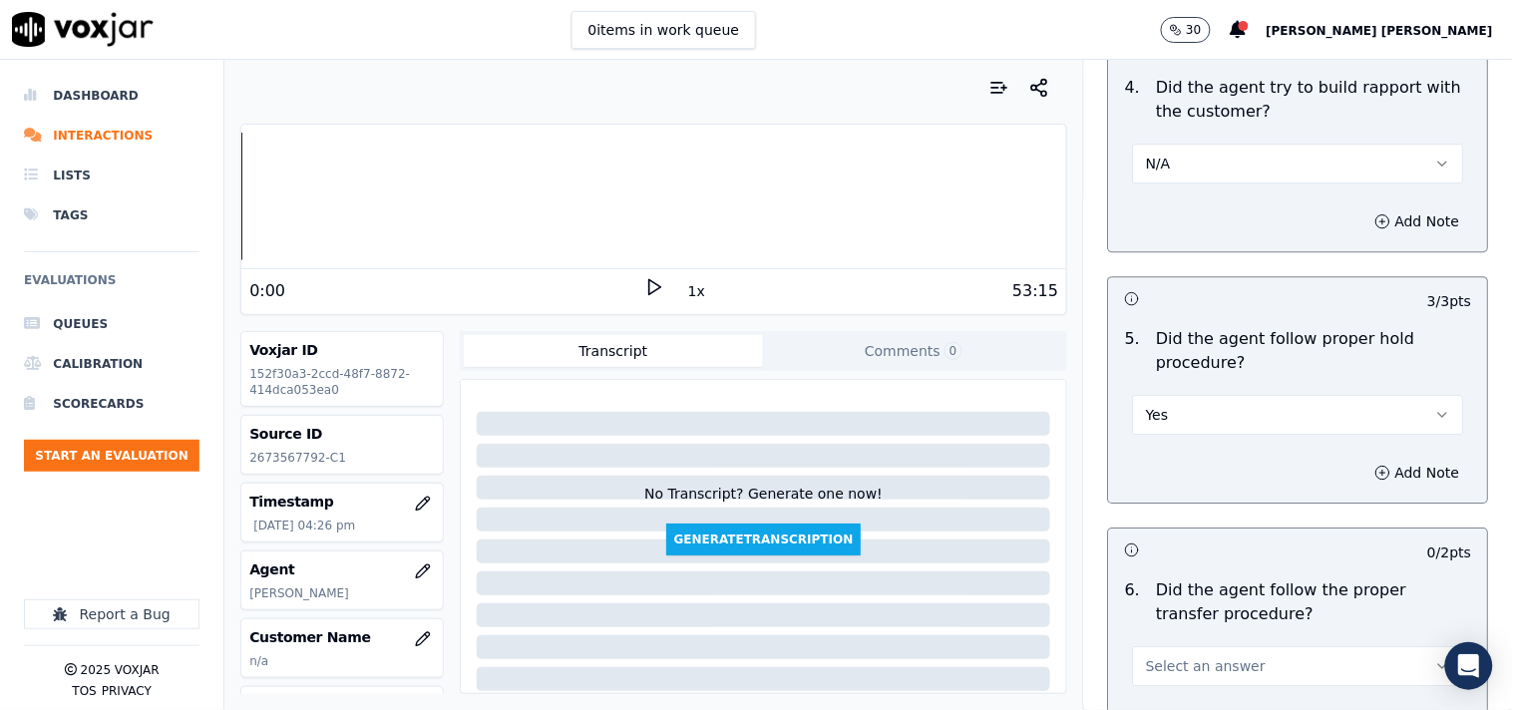
scroll to position [3546, 0]
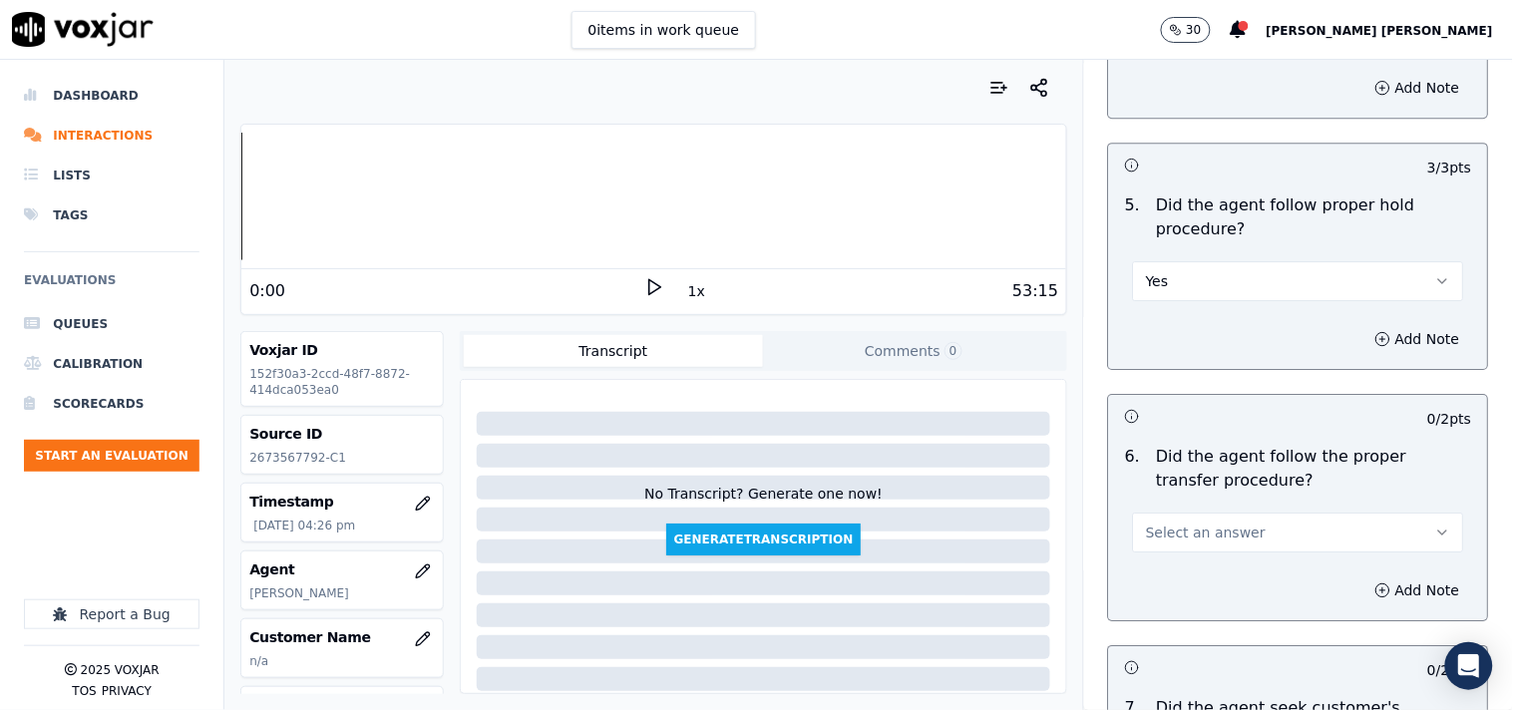
click at [1215, 529] on span "Select an answer" at bounding box center [1206, 533] width 120 height 20
click at [1190, 572] on div "Yes" at bounding box center [1263, 569] width 293 height 32
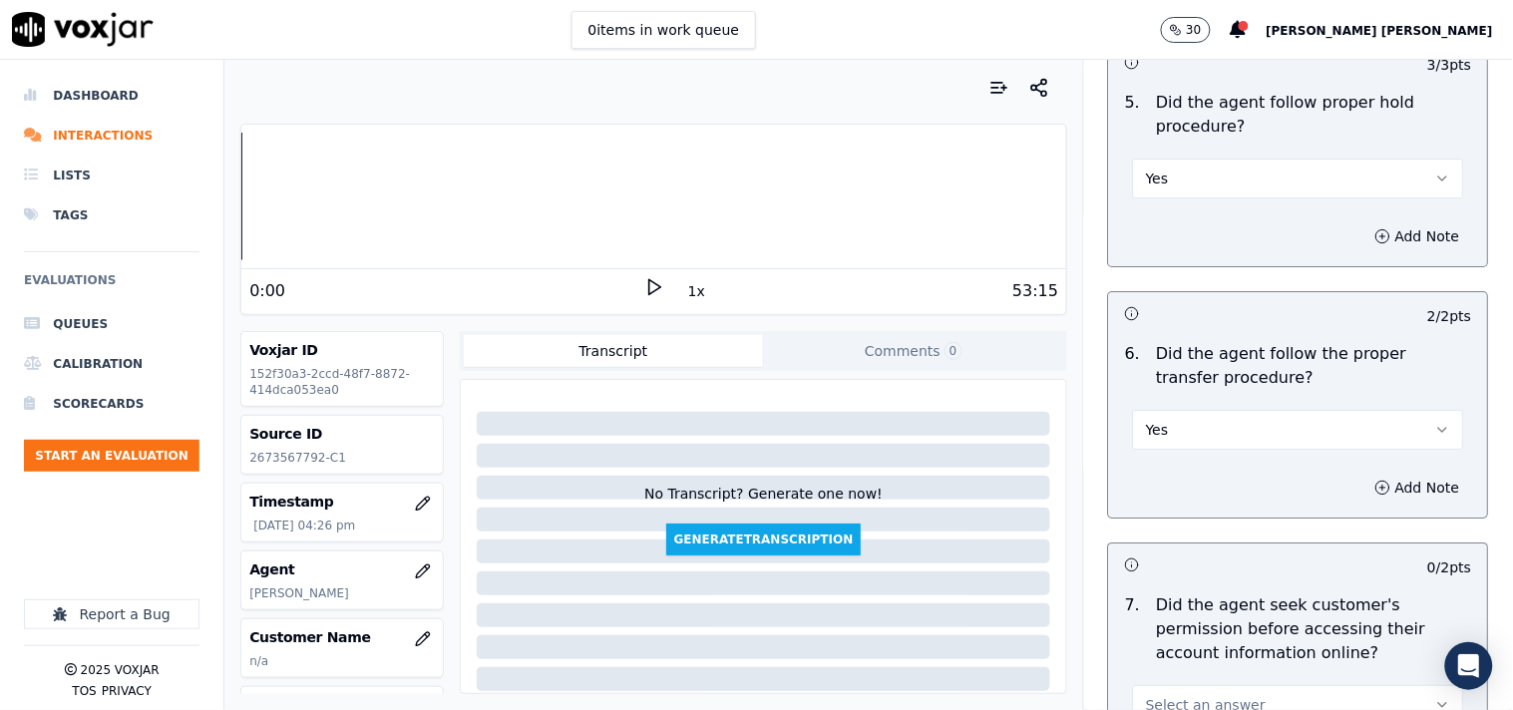
scroll to position [3767, 0]
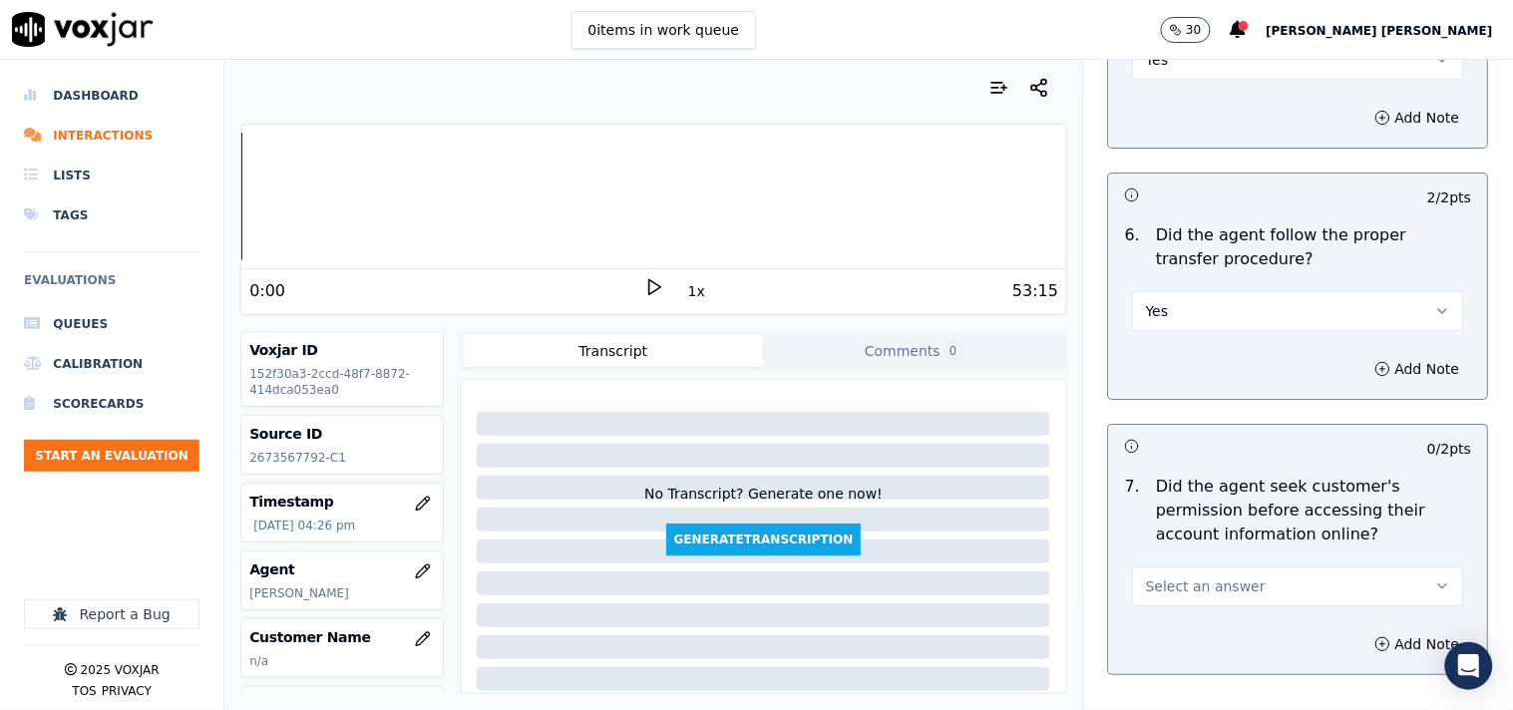
click at [1190, 567] on button "Select an answer" at bounding box center [1298, 587] width 331 height 40
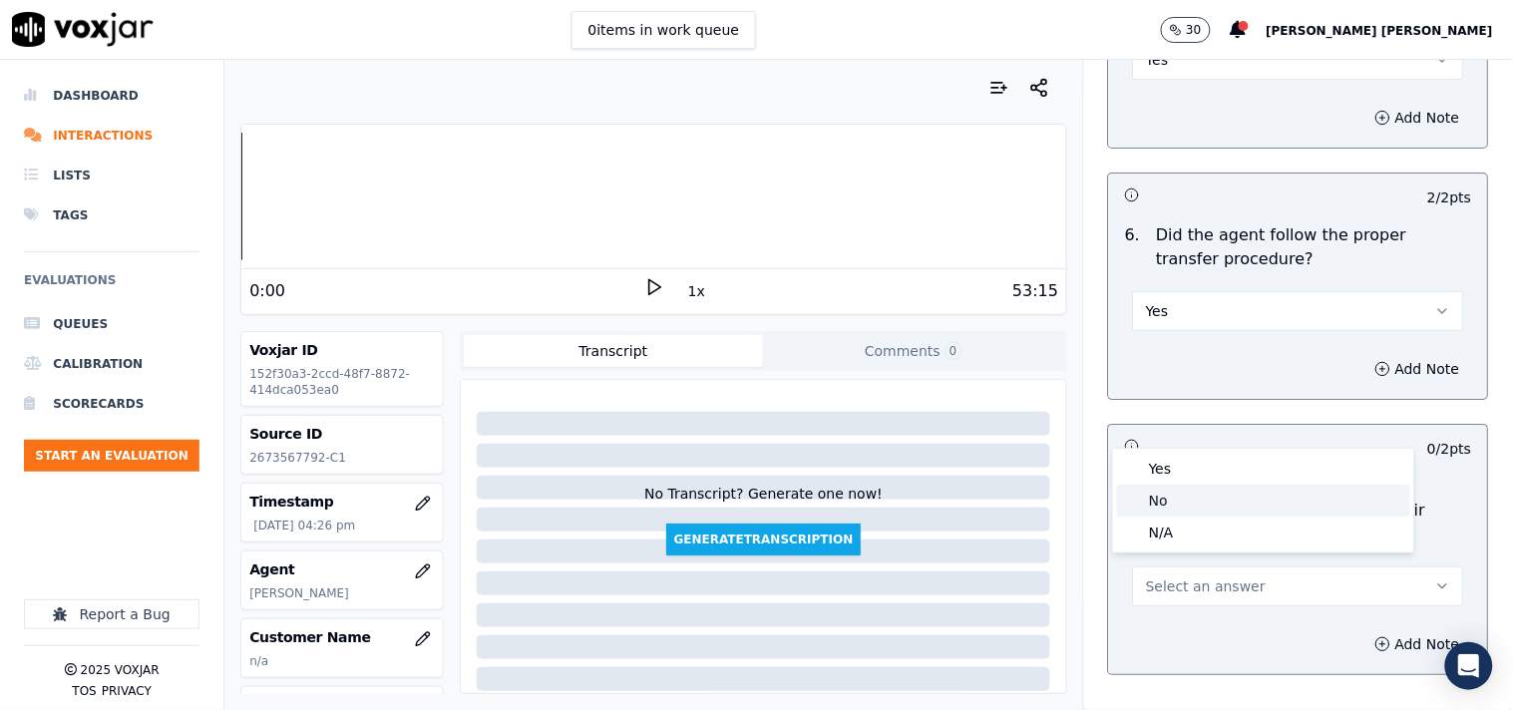
click at [1185, 496] on div "No" at bounding box center [1263, 501] width 293 height 32
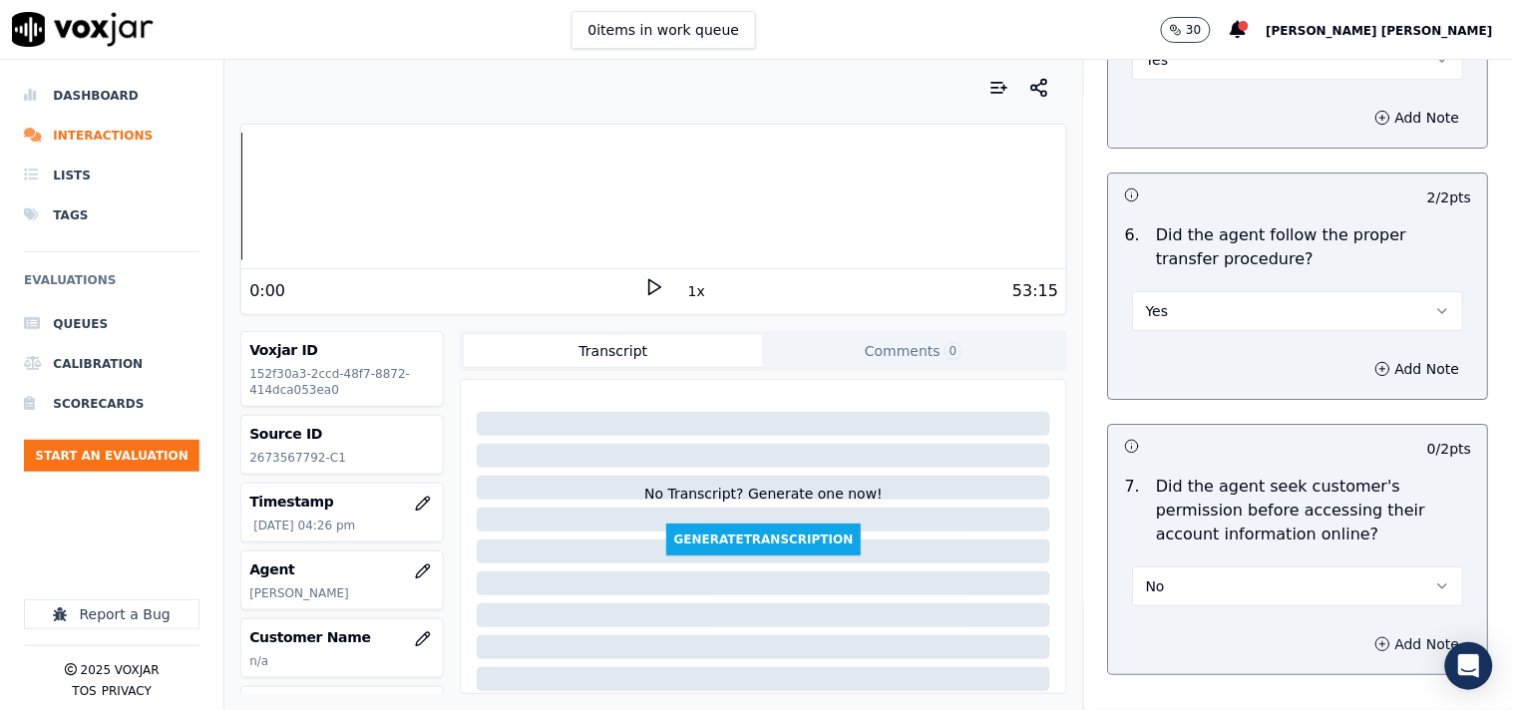
click at [1377, 637] on circle "button" at bounding box center [1383, 643] width 13 height 13
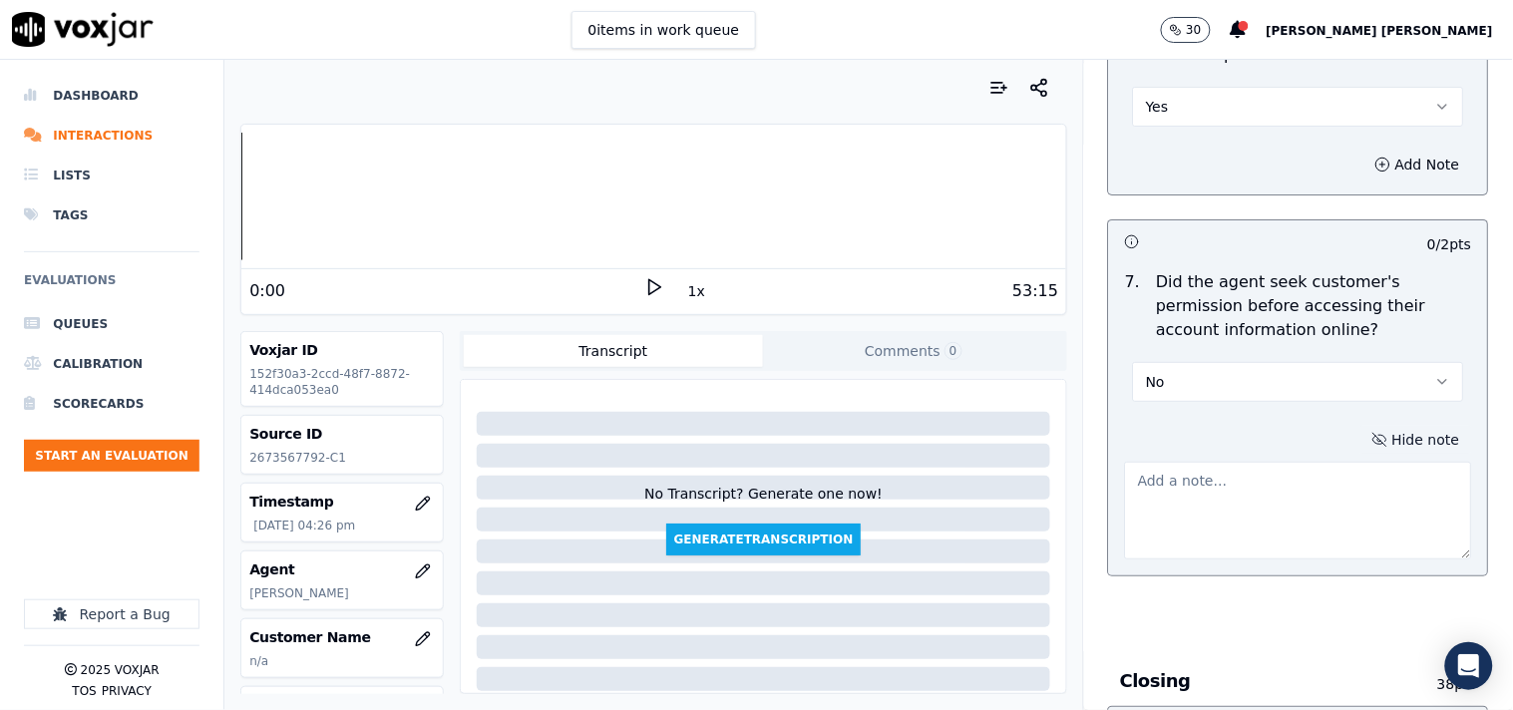
scroll to position [3990, 0]
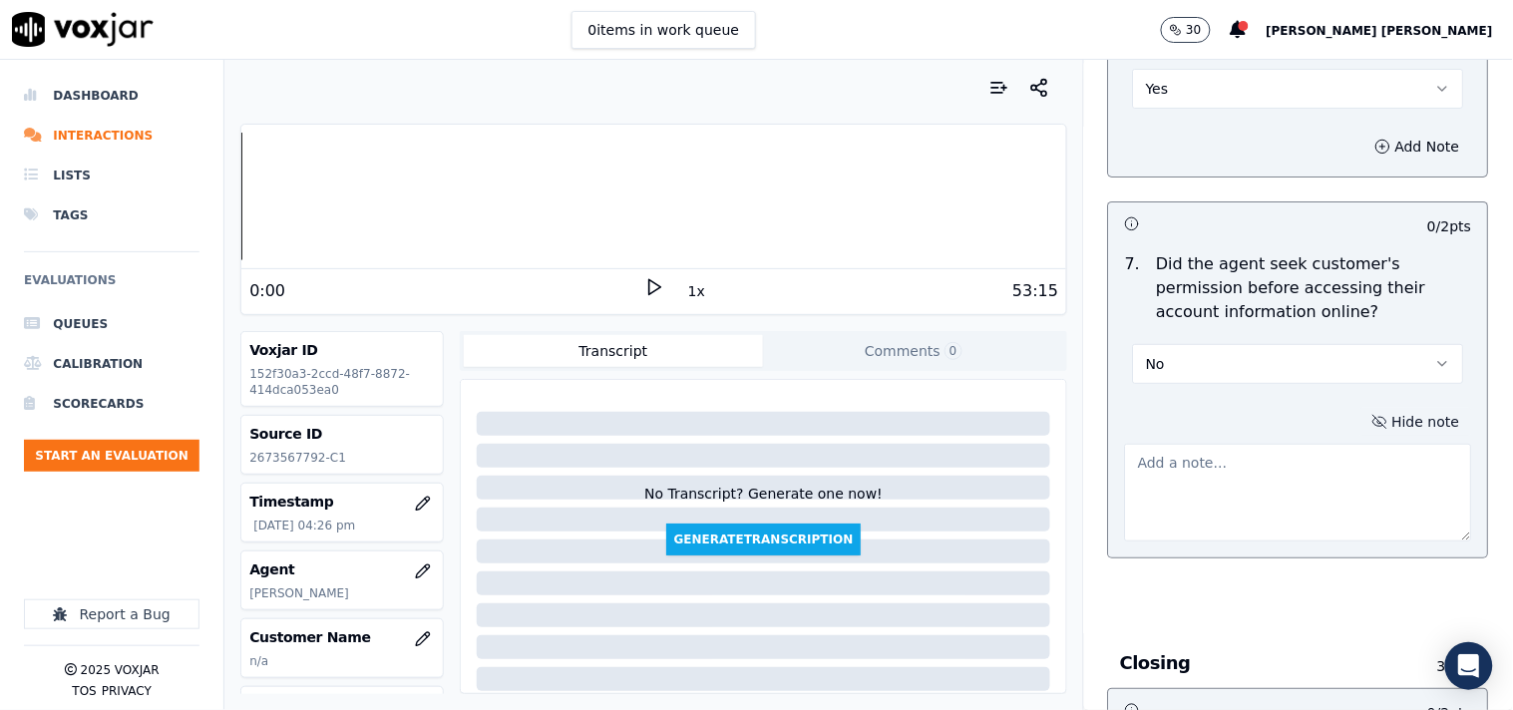
click at [1217, 487] on textarea at bounding box center [1298, 493] width 347 height 98
paste textarea "@23:55-inform the balance of cx account $163.45c but failed to take cx permissi…"
click at [1125, 444] on textarea "@23:55-inform the balance of cx account $163.45c but failed to take cx permissi…" at bounding box center [1298, 493] width 347 height 98
click at [1413, 324] on div "No" at bounding box center [1298, 354] width 363 height 60
click at [1141, 447] on textarea "@23:55-inform the balance of cx account $163.45c but failed to take cx permissi…" at bounding box center [1298, 493] width 347 height 98
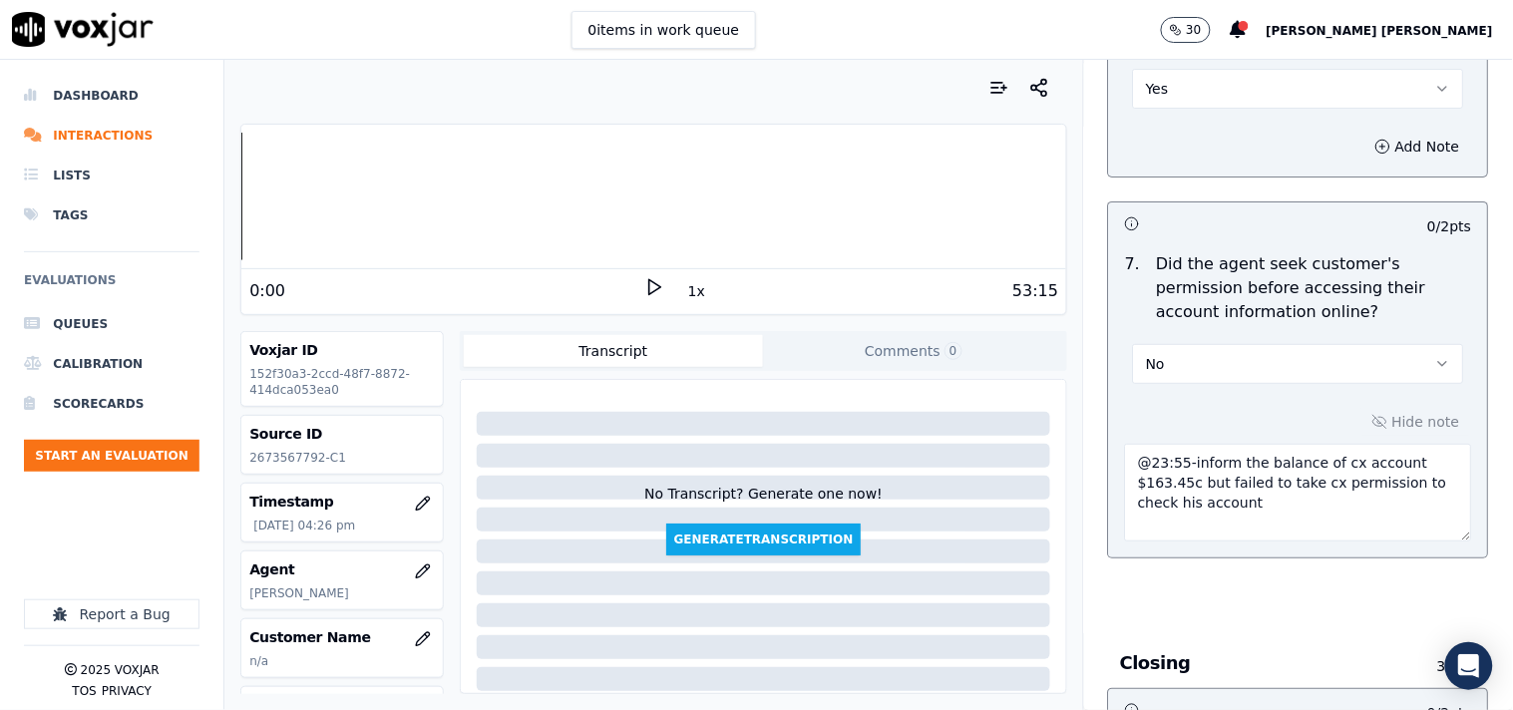
paste textarea "Call id-20250917-111800"
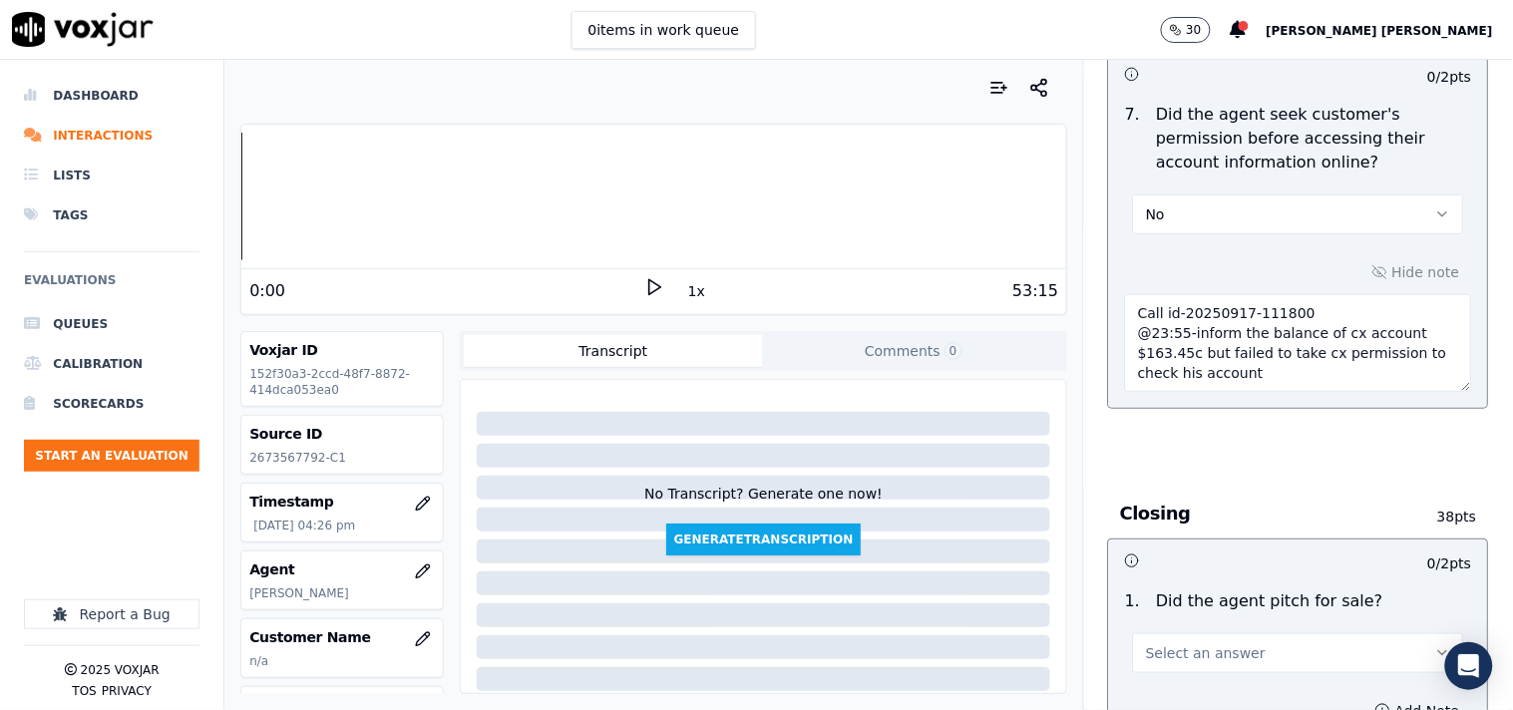
scroll to position [4211, 0]
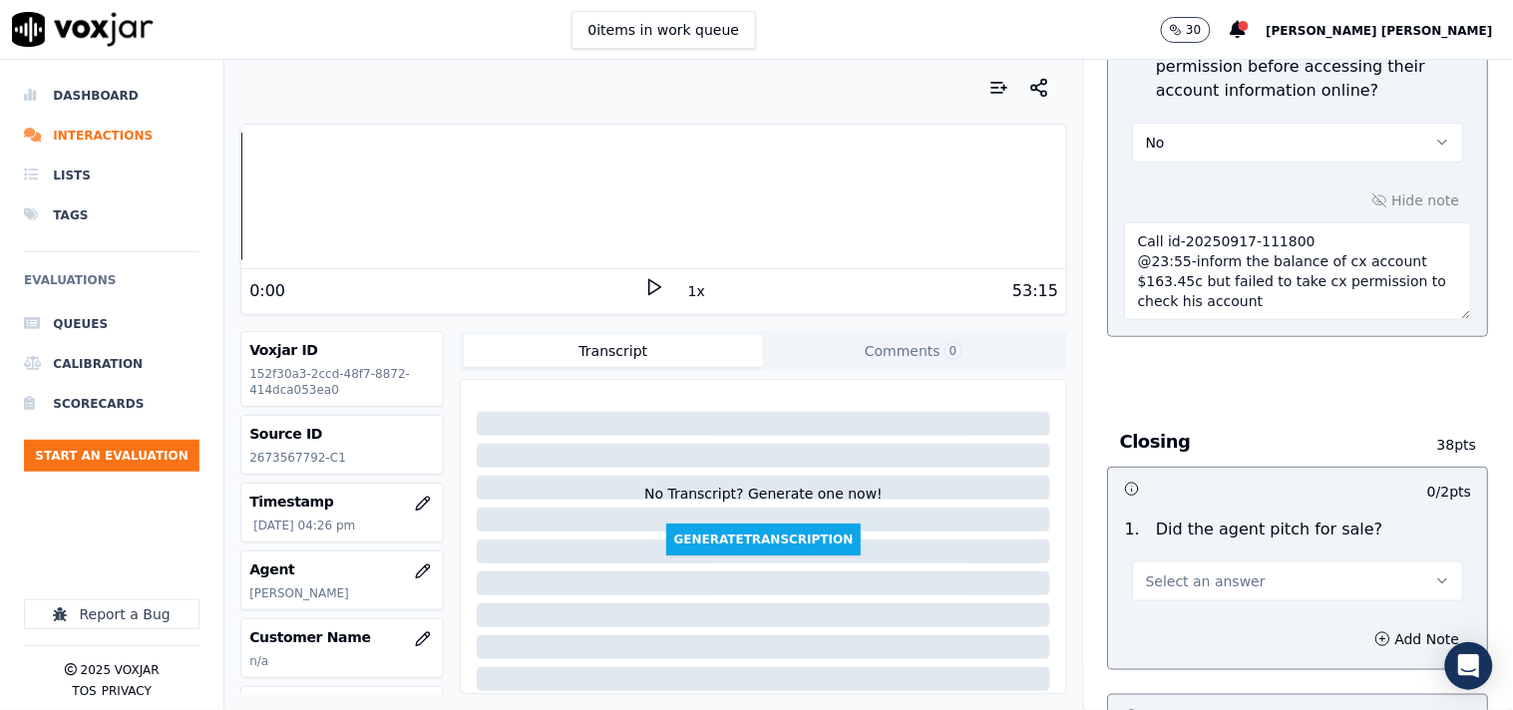
type textarea "Call id-20250917-111800 @23:55-inform the balance of cx account $163.45c but fa…"
click at [1194, 579] on span "Select an answer" at bounding box center [1206, 582] width 120 height 20
click at [1185, 604] on div "Yes" at bounding box center [1263, 618] width 293 height 32
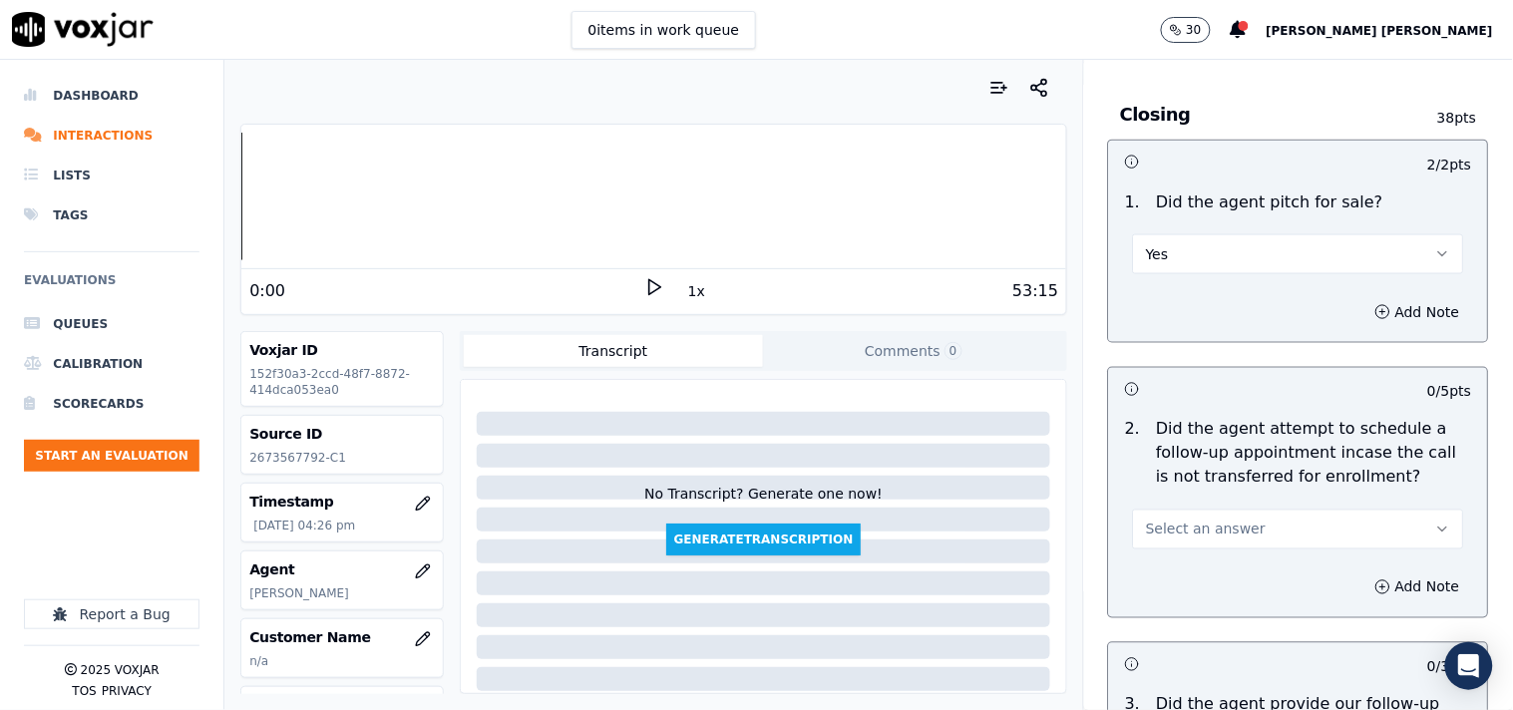
scroll to position [4543, 0]
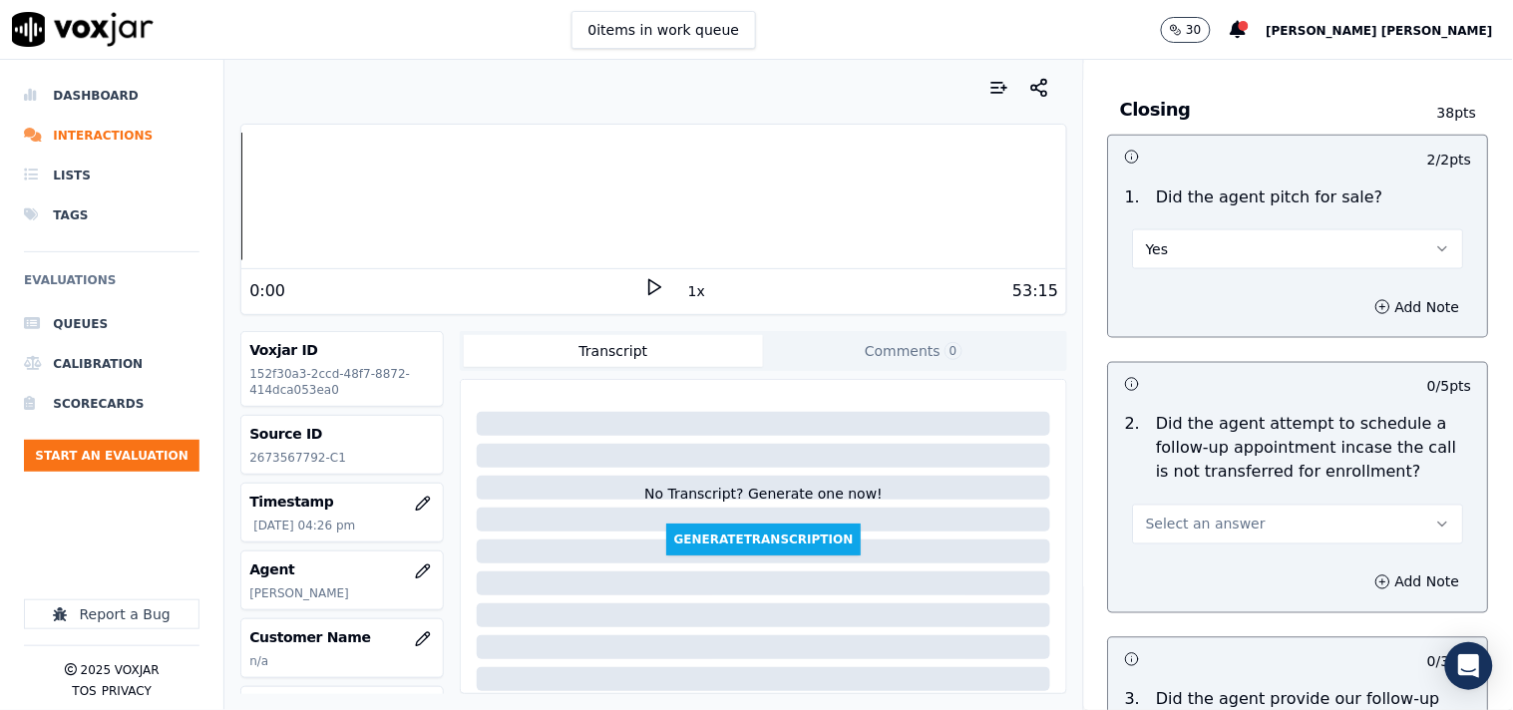
click at [1214, 516] on span "Select an answer" at bounding box center [1206, 525] width 120 height 20
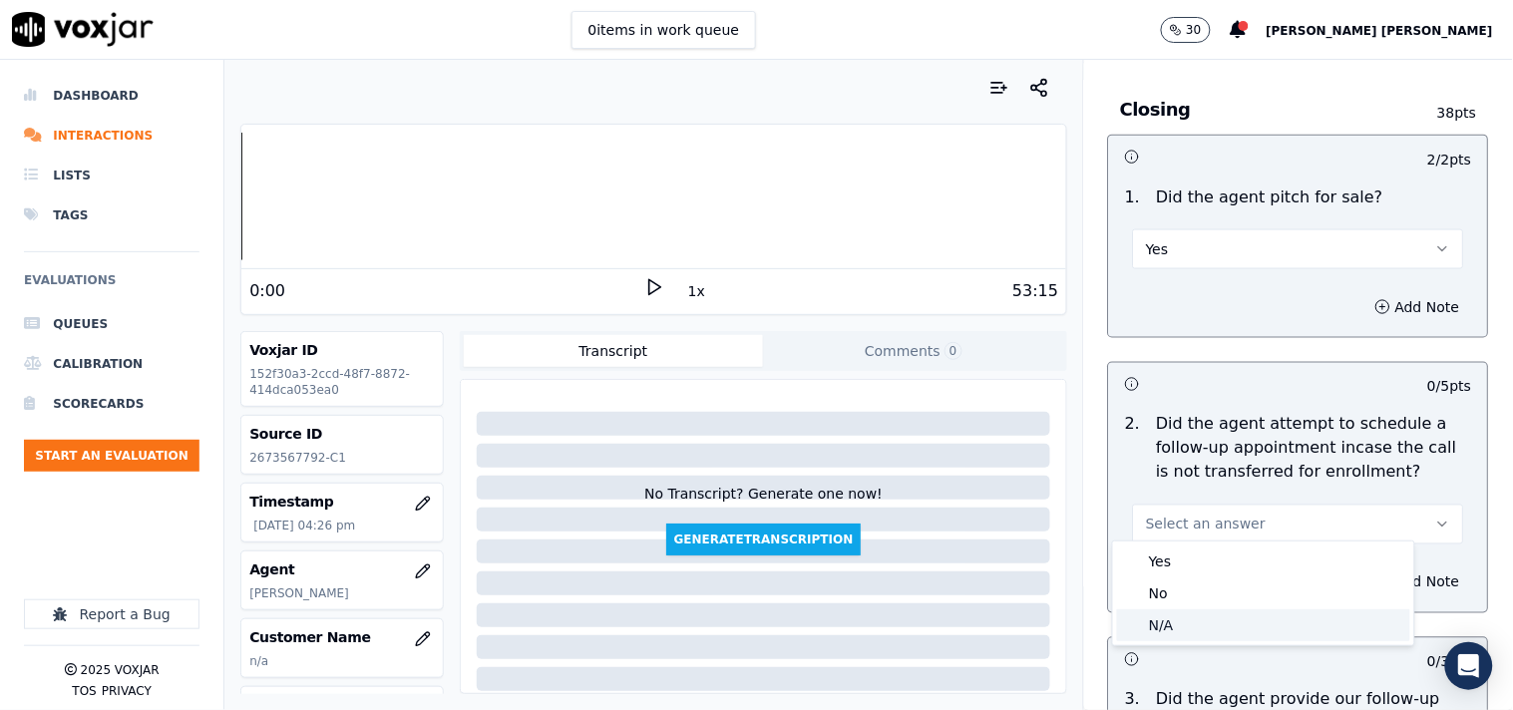
click at [1193, 618] on div "N/A" at bounding box center [1263, 625] width 293 height 32
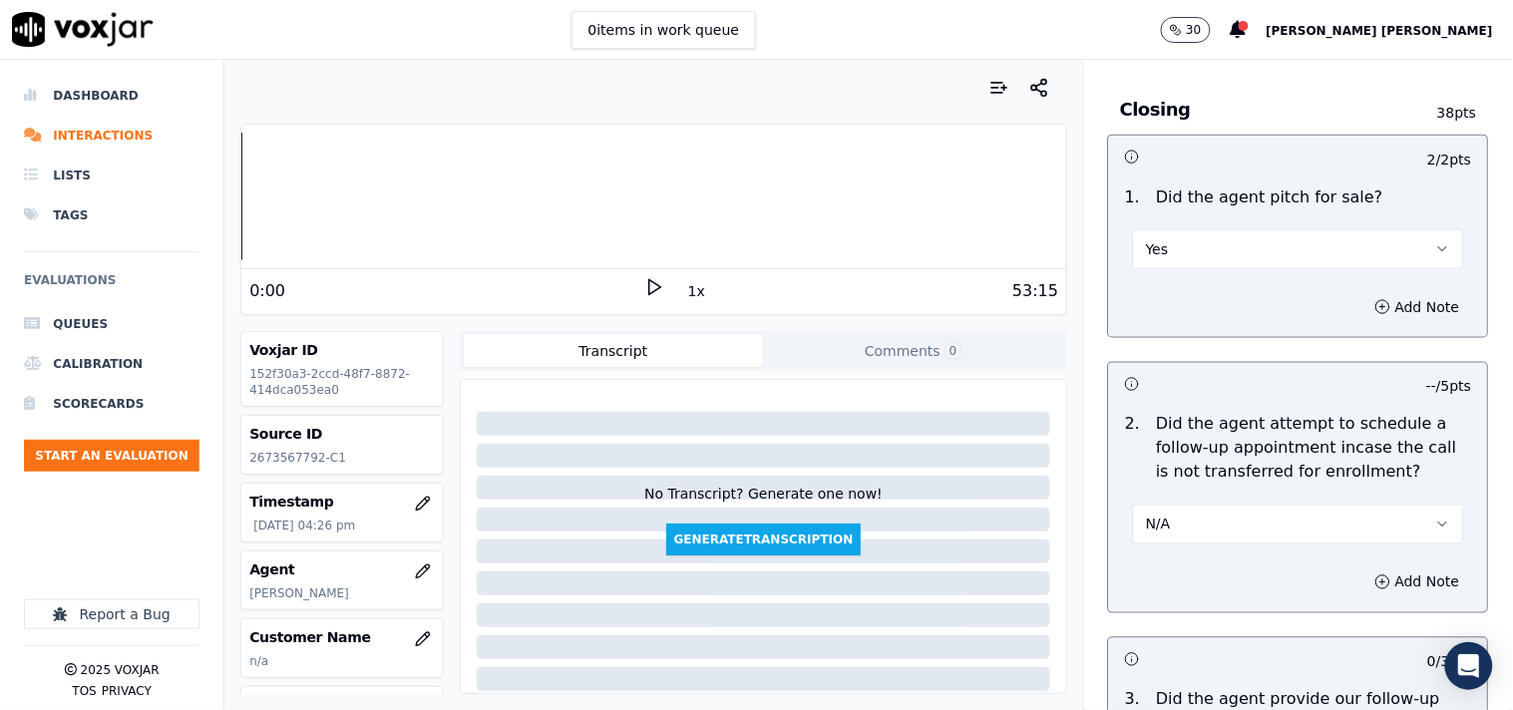
scroll to position [4765, 0]
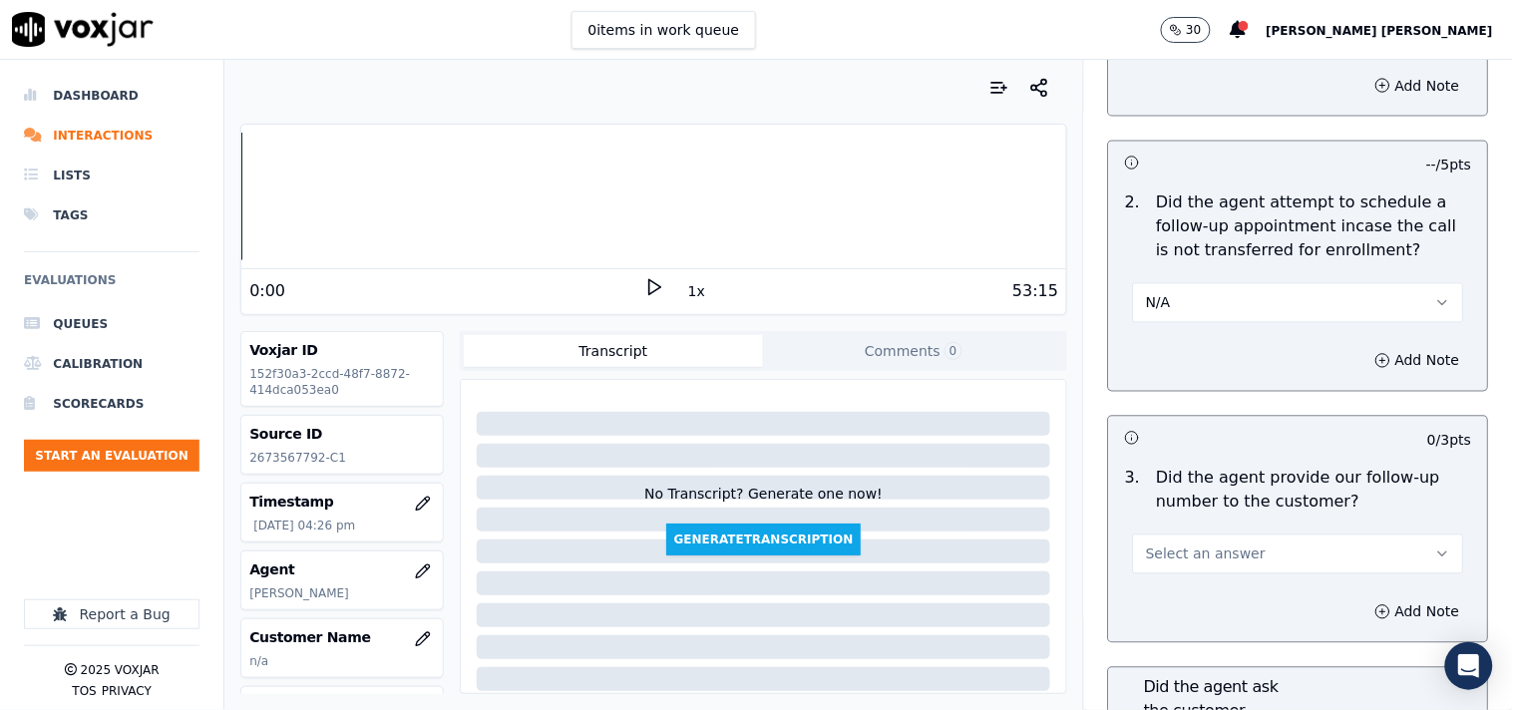
click at [1208, 552] on span "Select an answer" at bounding box center [1206, 555] width 120 height 20
click at [1208, 594] on div "Yes" at bounding box center [1263, 591] width 293 height 32
click at [1212, 547] on button "Yes" at bounding box center [1298, 555] width 331 height 40
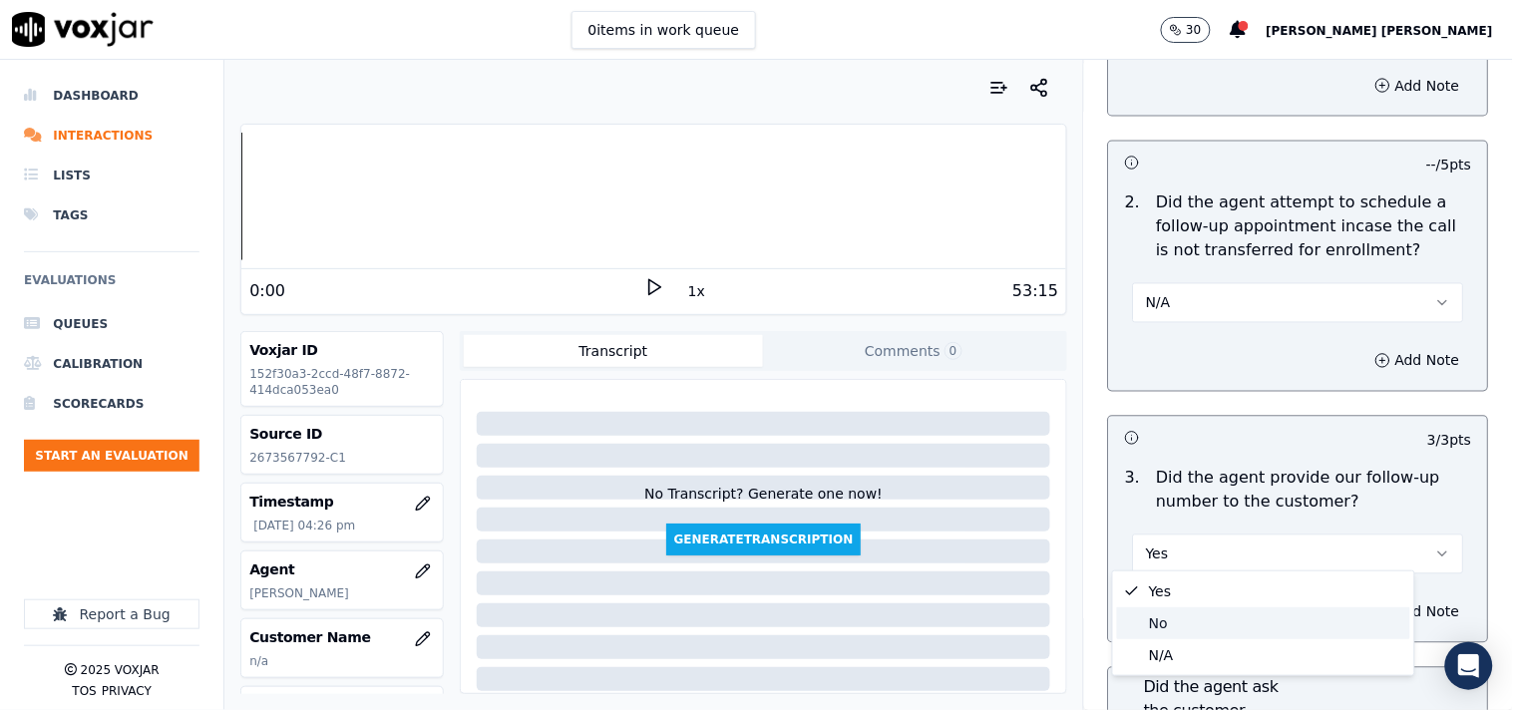
click at [1190, 613] on div "No" at bounding box center [1263, 623] width 293 height 32
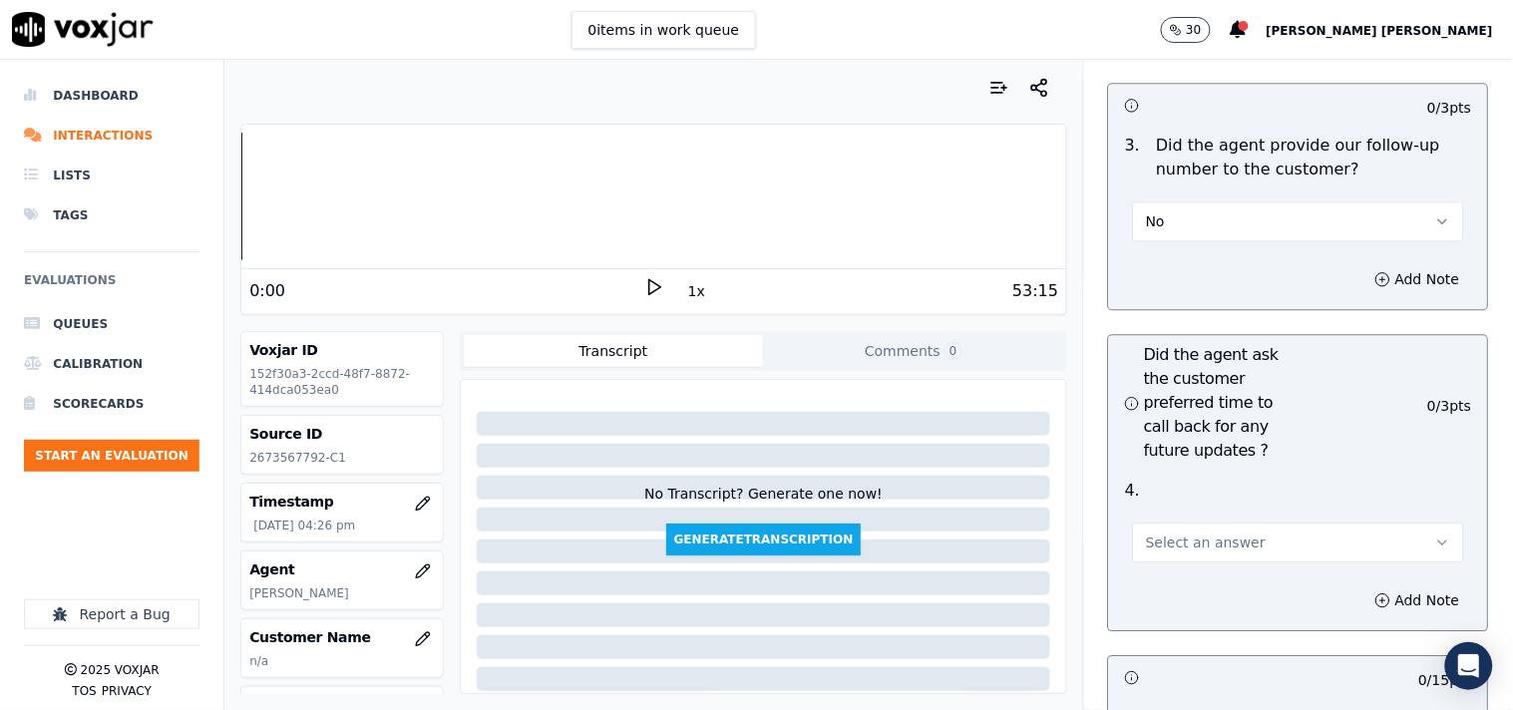
click at [1205, 539] on span "Select an answer" at bounding box center [1206, 543] width 120 height 20
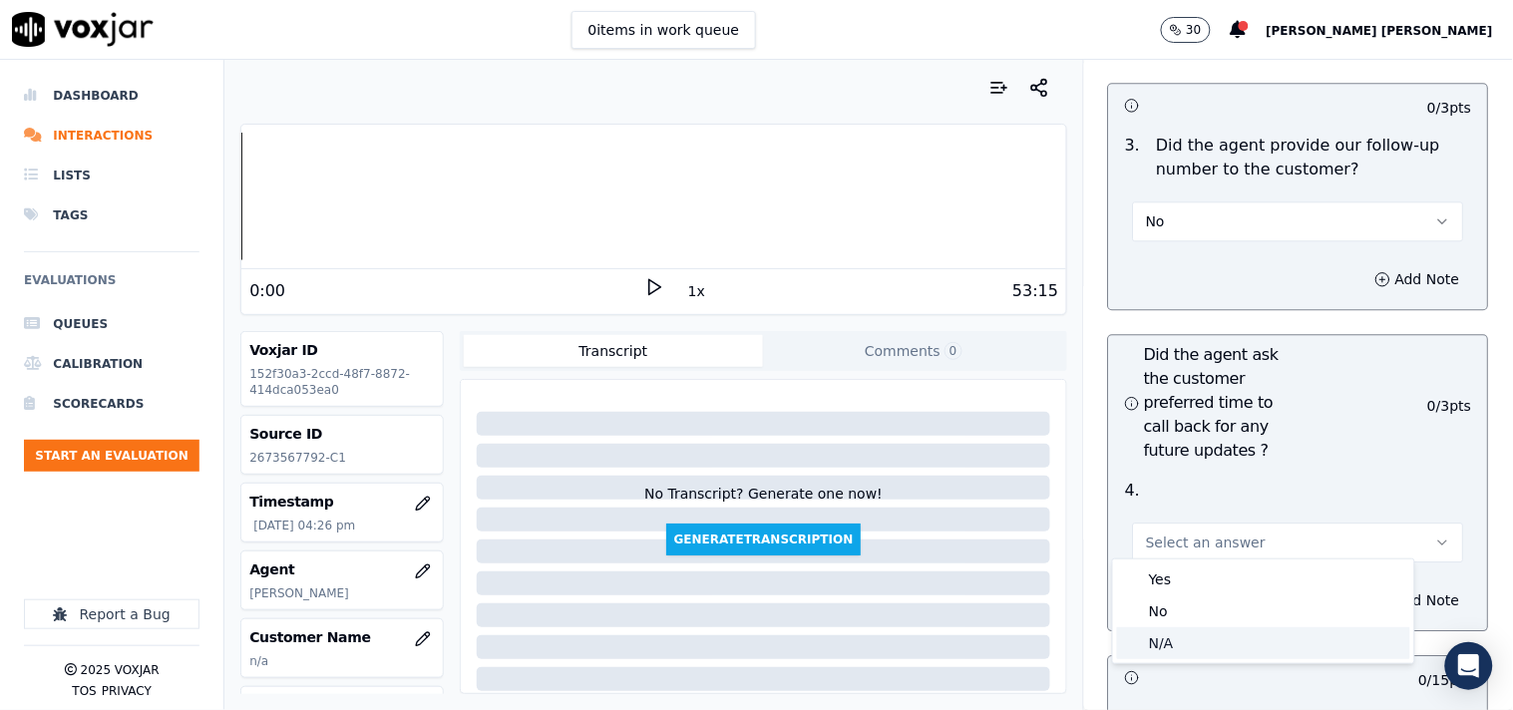
click at [1177, 630] on div "N/A" at bounding box center [1263, 643] width 293 height 32
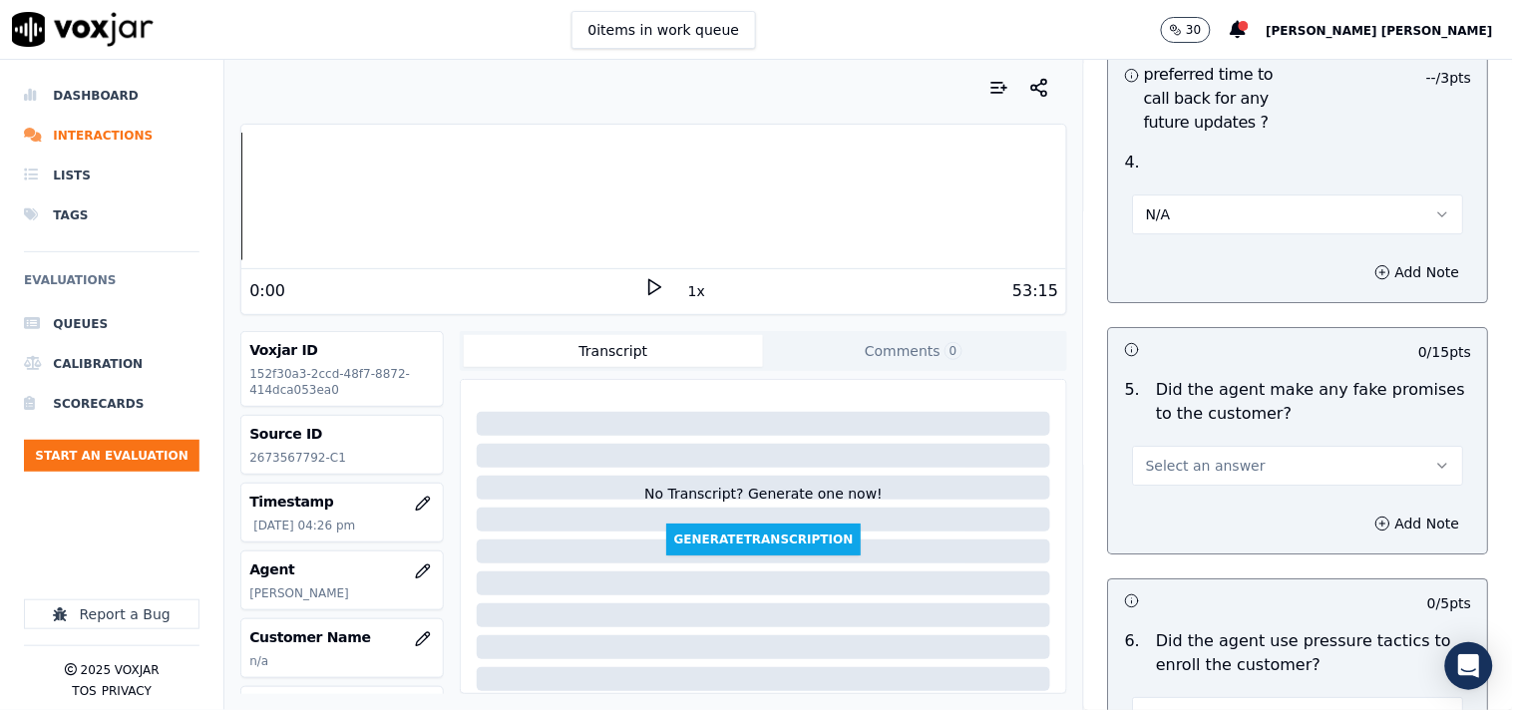
scroll to position [5430, 0]
click at [1195, 454] on span "Select an answer" at bounding box center [1206, 462] width 120 height 20
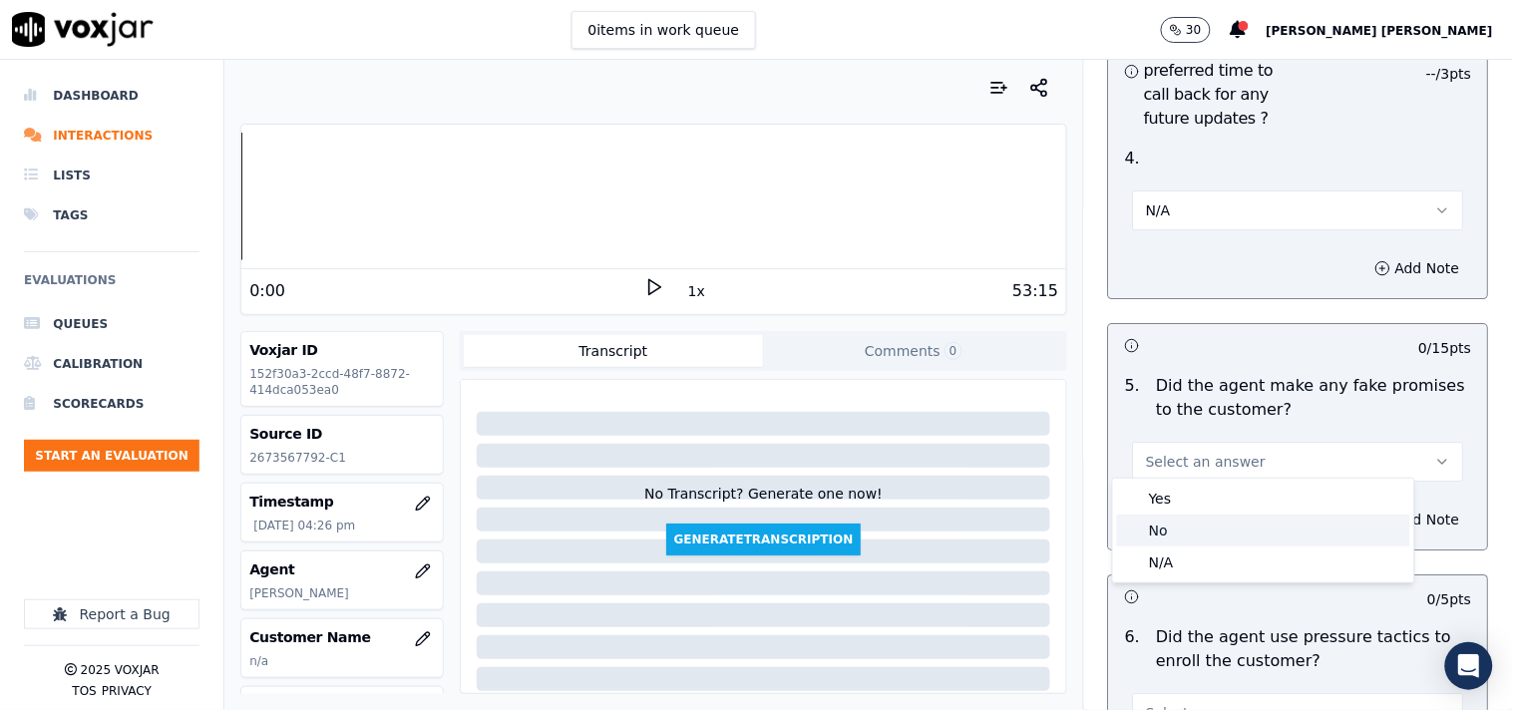
click at [1195, 521] on div "No" at bounding box center [1263, 531] width 293 height 32
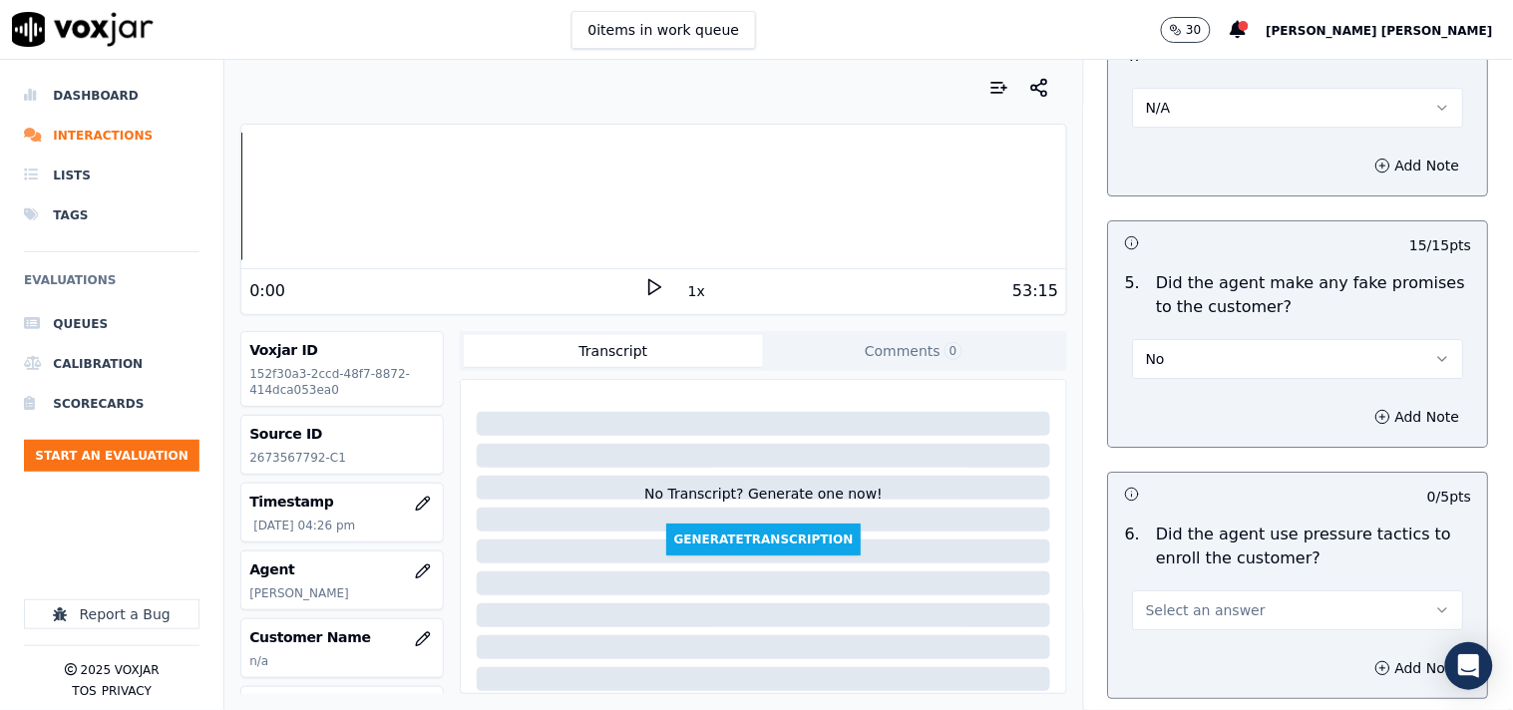
scroll to position [5651, 0]
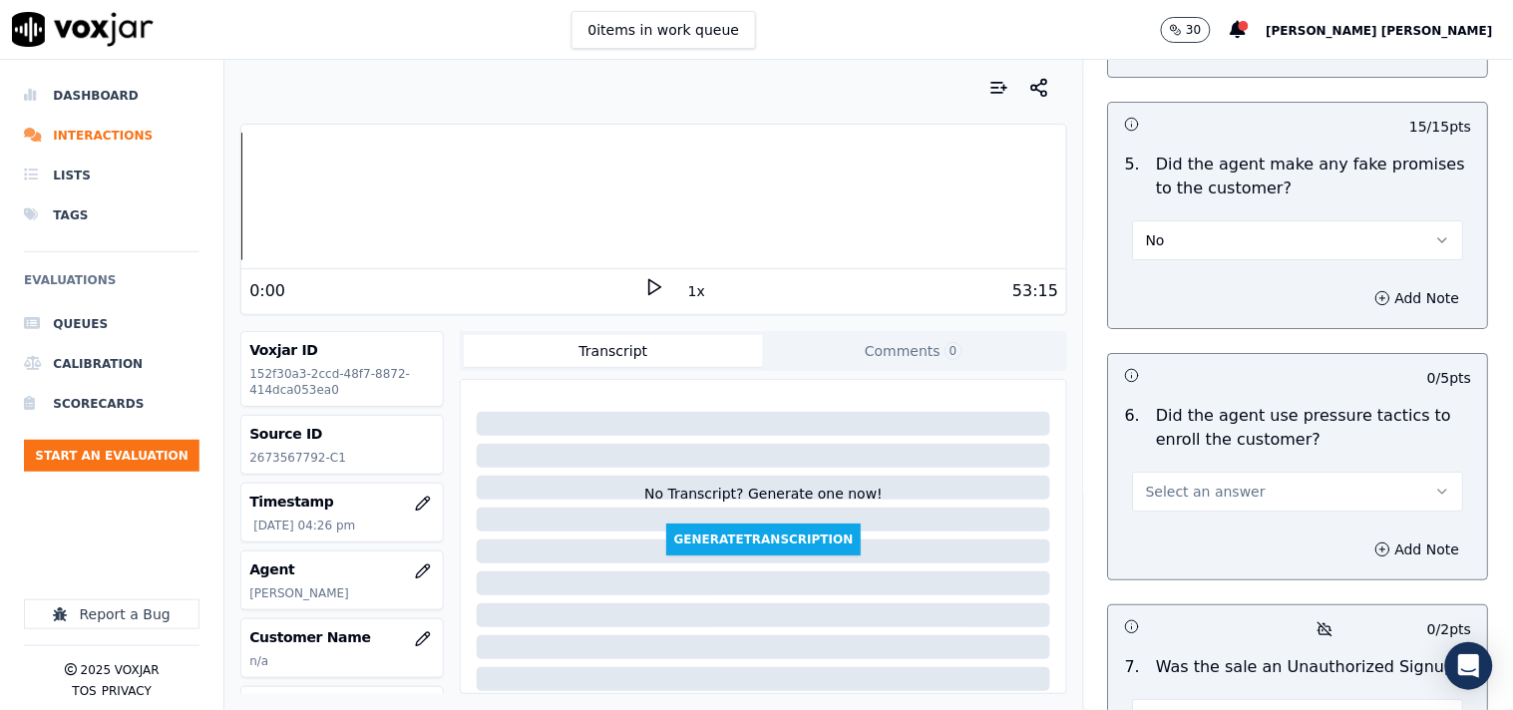
click at [1212, 484] on span "Select an answer" at bounding box center [1206, 492] width 120 height 20
click at [1191, 553] on div "No" at bounding box center [1263, 561] width 293 height 32
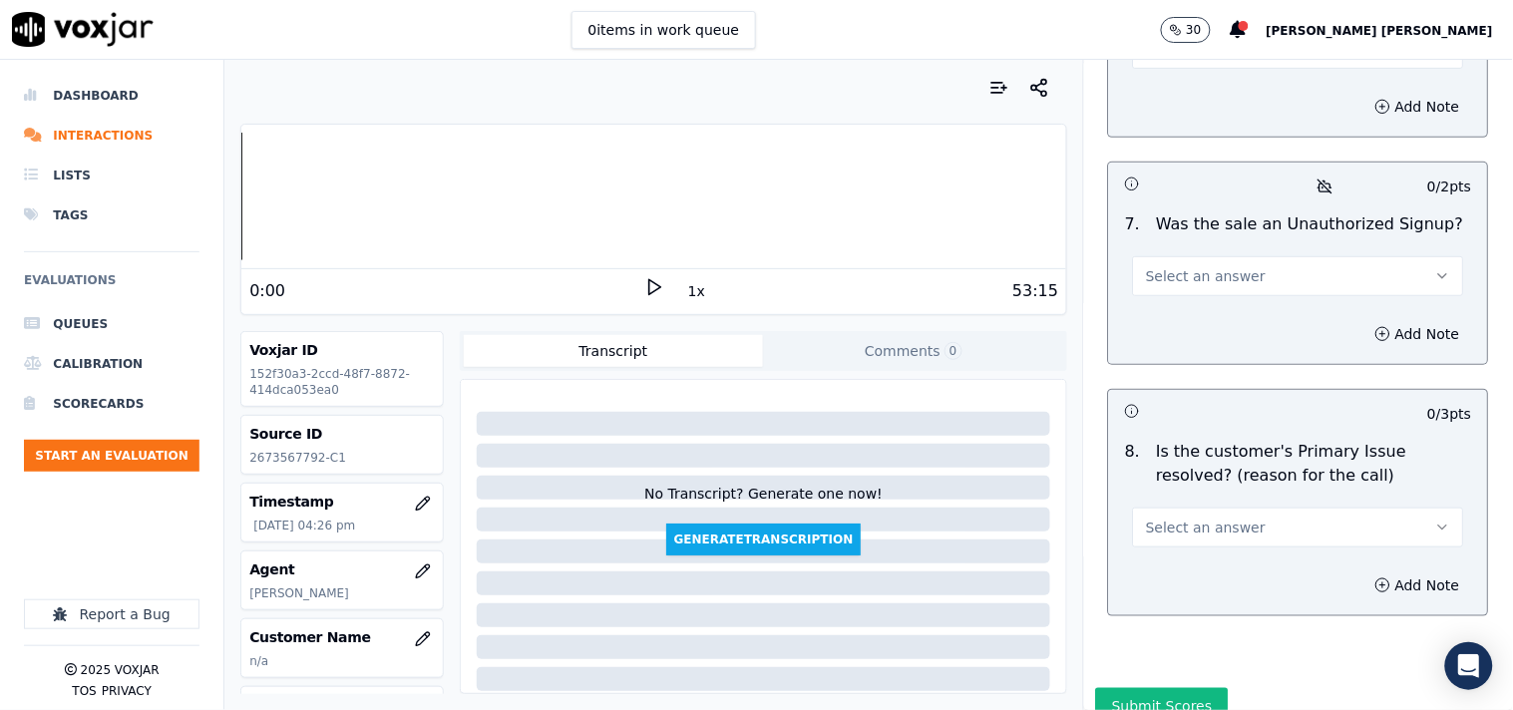
scroll to position [6095, 0]
click at [1208, 517] on span "Select an answer" at bounding box center [1206, 527] width 120 height 20
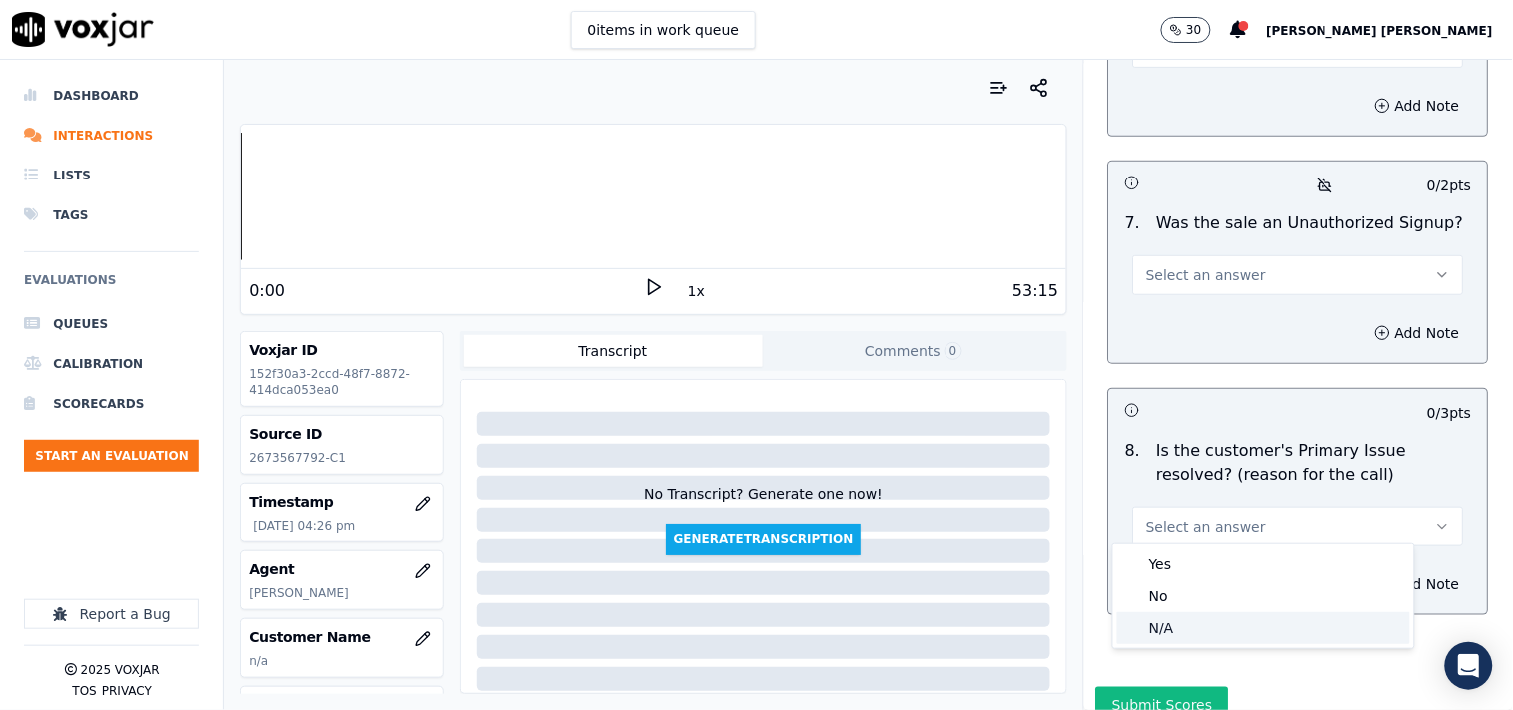
click at [1178, 623] on div "N/A" at bounding box center [1263, 628] width 293 height 32
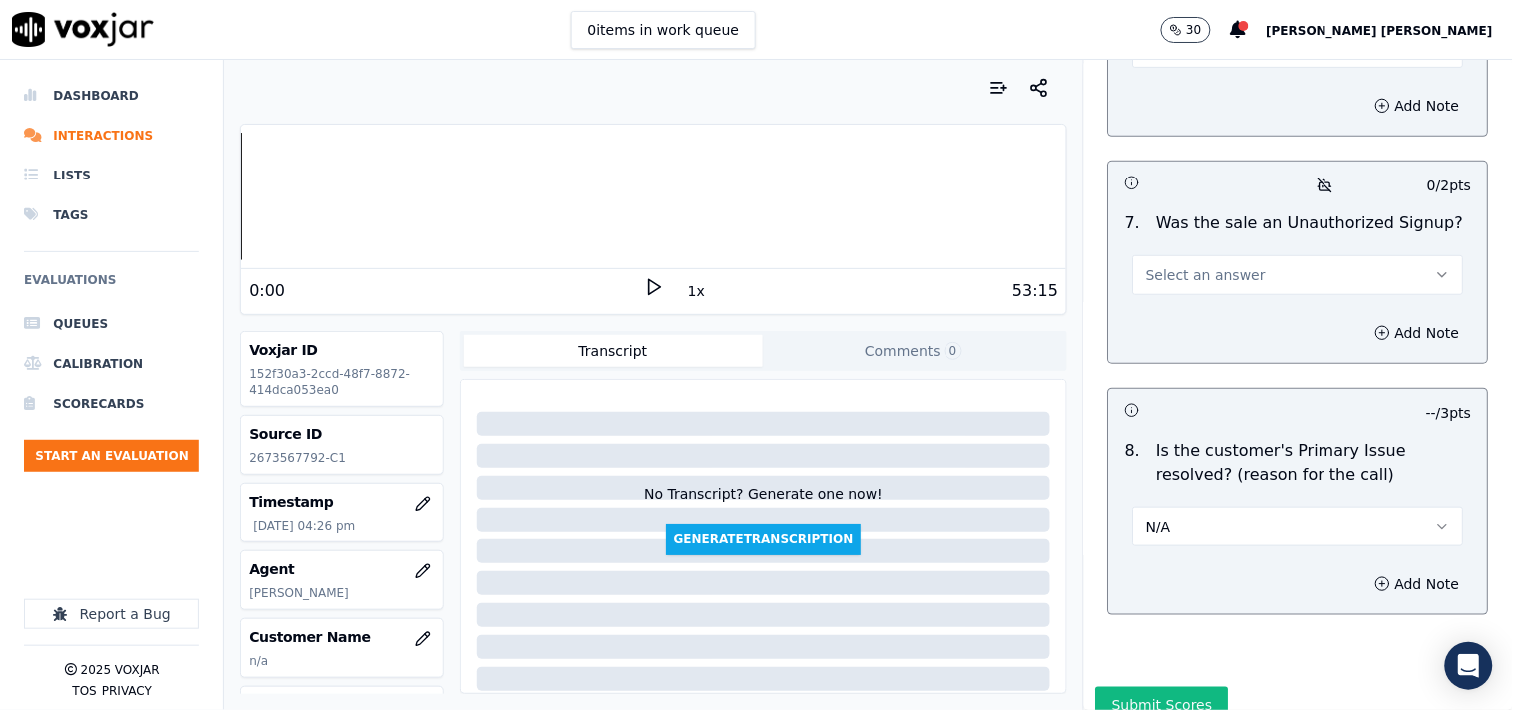
click at [1210, 286] on button "Select an answer" at bounding box center [1298, 275] width 331 height 40
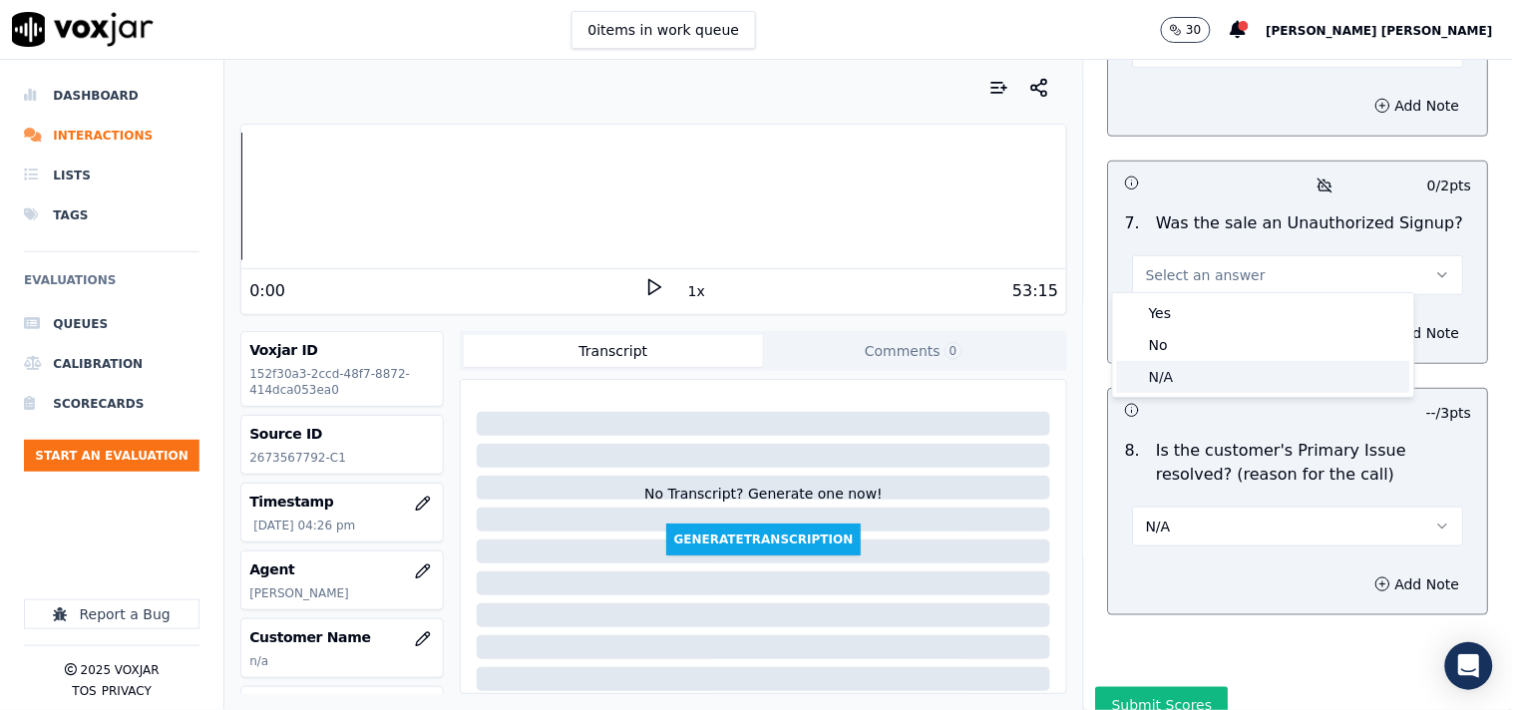
click at [1188, 365] on div "N/A" at bounding box center [1263, 377] width 293 height 32
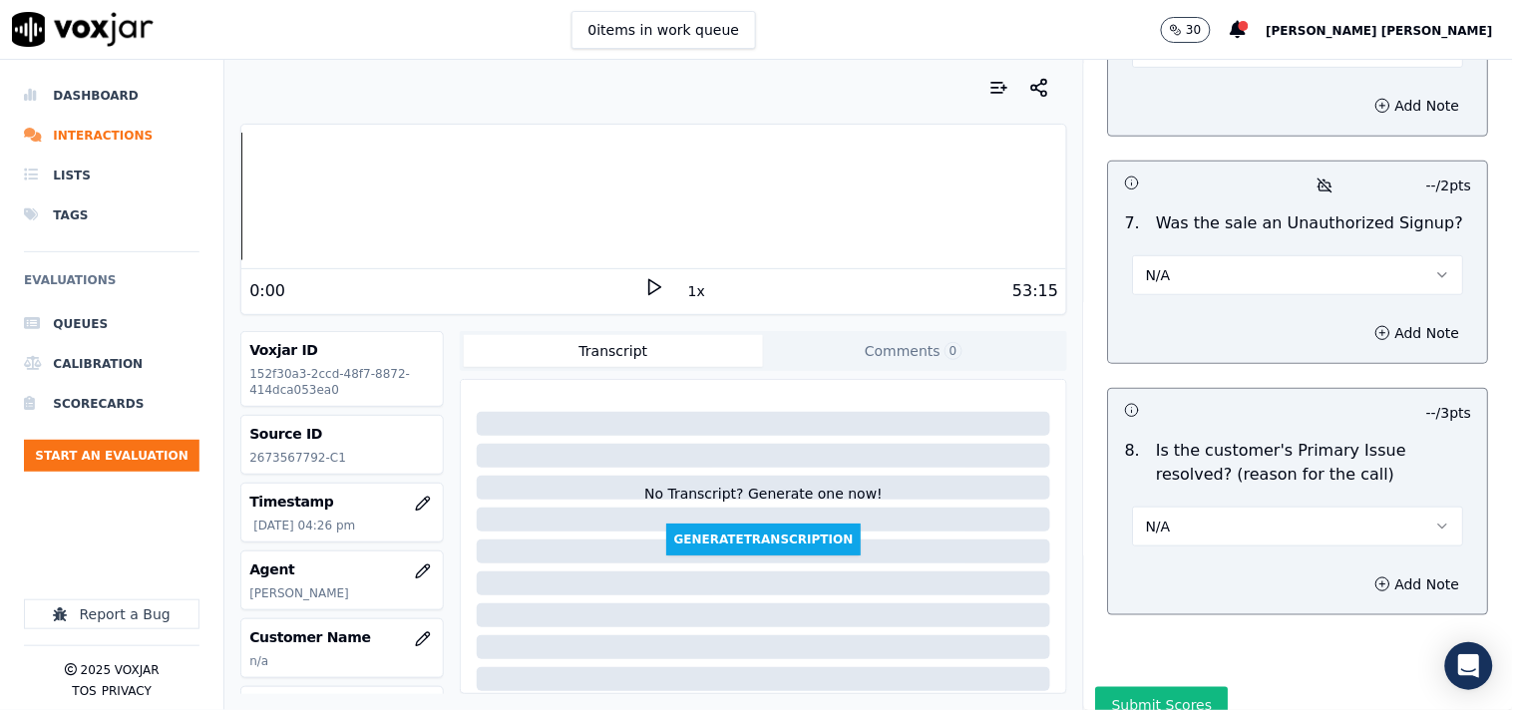
click at [1271, 517] on button "N/A" at bounding box center [1298, 527] width 331 height 40
click at [1215, 594] on div "No" at bounding box center [1263, 596] width 293 height 32
click at [1368, 581] on button "Add Note" at bounding box center [1417, 585] width 109 height 28
click at [1262, 616] on textarea at bounding box center [1298, 655] width 347 height 98
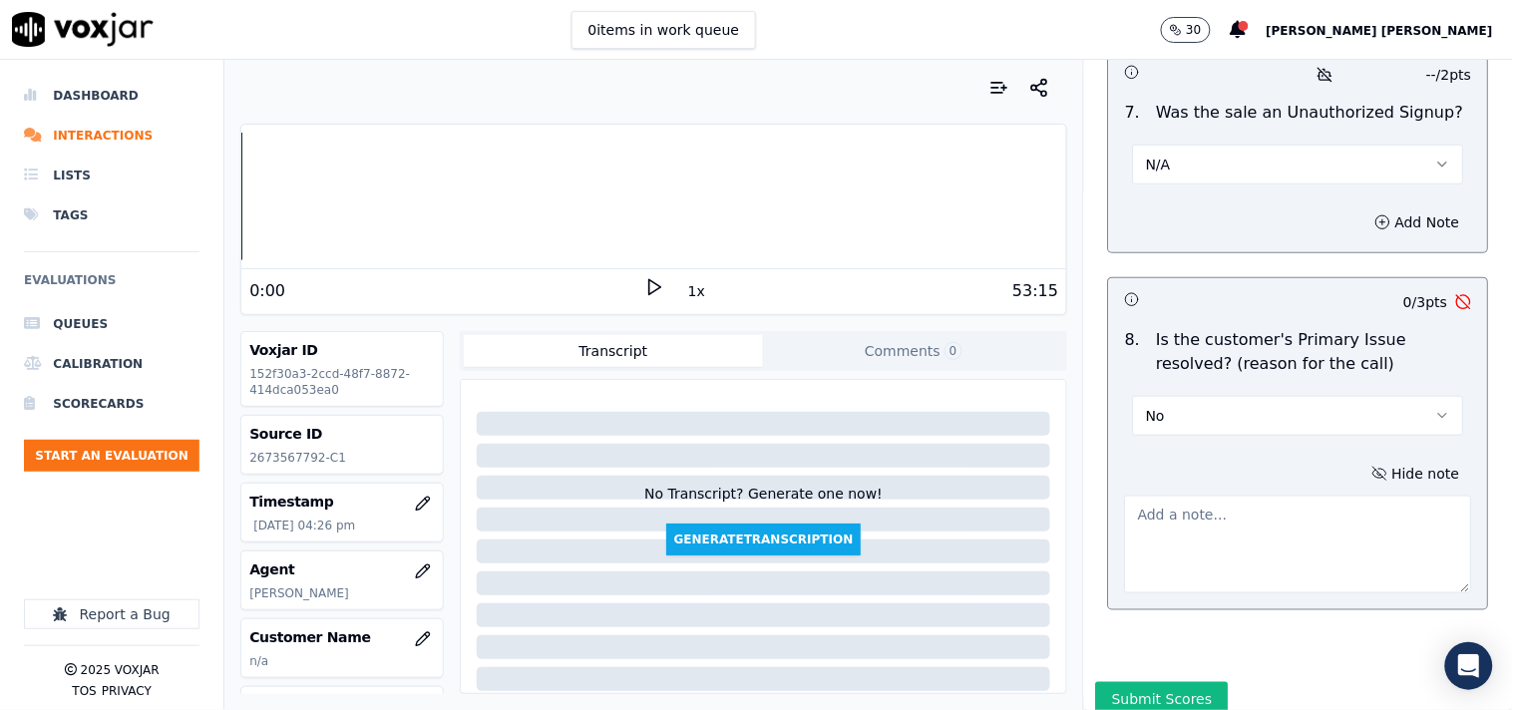
click at [1189, 546] on textarea at bounding box center [1298, 545] width 347 height 98
click at [1223, 162] on button "N/A" at bounding box center [1298, 165] width 331 height 40
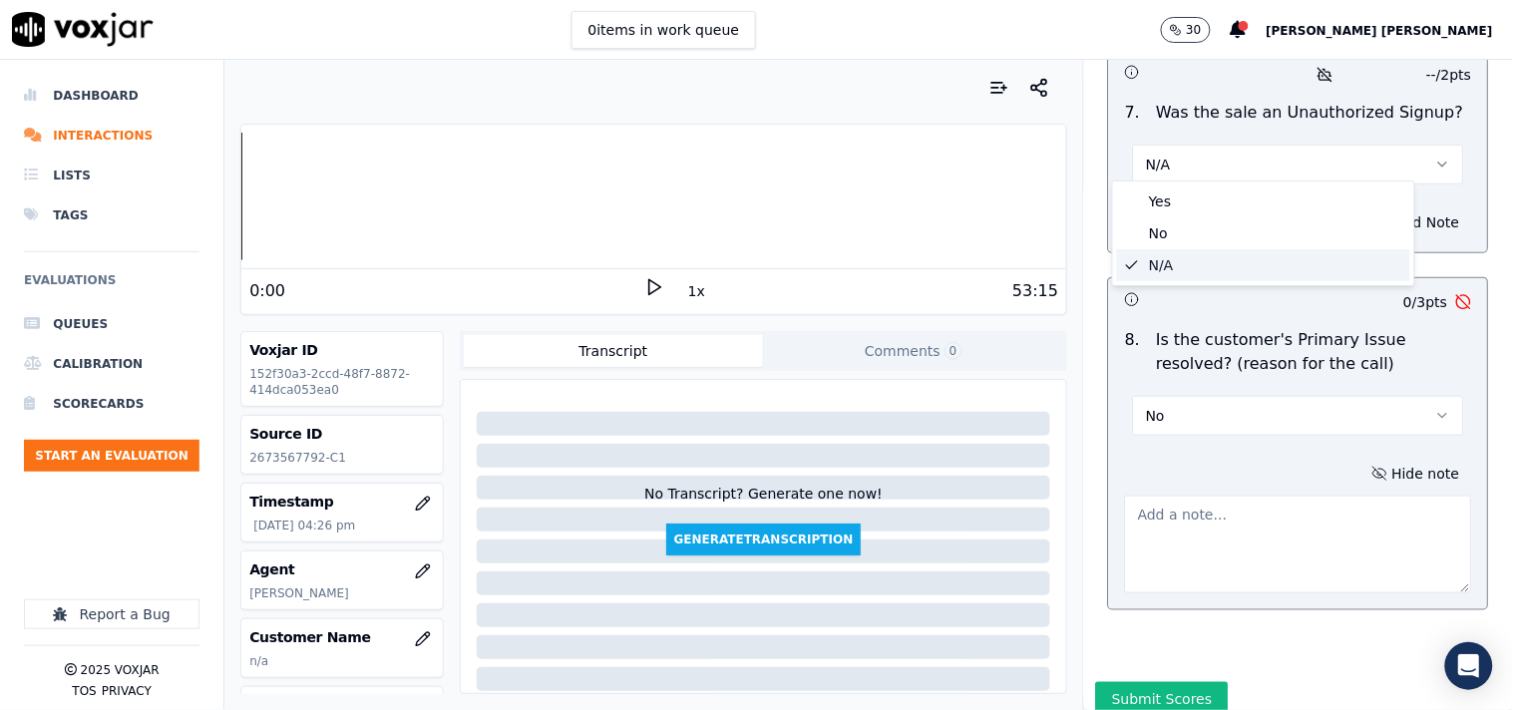
click at [1214, 265] on div "N/A" at bounding box center [1263, 265] width 293 height 32
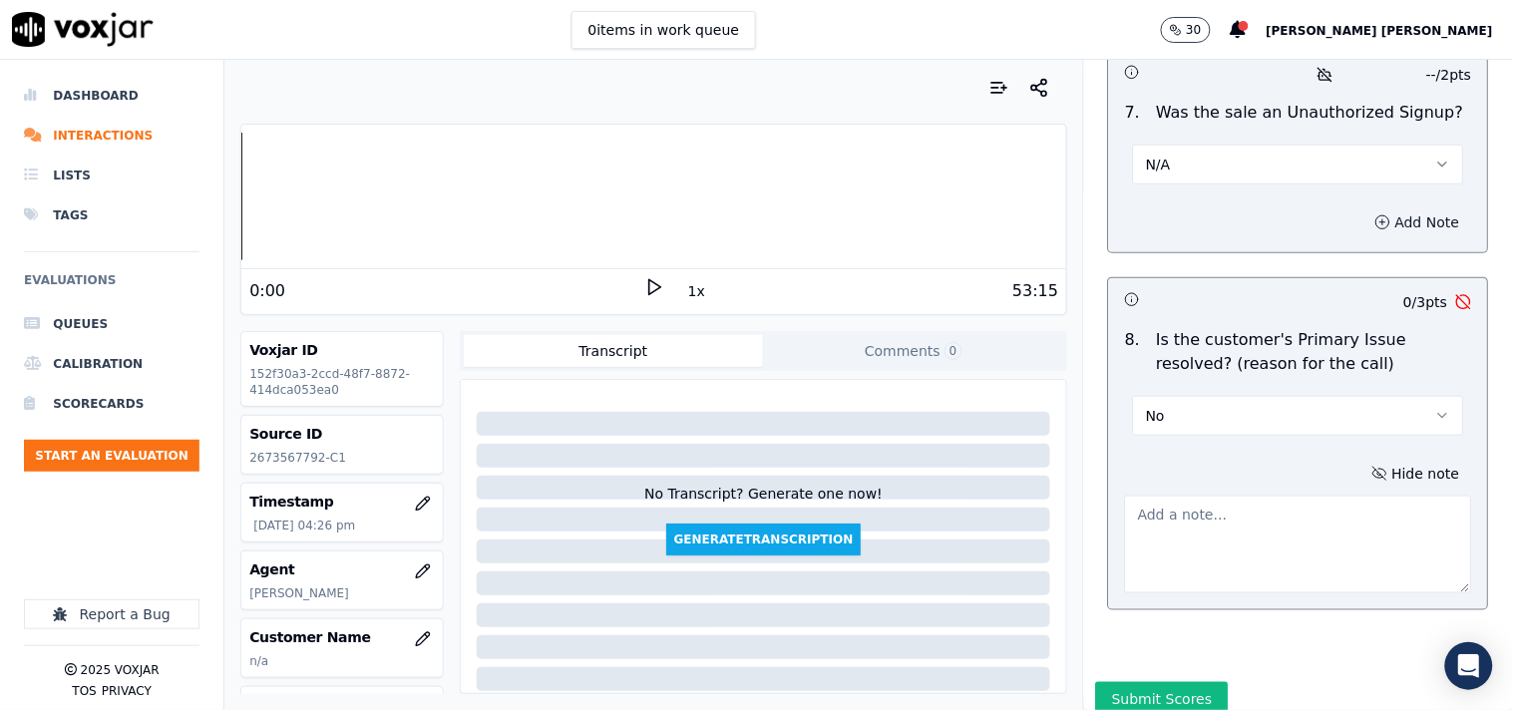
click at [1378, 213] on button "Add Note" at bounding box center [1417, 222] width 109 height 28
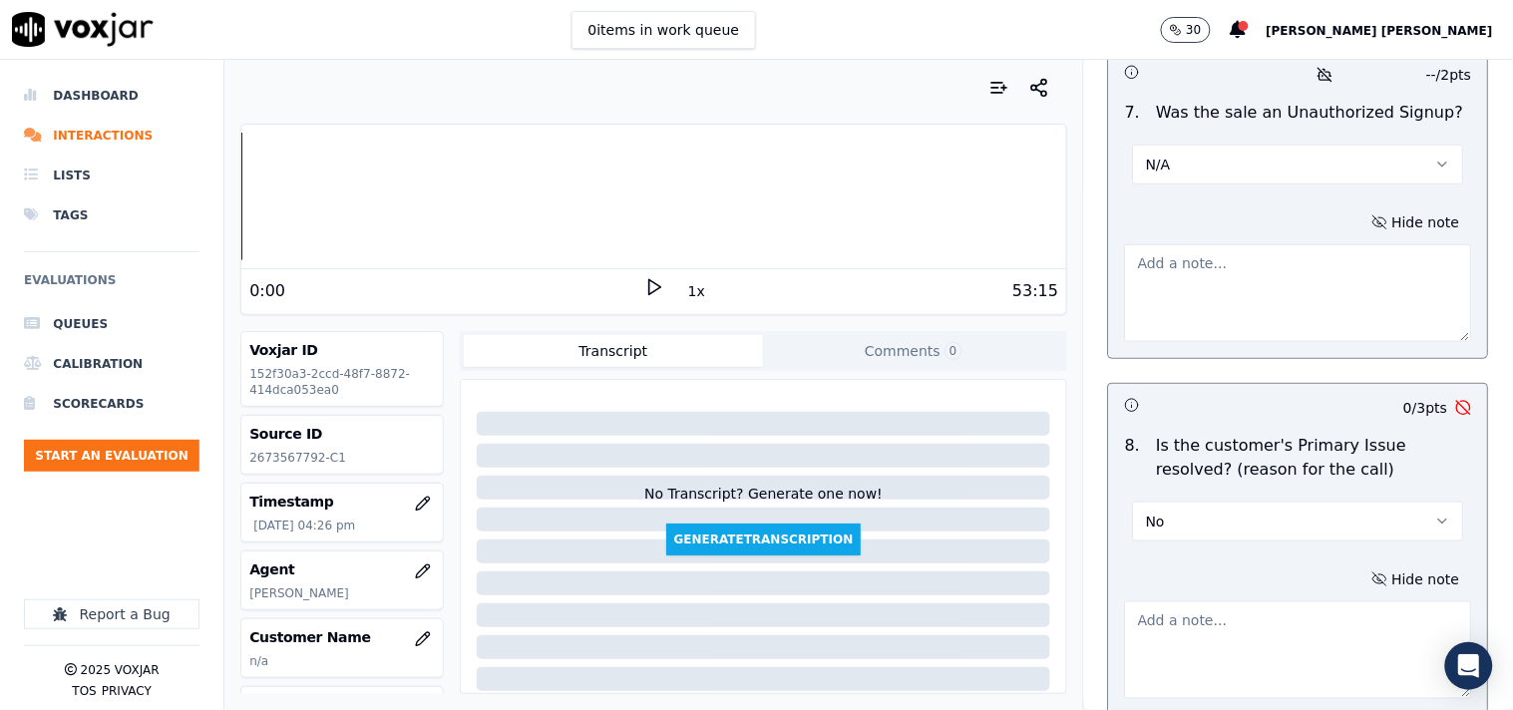
click at [1299, 286] on textarea at bounding box center [1298, 293] width 347 height 98
paste textarea "During the verification when cts agent inform about cancellation fees after tha…"
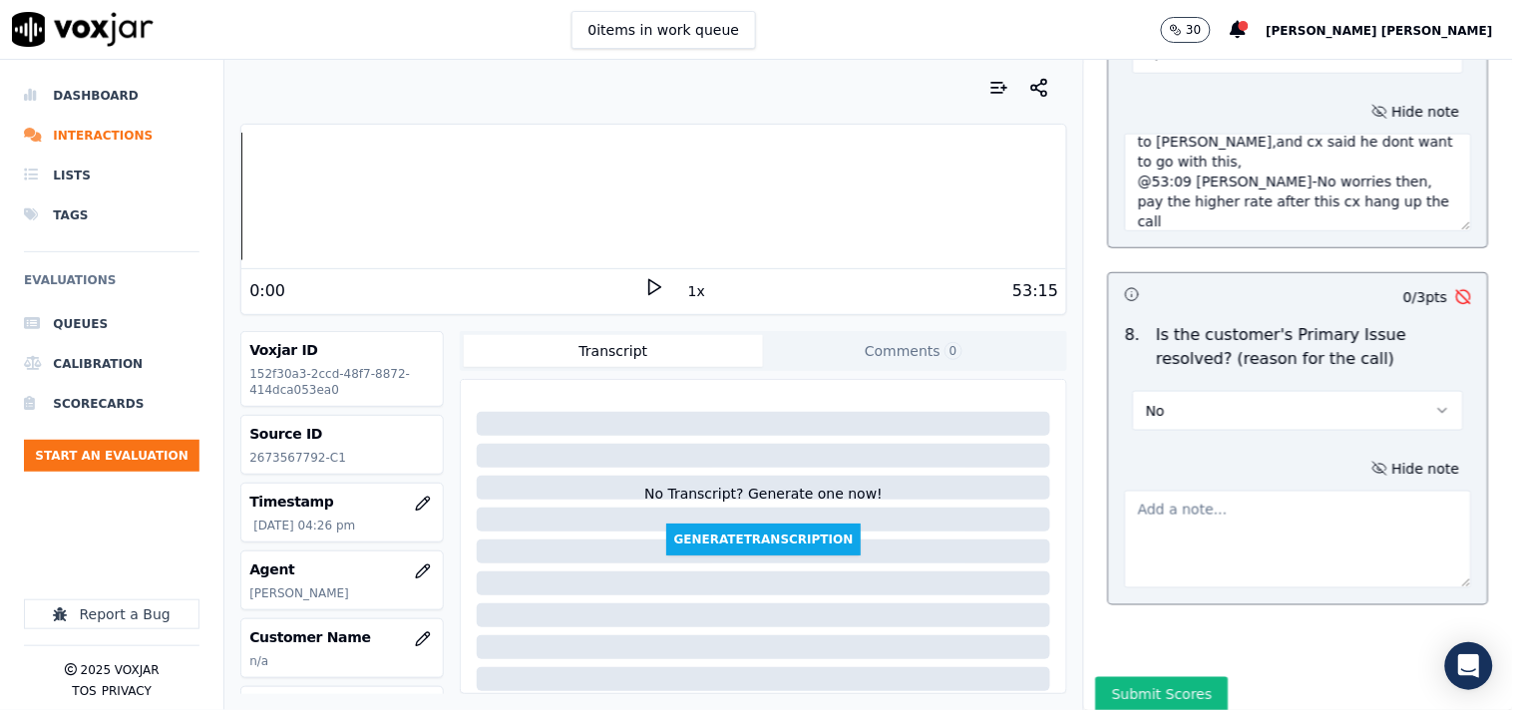
scroll to position [66, 0]
type textarea "During the verification when cts agent inform about cancellation fees after tha…"
click at [1221, 506] on textarea at bounding box center [1298, 540] width 347 height 98
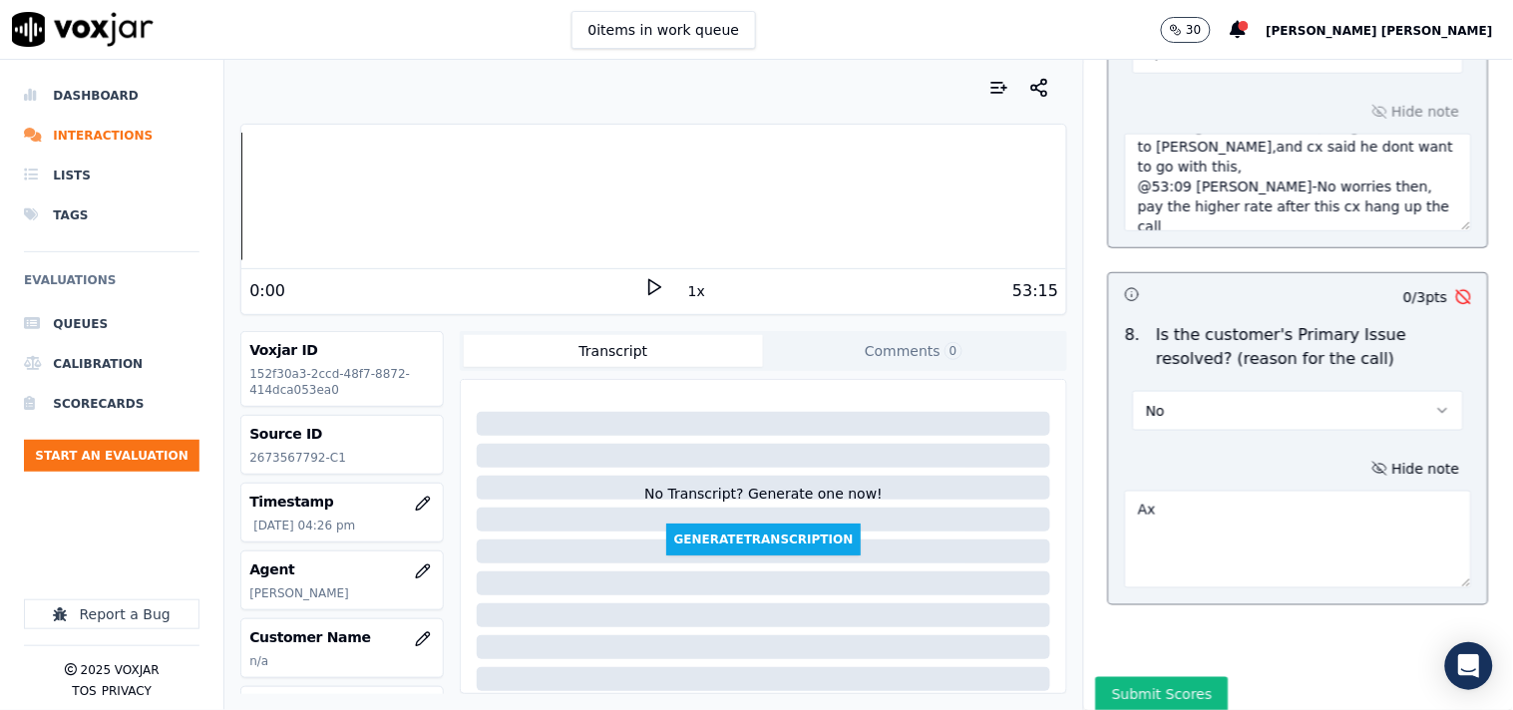
type textarea "A"
type textarea "C"
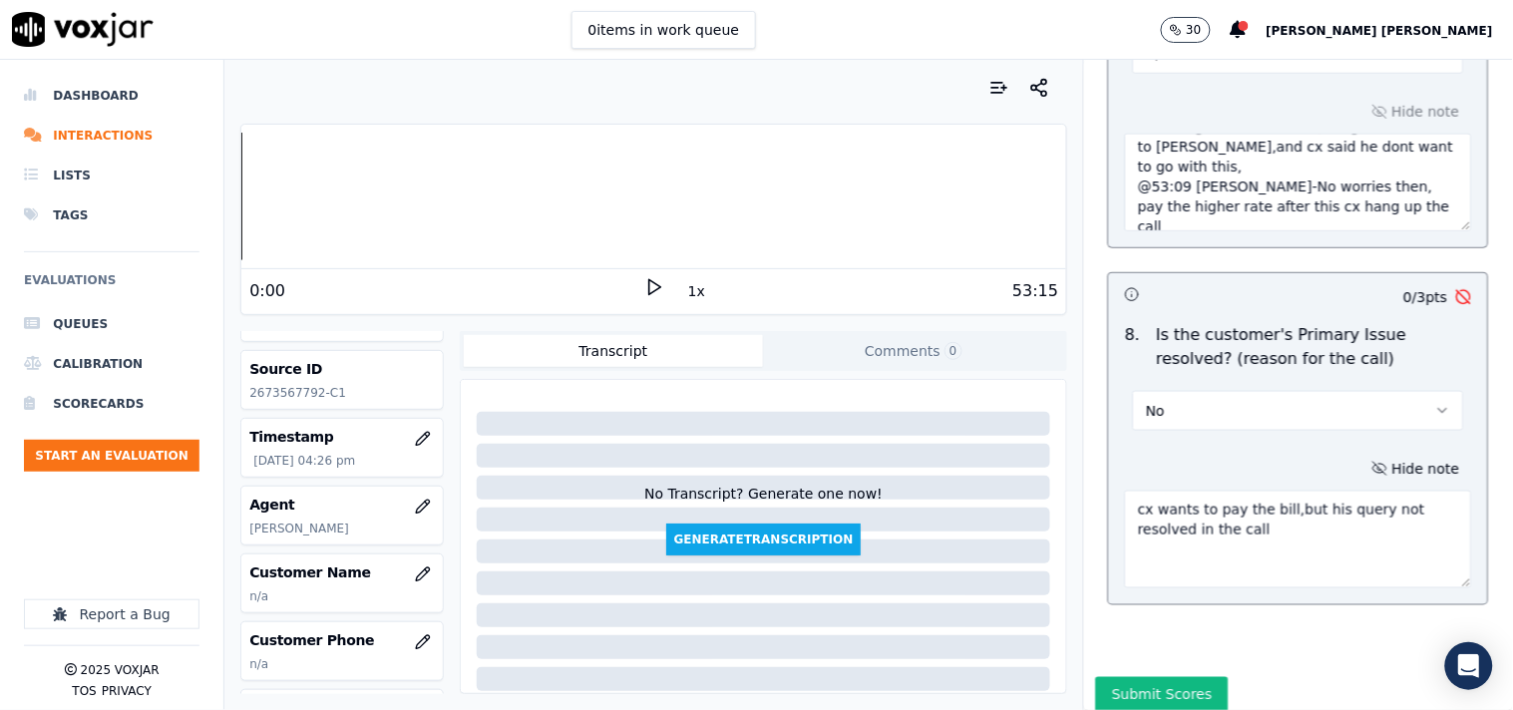
scroll to position [111, 0]
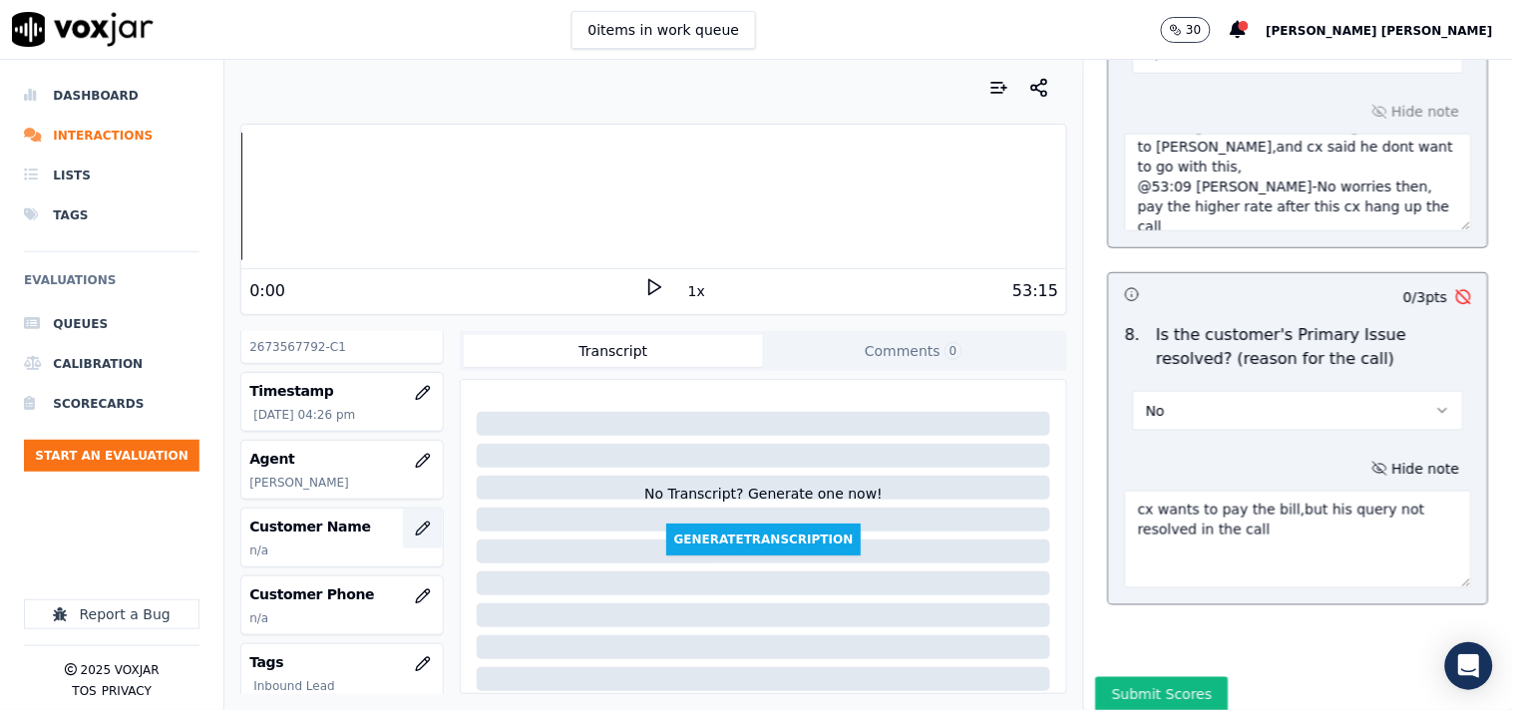
type textarea "cx wants to pay the bill,but his query not resolved in the call"
click at [403, 529] on button "button" at bounding box center [423, 529] width 40 height 40
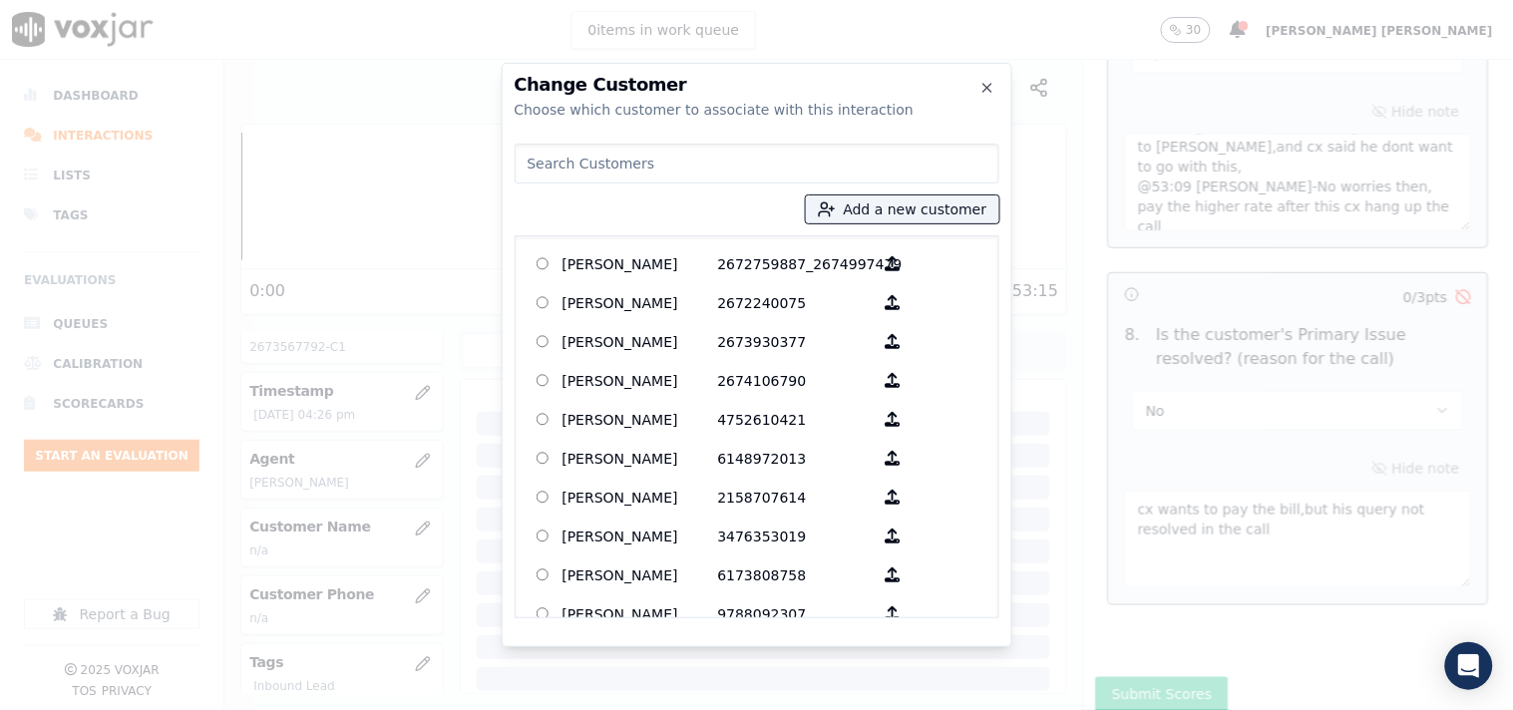
paste input "[PERSON_NAME] STRANGER"
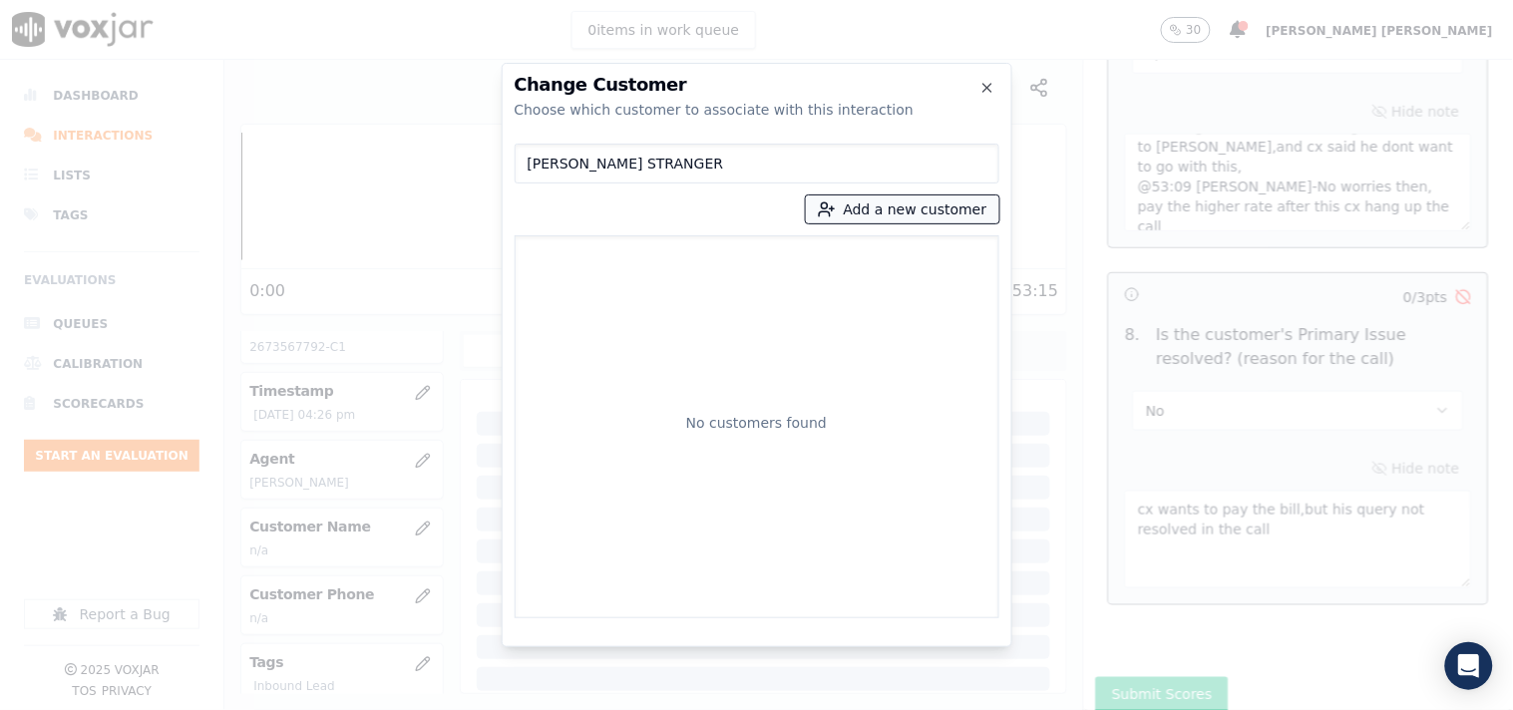
type input "[PERSON_NAME] STRANGER"
click at [913, 205] on button "Add a new customer" at bounding box center [902, 209] width 193 height 28
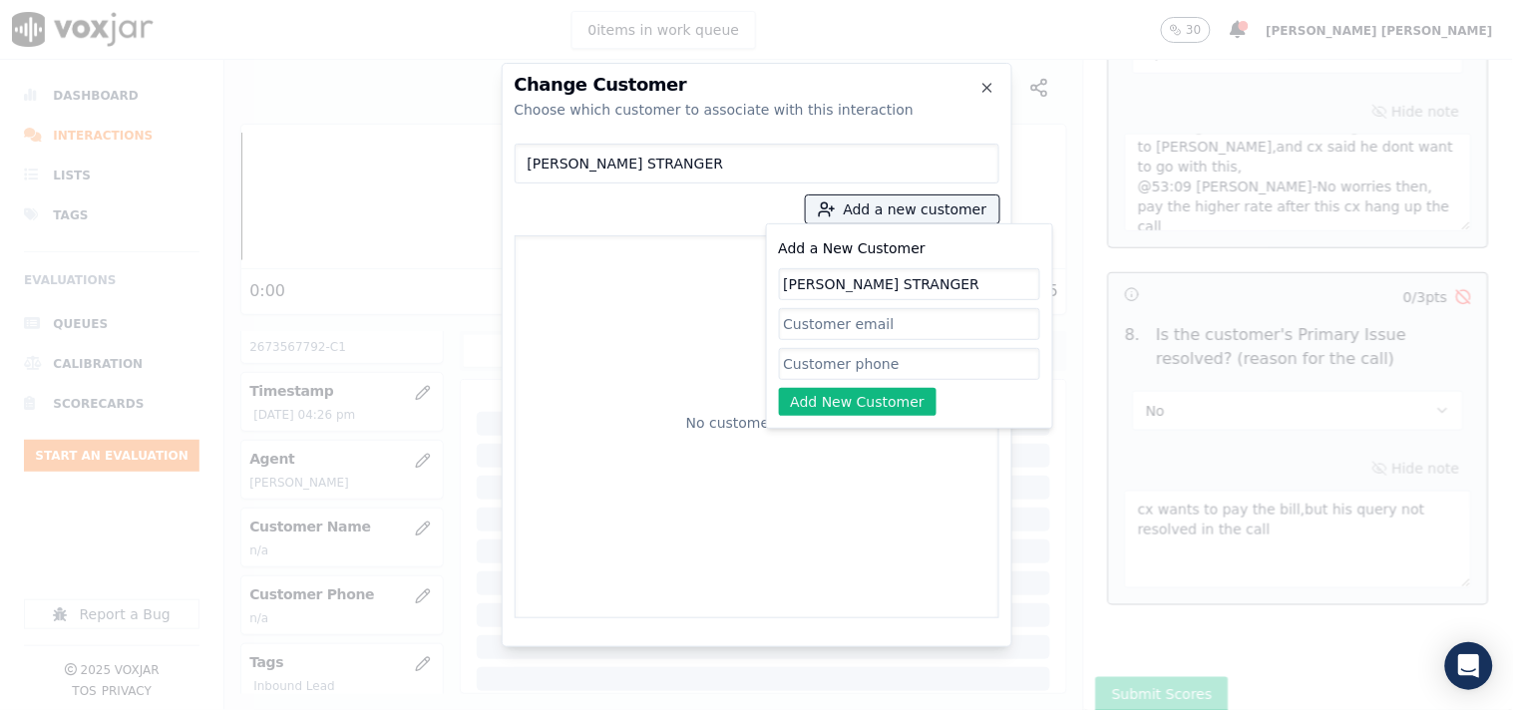
type input "[PERSON_NAME] STRANGER"
click at [858, 365] on input "Add a New Customer" at bounding box center [909, 364] width 261 height 32
paste input "2673567792"
type input "2673567792"
click at [863, 391] on button "Add New Customer" at bounding box center [858, 402] width 159 height 28
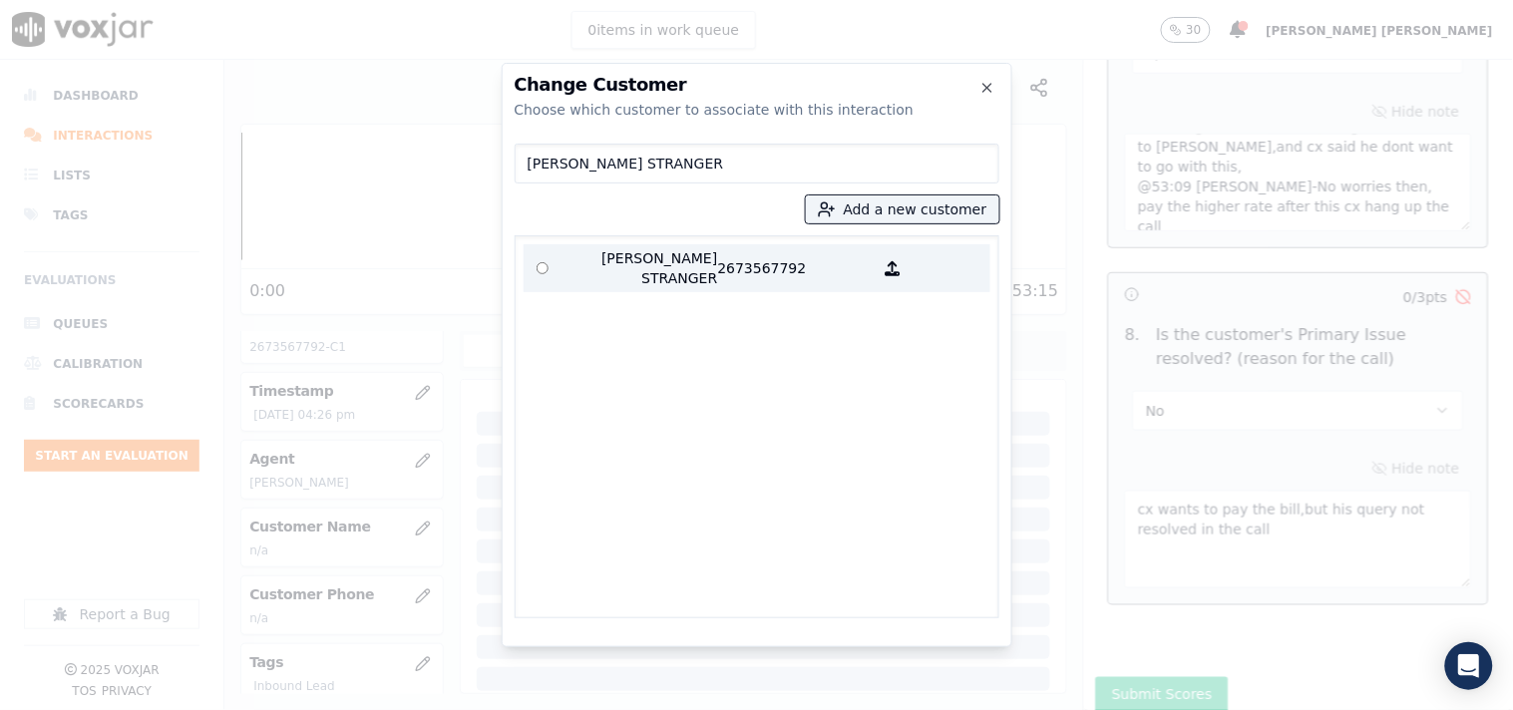
click at [768, 271] on p "2673567792" at bounding box center [796, 268] width 156 height 40
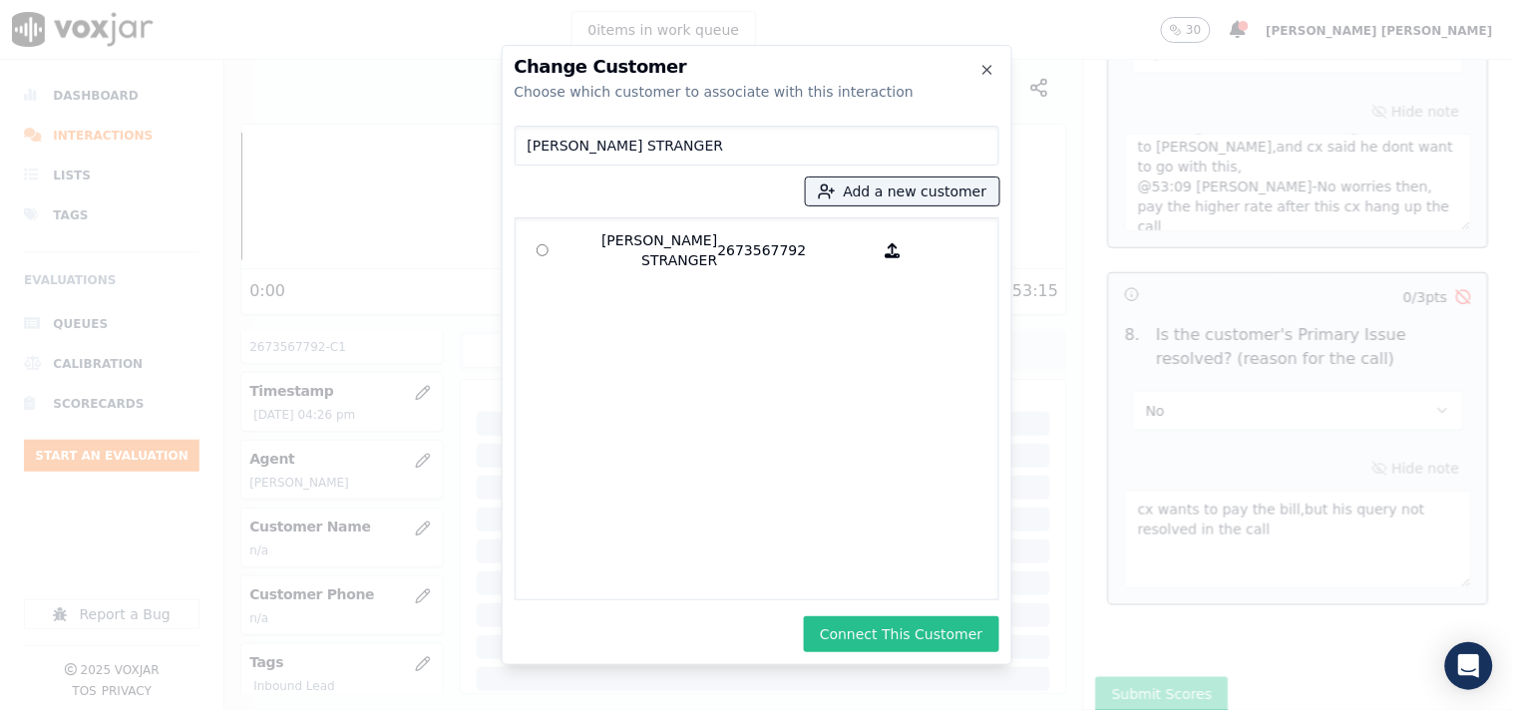
click at [888, 623] on button "Connect This Customer" at bounding box center [901, 634] width 194 height 36
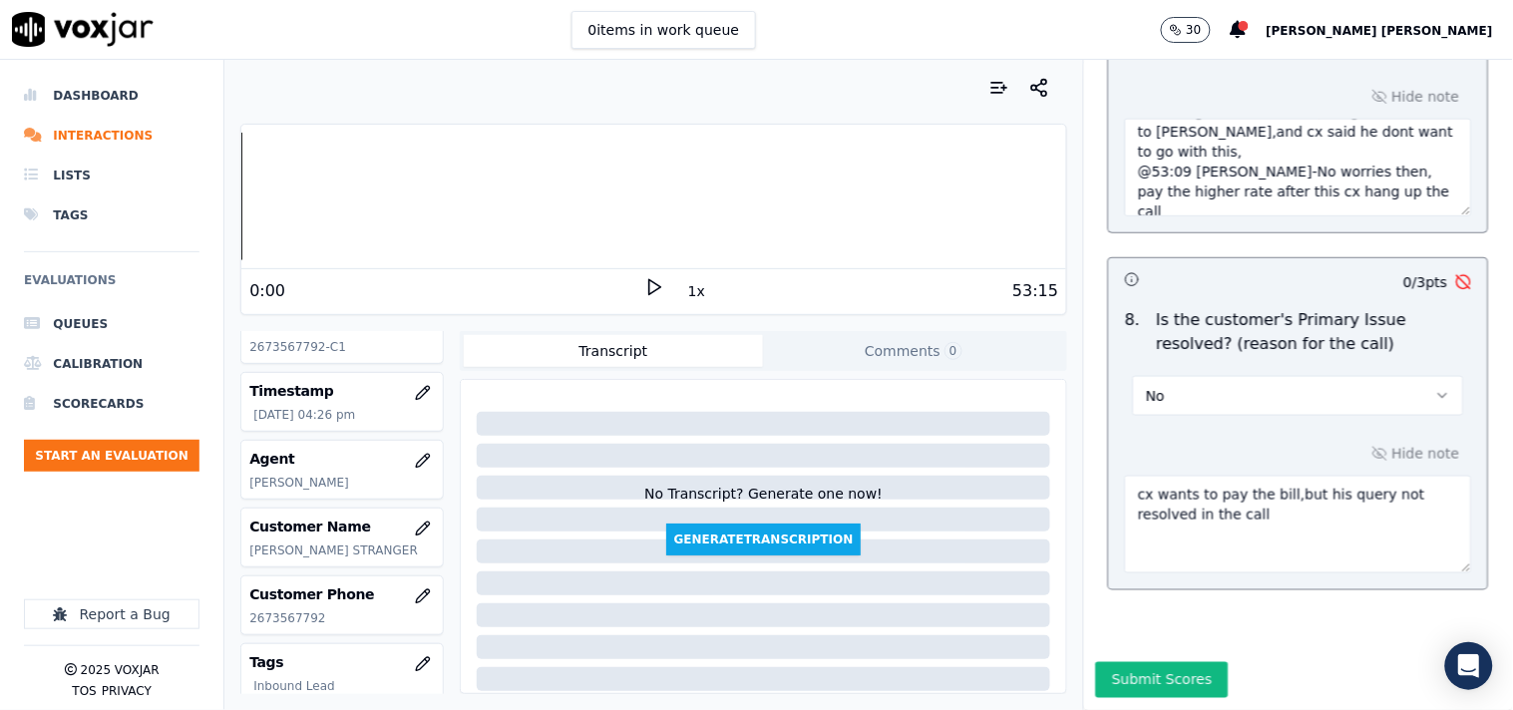
scroll to position [6374, 0]
click at [1163, 662] on button "Submit Scores" at bounding box center [1162, 680] width 133 height 36
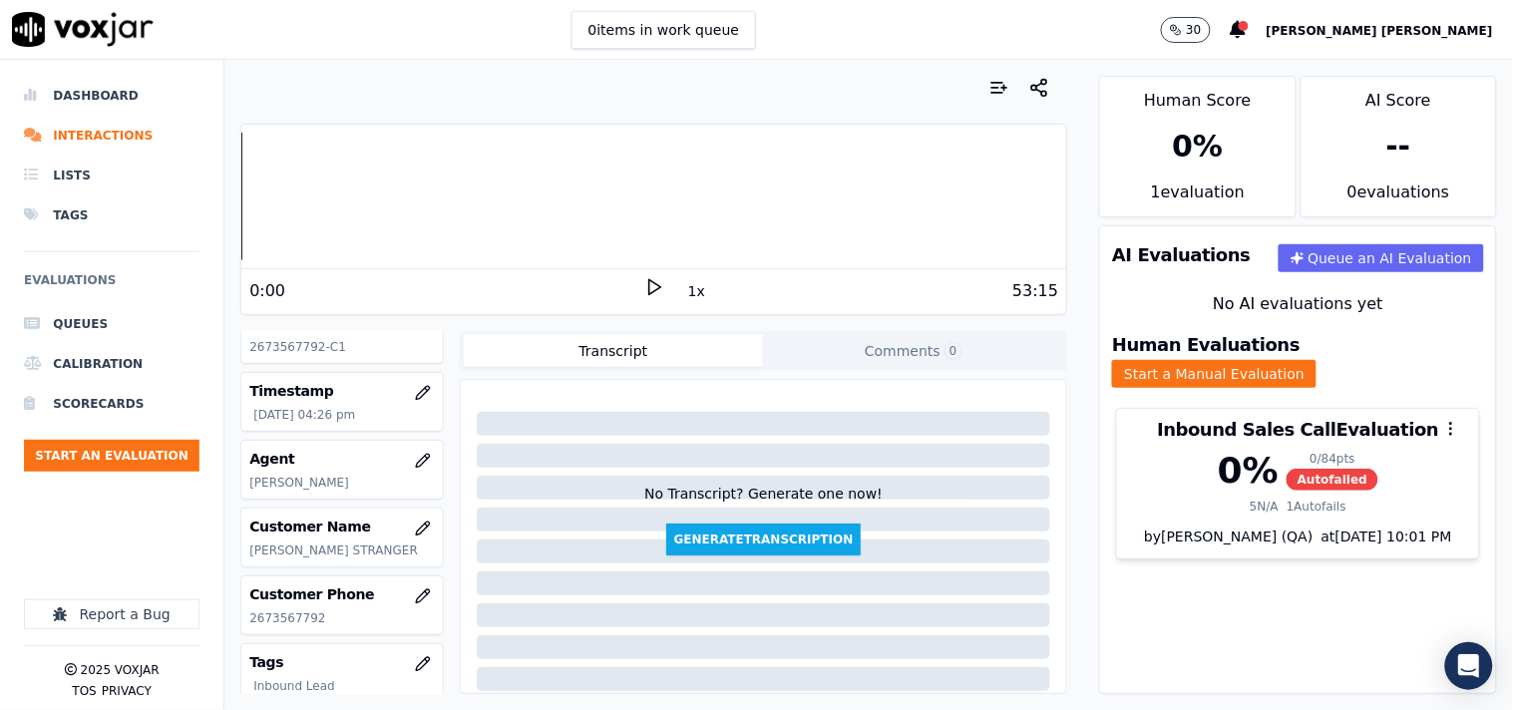
click at [1099, 576] on div "AI Evaluations Queue an AI Evaluation No AI evaluations yet Human Evaluations S…" at bounding box center [1298, 459] width 398 height 469
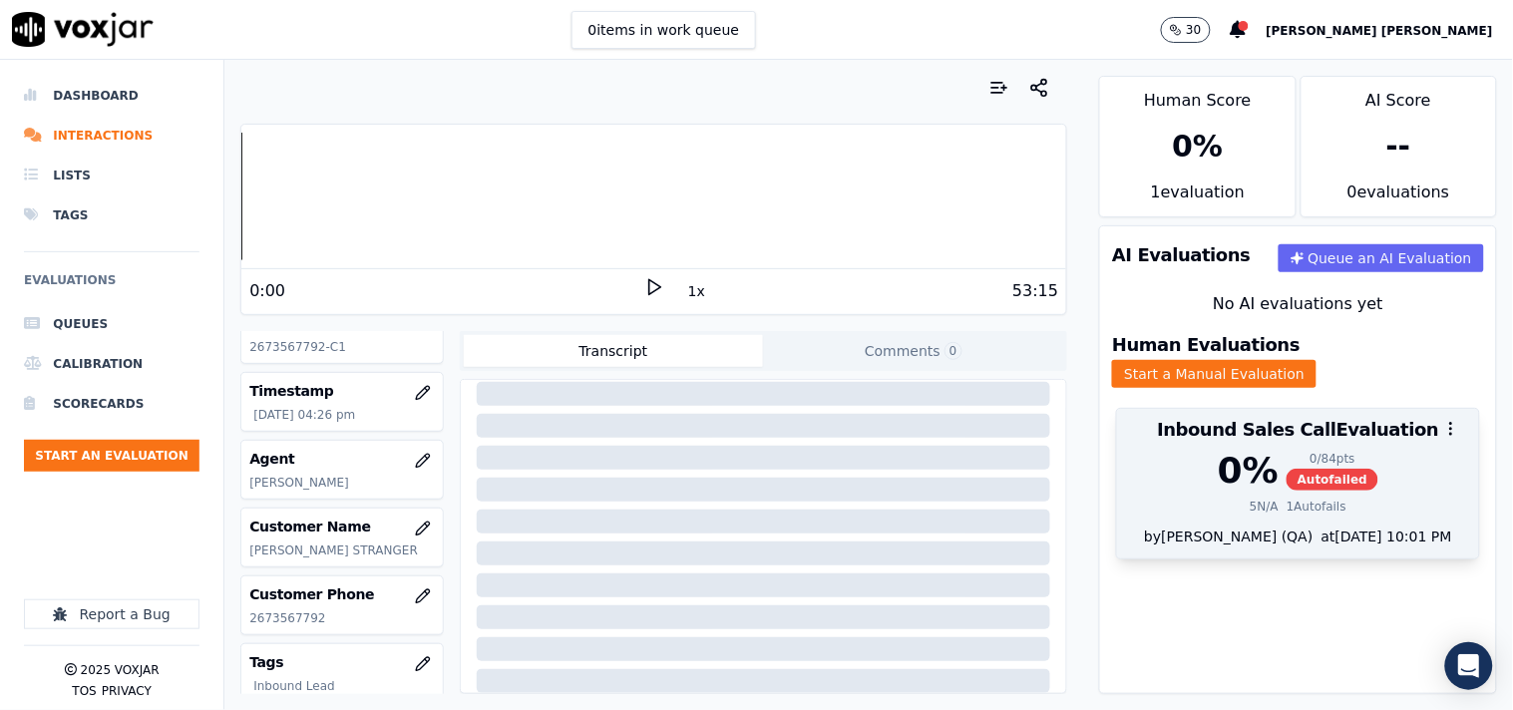
click at [1180, 527] on div "by [PERSON_NAME] (QA) at [DATE] 10:01 PM" at bounding box center [1298, 543] width 362 height 32
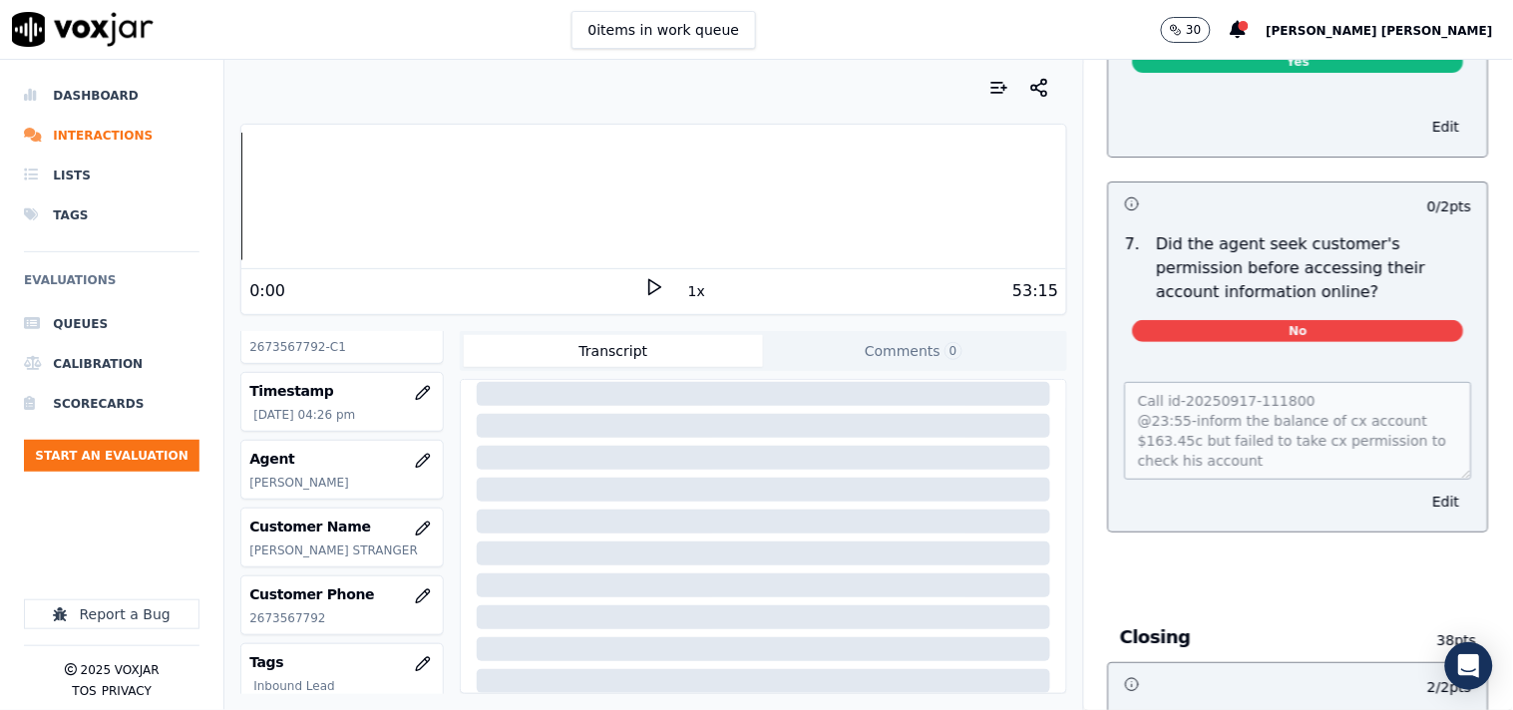
scroll to position [4211, 0]
